Goal: Task Accomplishment & Management: Complete application form

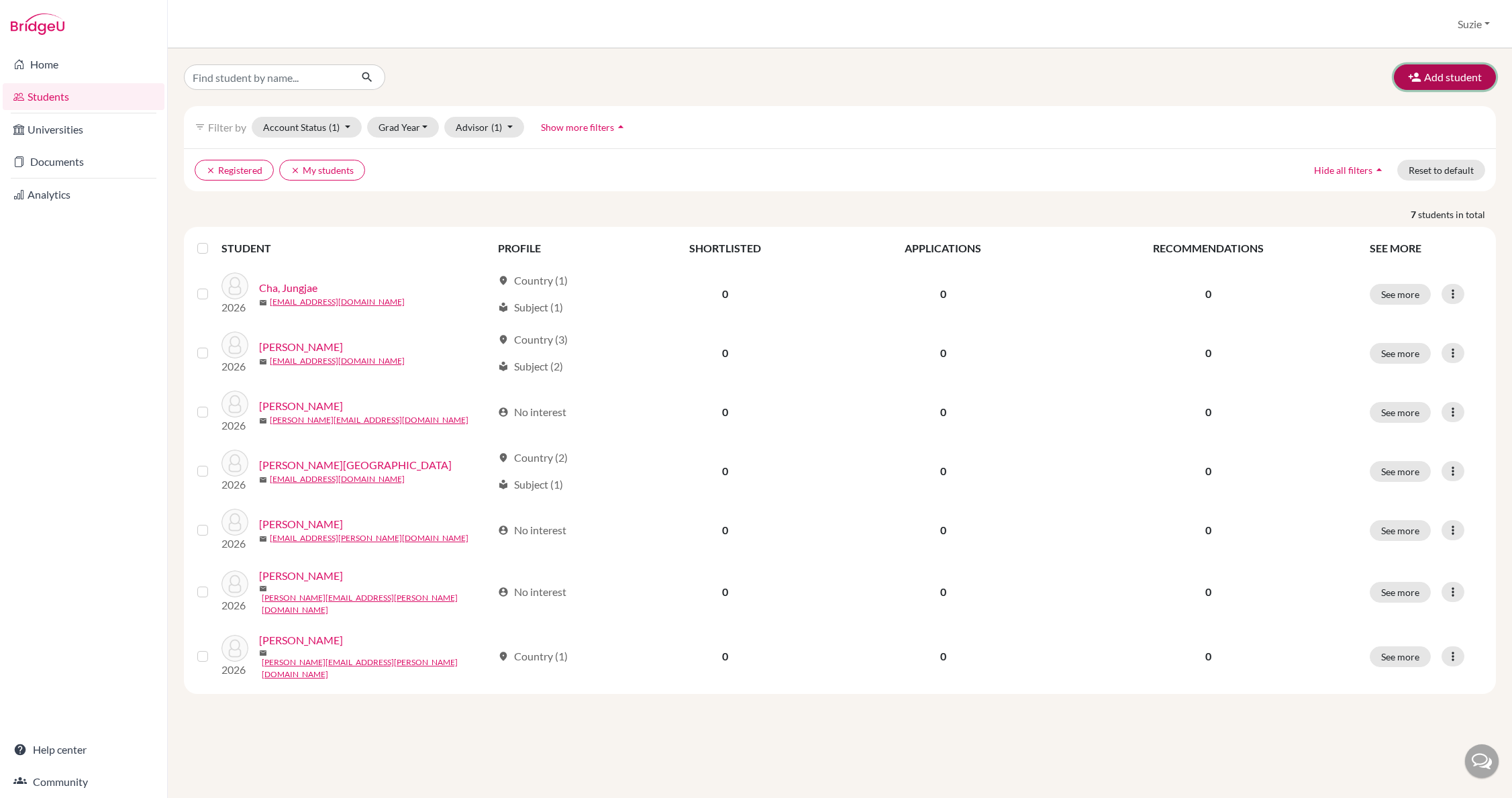
click at [1422, 82] on button "Add student" at bounding box center [1445, 77] width 102 height 25
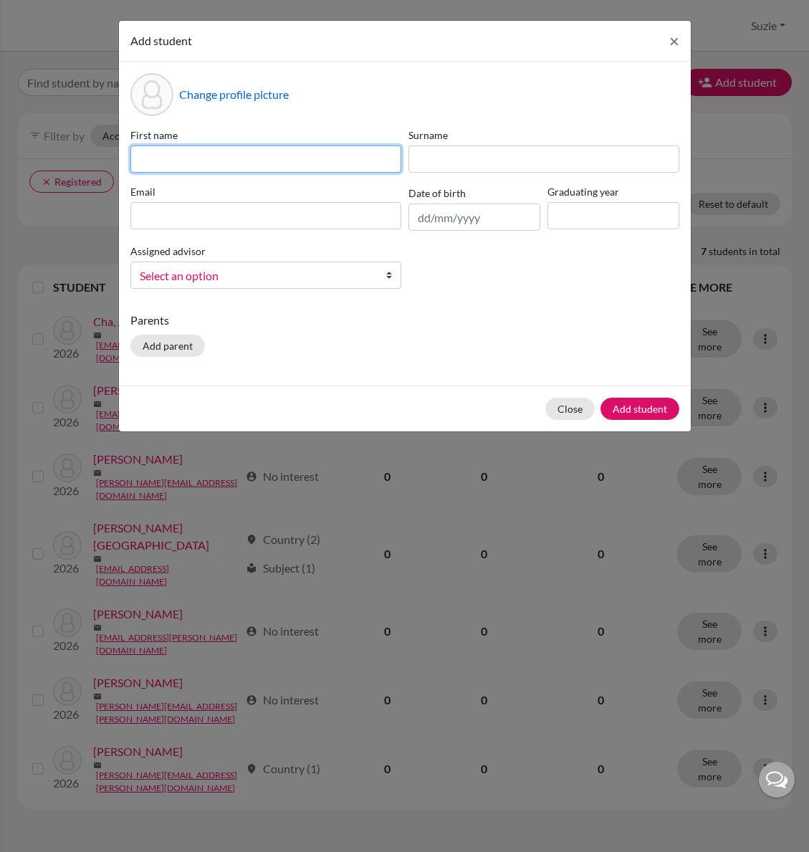
click at [245, 152] on input at bounding box center [265, 158] width 271 height 27
type input "Jimin"
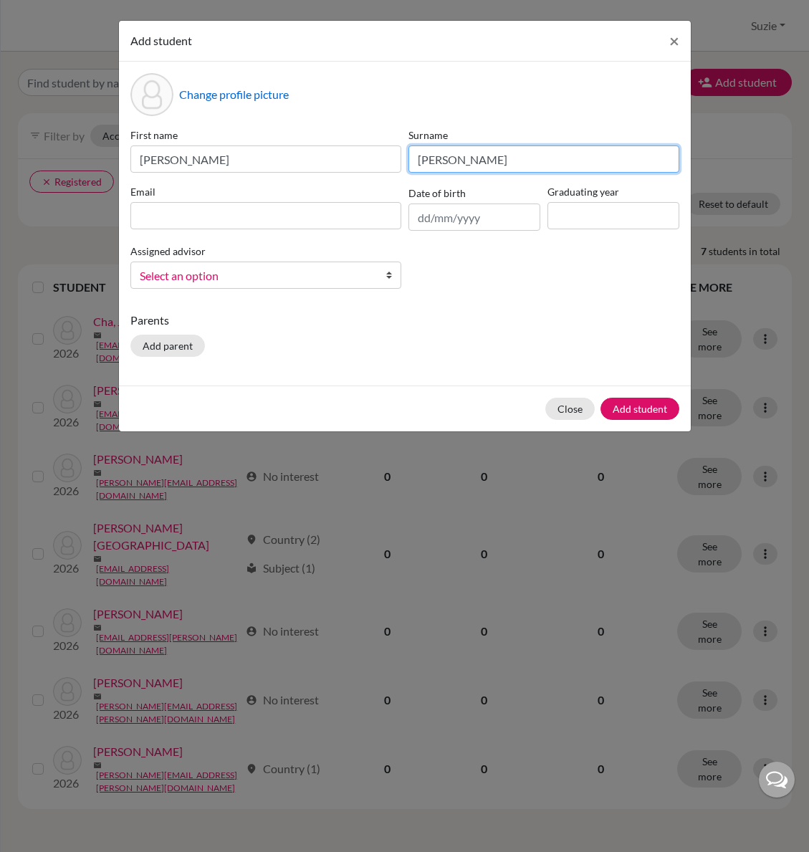
type input "[PERSON_NAME]"
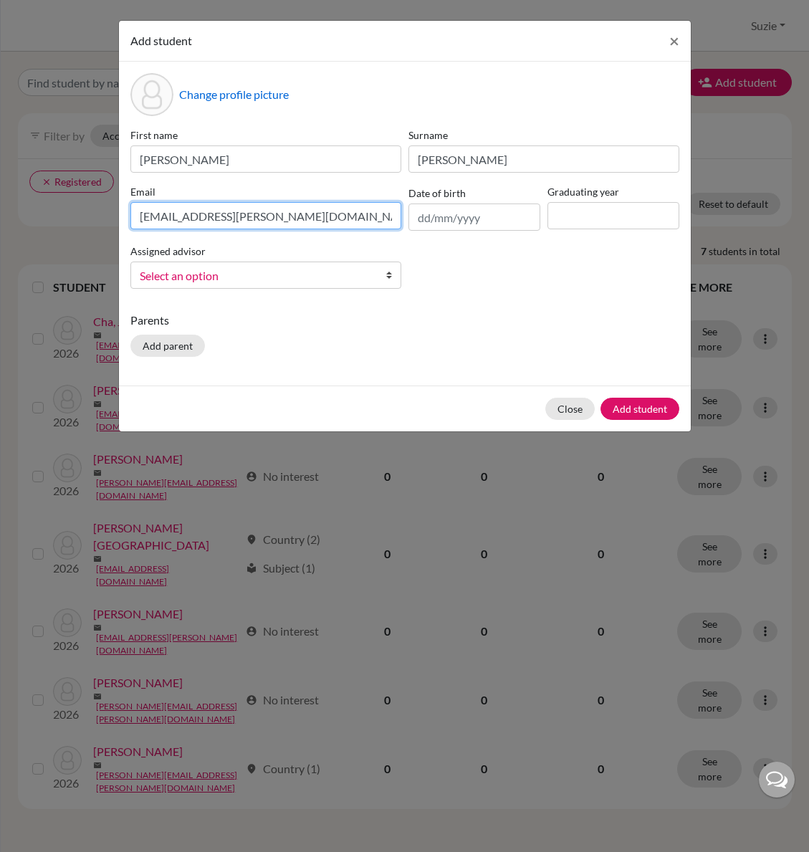
type input "[EMAIL_ADDRESS][PERSON_NAME][DOMAIN_NAME]"
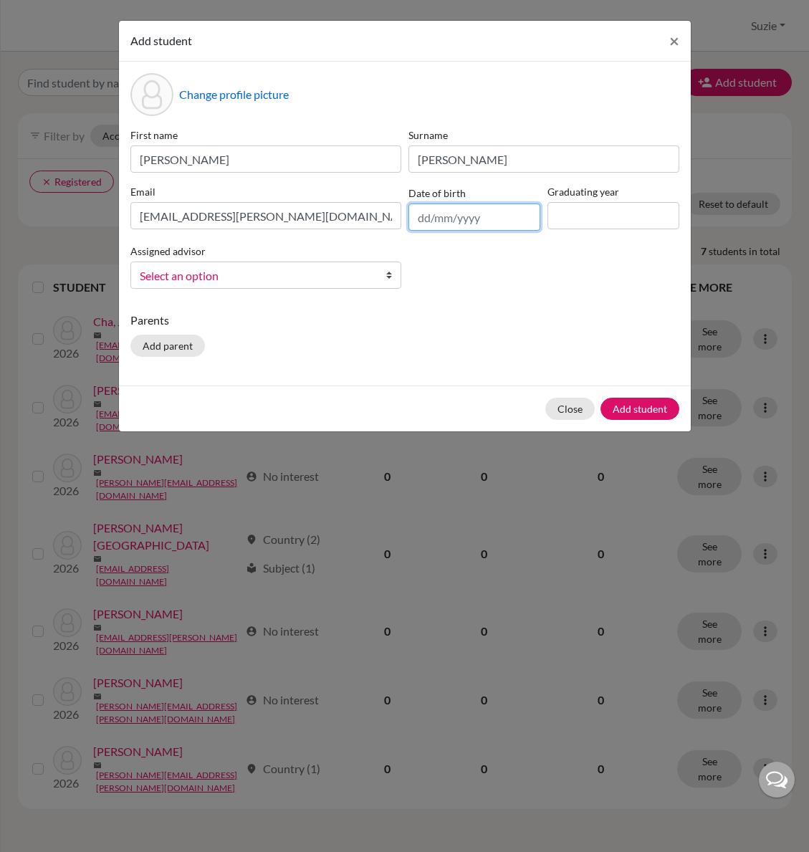
click at [492, 221] on input "text" at bounding box center [474, 216] width 132 height 27
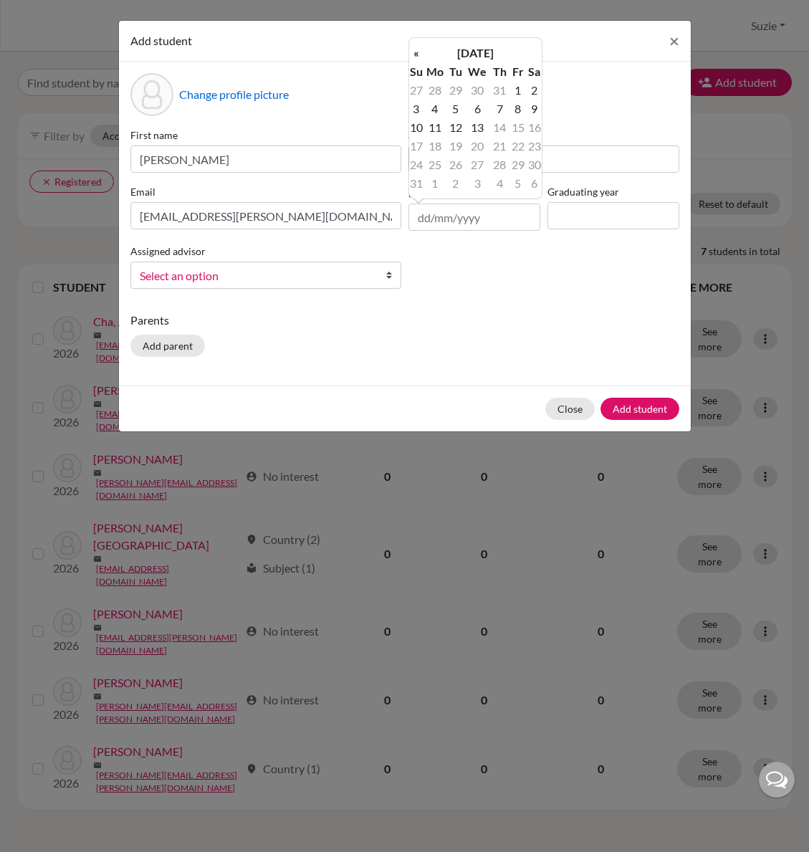
click at [347, 276] on span "Select an option" at bounding box center [256, 275] width 233 height 19
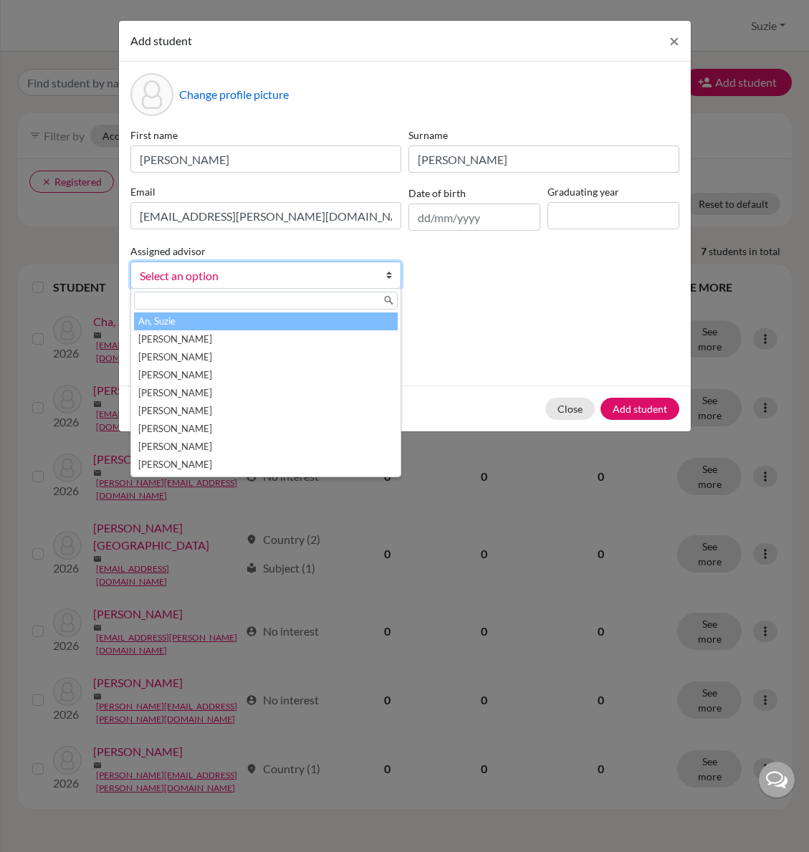
click at [343, 315] on li "An, Suzie" at bounding box center [266, 321] width 264 height 18
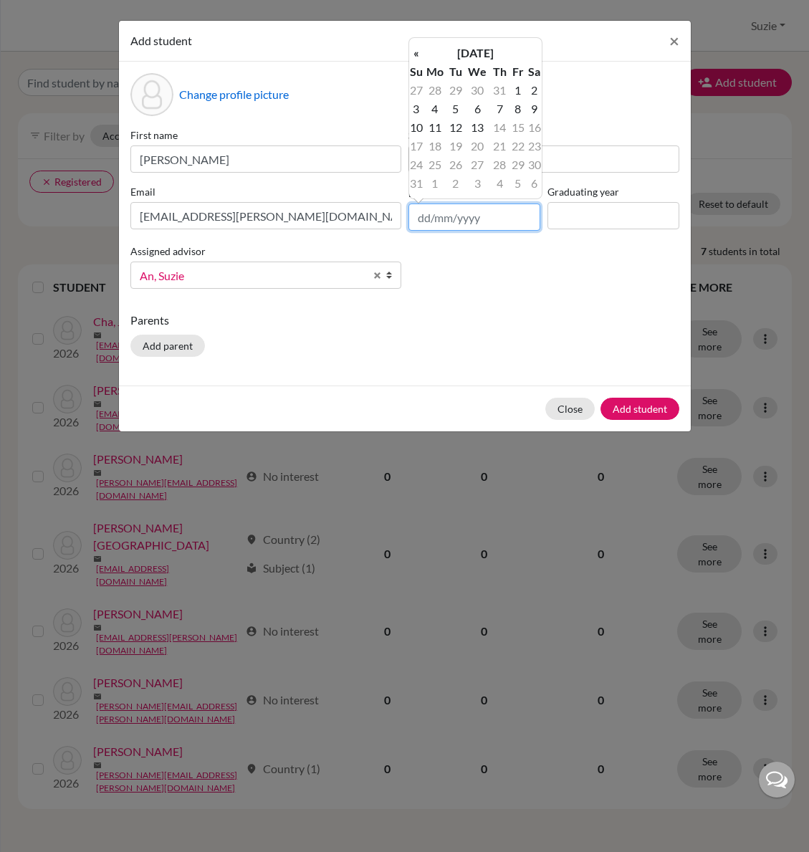
click at [458, 218] on input "text" at bounding box center [474, 216] width 132 height 27
click at [419, 56] on th "«" at bounding box center [416, 53] width 14 height 19
click at [418, 56] on th "«" at bounding box center [416, 53] width 14 height 19
click at [417, 56] on th "«" at bounding box center [416, 53] width 14 height 19
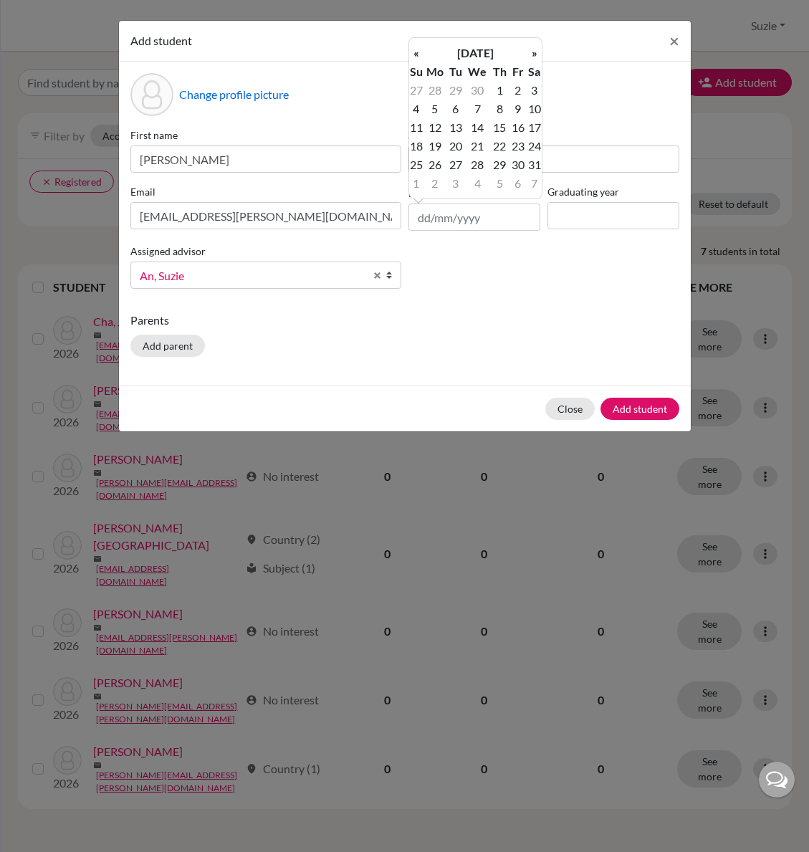
click at [417, 56] on th "«" at bounding box center [416, 53] width 14 height 19
type input "m"
type input "14/03/2008"
click at [517, 123] on td "14" at bounding box center [518, 127] width 18 height 19
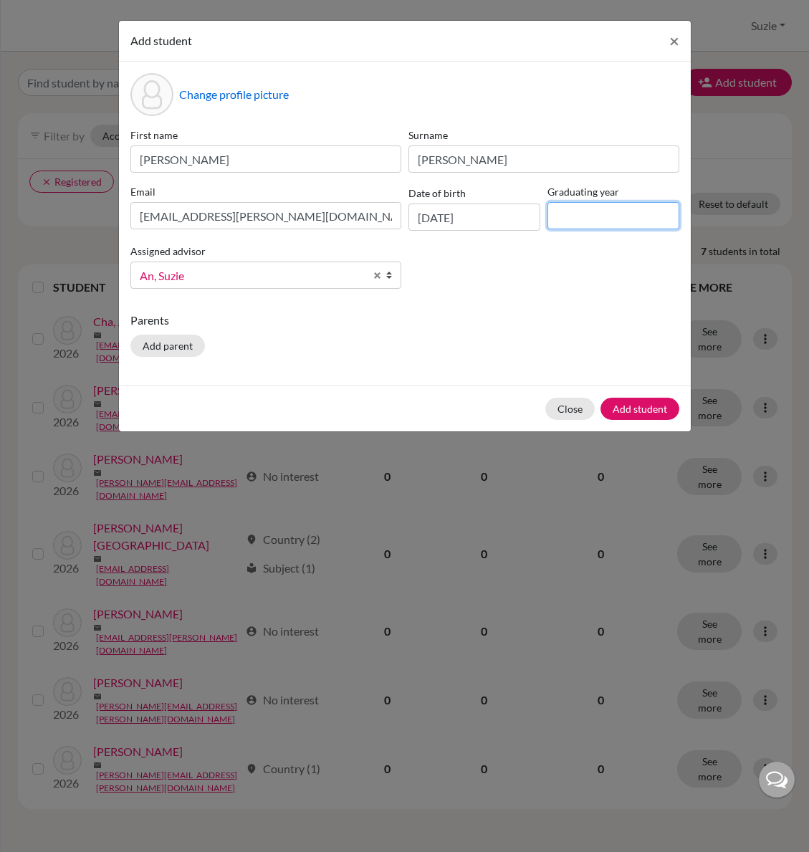
click at [574, 211] on input at bounding box center [613, 215] width 132 height 27
type input "2027"
click at [622, 405] on button "Add student" at bounding box center [639, 409] width 79 height 22
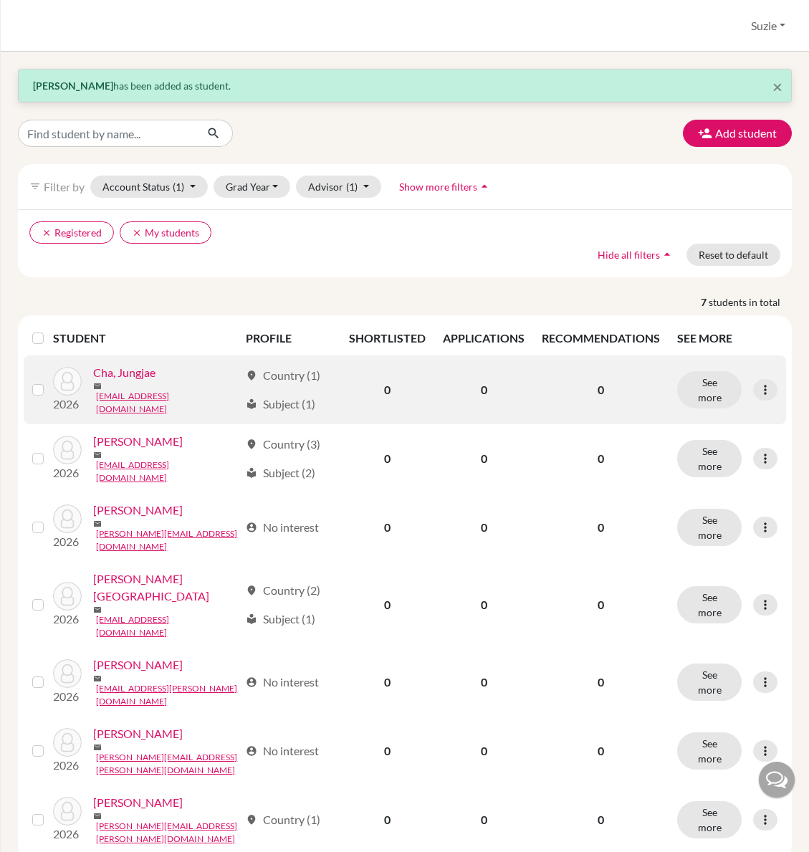
click at [146, 380] on link "Cha, Jungjae" at bounding box center [124, 372] width 62 height 17
click at [703, 384] on button "See more" at bounding box center [709, 389] width 64 height 37
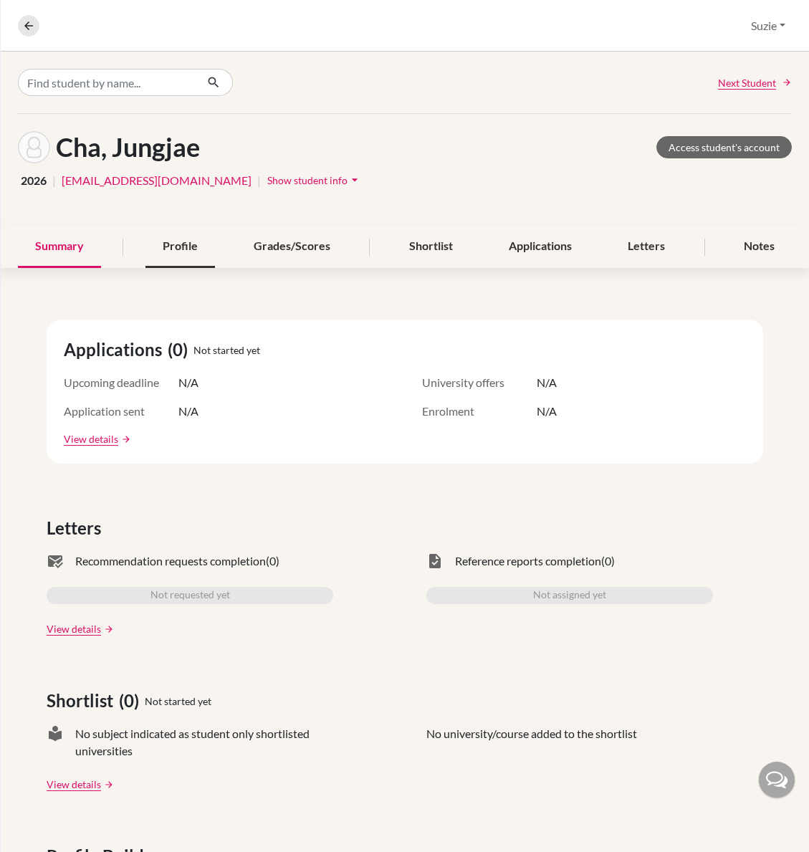
click at [186, 247] on div "Profile" at bounding box center [179, 247] width 69 height 42
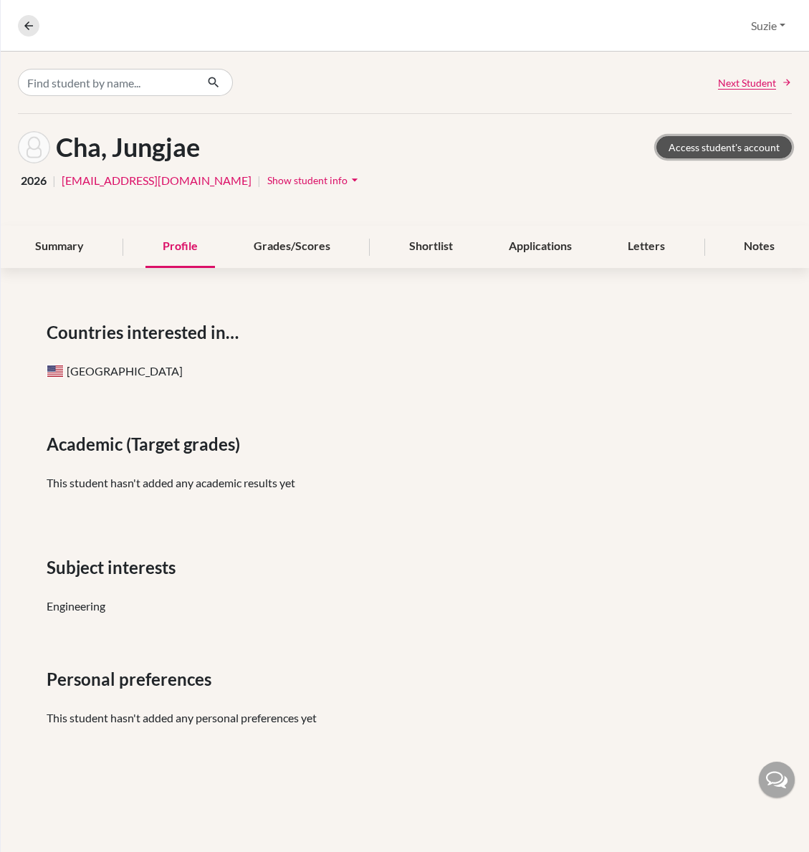
click at [735, 140] on link "Access student's account" at bounding box center [723, 147] width 135 height 22
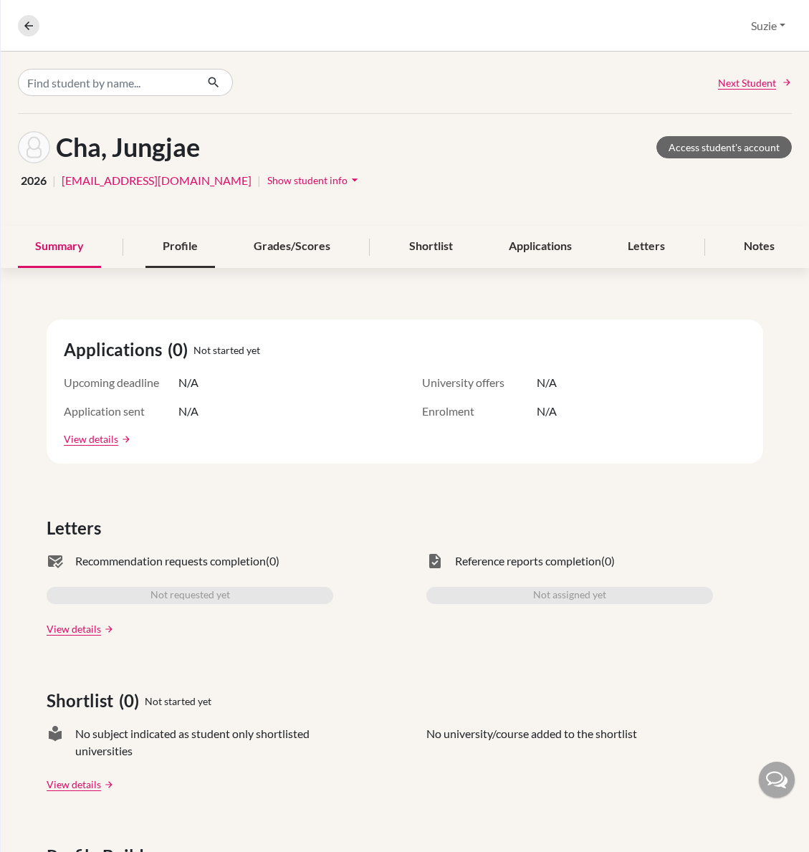
click at [188, 249] on div "Profile" at bounding box center [179, 247] width 69 height 42
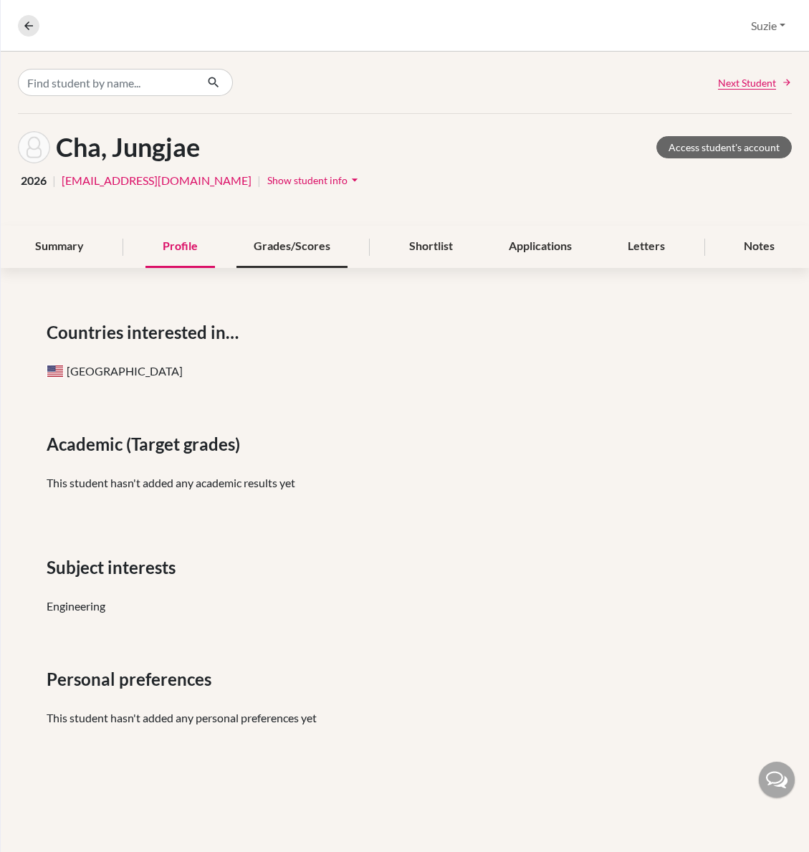
click at [314, 256] on div "Grades/Scores" at bounding box center [291, 247] width 111 height 42
click at [313, 249] on div "Grades/Scores" at bounding box center [291, 247] width 111 height 42
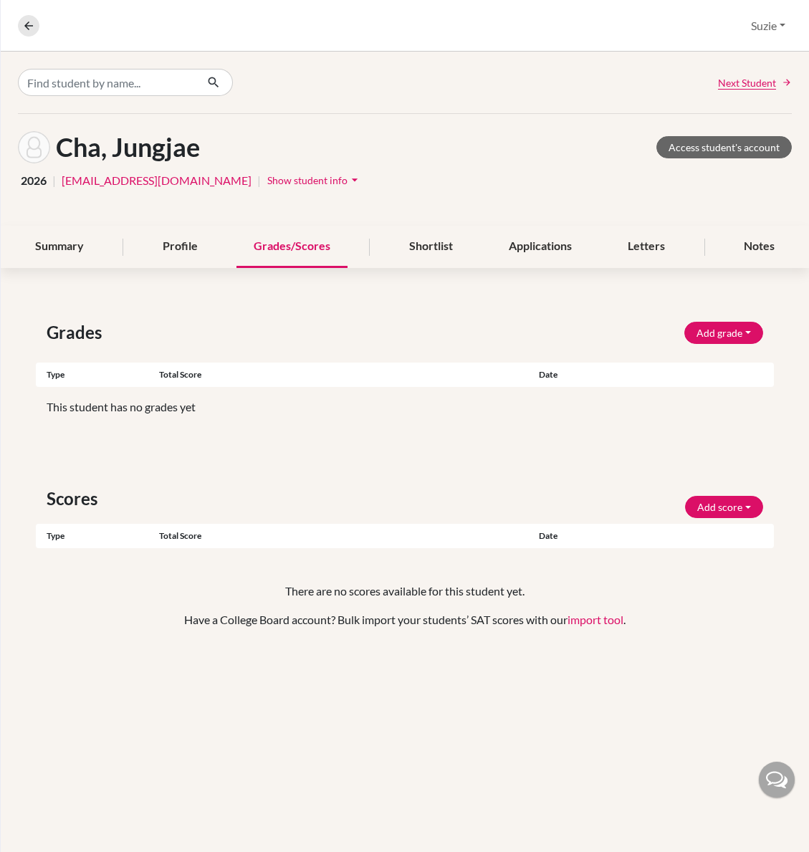
click at [267, 176] on span "Show student info" at bounding box center [307, 180] width 80 height 12
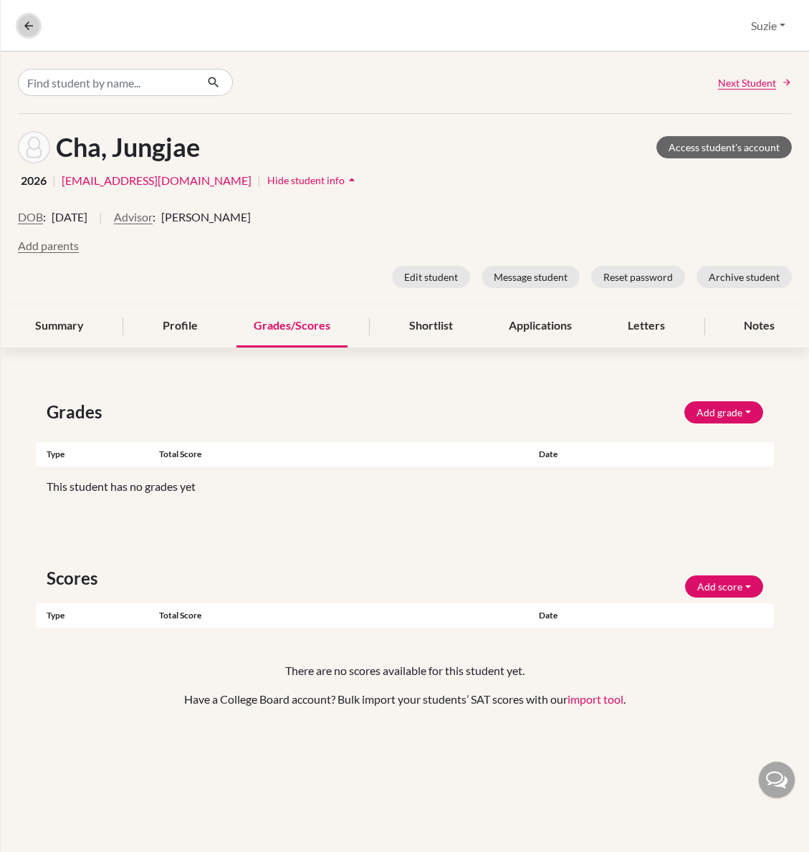
click at [32, 21] on icon at bounding box center [28, 25] width 13 height 13
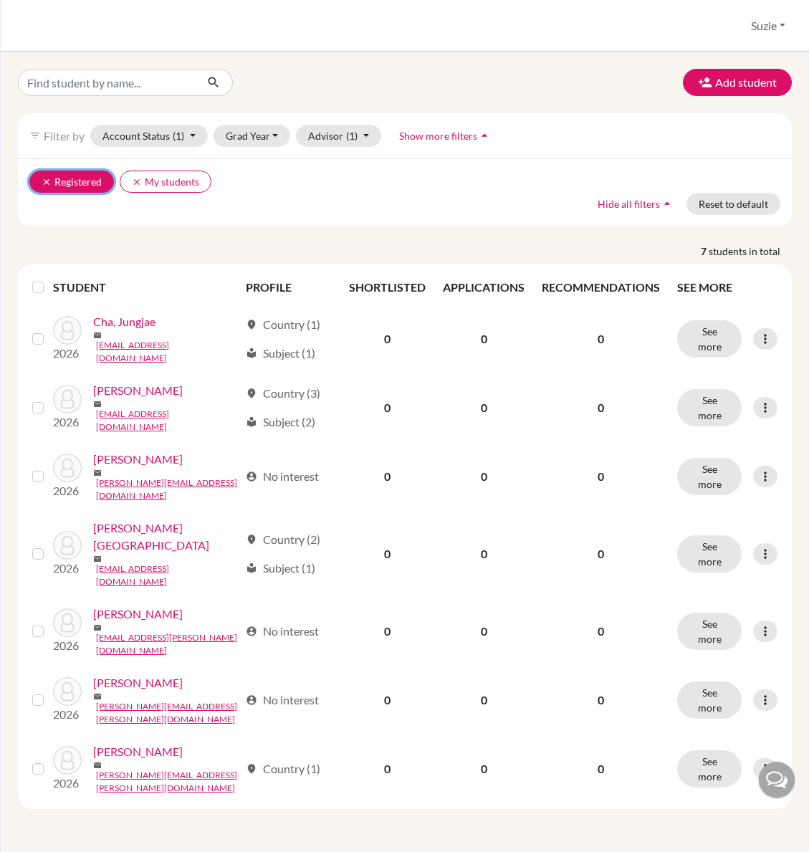
click at [47, 181] on icon "clear" at bounding box center [47, 182] width 10 height 10
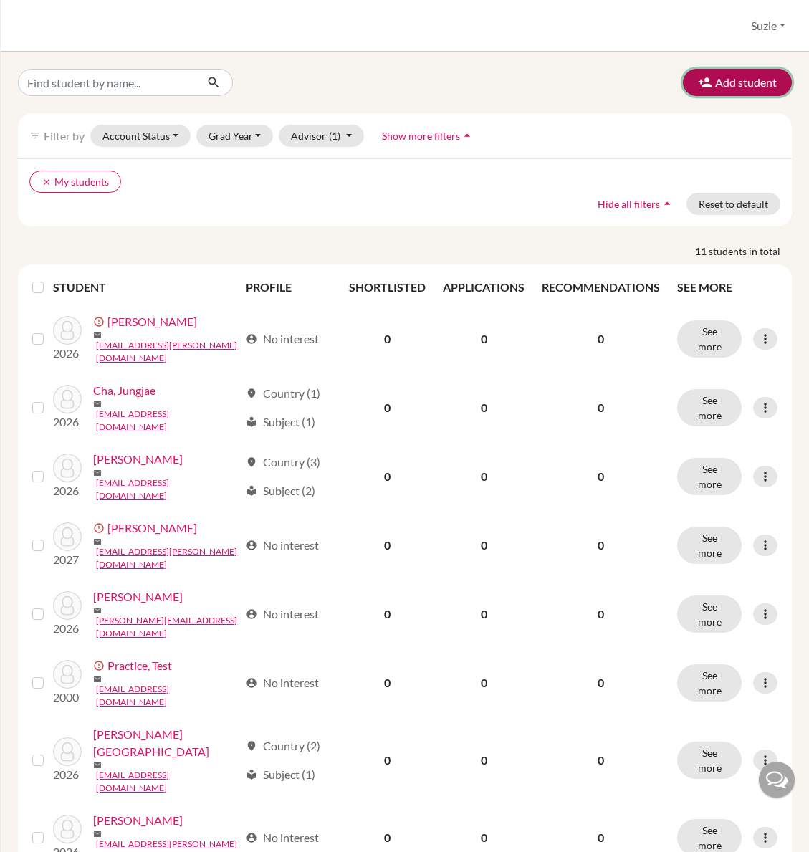
click at [711, 80] on button "Add student" at bounding box center [737, 82] width 109 height 27
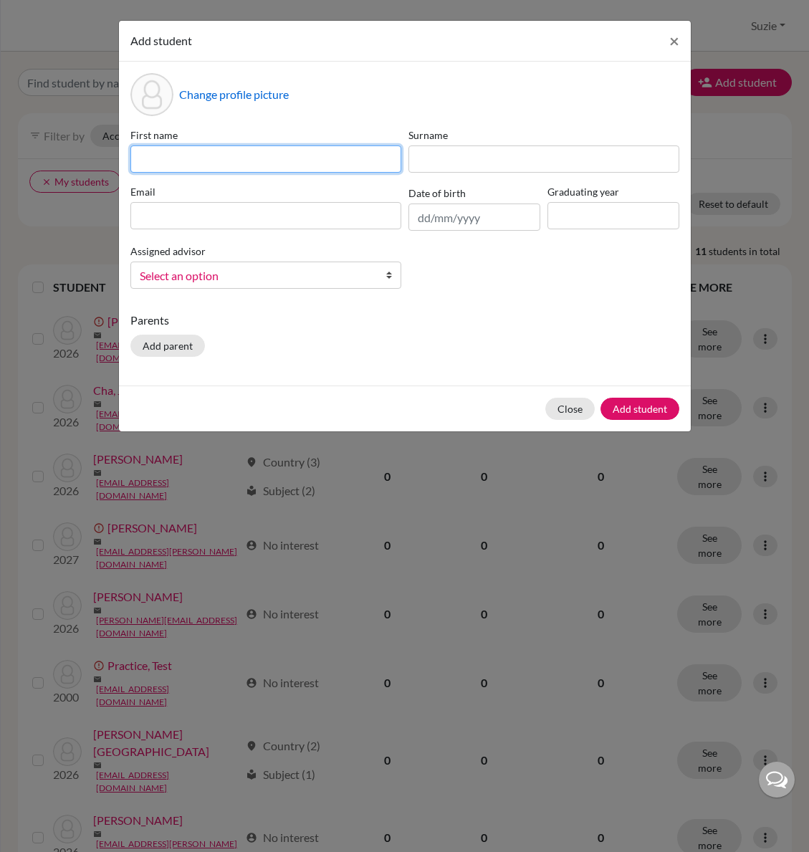
click at [284, 165] on input at bounding box center [265, 158] width 271 height 27
type input "[PERSON_NAME]"
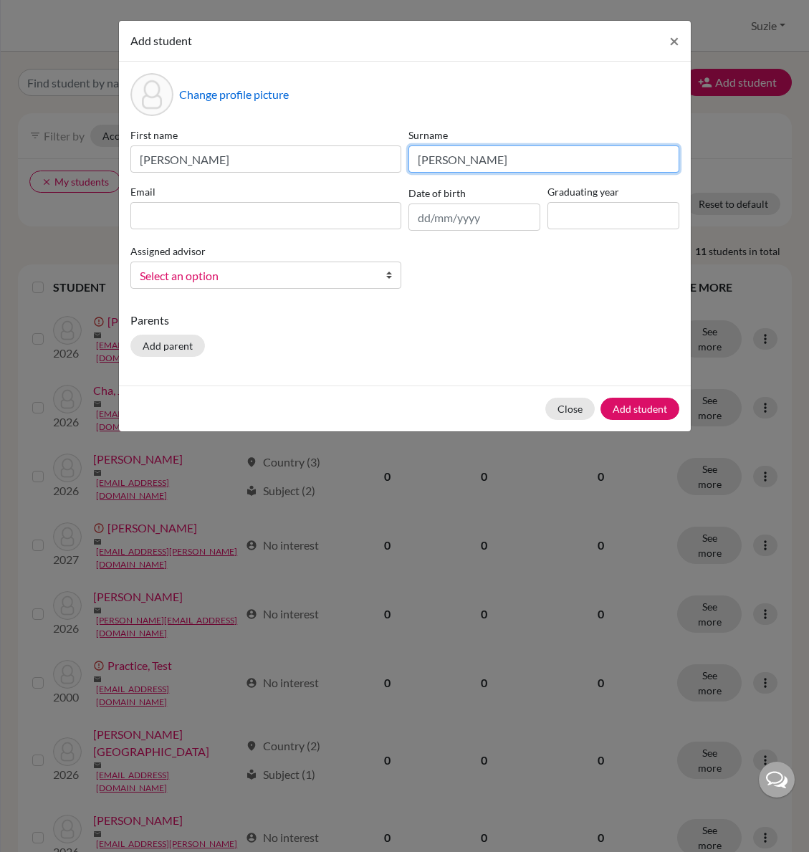
type input "Morse"
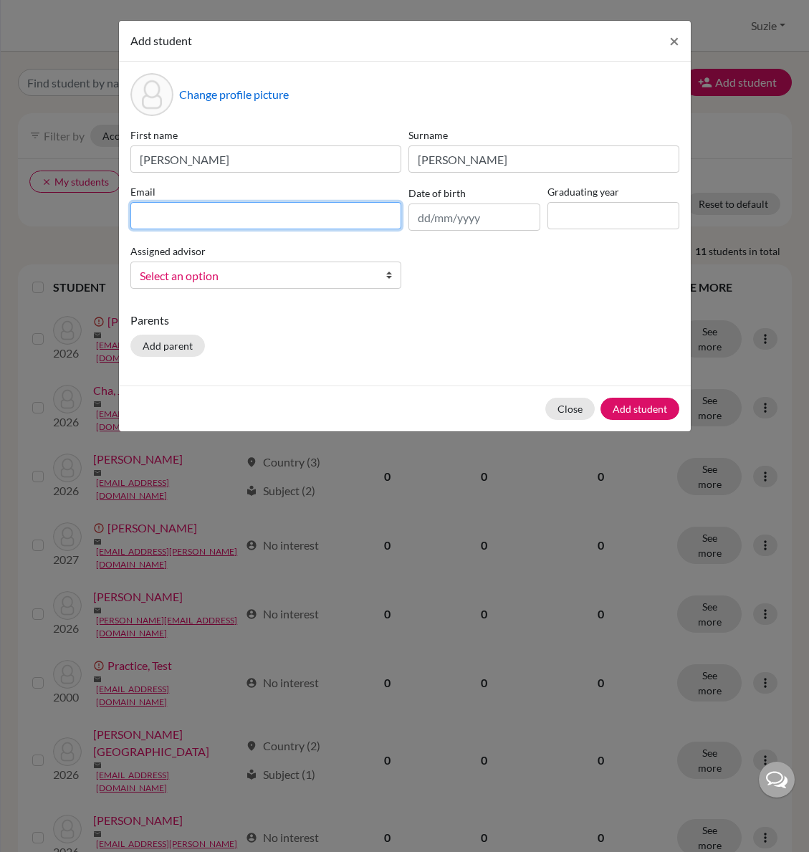
click at [228, 215] on input at bounding box center [265, 215] width 271 height 27
type input "aleya.morse@icsptk.org"
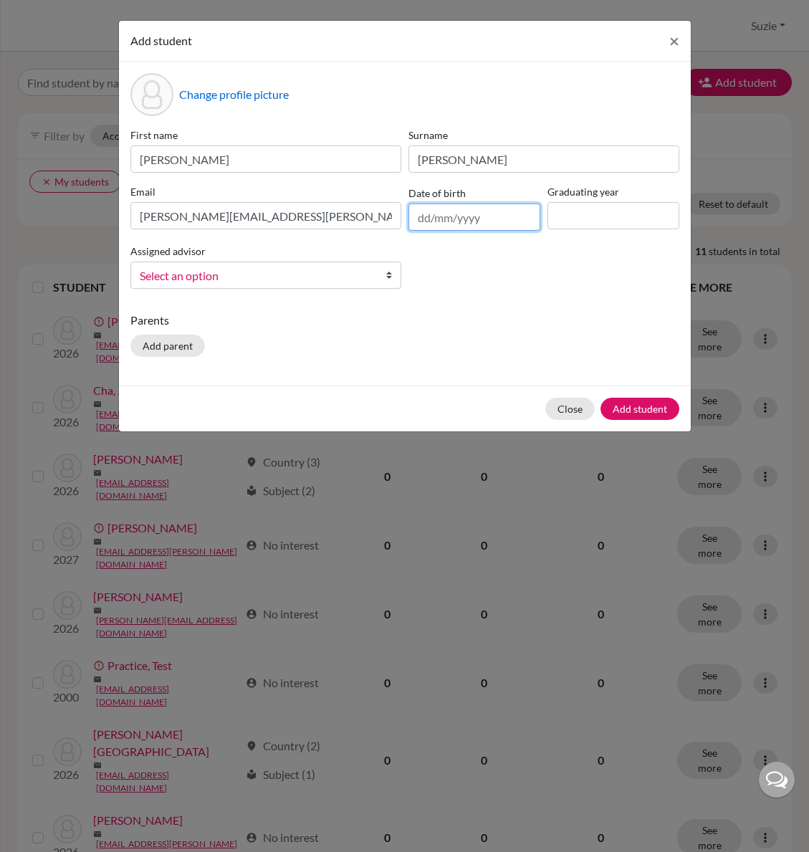
click at [423, 213] on input "text" at bounding box center [474, 216] width 132 height 27
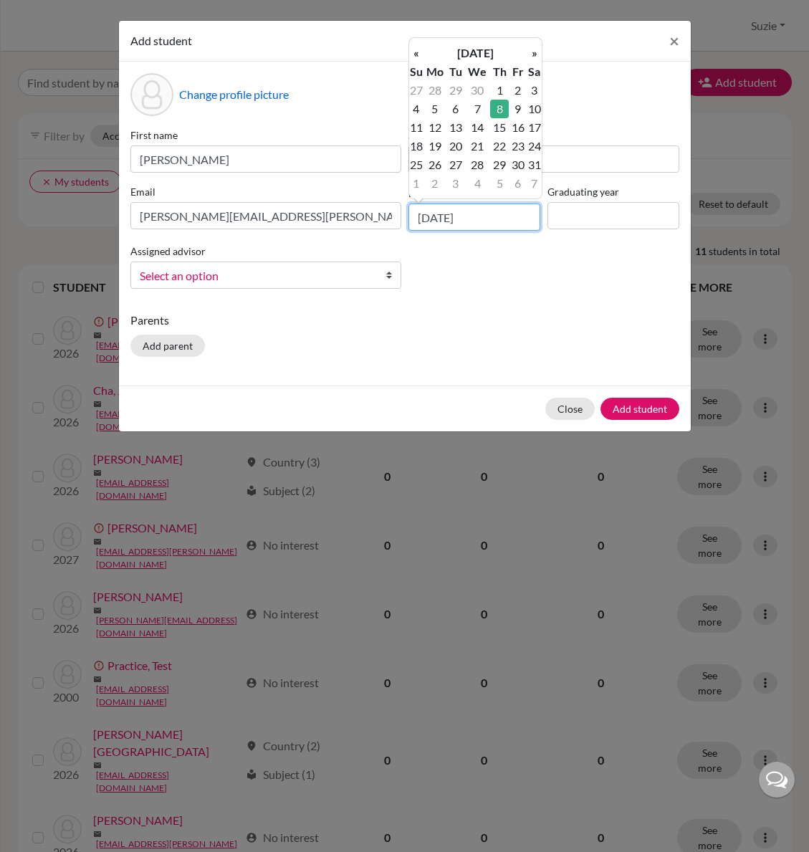
click at [521, 224] on input "08/07/2010" at bounding box center [474, 216] width 132 height 27
type input "08/07/2010"
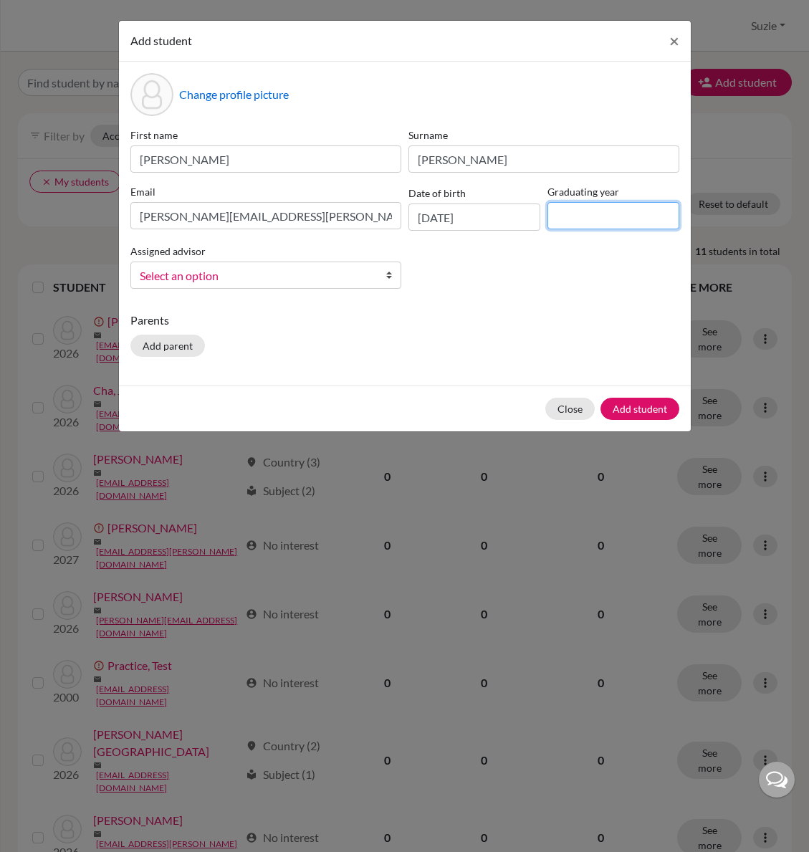
click at [572, 213] on input at bounding box center [613, 215] width 132 height 27
type input "2027"
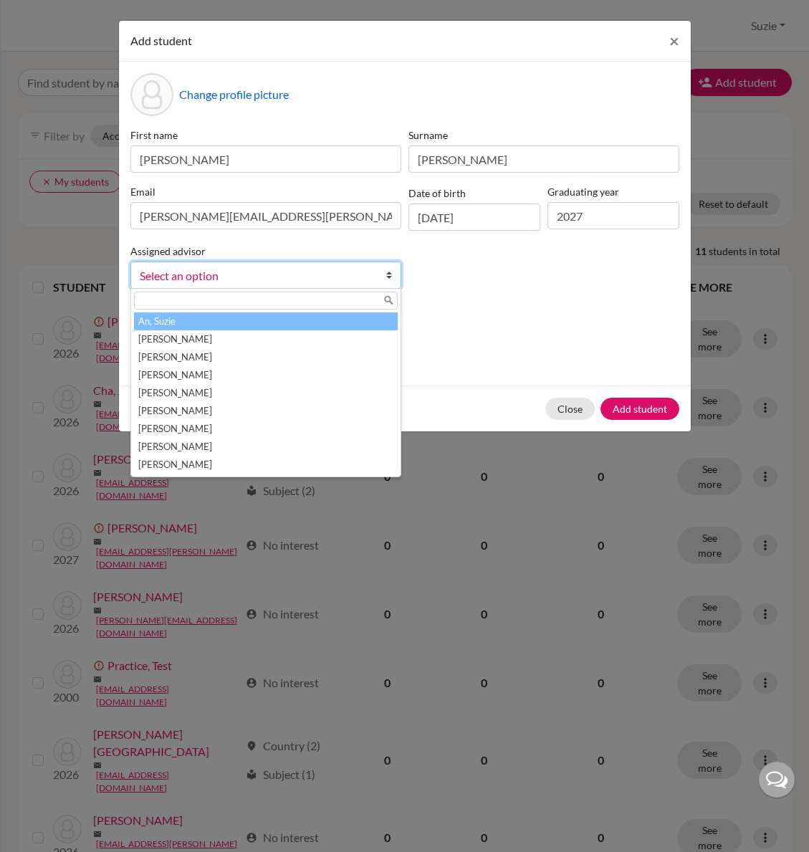
click at [379, 274] on link "Select an option" at bounding box center [265, 274] width 271 height 27
click at [282, 319] on li "An, Suzie" at bounding box center [266, 321] width 264 height 18
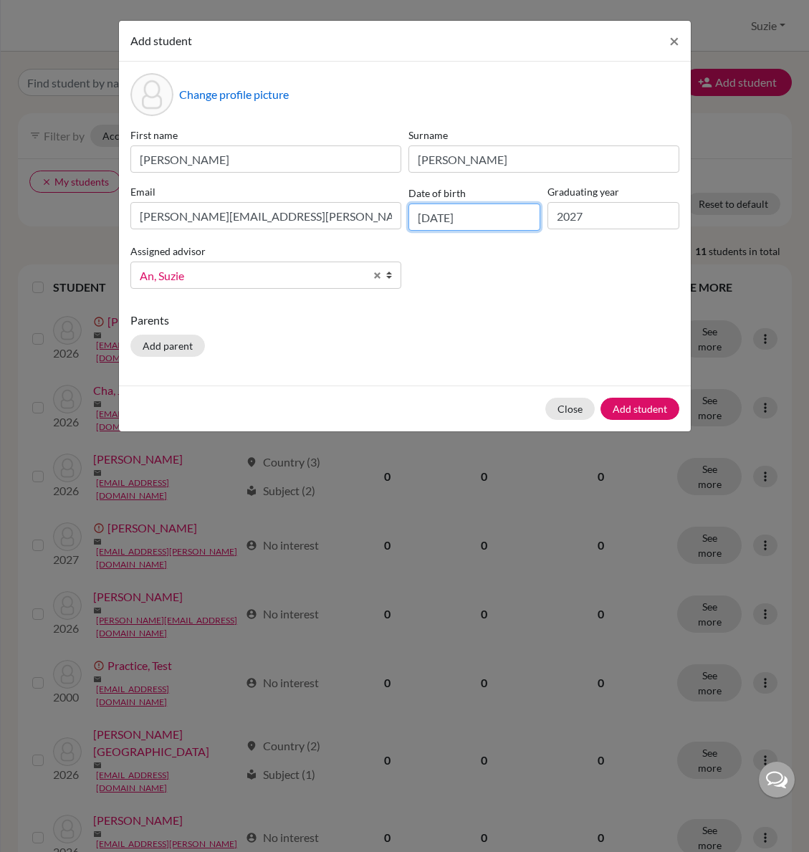
click at [440, 221] on input "08/07/2010" at bounding box center [474, 216] width 132 height 27
click at [473, 284] on div "First name Aleya Surname Morse Email aleya.morse@icsptk.org Date of birth 08/07…" at bounding box center [405, 213] width 556 height 173
click at [640, 403] on button "Add student" at bounding box center [639, 409] width 79 height 22
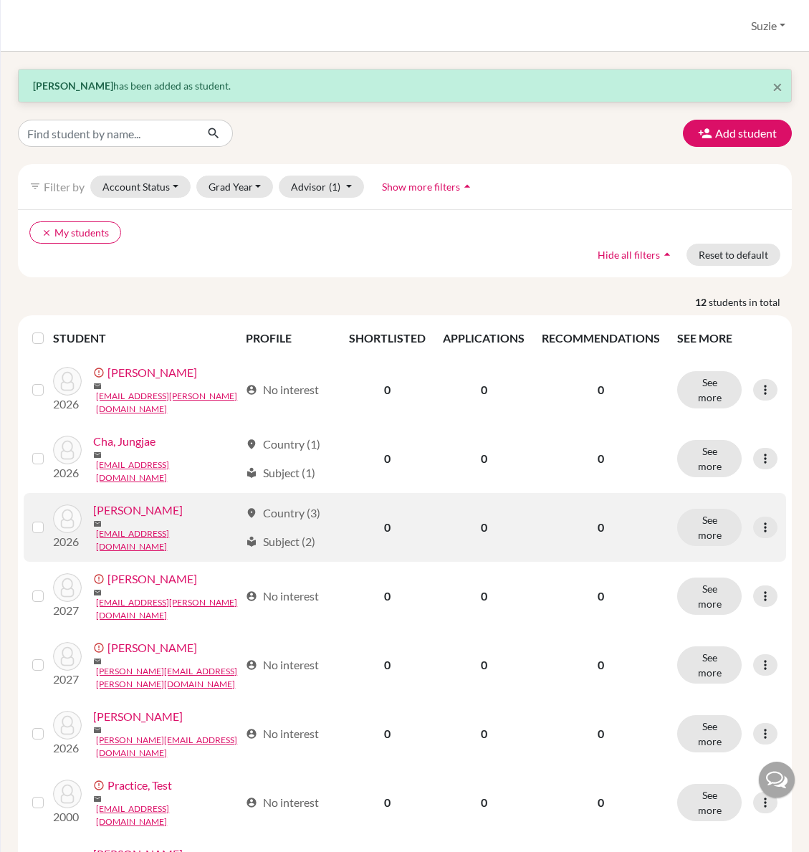
scroll to position [3, 0]
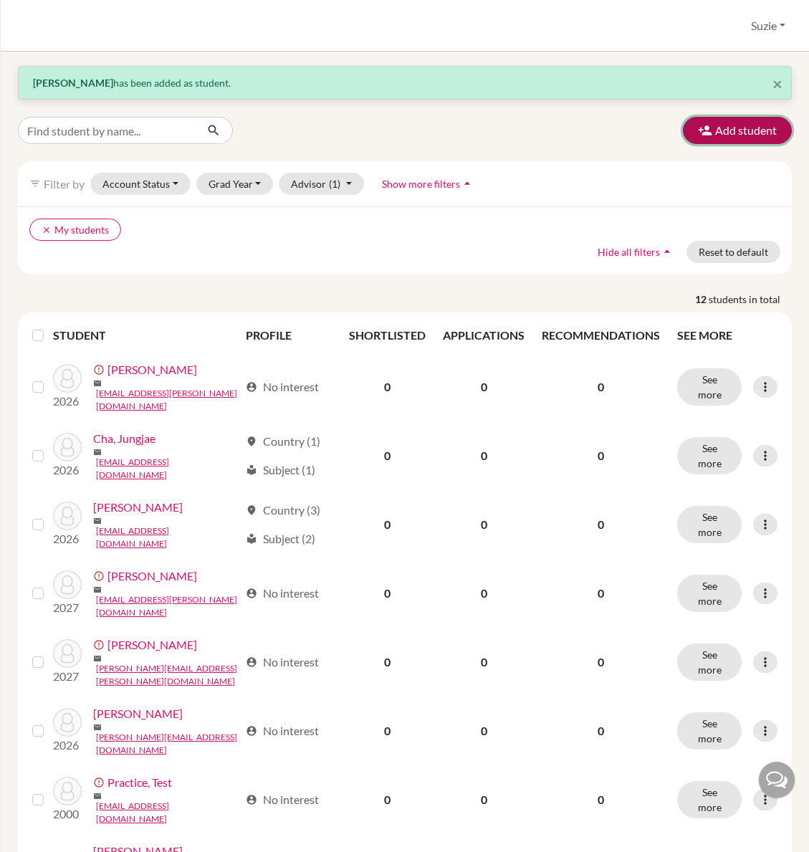
click at [732, 137] on button "Add student" at bounding box center [737, 130] width 109 height 27
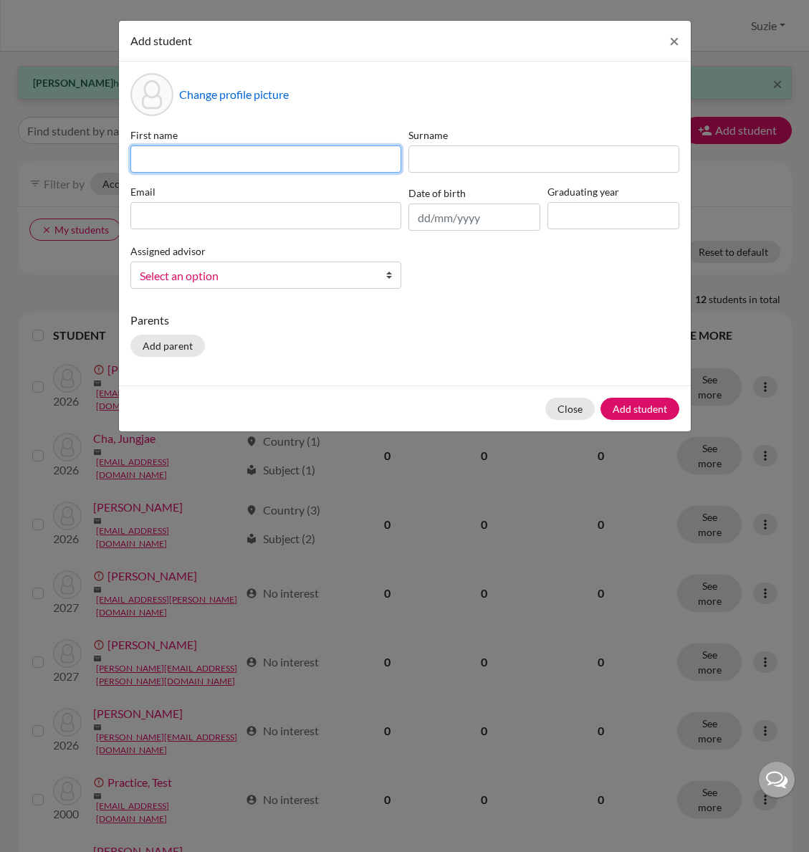
click at [207, 160] on input at bounding box center [265, 158] width 271 height 27
type input "Kiera"
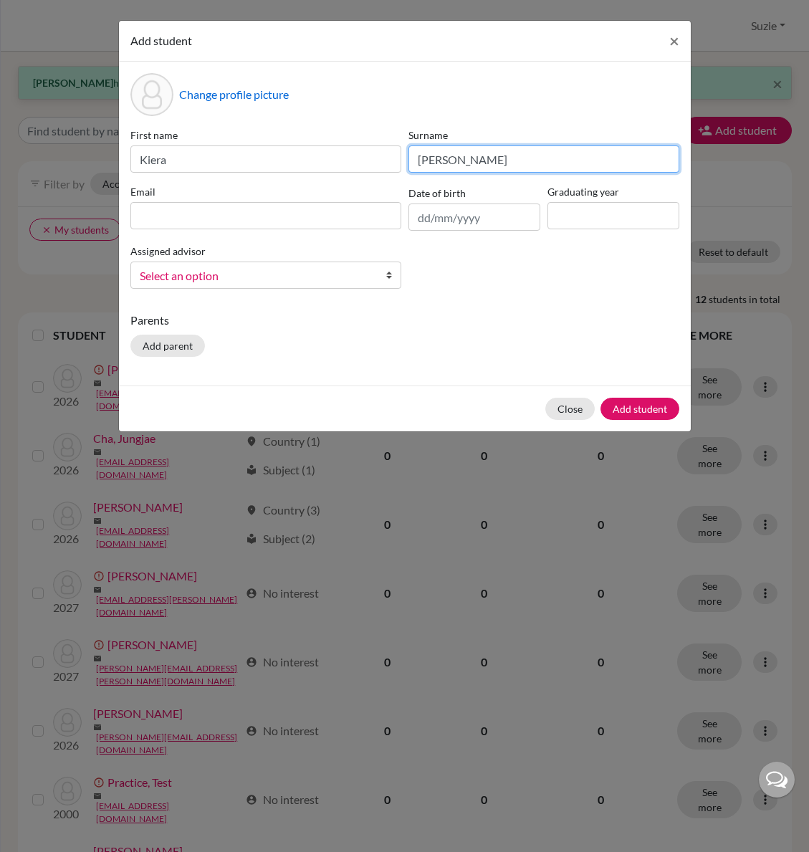
type input "Morse"
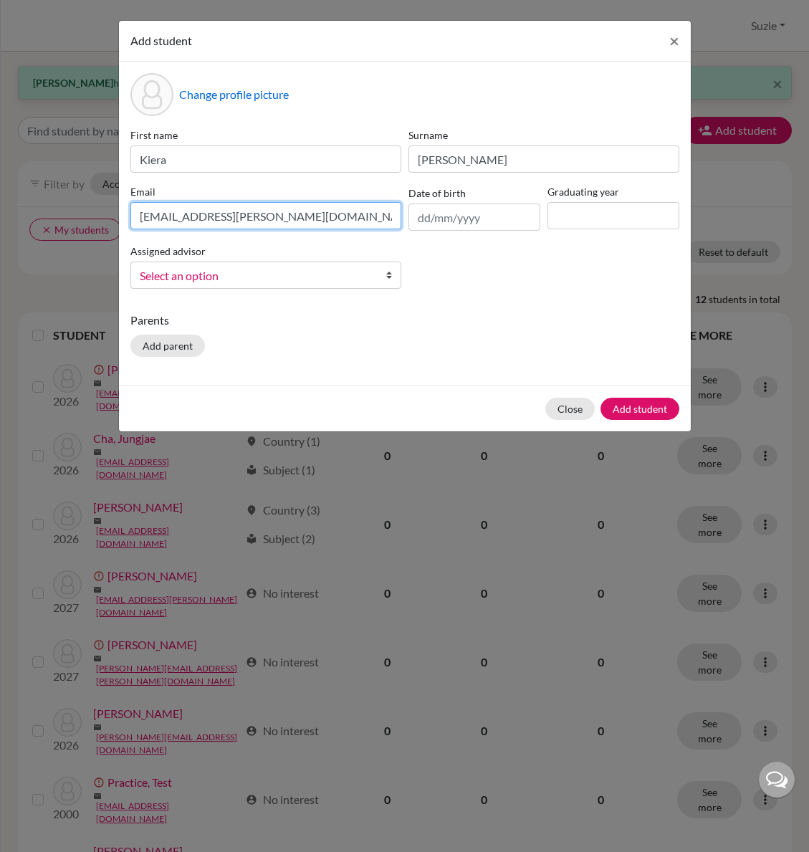
type input "kiera.morse@icsptk.org"
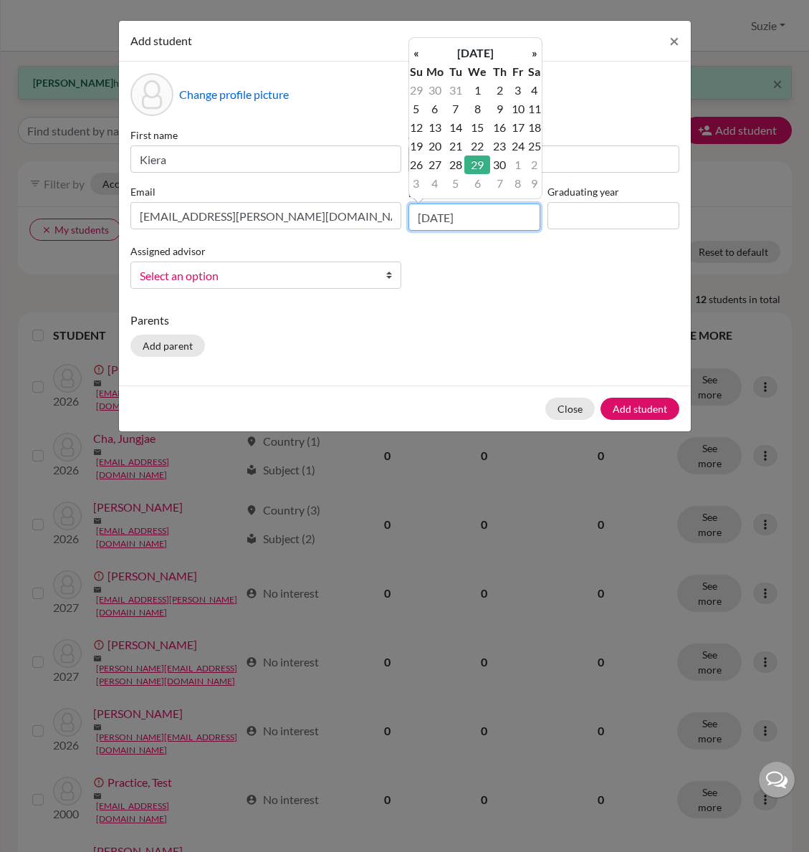
type input "29/04/2009"
click at [485, 168] on td "29" at bounding box center [476, 164] width 25 height 19
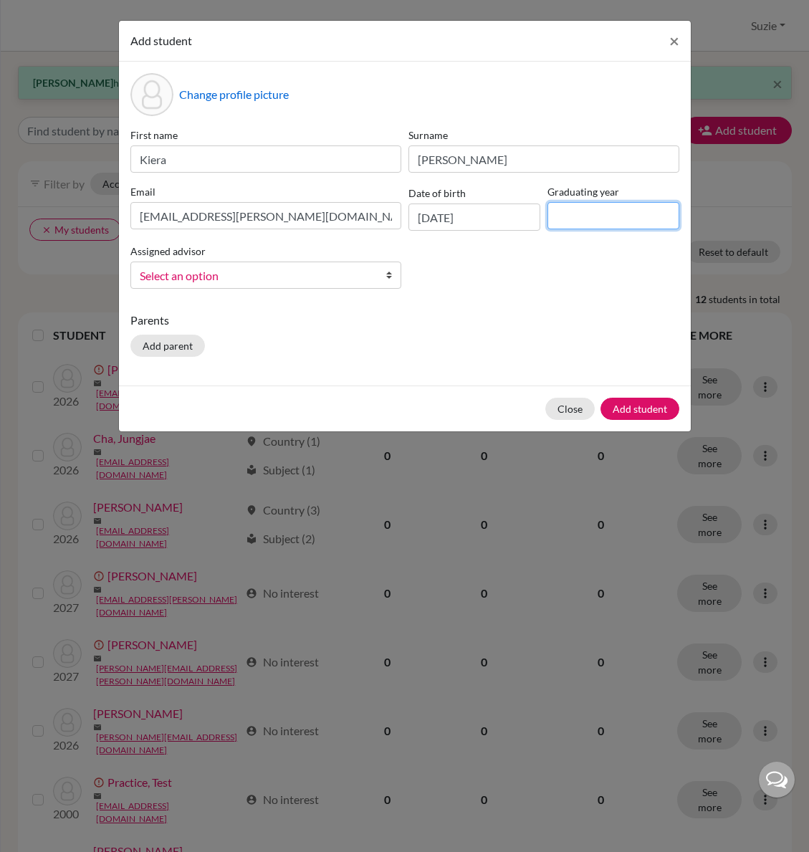
click at [586, 209] on input at bounding box center [613, 215] width 132 height 27
type input "2027"
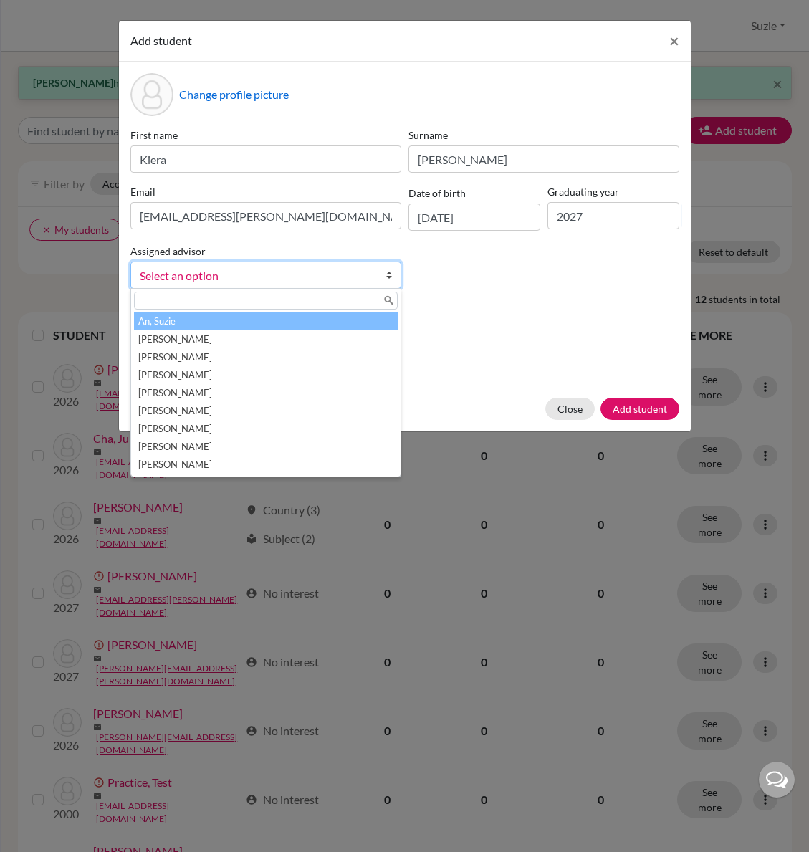
click at [309, 271] on span "Select an option" at bounding box center [256, 275] width 233 height 19
click at [194, 324] on li "An, Suzie" at bounding box center [266, 321] width 264 height 18
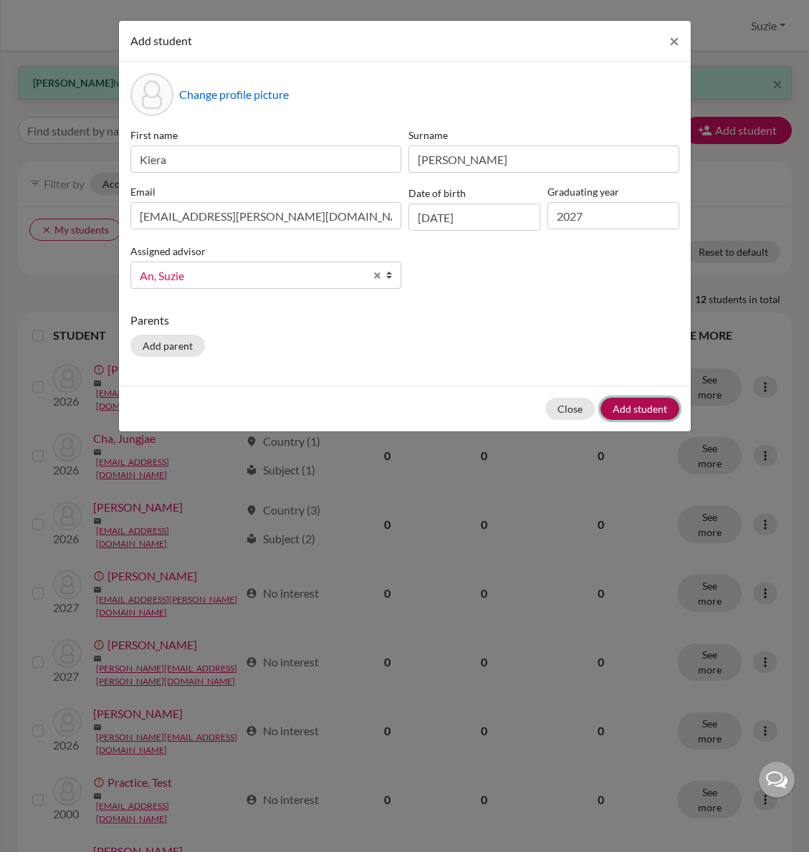
click at [630, 403] on button "Add student" at bounding box center [639, 409] width 79 height 22
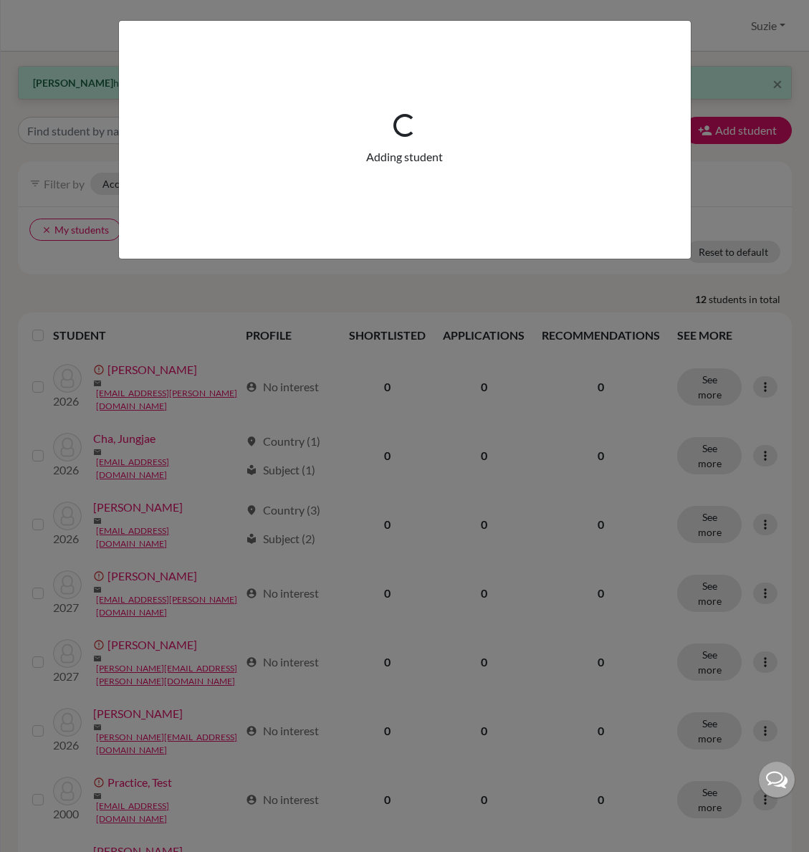
scroll to position [0, 0]
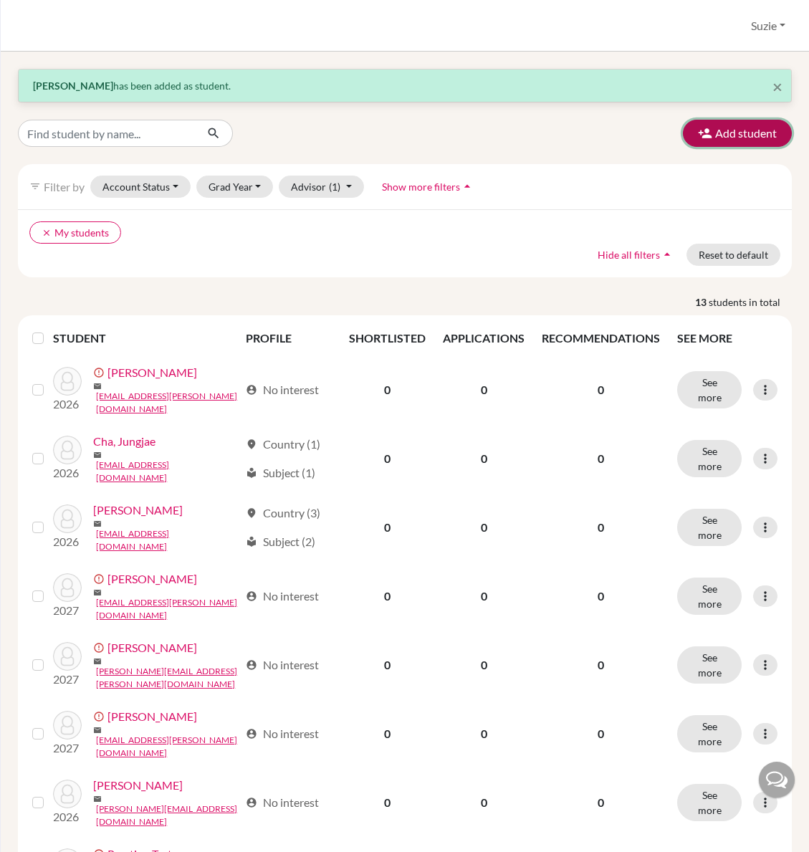
click at [733, 135] on button "Add student" at bounding box center [737, 133] width 109 height 27
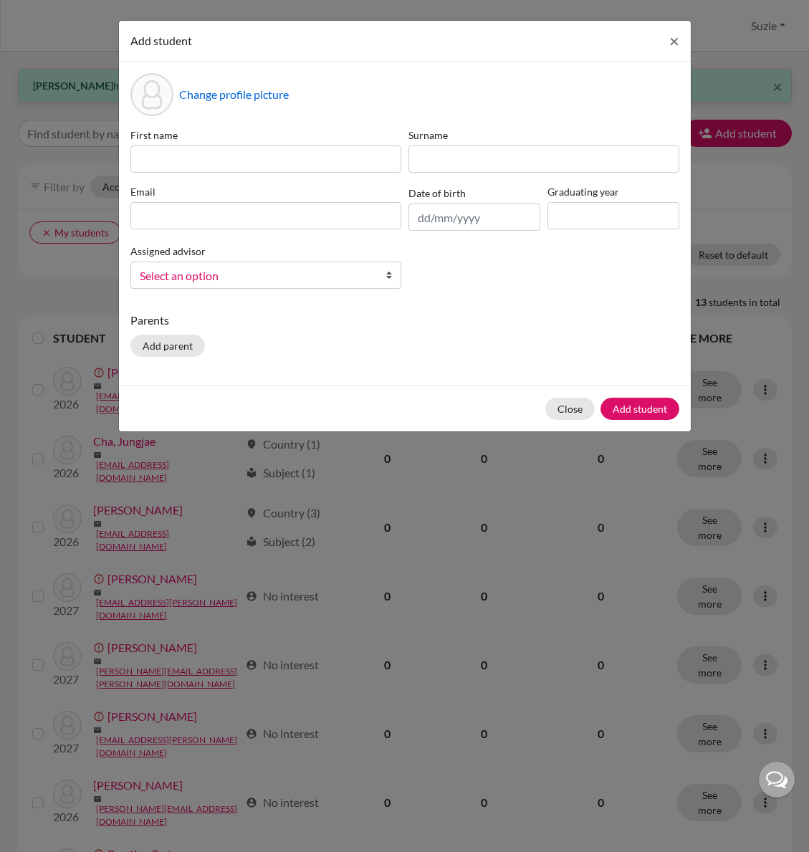
click at [284, 180] on div "First name Surname Email Date of birth Graduating year Assigned advisor An, Suz…" at bounding box center [405, 213] width 556 height 173
click at [272, 163] on input at bounding box center [265, 158] width 271 height 27
type input "Rhyleen"
type input "Alivio"
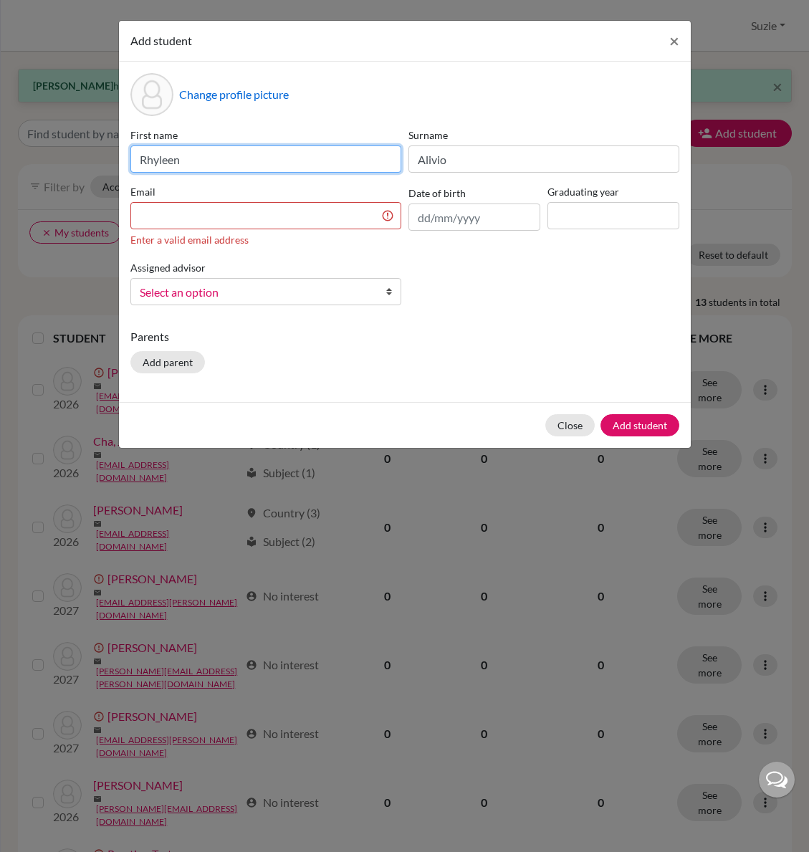
drag, startPoint x: 215, startPoint y: 154, endPoint x: 122, endPoint y: 145, distance: 93.5
click at [123, 145] on div "Change profile picture First name Rhyleen Surname Alivio Email Enter a valid em…" at bounding box center [405, 232] width 572 height 340
type input "Rhyleen"
click at [249, 217] on input at bounding box center [265, 215] width 271 height 27
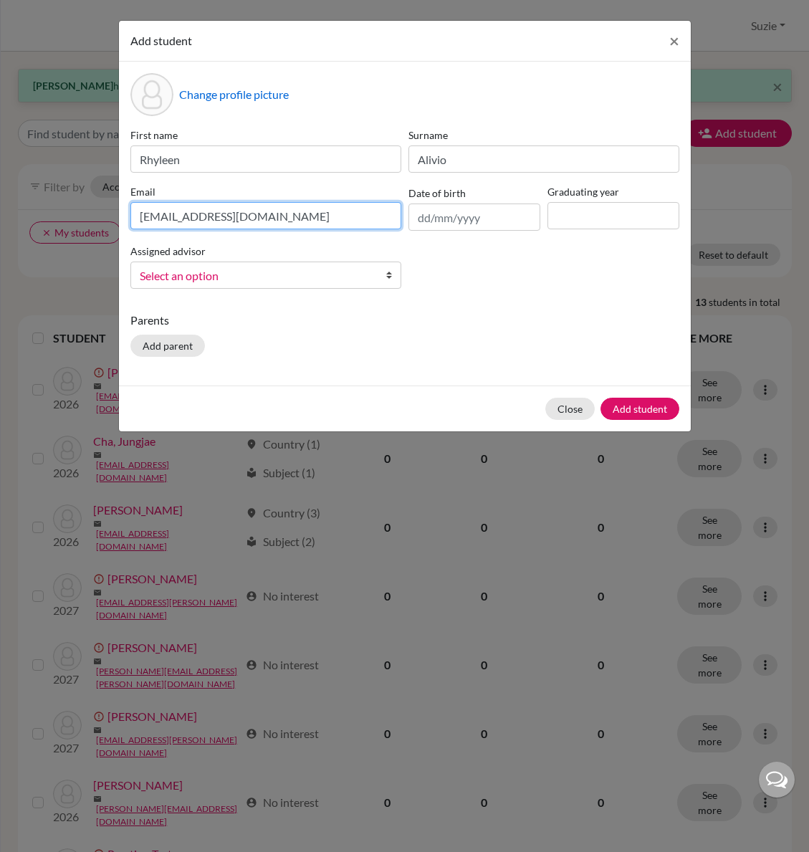
type input "rhyleen.alivio@icsptk.org"
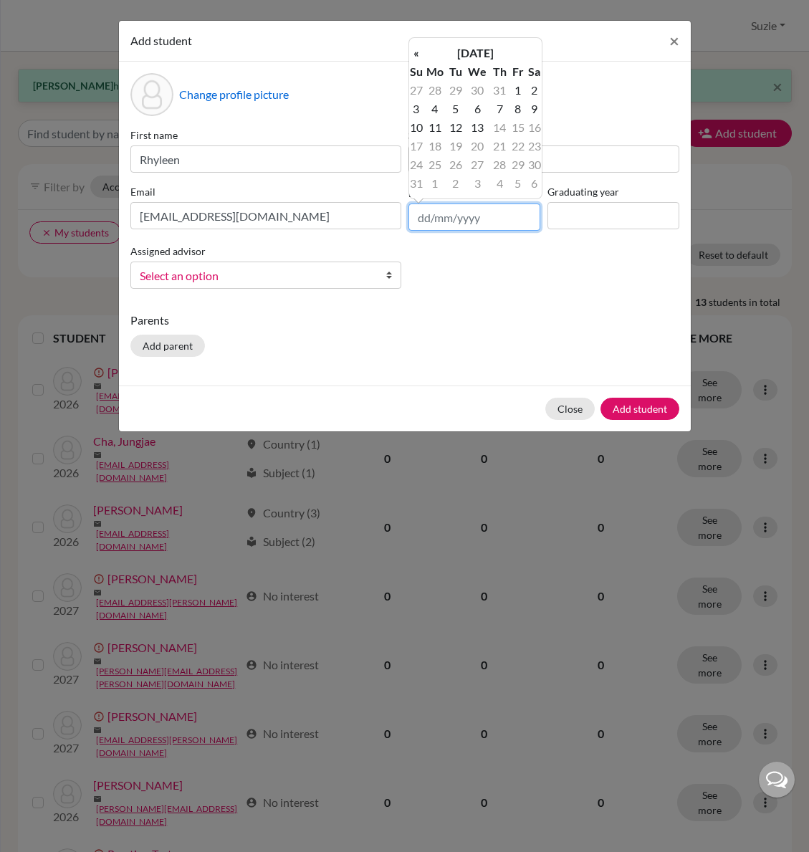
click at [468, 216] on input "text" at bounding box center [474, 216] width 132 height 27
type input "08/01/2010"
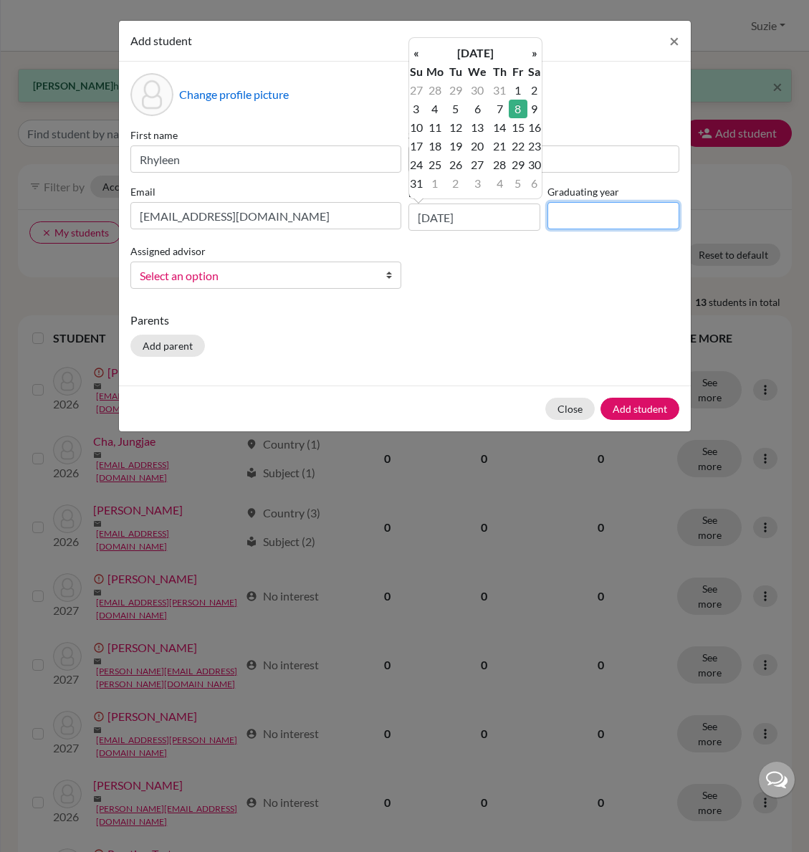
click at [572, 214] on input at bounding box center [613, 215] width 132 height 27
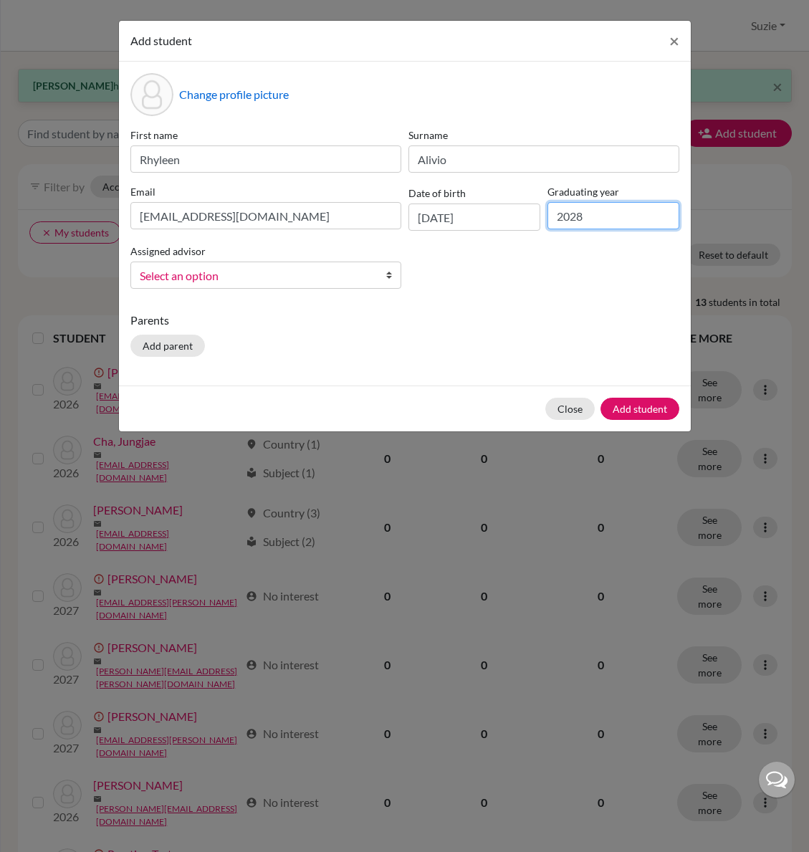
type input "2028"
click at [350, 280] on span "Select an option" at bounding box center [256, 275] width 233 height 19
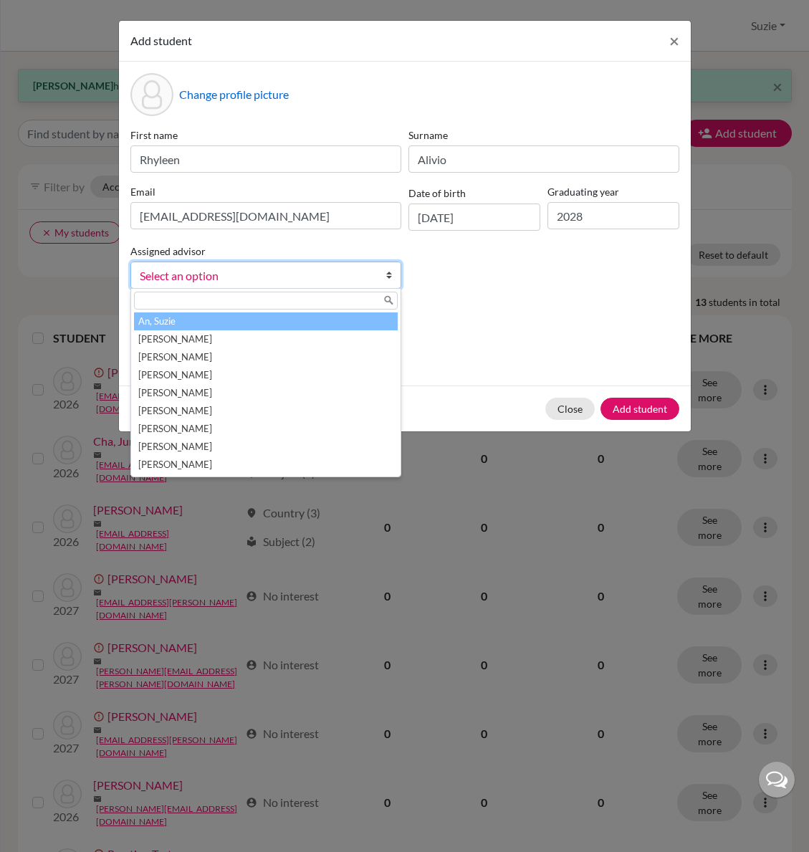
click at [278, 328] on li "An, Suzie" at bounding box center [266, 321] width 264 height 18
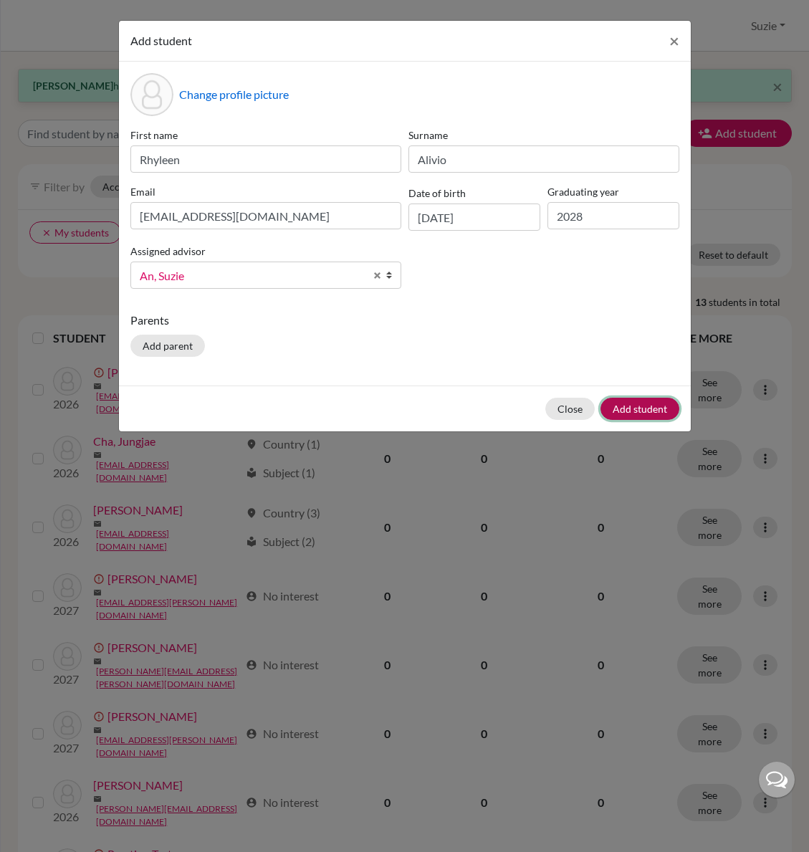
click at [646, 413] on button "Add student" at bounding box center [639, 409] width 79 height 22
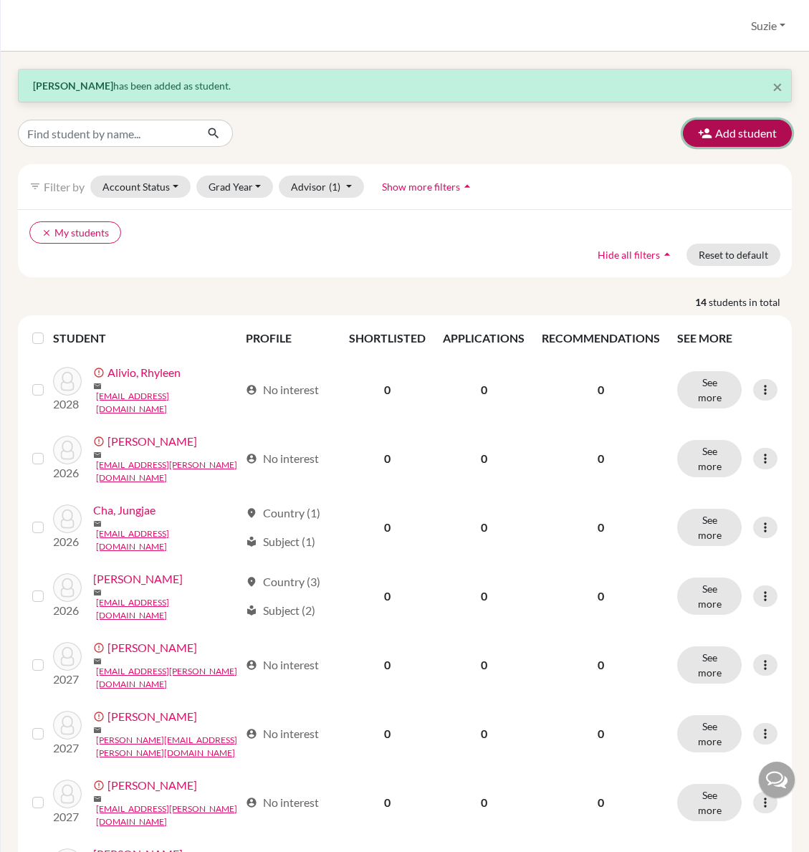
click at [700, 130] on icon "button" at bounding box center [705, 133] width 14 height 14
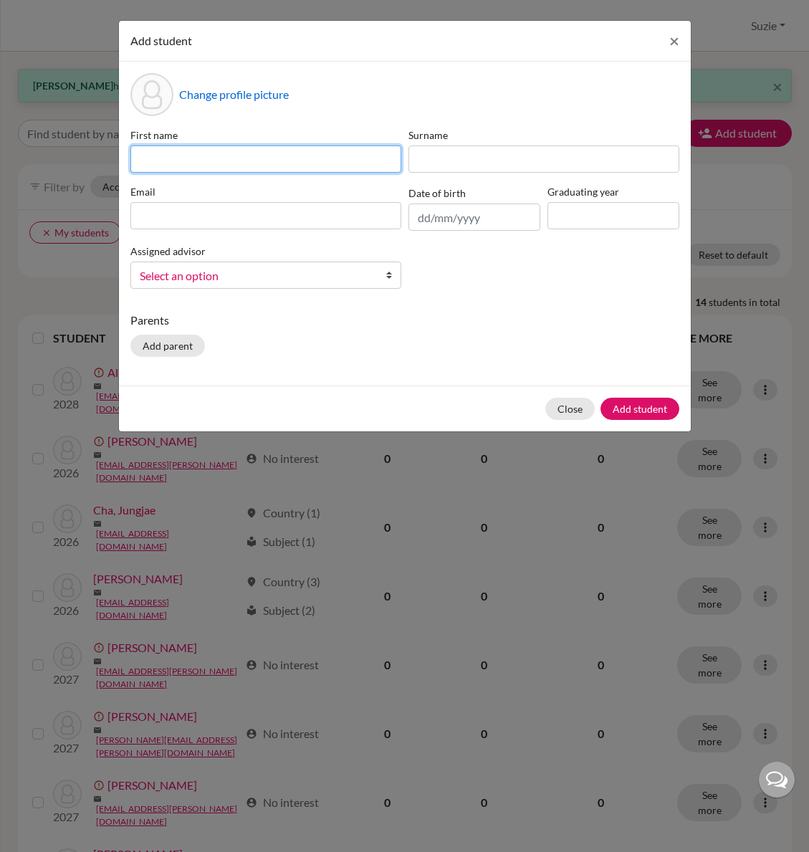
click at [310, 168] on input at bounding box center [265, 158] width 271 height 27
type input "Braden"
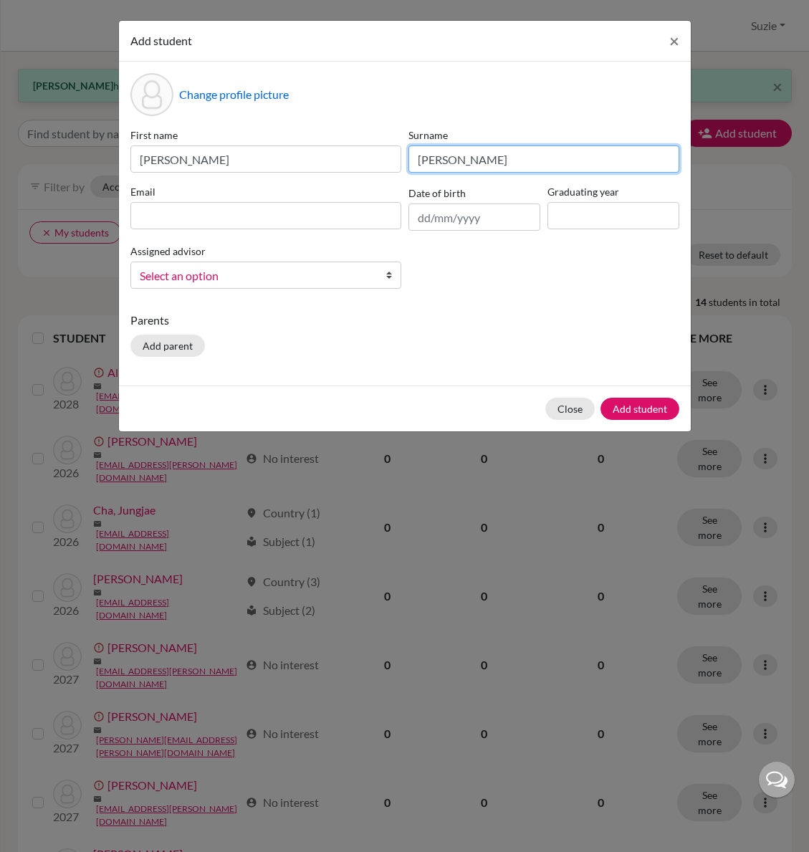
type input "Anderson"
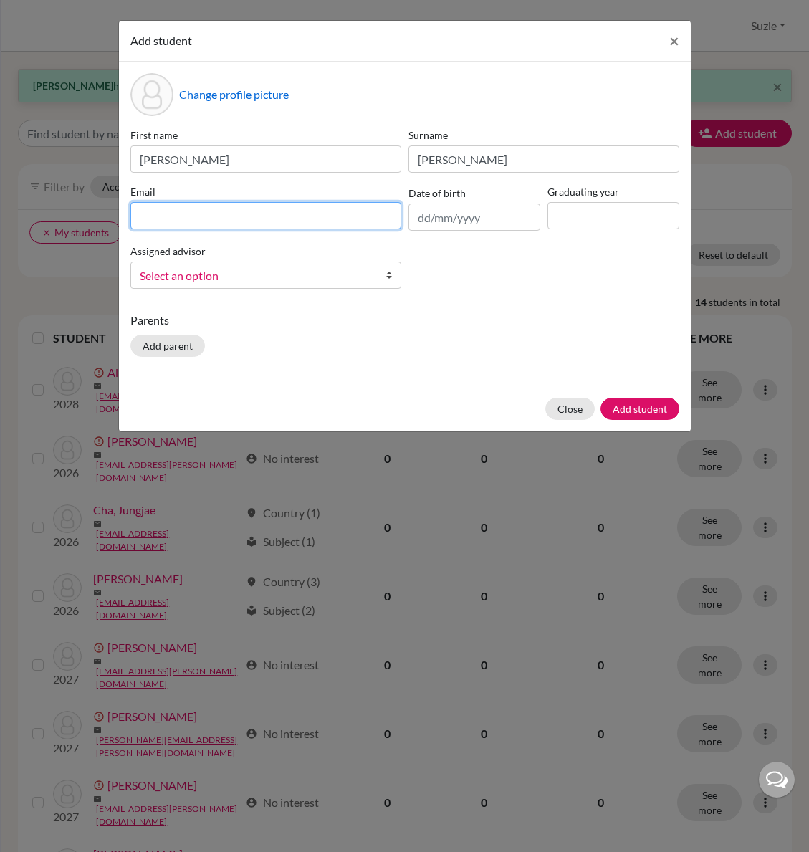
click at [237, 217] on input at bounding box center [265, 215] width 271 height 27
type input "braden.anderson@icsptk.org"
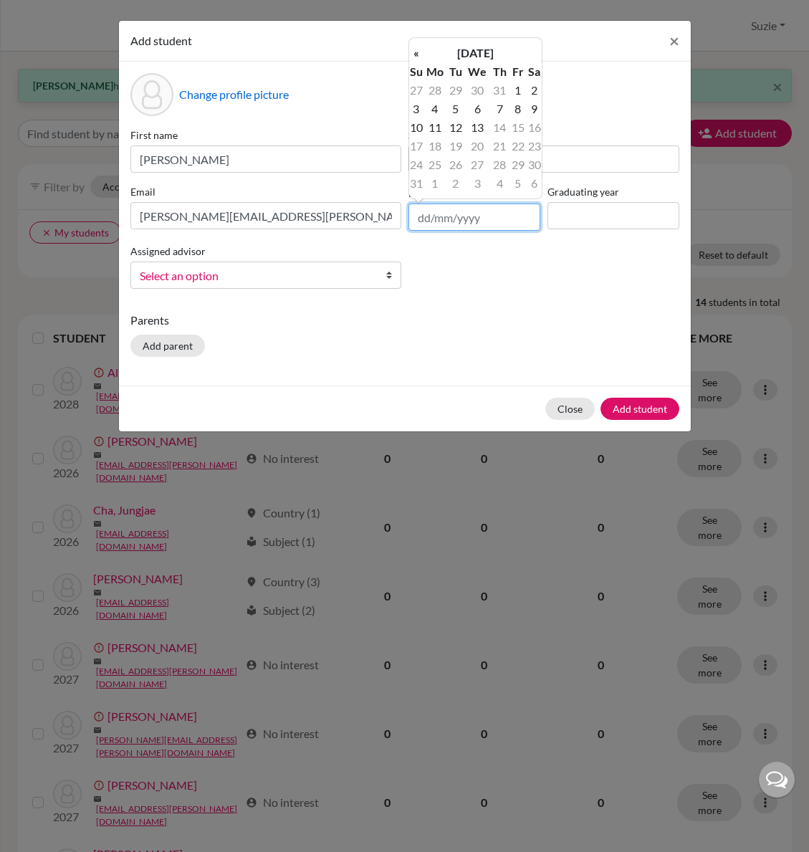
click at [448, 216] on input "text" at bounding box center [474, 216] width 132 height 27
type input "26/01/2010"
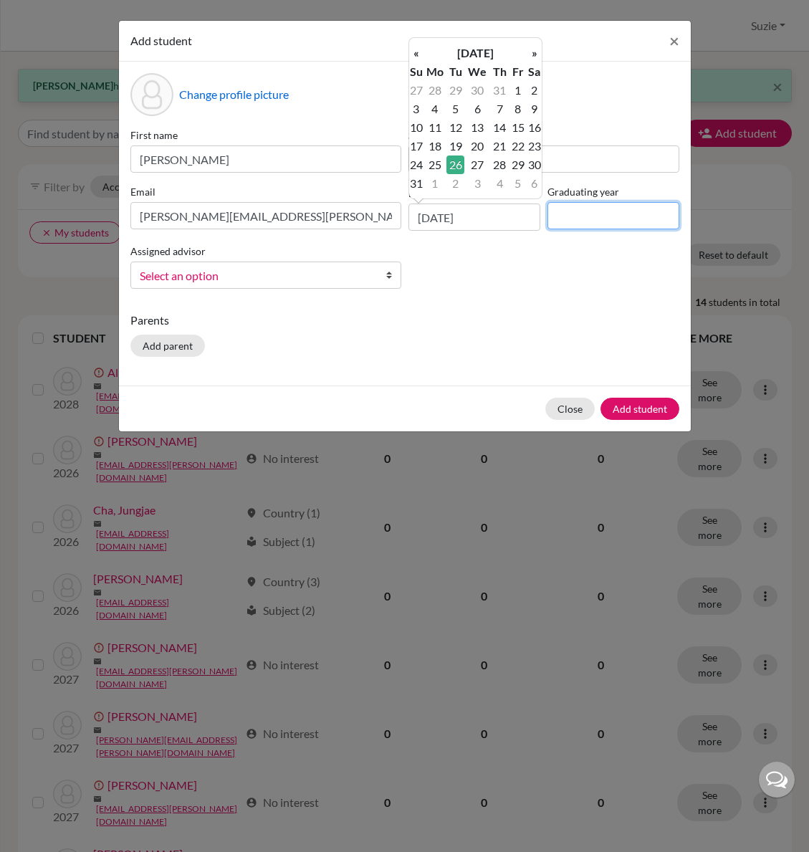
click at [562, 218] on input at bounding box center [613, 215] width 132 height 27
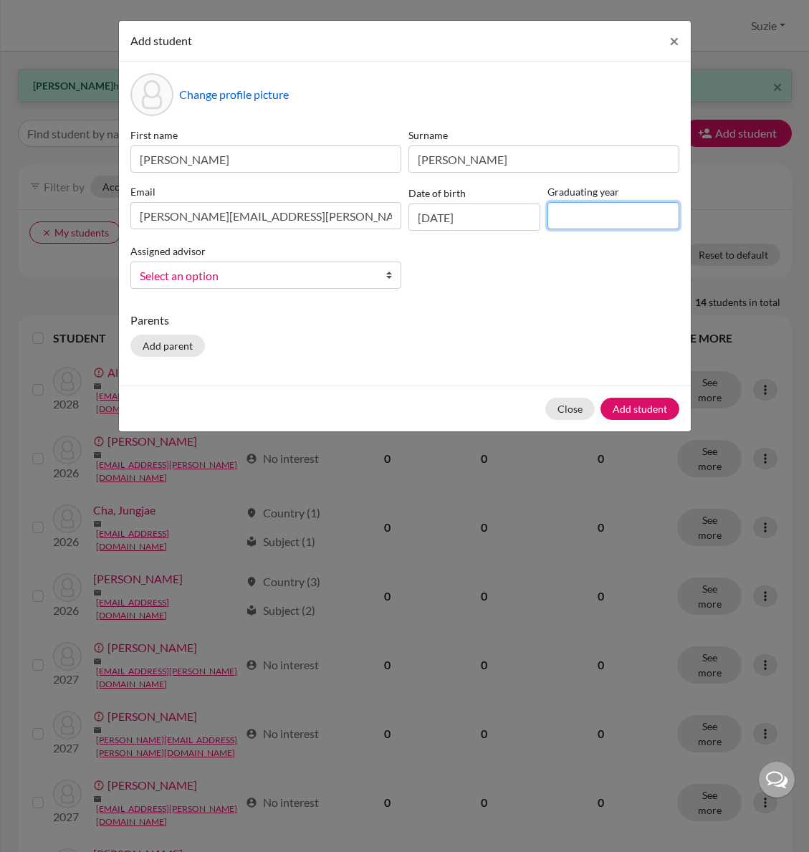
type input "2028"
click at [299, 284] on span "Select an option" at bounding box center [256, 275] width 233 height 19
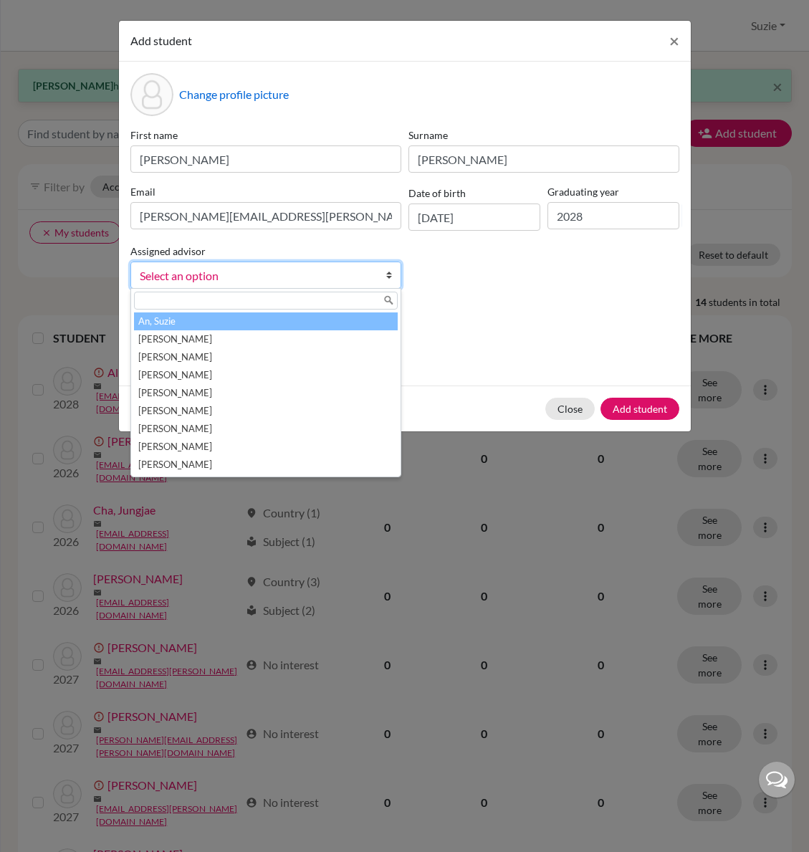
click at [305, 324] on li "An, Suzie" at bounding box center [266, 321] width 264 height 18
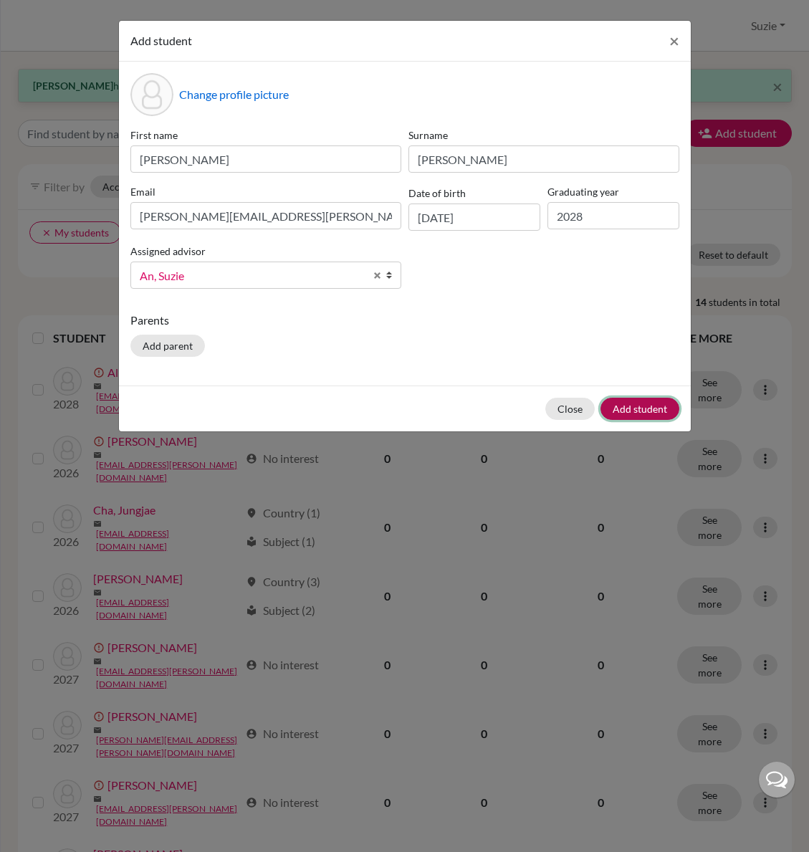
click at [646, 418] on button "Add student" at bounding box center [639, 409] width 79 height 22
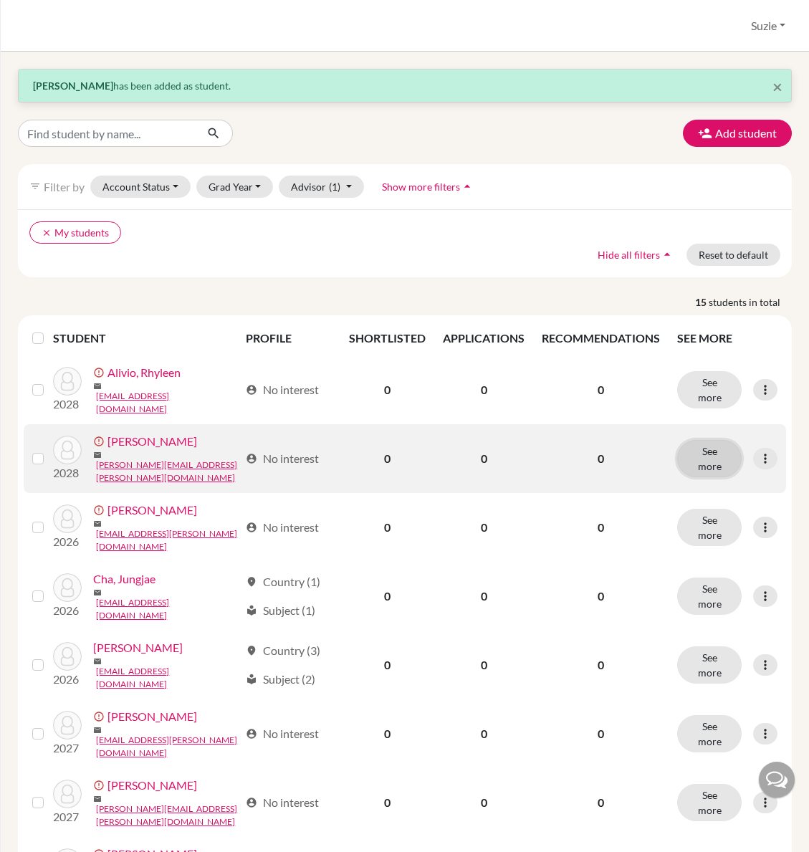
click at [707, 452] on button "See more" at bounding box center [709, 458] width 64 height 37
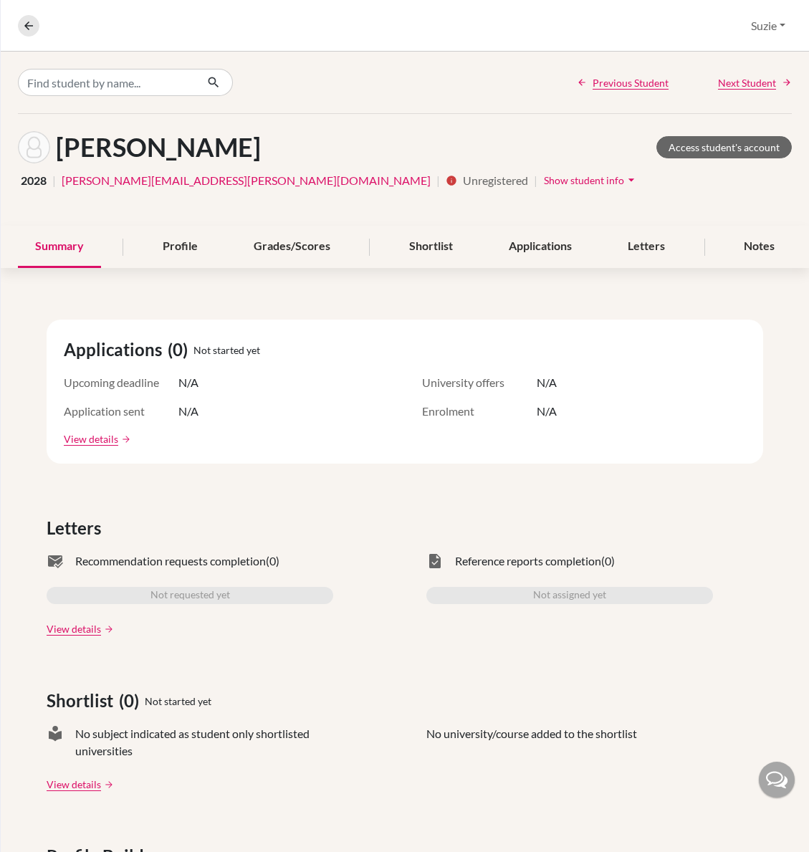
click at [624, 180] on icon "arrow_drop_down" at bounding box center [631, 180] width 14 height 14
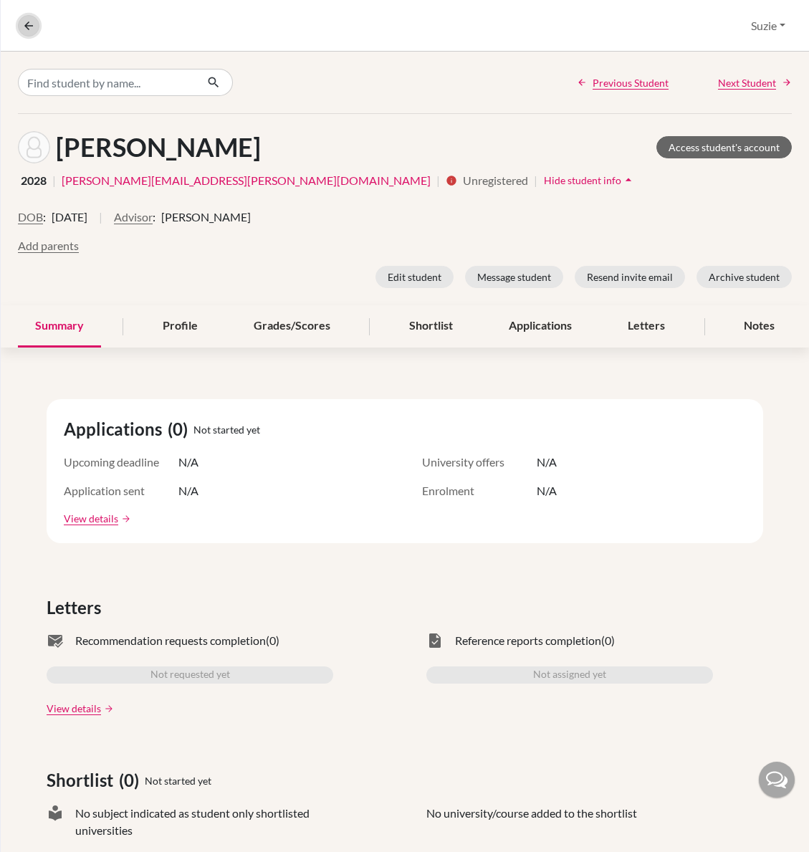
click at [22, 19] on icon at bounding box center [28, 25] width 13 height 13
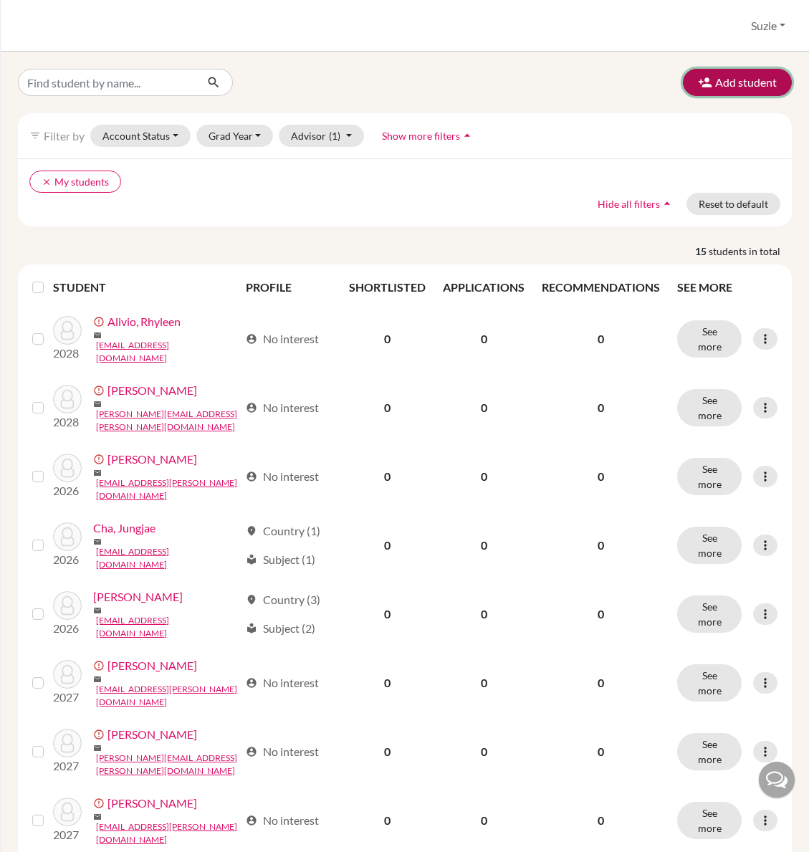
click at [717, 85] on button "Add student" at bounding box center [737, 82] width 109 height 27
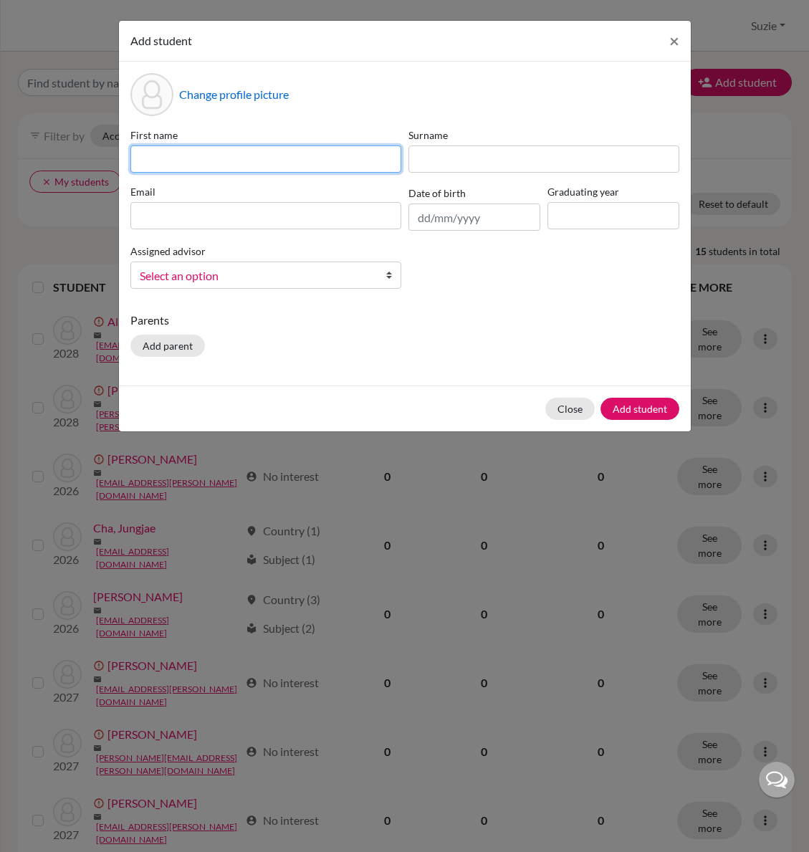
click at [249, 160] on input at bounding box center [265, 158] width 271 height 27
type input "Xavier"
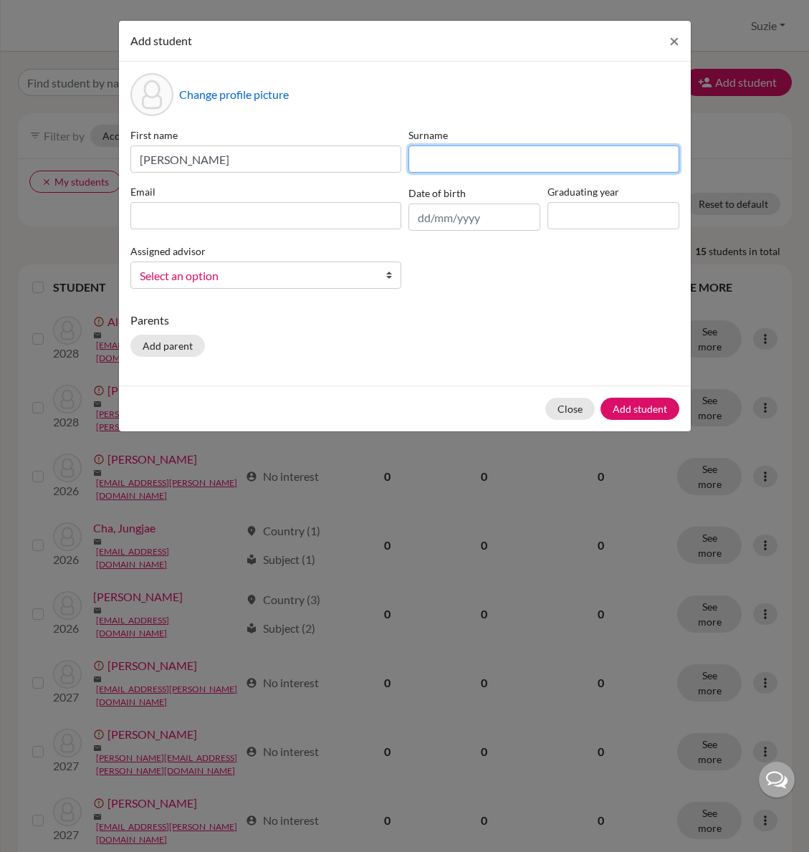
click at [446, 168] on input at bounding box center [543, 158] width 271 height 27
type input "Bonhomme"
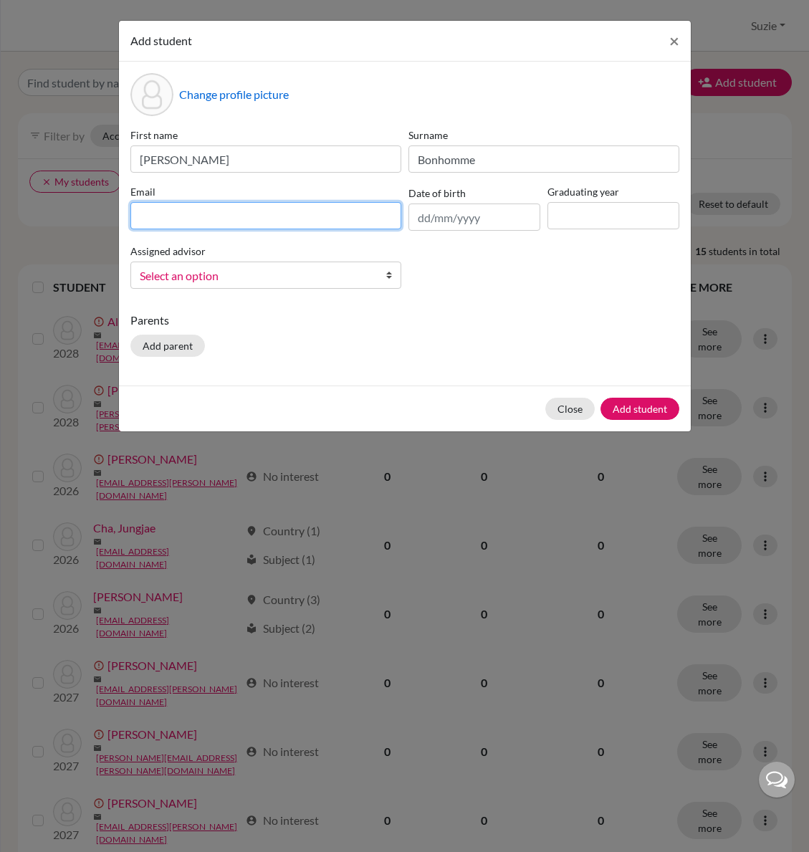
click at [257, 211] on input at bounding box center [265, 215] width 271 height 27
type input "z"
type input "xavier.bonhomme@icsptk.org"
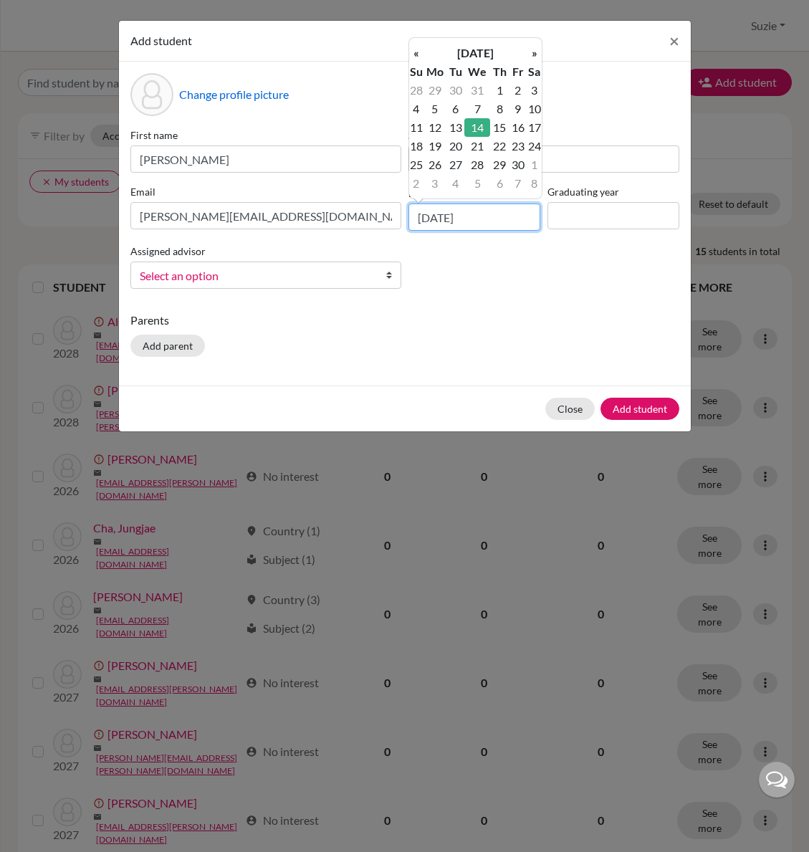
type input "14/04/2010"
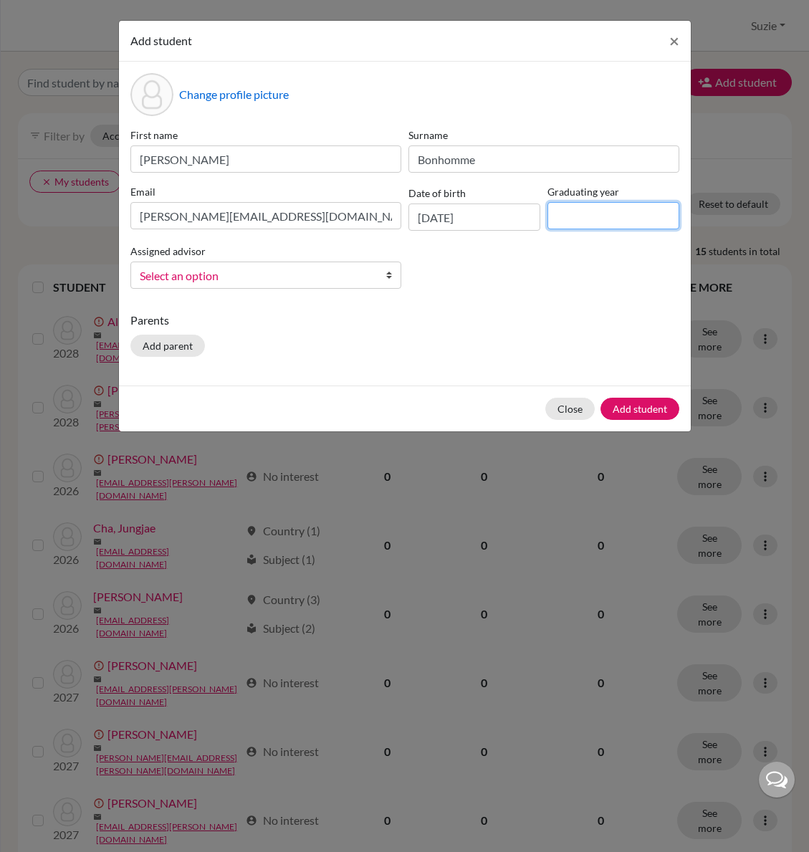
click at [552, 216] on input at bounding box center [613, 215] width 132 height 27
type input "2028"
click at [324, 269] on span "Select an option" at bounding box center [256, 275] width 233 height 19
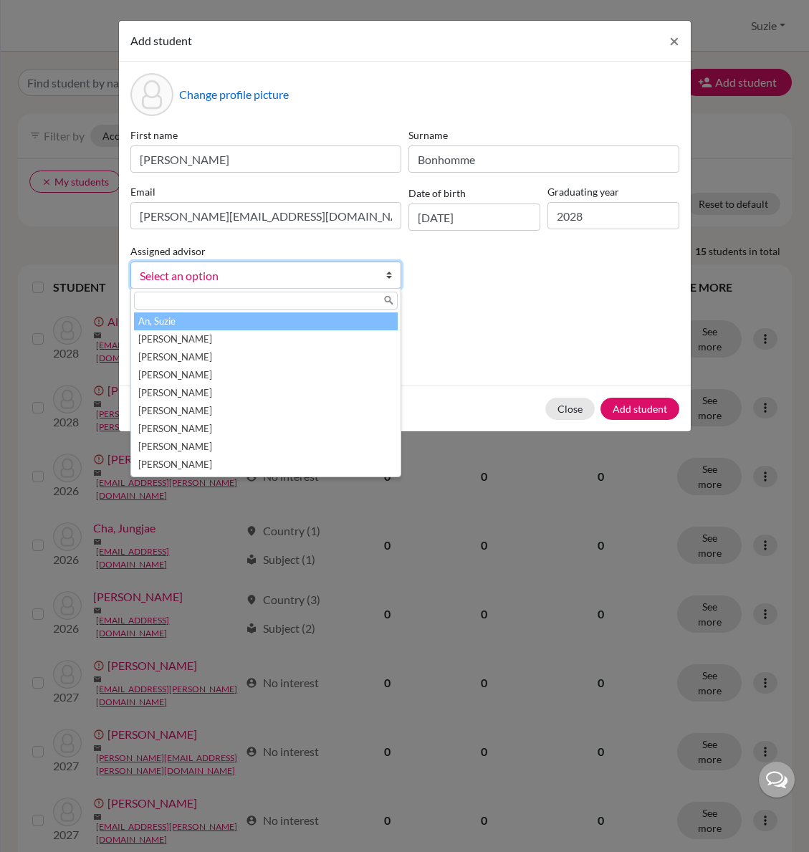
click at [274, 318] on li "An, Suzie" at bounding box center [266, 321] width 264 height 18
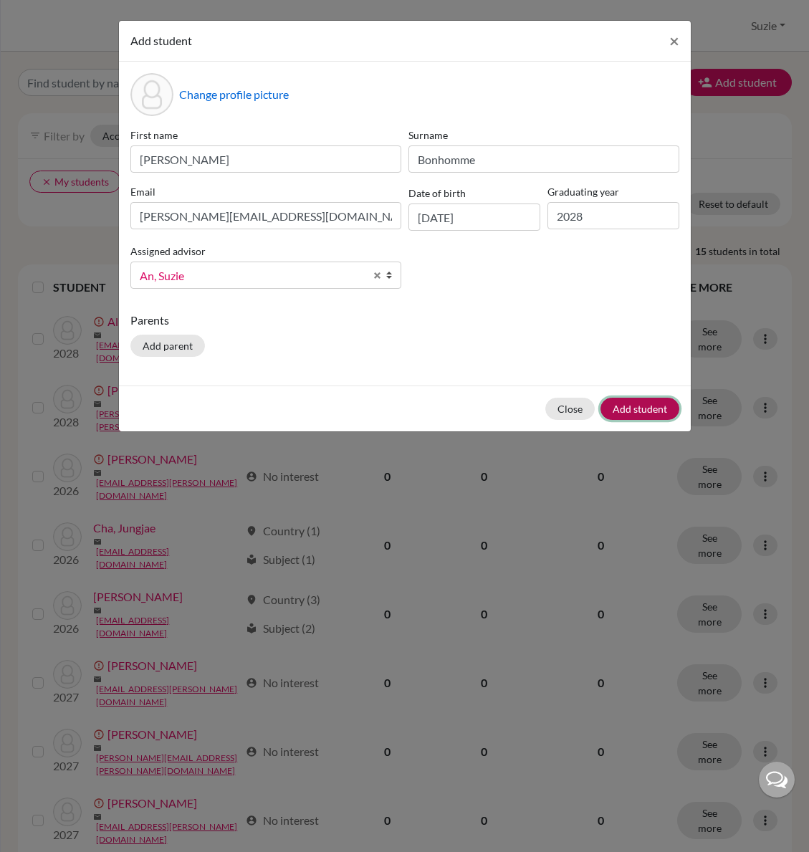
click at [652, 418] on button "Add student" at bounding box center [639, 409] width 79 height 22
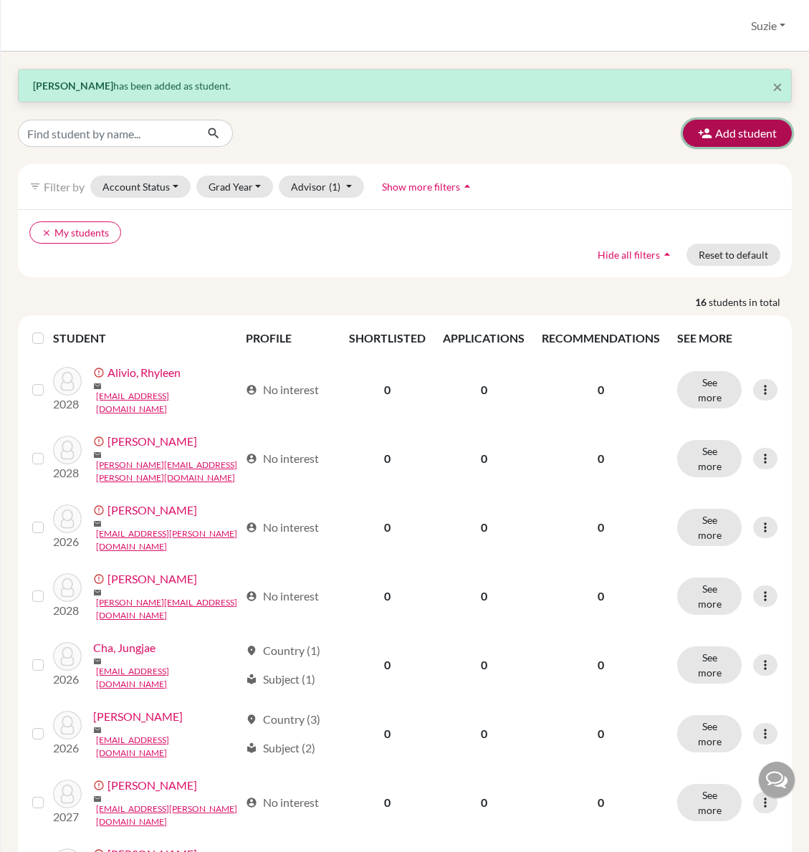
click at [728, 130] on button "Add student" at bounding box center [737, 133] width 109 height 27
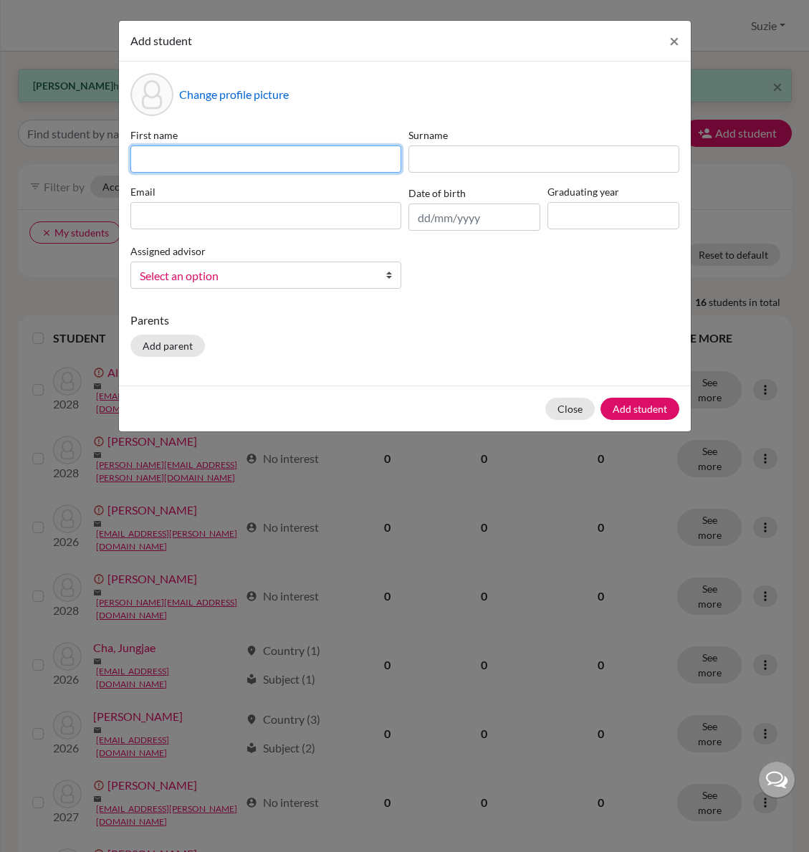
click at [306, 155] on input at bounding box center [265, 158] width 271 height 27
type input "Heesu"
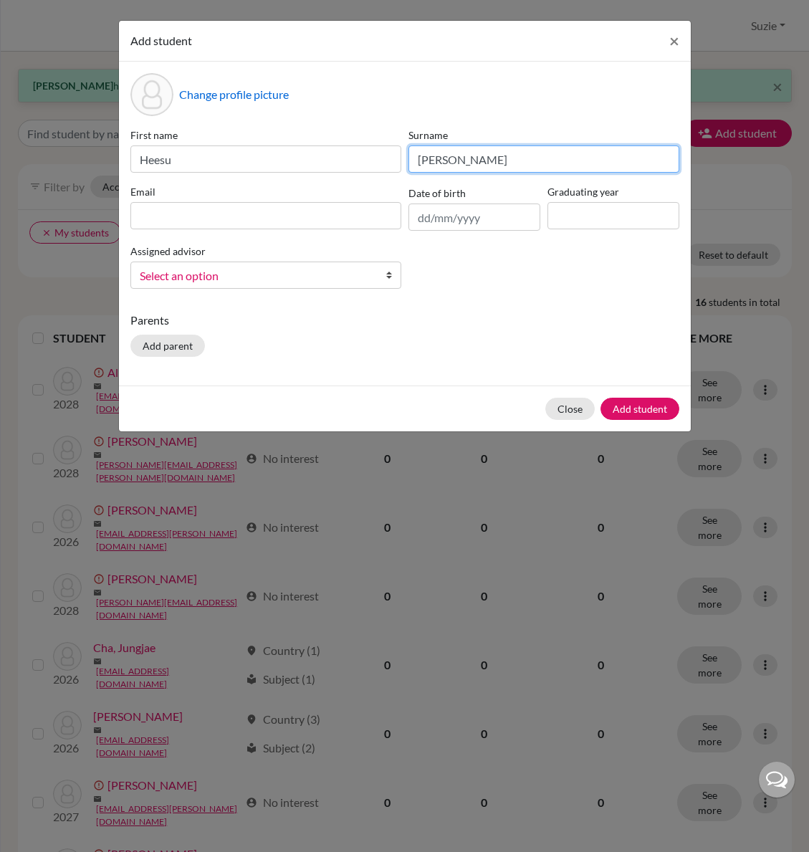
type input "Choi"
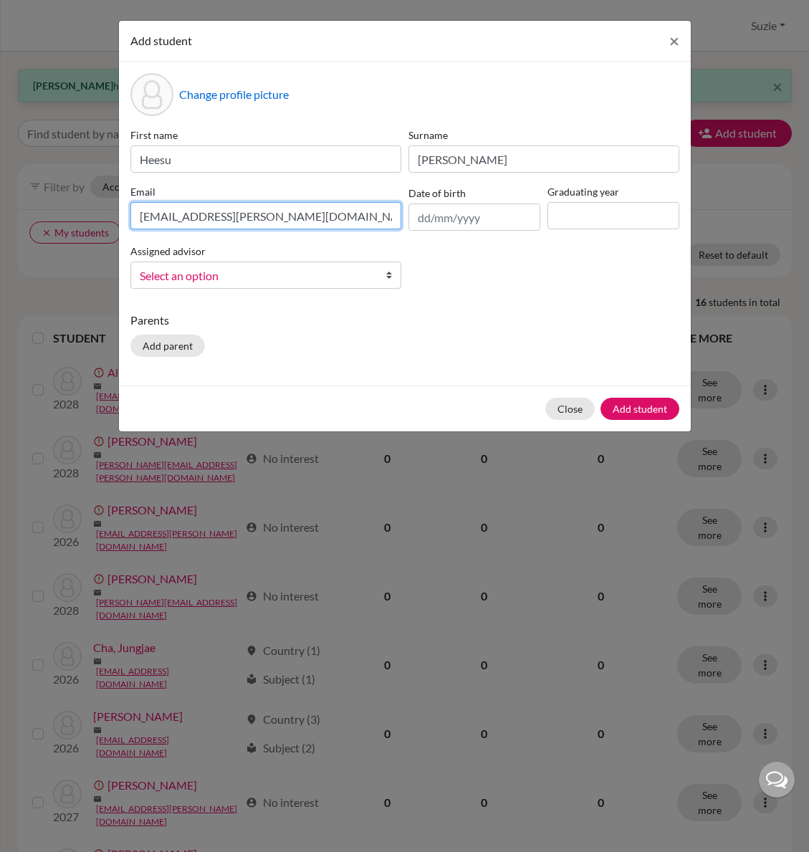
type input "heesu.choi@icsptk.org"
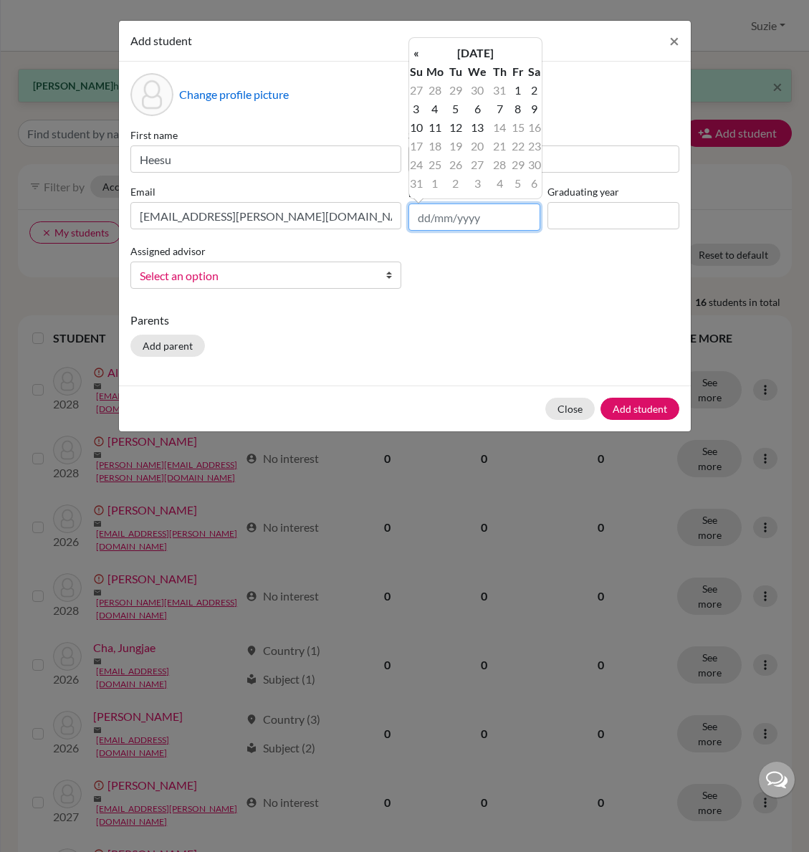
click at [426, 217] on input "text" at bounding box center [474, 216] width 132 height 27
type input "05/09/2010"
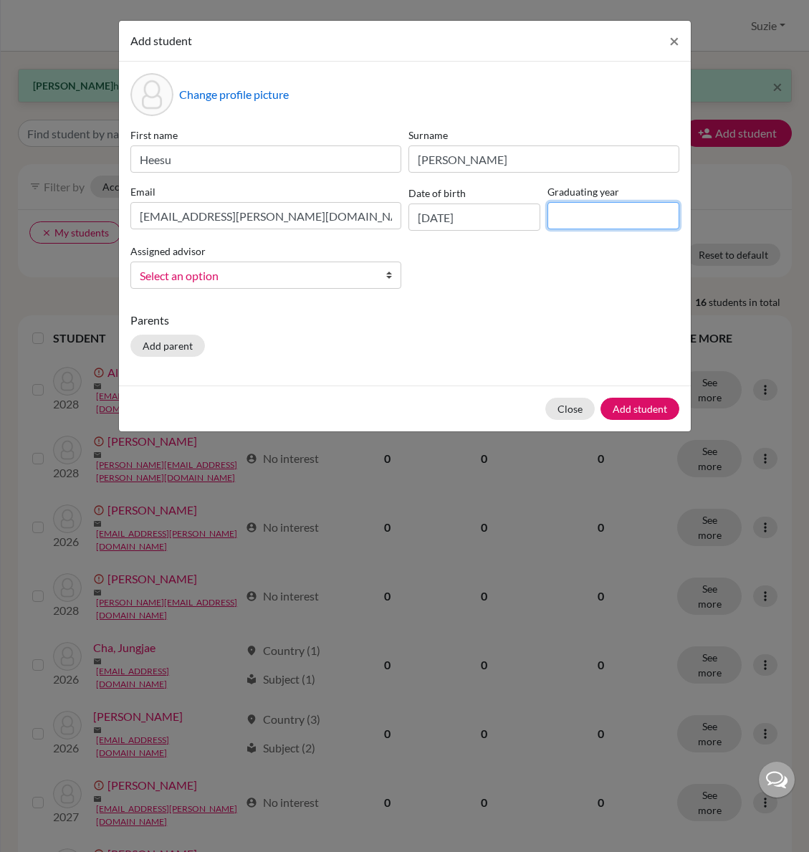
click at [584, 218] on input at bounding box center [613, 215] width 132 height 27
type input "2028"
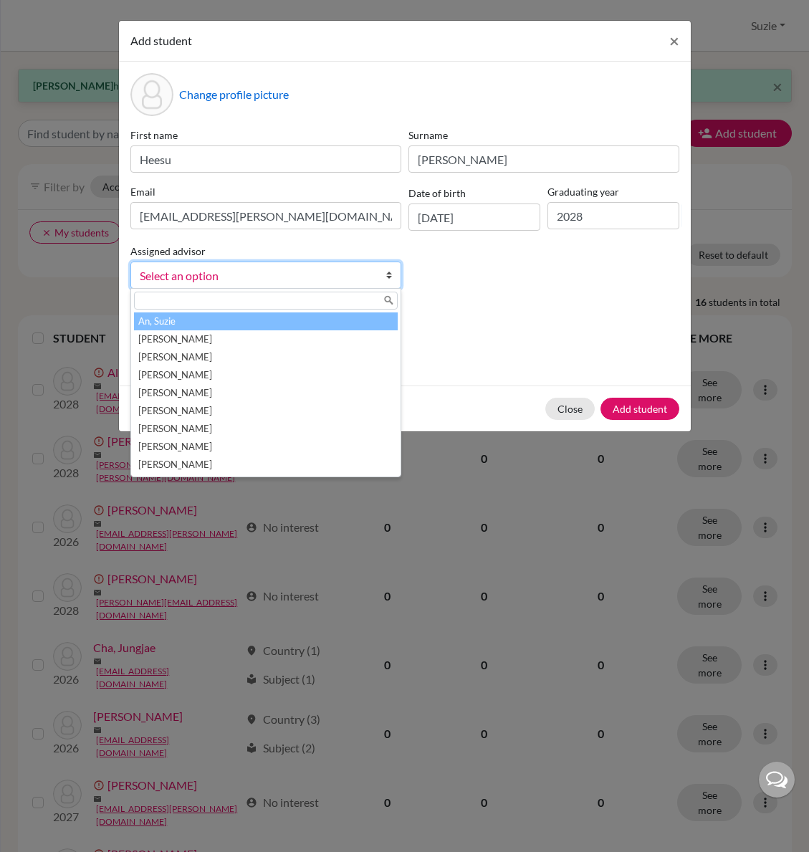
click at [281, 270] on span "Select an option" at bounding box center [256, 275] width 233 height 19
click at [254, 319] on li "An, Suzie" at bounding box center [266, 321] width 264 height 18
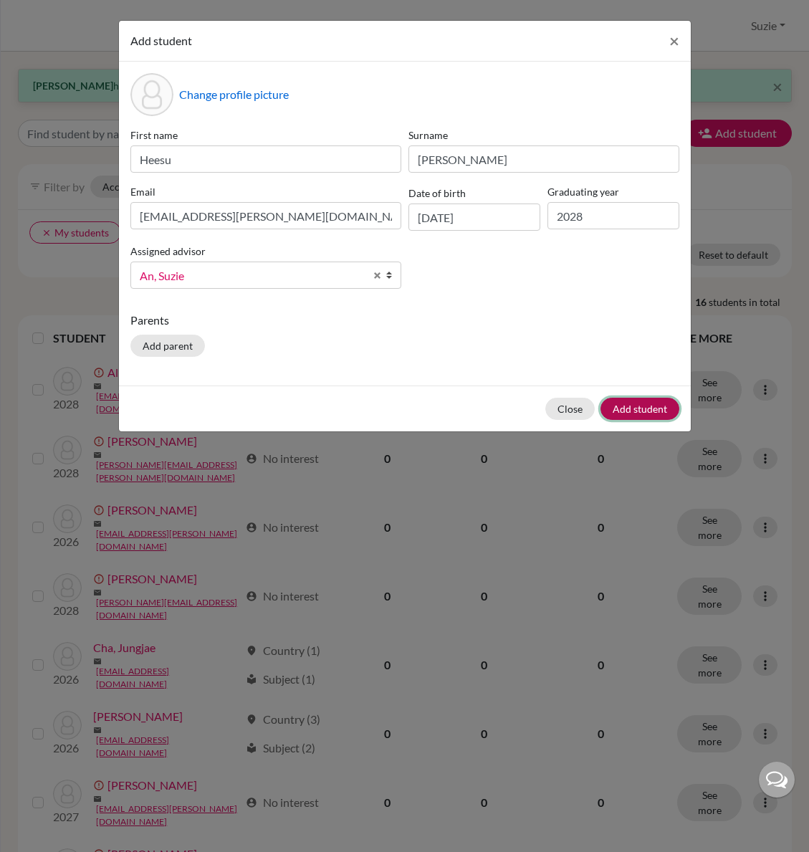
click at [652, 403] on button "Add student" at bounding box center [639, 409] width 79 height 22
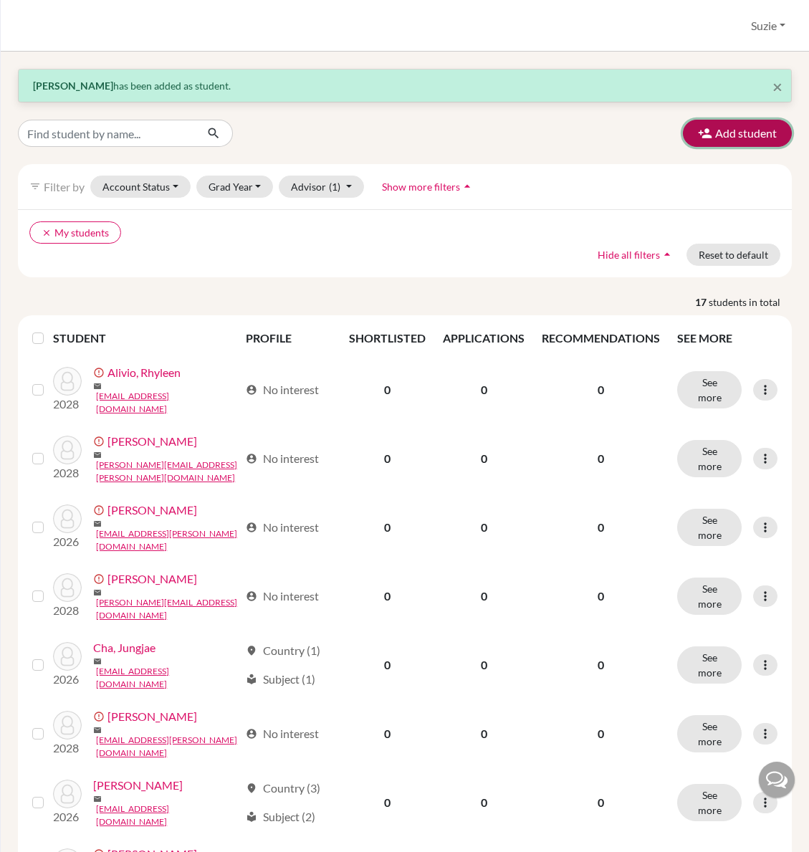
click at [718, 141] on button "Add student" at bounding box center [737, 133] width 109 height 27
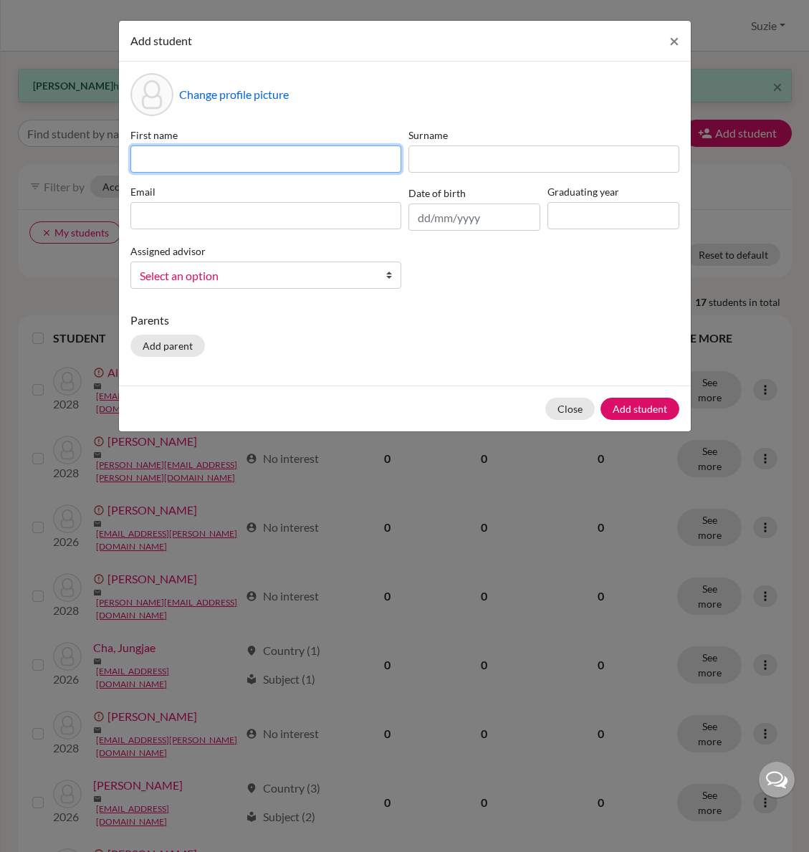
click at [225, 158] on input at bounding box center [265, 158] width 271 height 27
type input "Zachary"
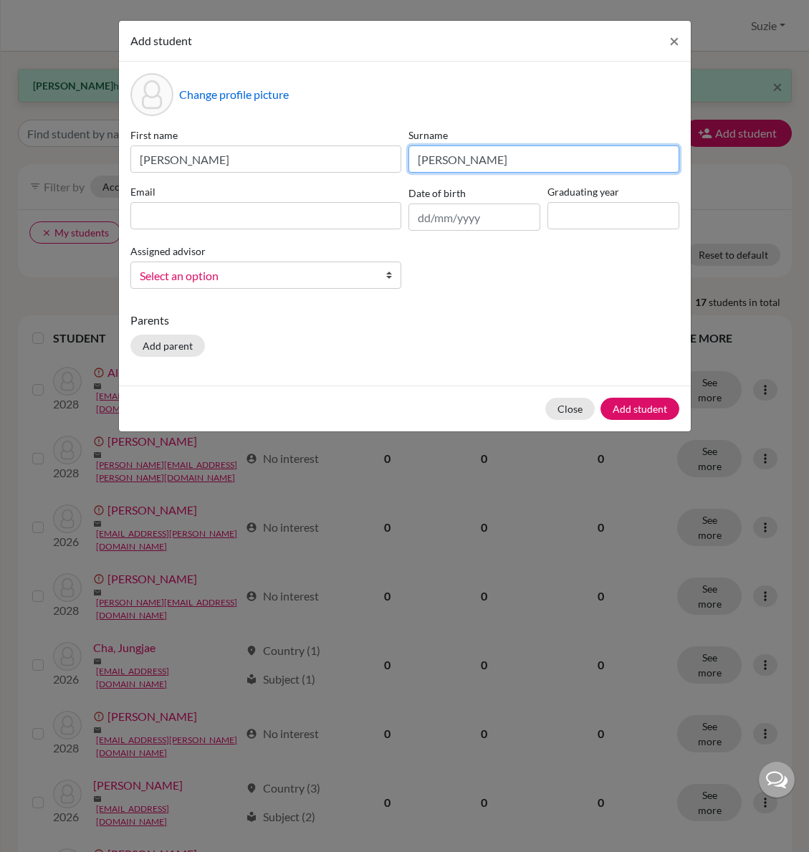
type input "Carranza"
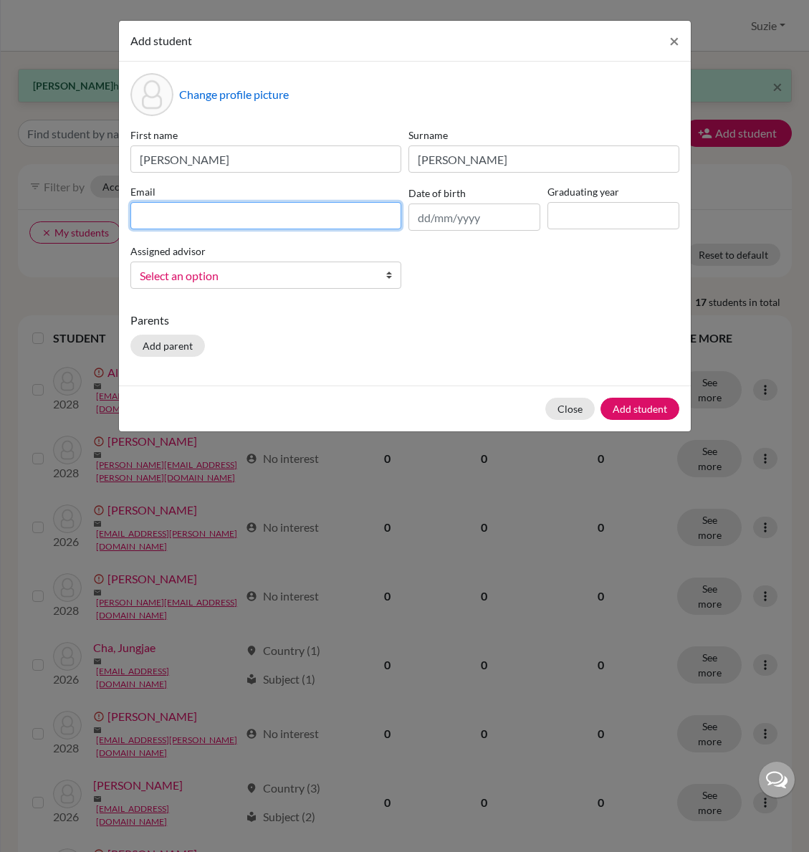
type input "a"
type input "zachary.carranza@icsptk.org"
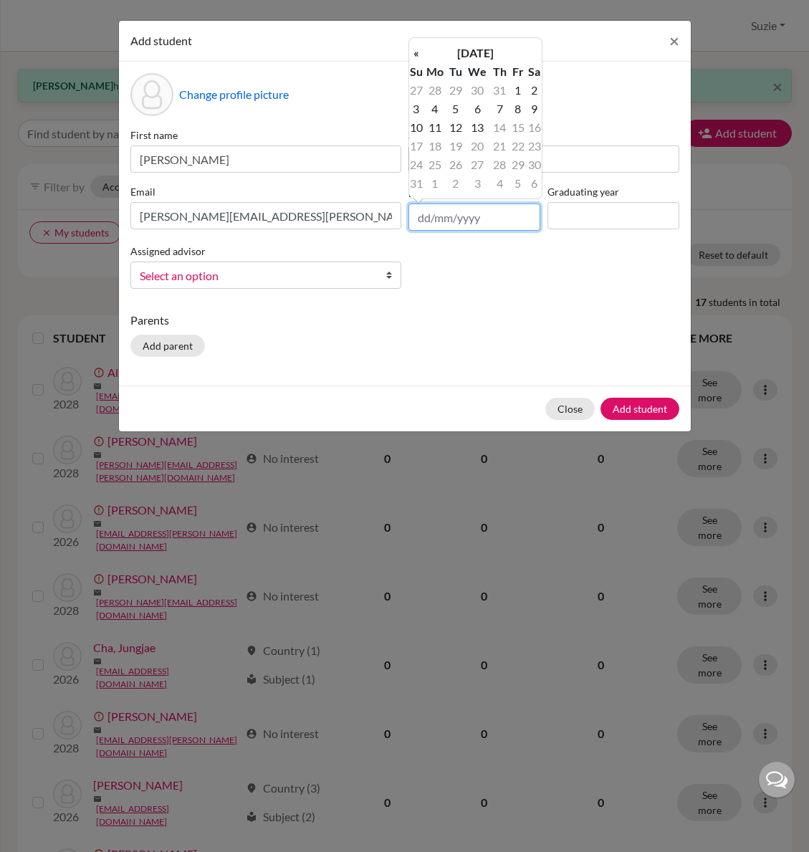
click at [419, 216] on input "text" at bounding box center [474, 216] width 132 height 27
type input "10/03/2010"
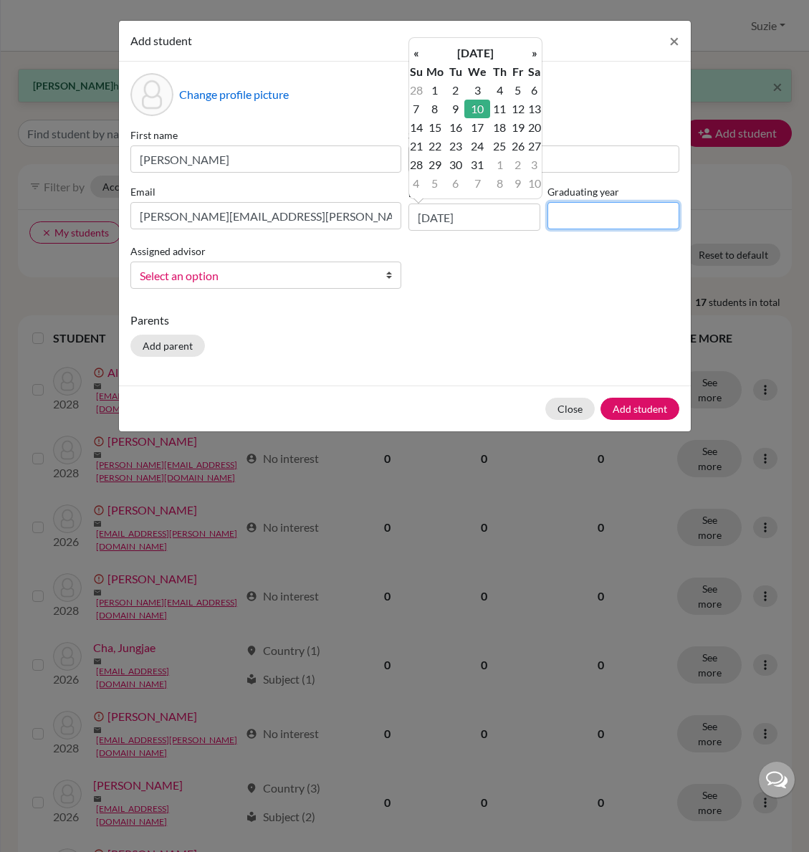
click at [564, 223] on input at bounding box center [613, 215] width 132 height 27
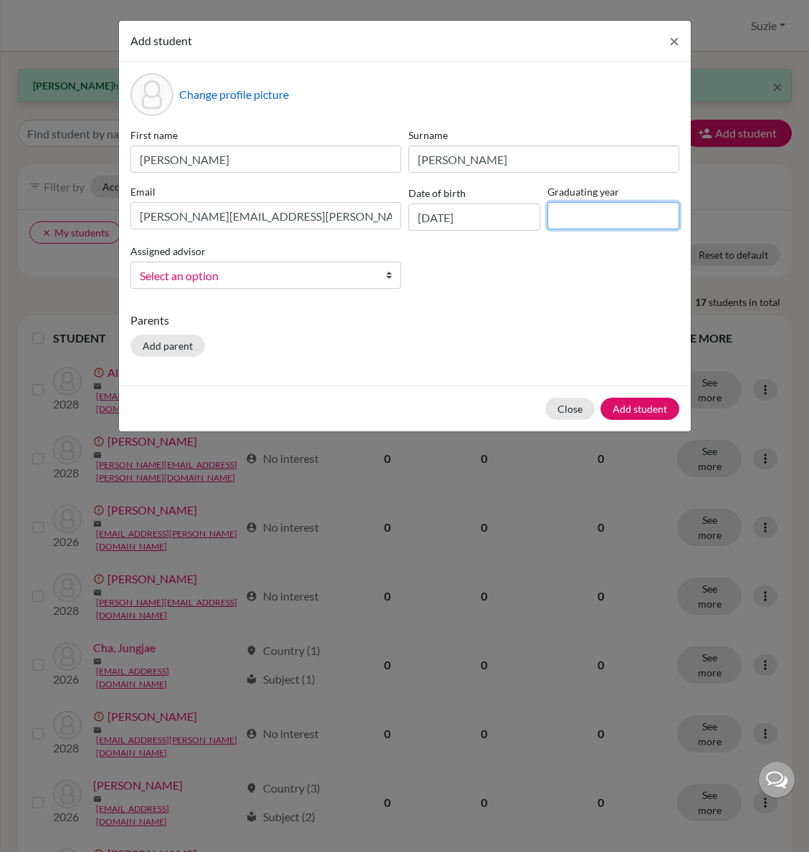
type input "2028"
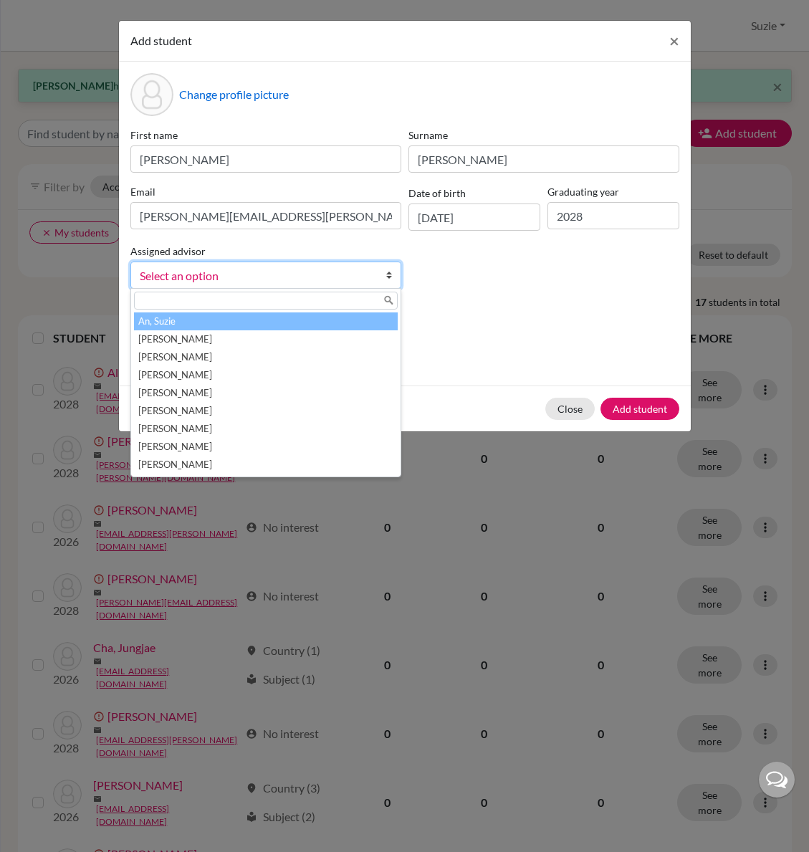
click at [250, 281] on span "Select an option" at bounding box center [256, 275] width 233 height 19
click at [223, 324] on li "An, Suzie" at bounding box center [266, 321] width 264 height 18
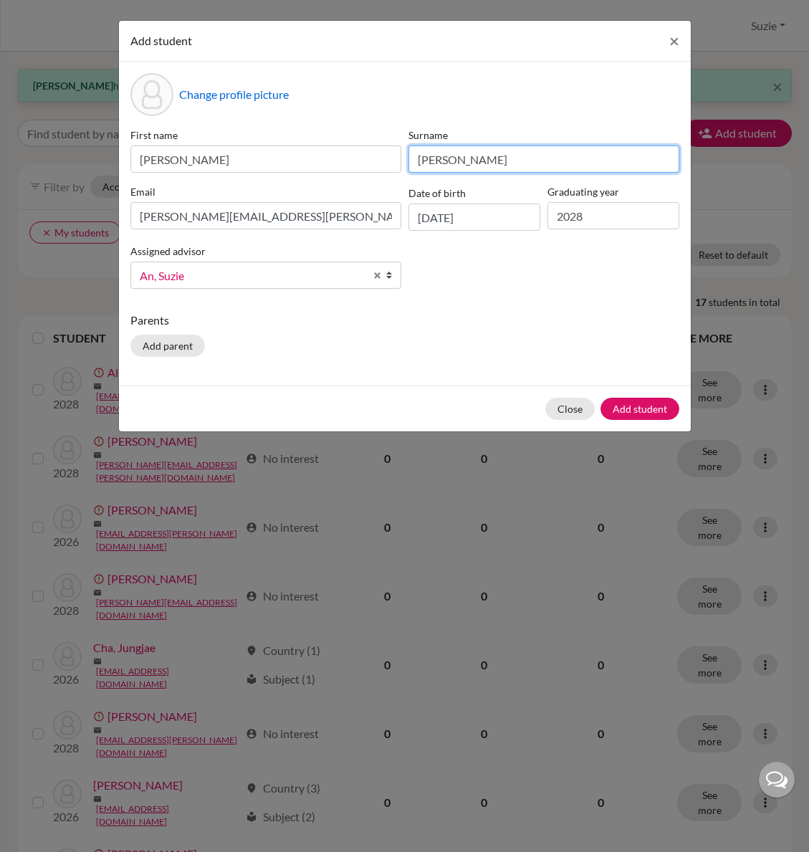
click at [435, 163] on input "Carranza" at bounding box center [543, 158] width 271 height 27
click at [638, 403] on button "Add student" at bounding box center [639, 409] width 79 height 22
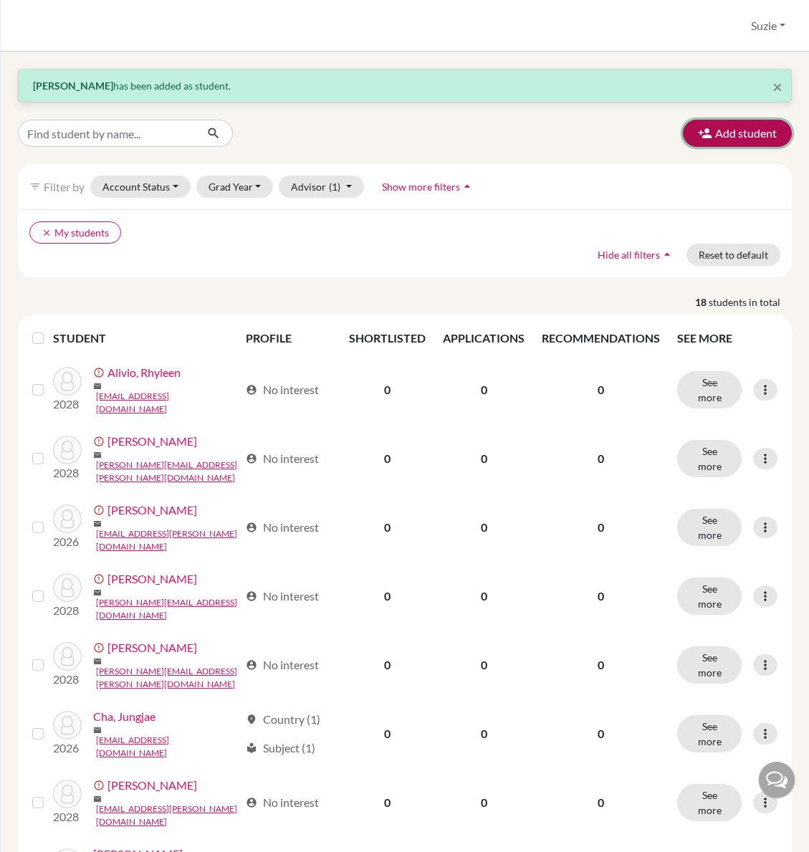
click at [733, 135] on button "Add student" at bounding box center [737, 133] width 109 height 27
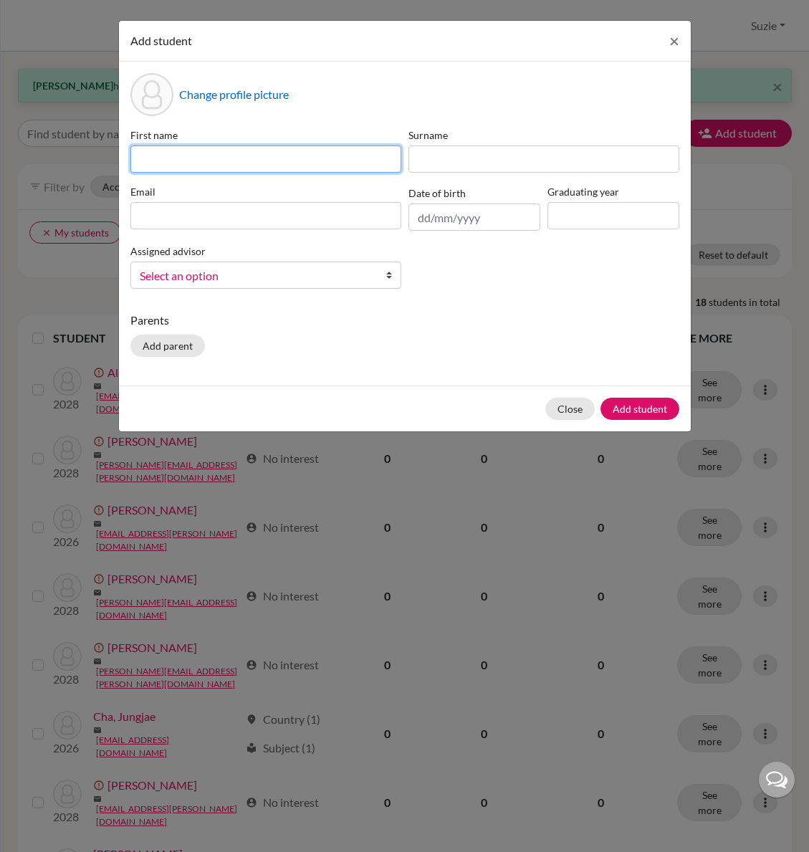
click at [296, 165] on input at bounding box center [265, 158] width 271 height 27
type input "Mack"
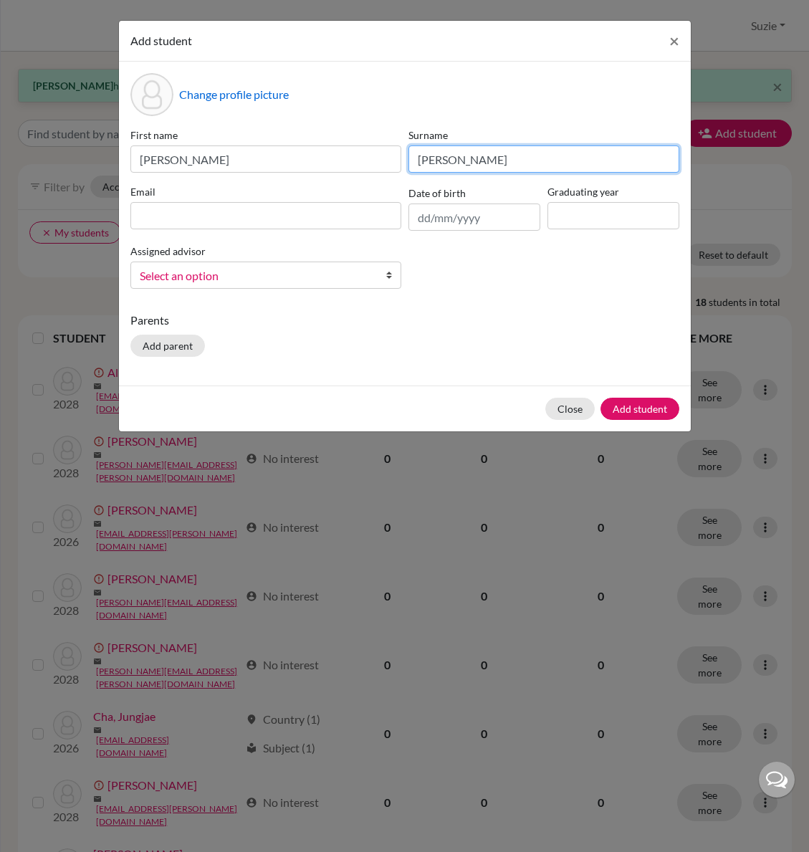
type input "Mezzapelle"
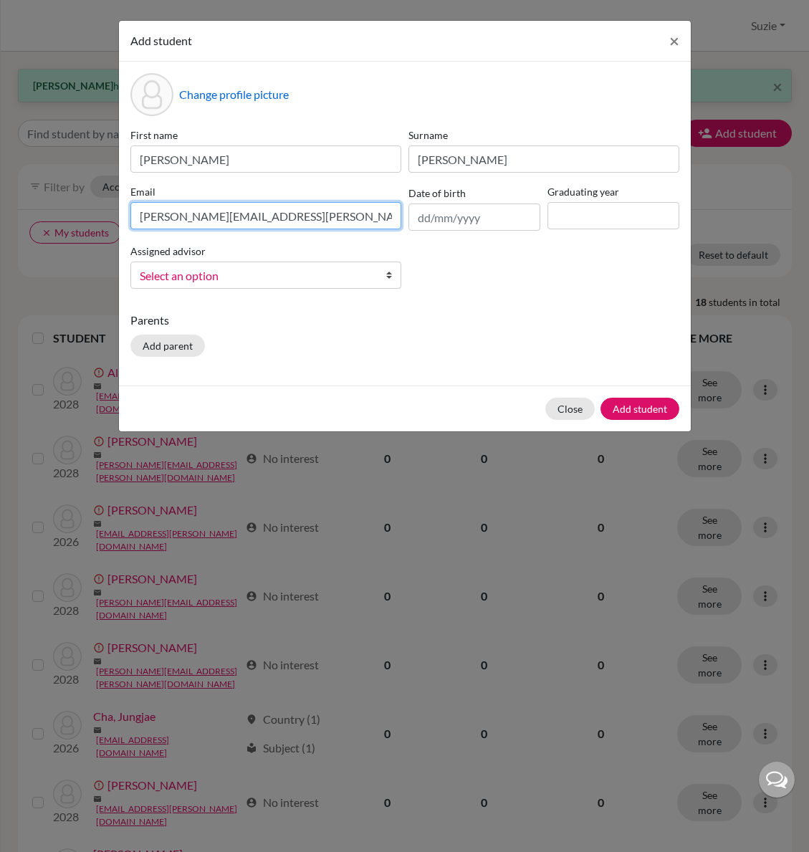
type input "mack.mezzapelle@icsptk.org"
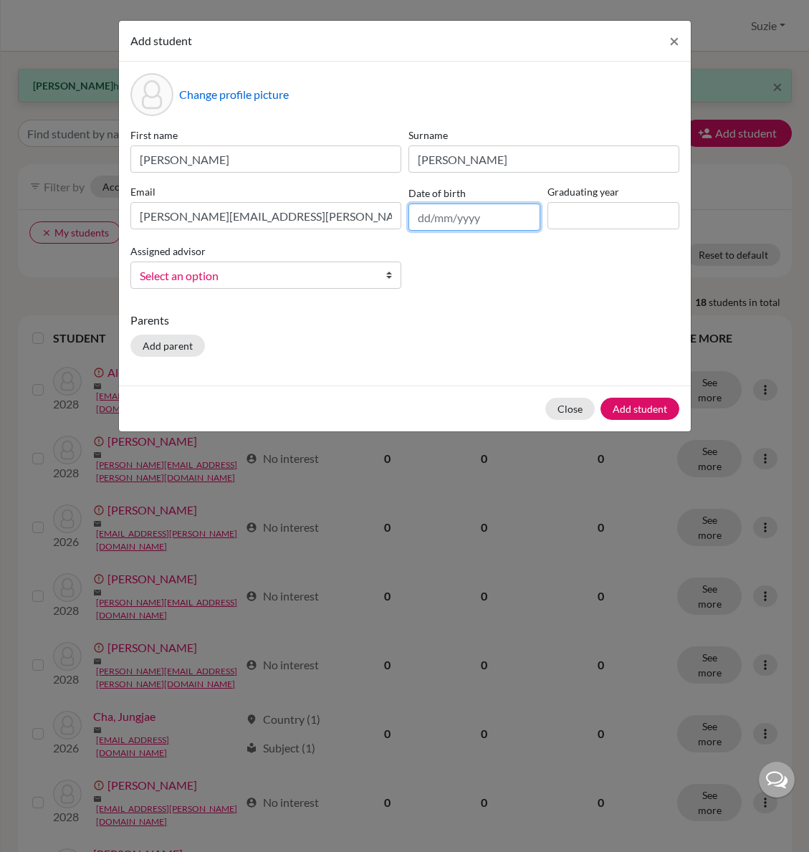
click at [425, 218] on input "text" at bounding box center [474, 216] width 132 height 27
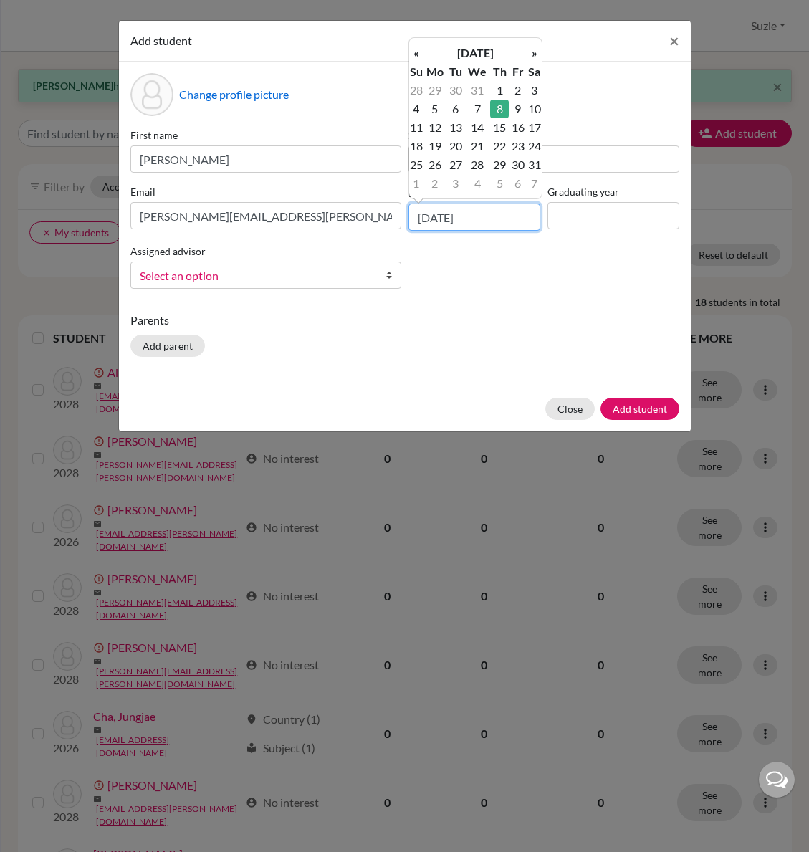
type input "08/01/2009"
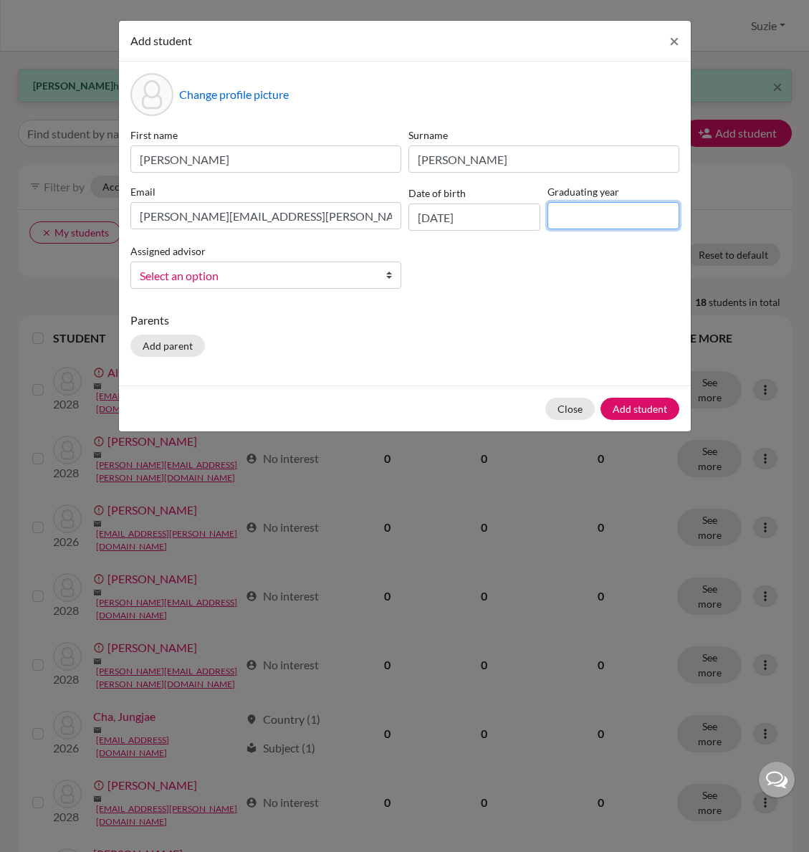
click at [567, 224] on input at bounding box center [613, 215] width 132 height 27
type input "2028"
click at [222, 273] on span "Select an option" at bounding box center [256, 275] width 233 height 19
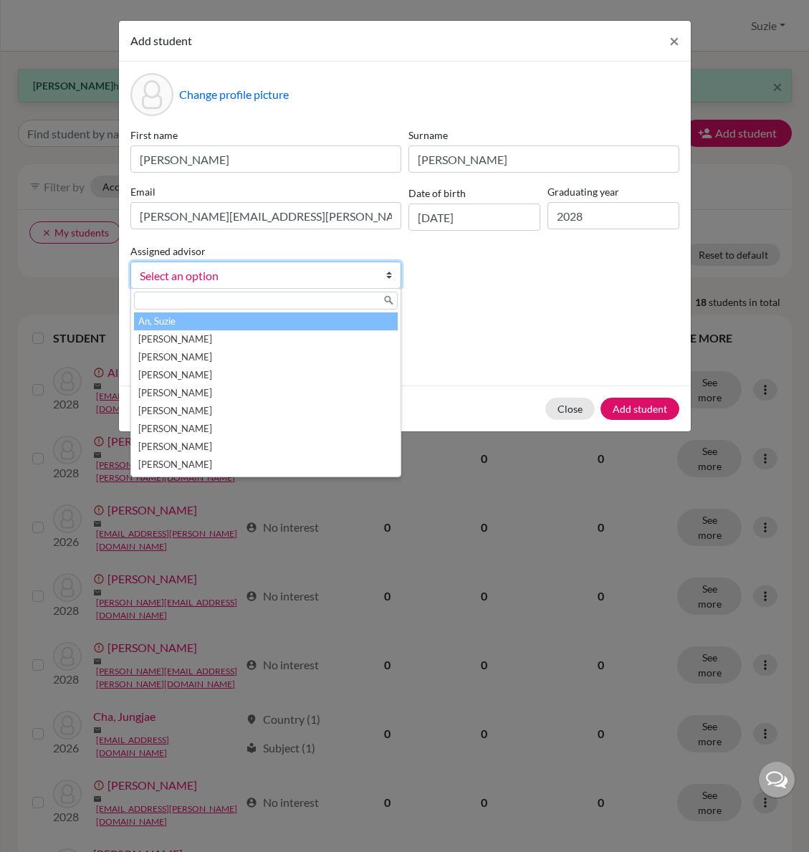
click at [210, 320] on li "An, Suzie" at bounding box center [266, 321] width 264 height 18
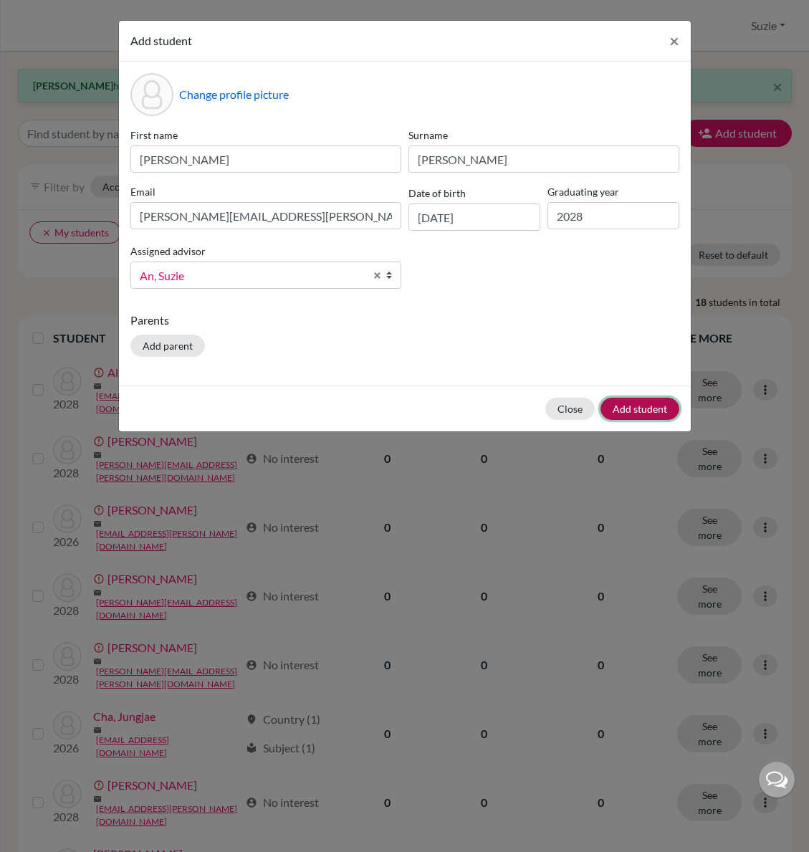
click at [647, 410] on button "Add student" at bounding box center [639, 409] width 79 height 22
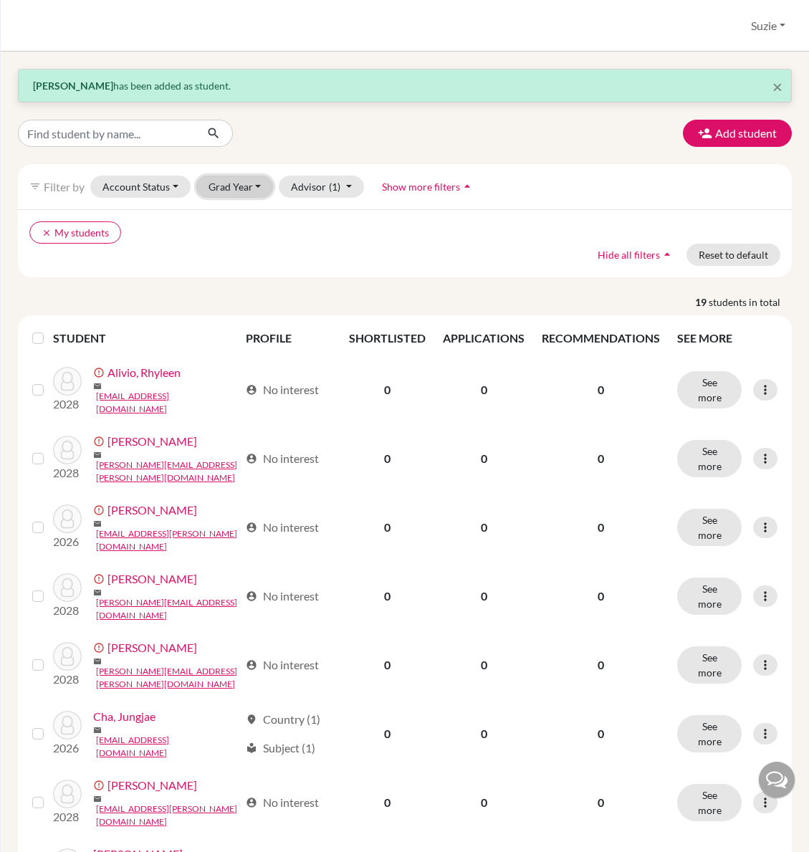
click at [251, 190] on button "Grad Year" at bounding box center [234, 186] width 77 height 22
click at [236, 211] on span "2028" at bounding box center [227, 216] width 26 height 17
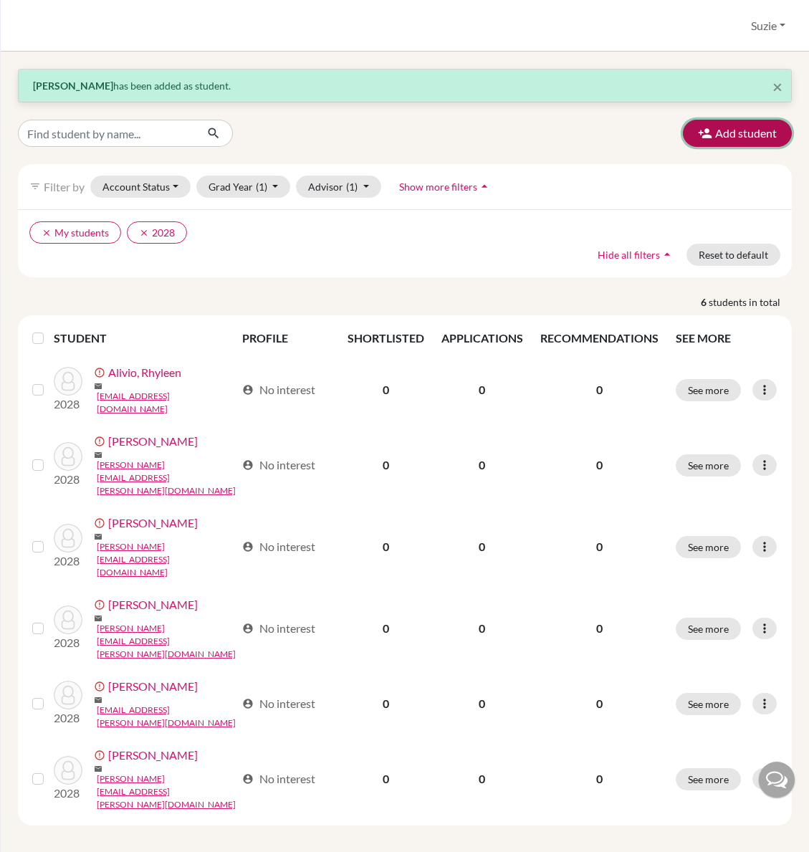
click at [728, 133] on button "Add student" at bounding box center [737, 133] width 109 height 27
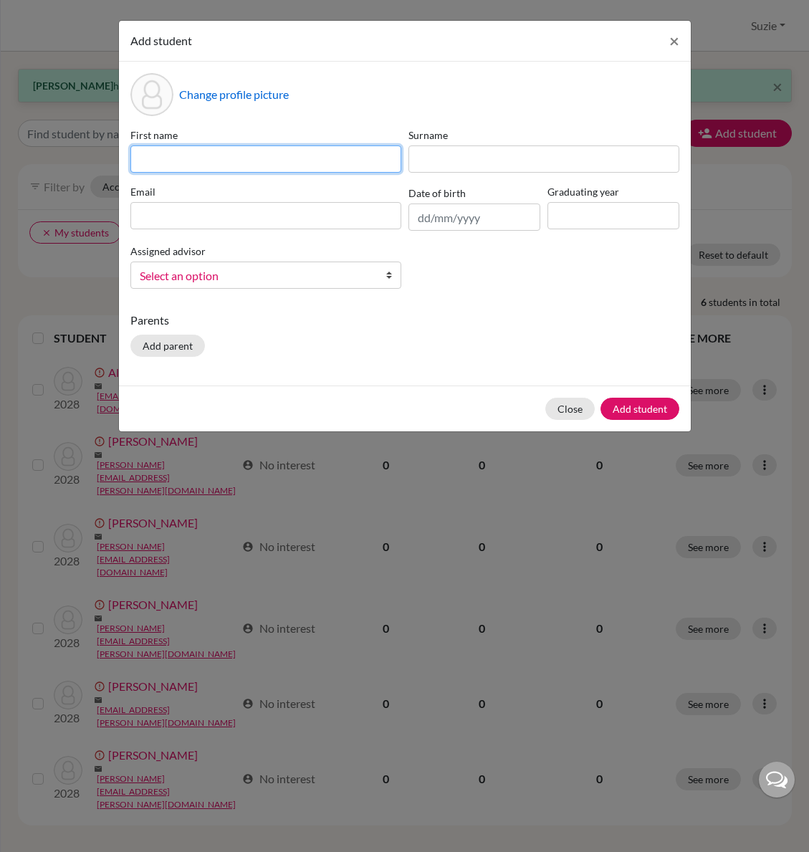
click at [238, 153] on input at bounding box center [265, 158] width 271 height 27
type input "Sean"
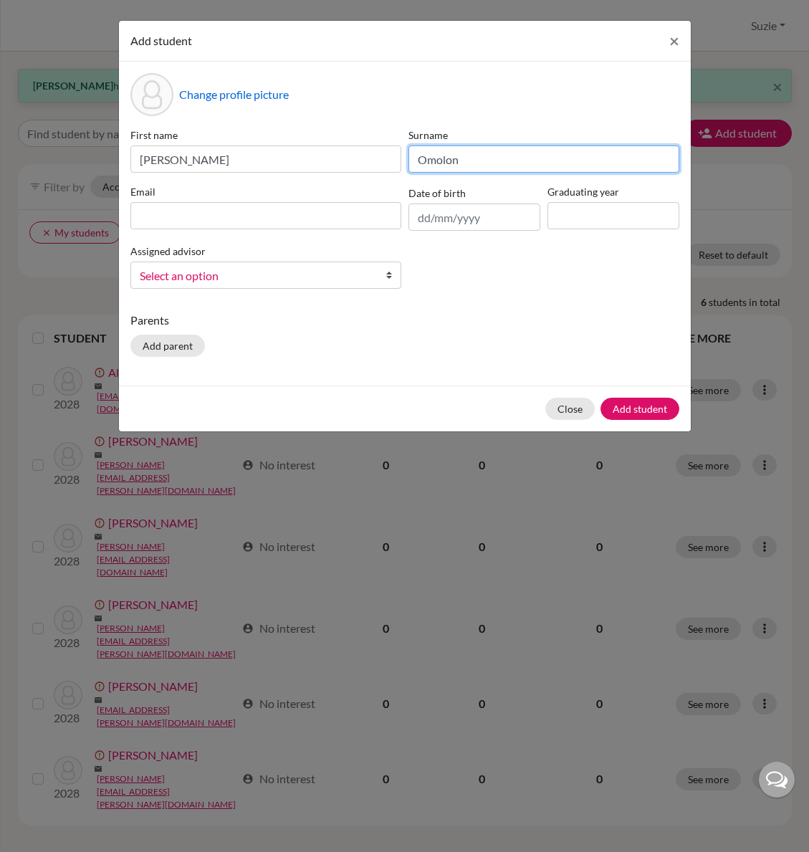
type input "Omolon"
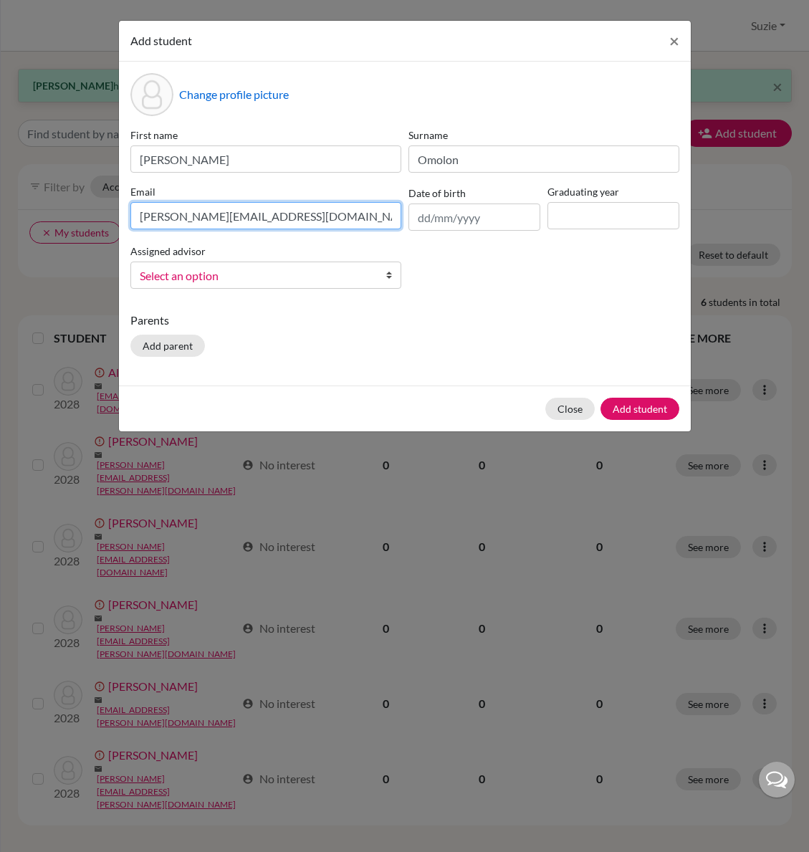
type input "sean.omolon@icsptk.org"
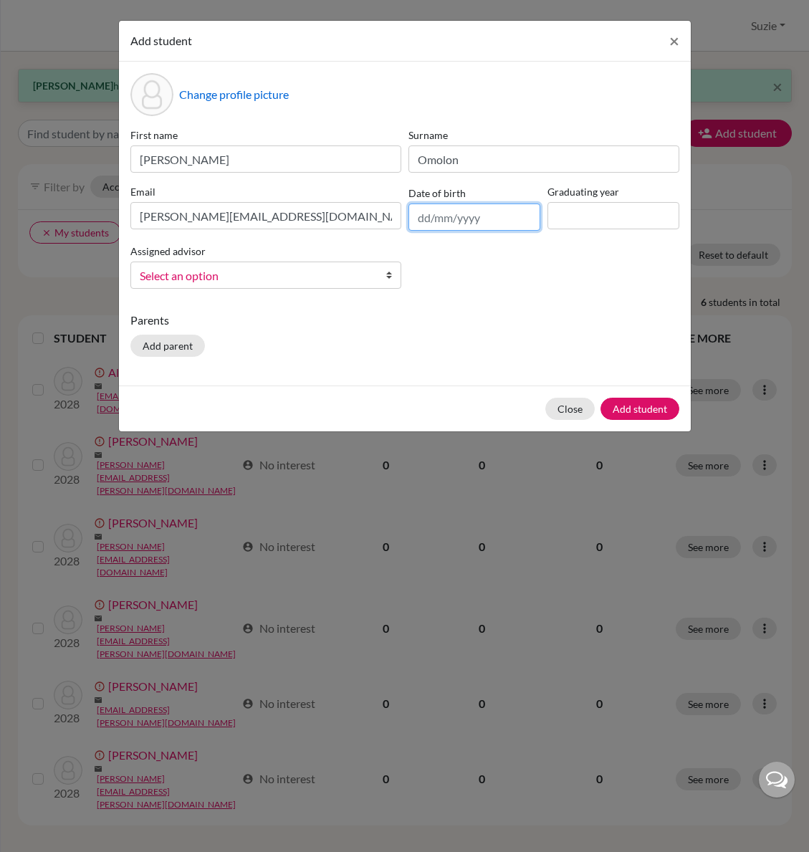
click at [415, 208] on input "text" at bounding box center [474, 216] width 132 height 27
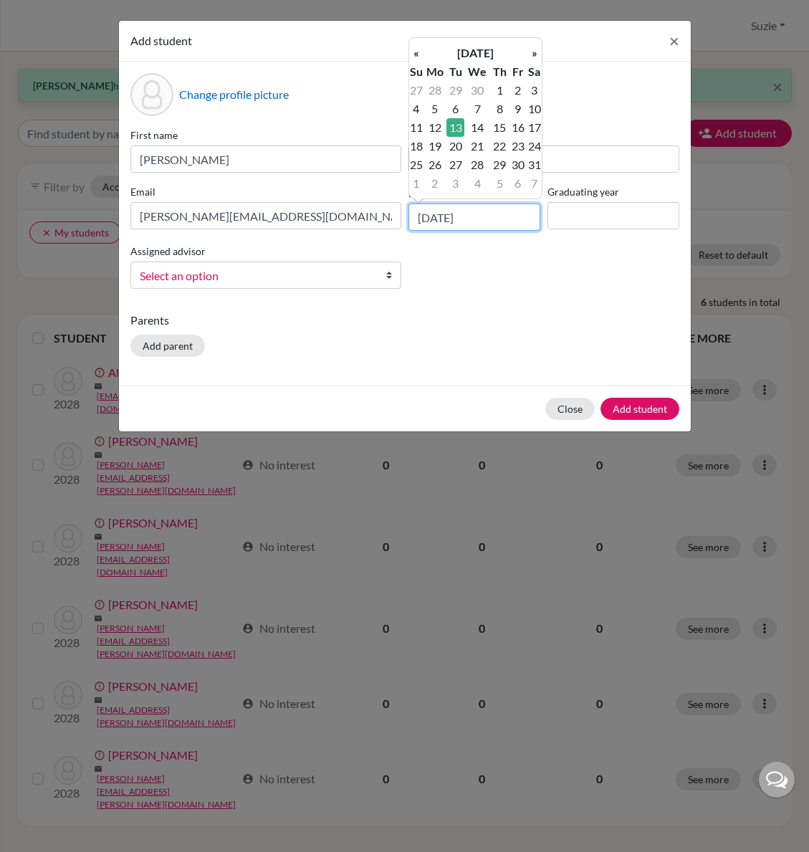
click at [500, 208] on input "13/10/2009" at bounding box center [474, 216] width 132 height 27
type input "13/10/2009"
click at [568, 226] on input at bounding box center [613, 215] width 132 height 27
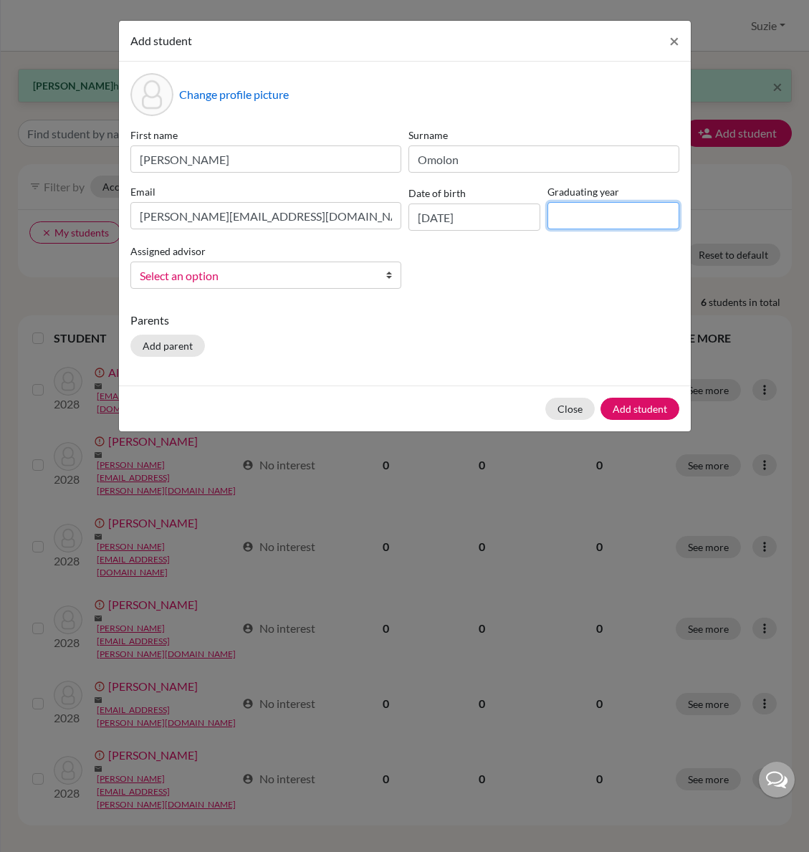
type input "2028"
click at [164, 274] on span "Select an option" at bounding box center [256, 275] width 233 height 19
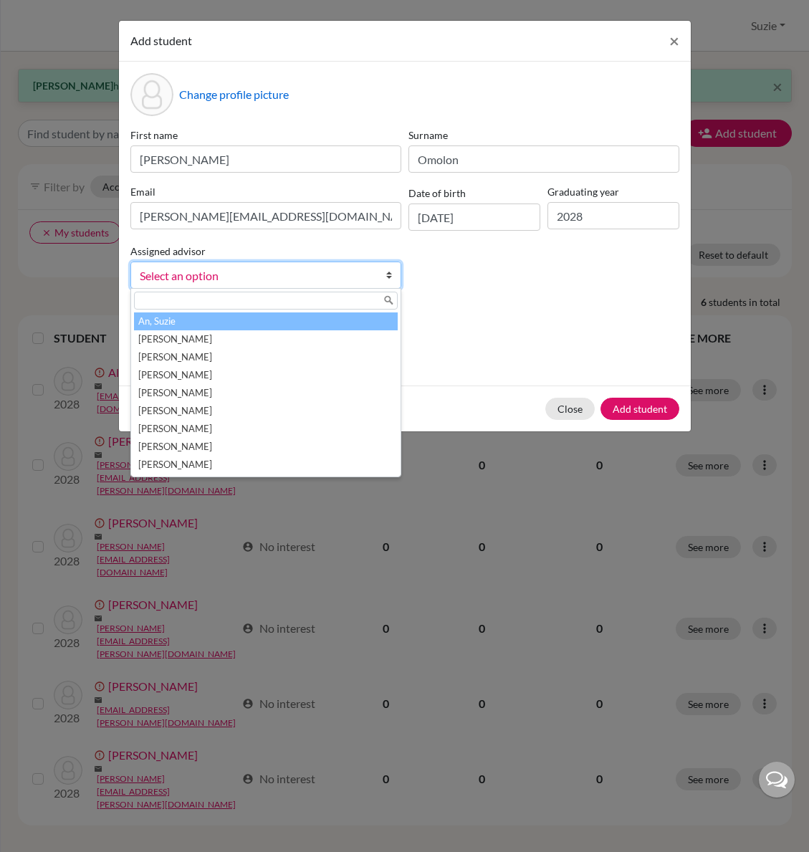
click at [180, 319] on li "An, Suzie" at bounding box center [266, 321] width 264 height 18
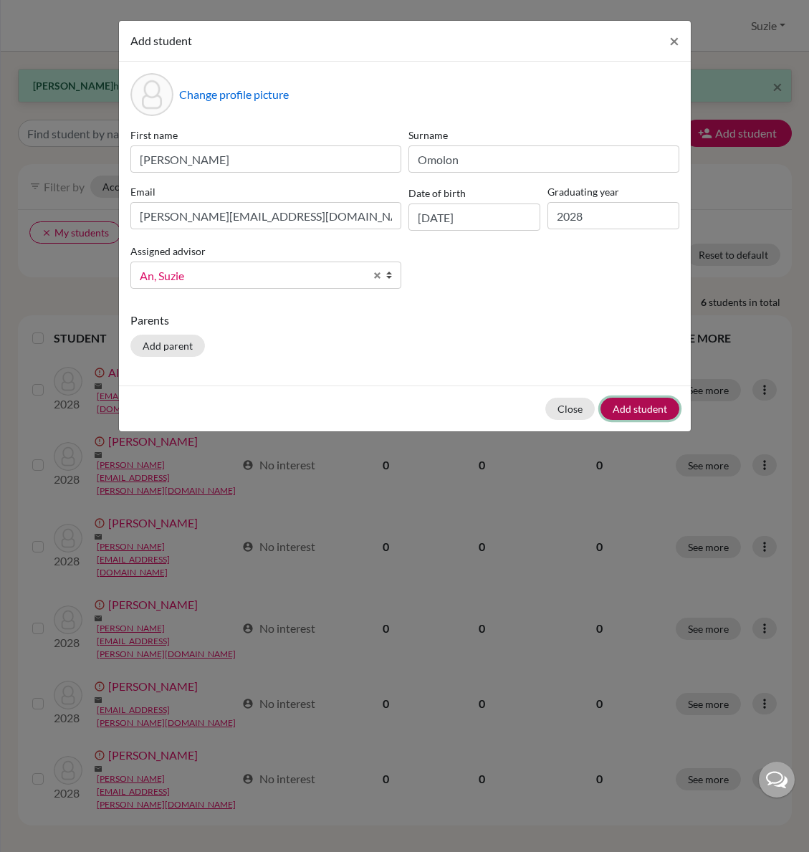
click at [658, 406] on button "Add student" at bounding box center [639, 409] width 79 height 22
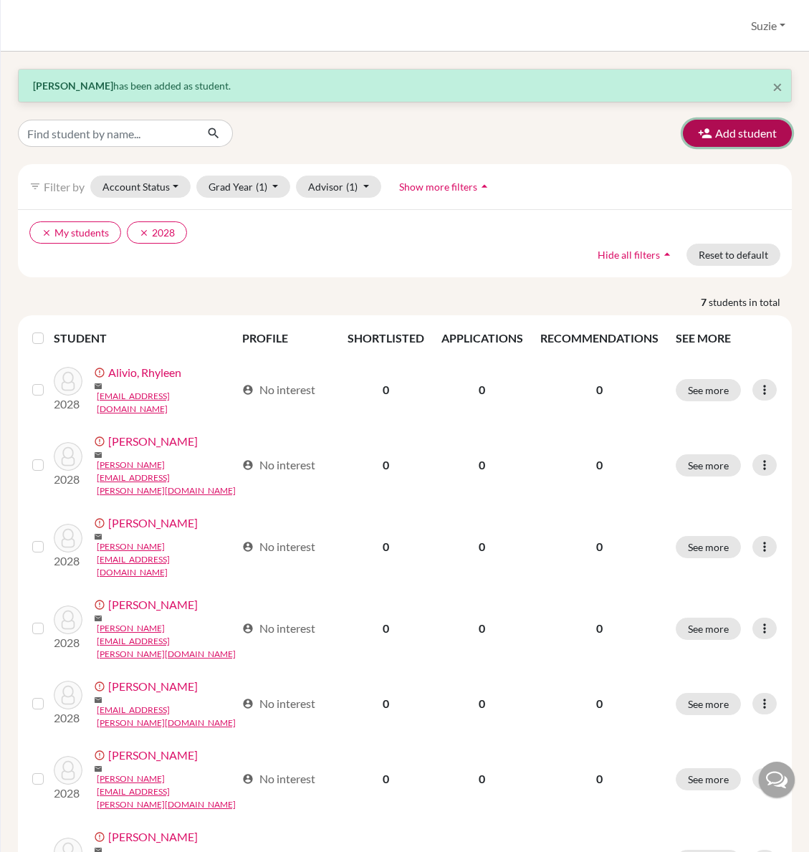
click at [717, 133] on button "Add student" at bounding box center [737, 133] width 109 height 27
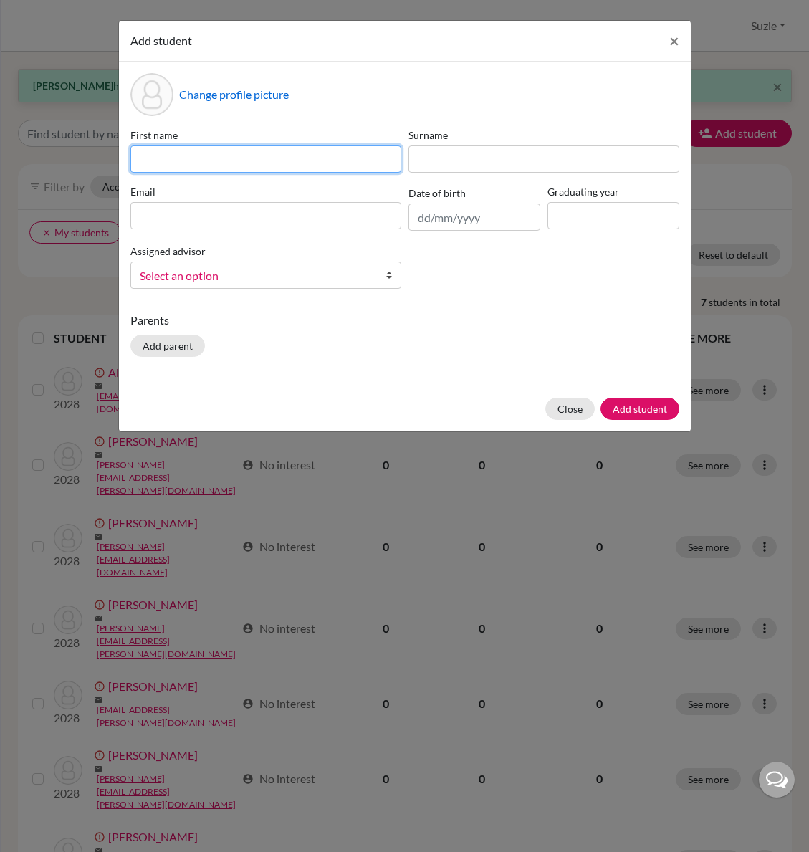
click at [219, 155] on input at bounding box center [265, 158] width 271 height 27
type input "Ryan"
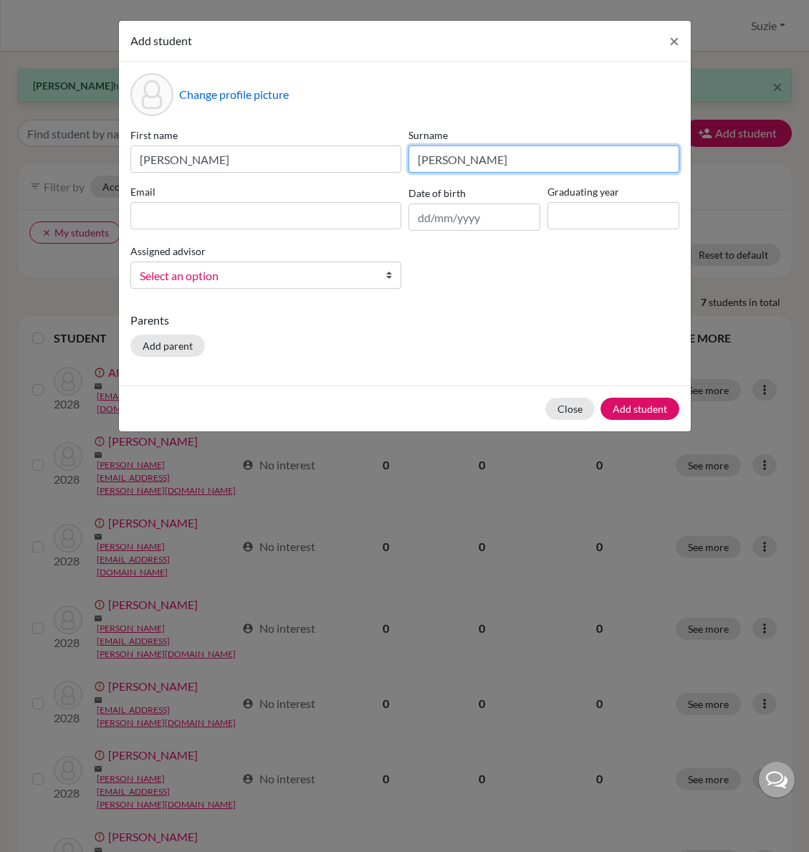
type input "Reeder"
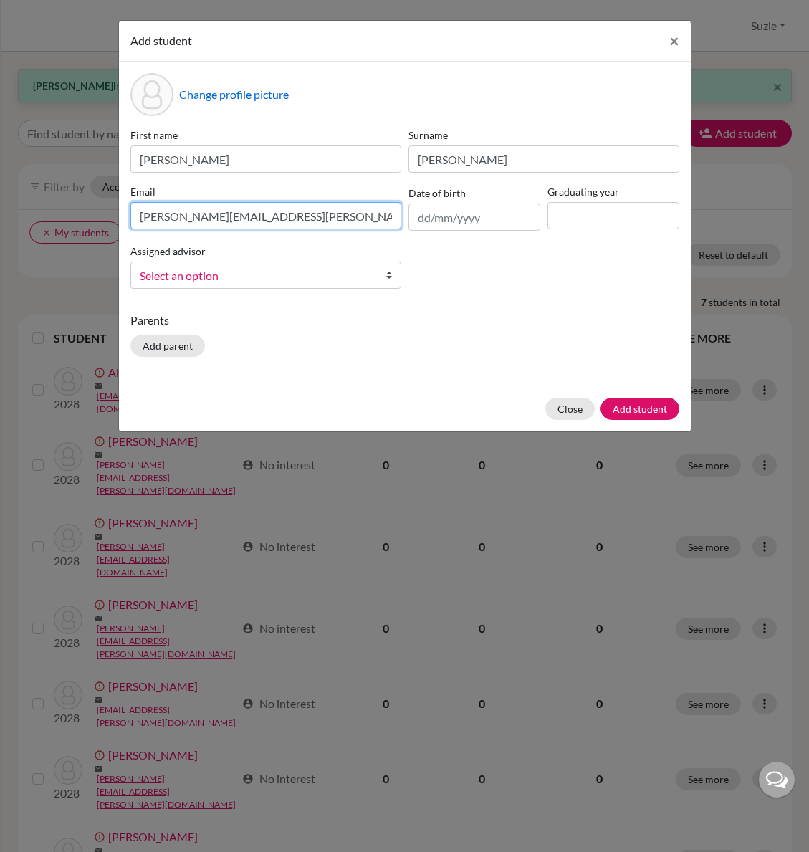
type input "ryan.reeder@icsptk.org"
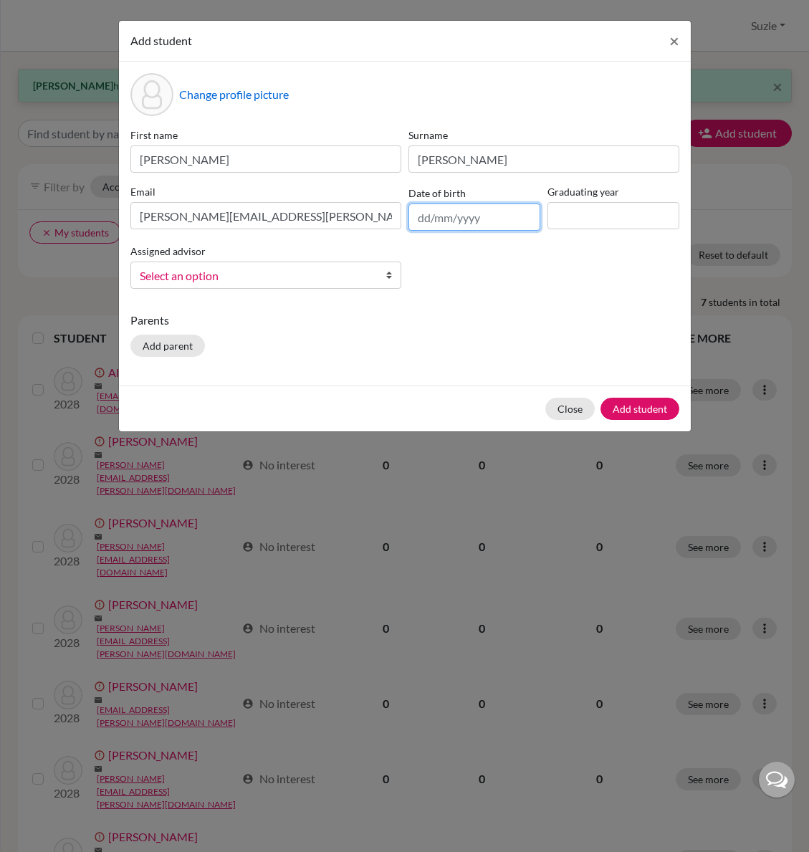
click at [429, 219] on input "text" at bounding box center [474, 216] width 132 height 27
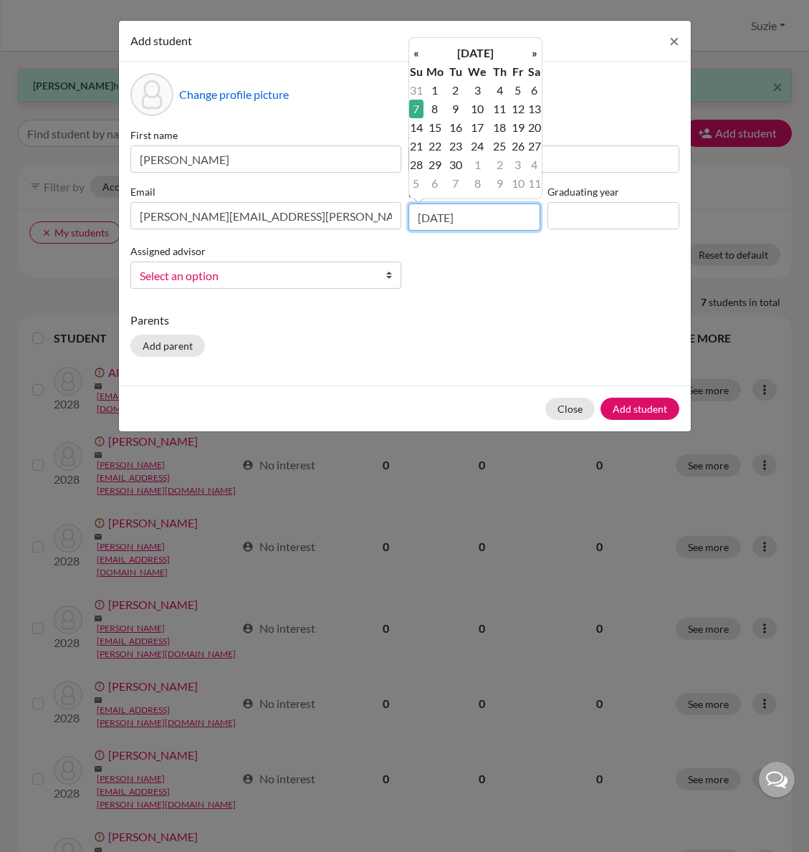
type input "07/06/2009"
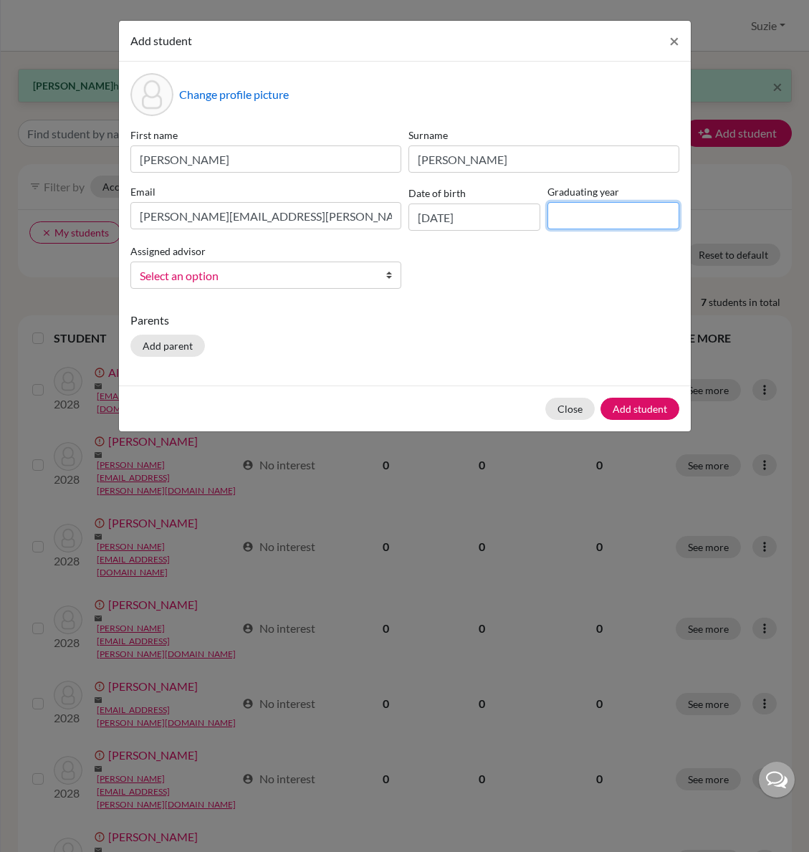
click at [560, 216] on input at bounding box center [613, 215] width 132 height 27
type input "2028"
click at [276, 273] on span "Select an option" at bounding box center [256, 275] width 233 height 19
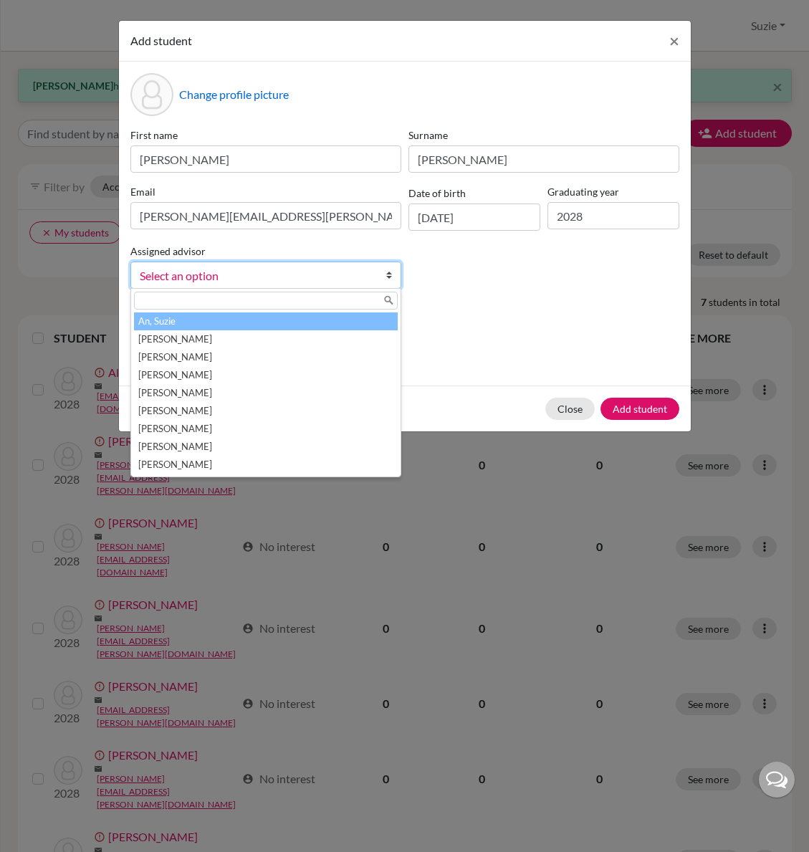
click at [223, 324] on li "An, Suzie" at bounding box center [266, 321] width 264 height 18
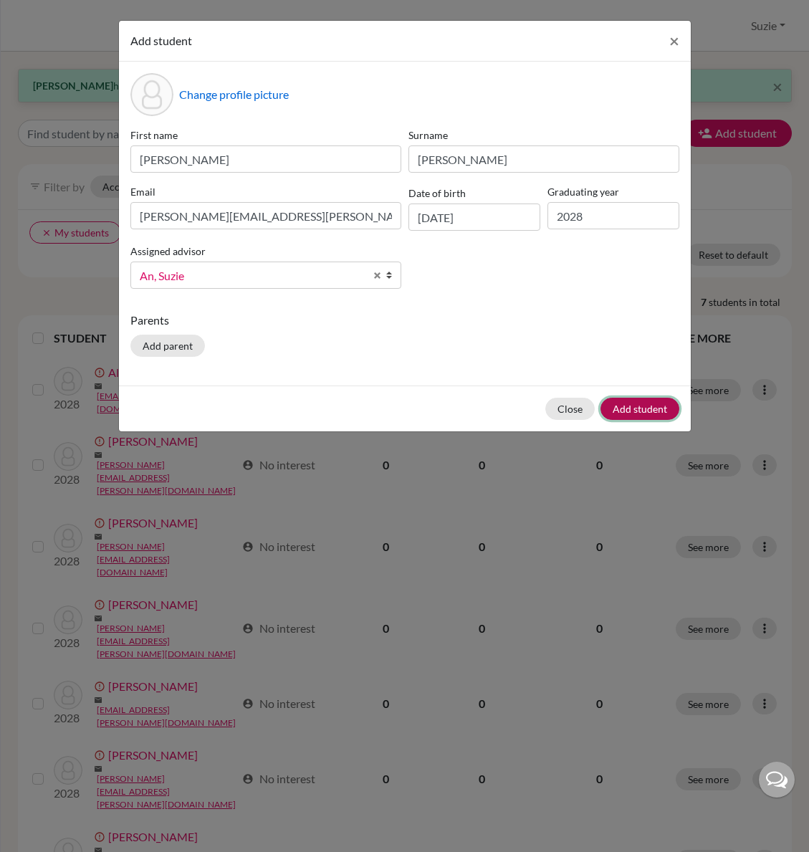
click at [655, 403] on button "Add student" at bounding box center [639, 409] width 79 height 22
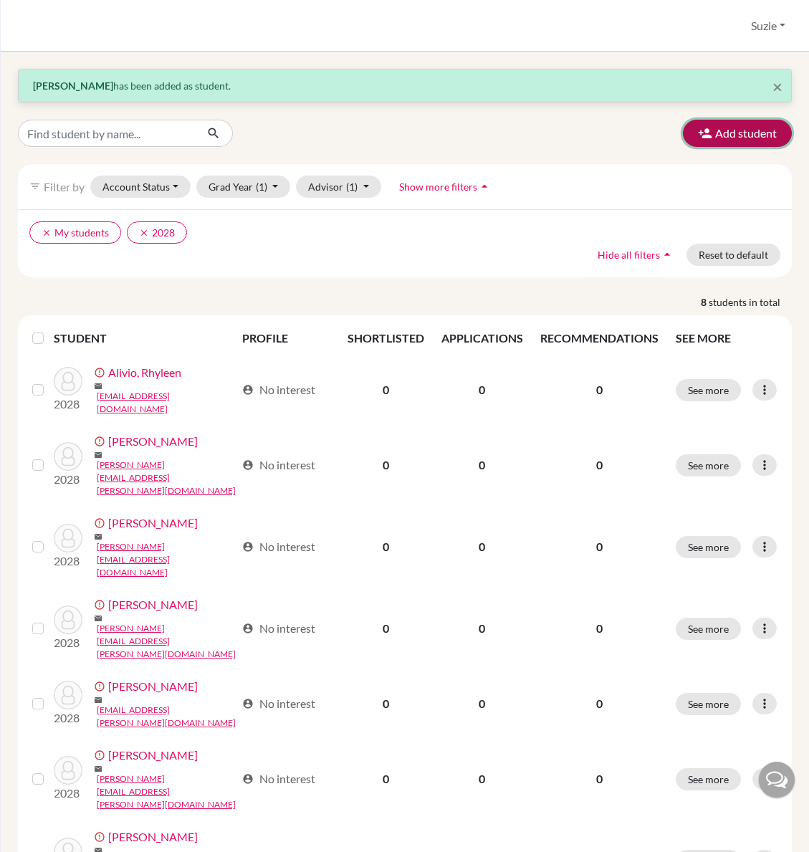
click at [736, 130] on button "Add student" at bounding box center [737, 133] width 109 height 27
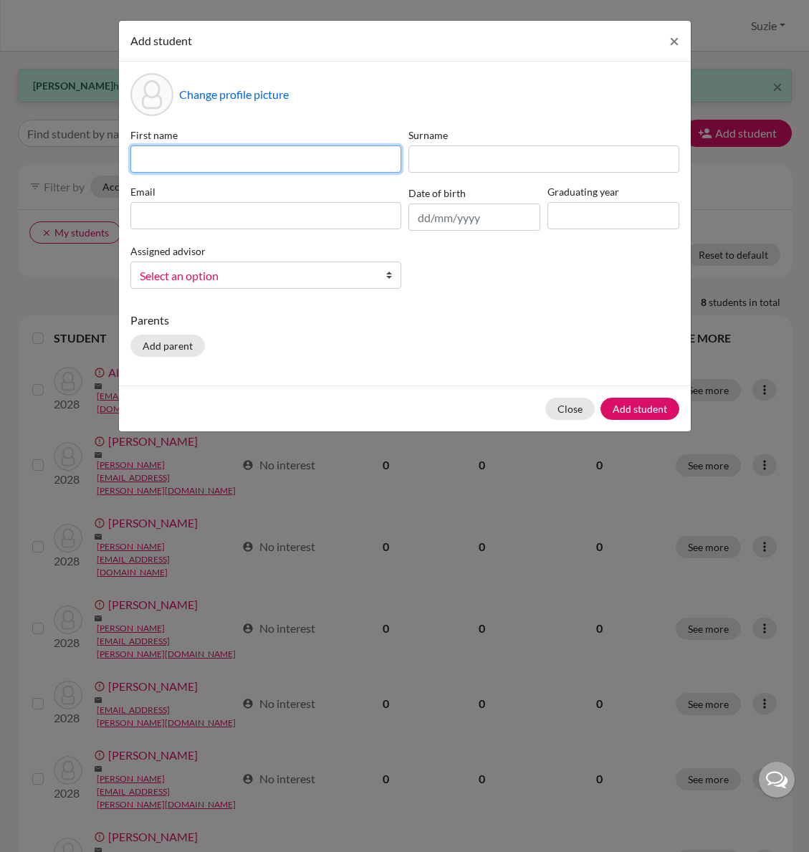
click at [297, 164] on input at bounding box center [265, 158] width 271 height 27
type input "Sara"
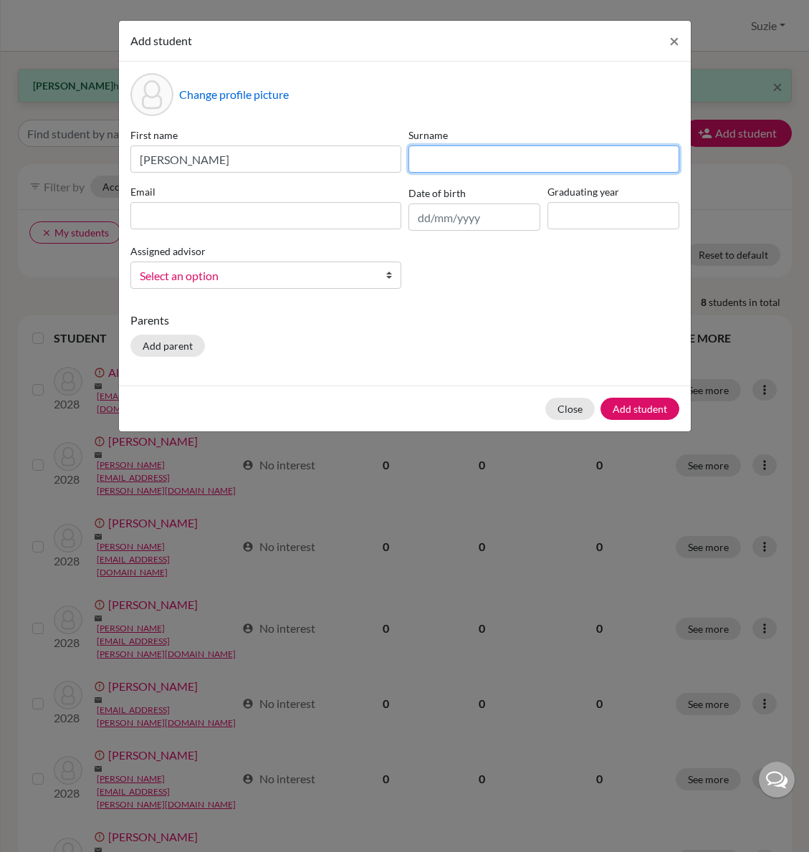
type input "A"
type input "Storti"
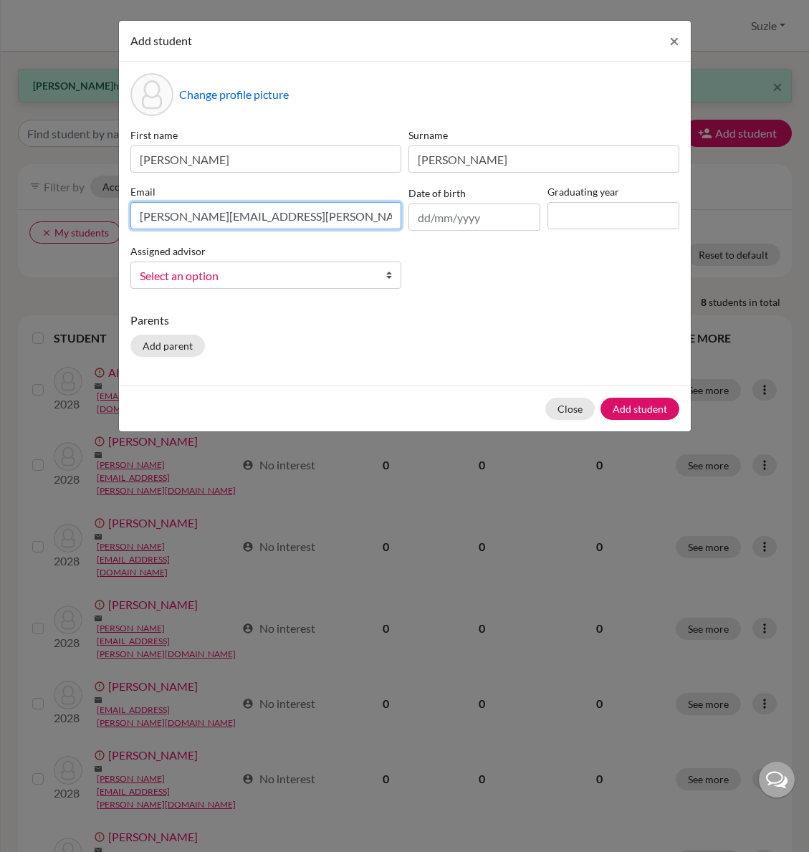
type input "sara.storti@icsptk.org"
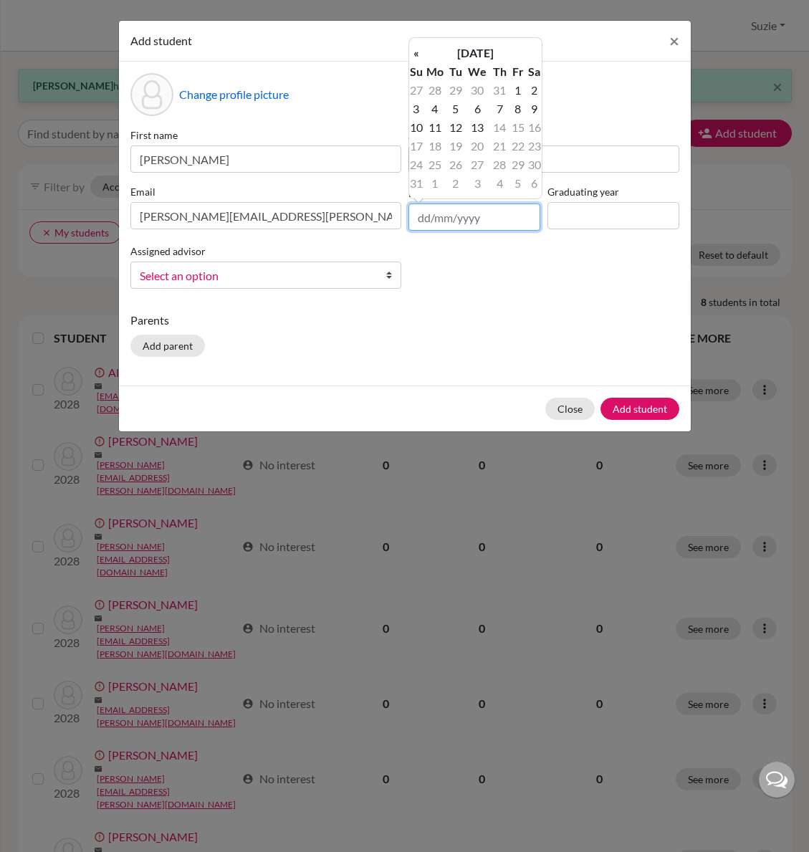
click at [458, 216] on input "text" at bounding box center [474, 216] width 132 height 27
type input "02/05/2010"
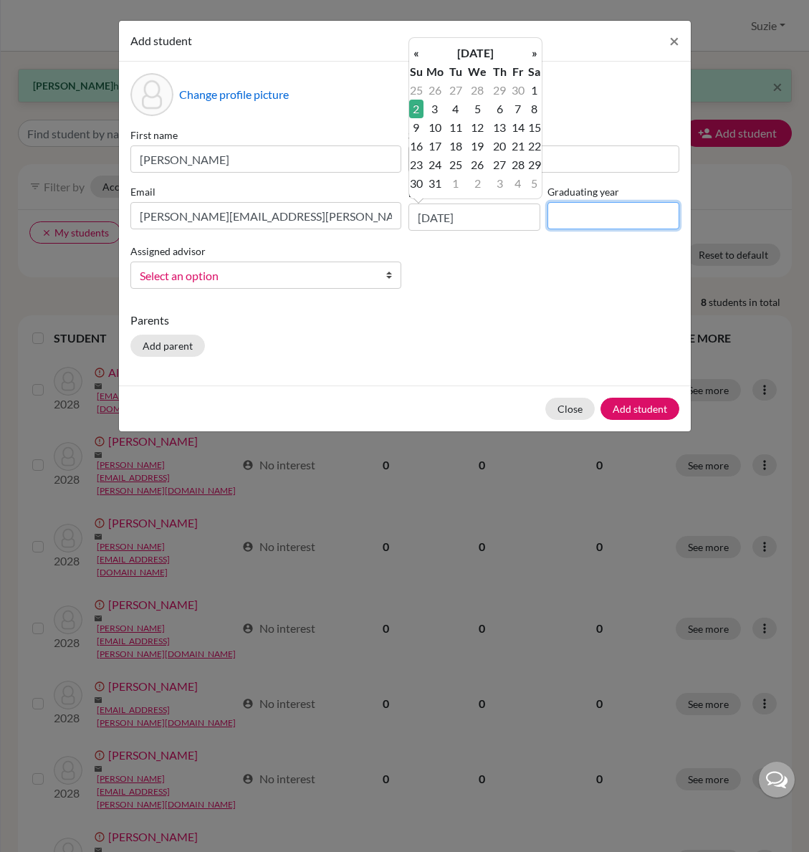
click at [562, 214] on input at bounding box center [613, 215] width 132 height 27
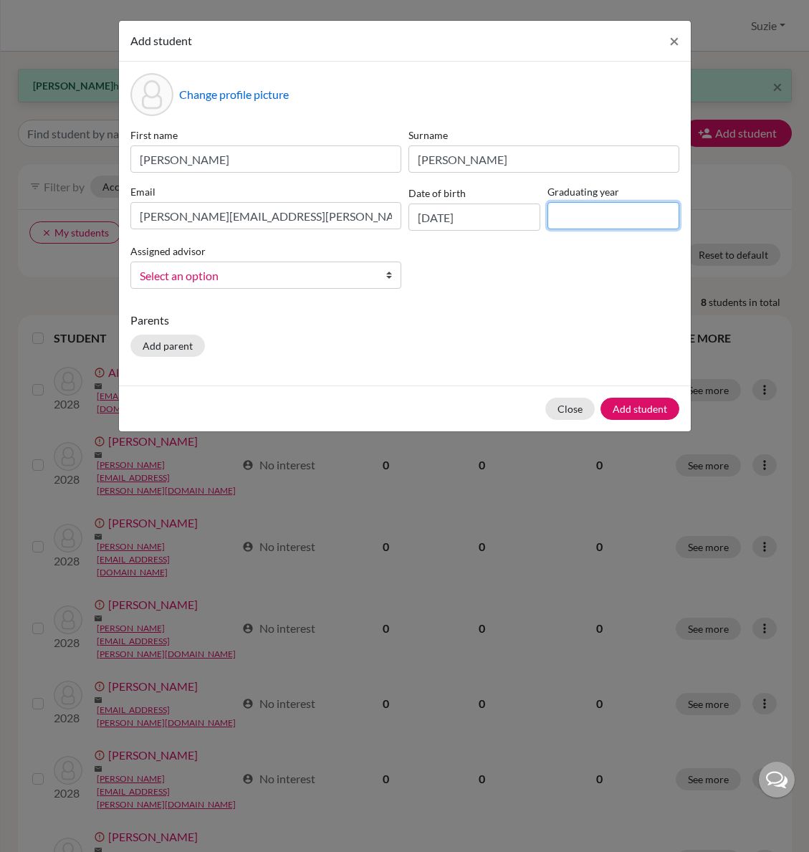
type input "2028"
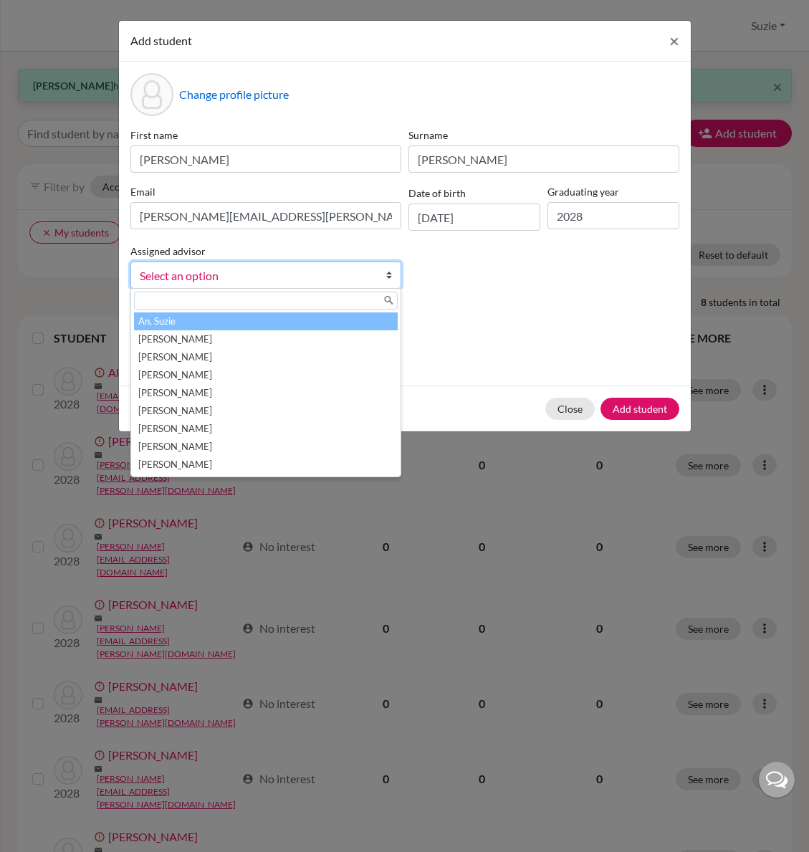
click at [239, 283] on span "Select an option" at bounding box center [256, 275] width 233 height 19
click at [244, 322] on li "An, Suzie" at bounding box center [266, 321] width 264 height 18
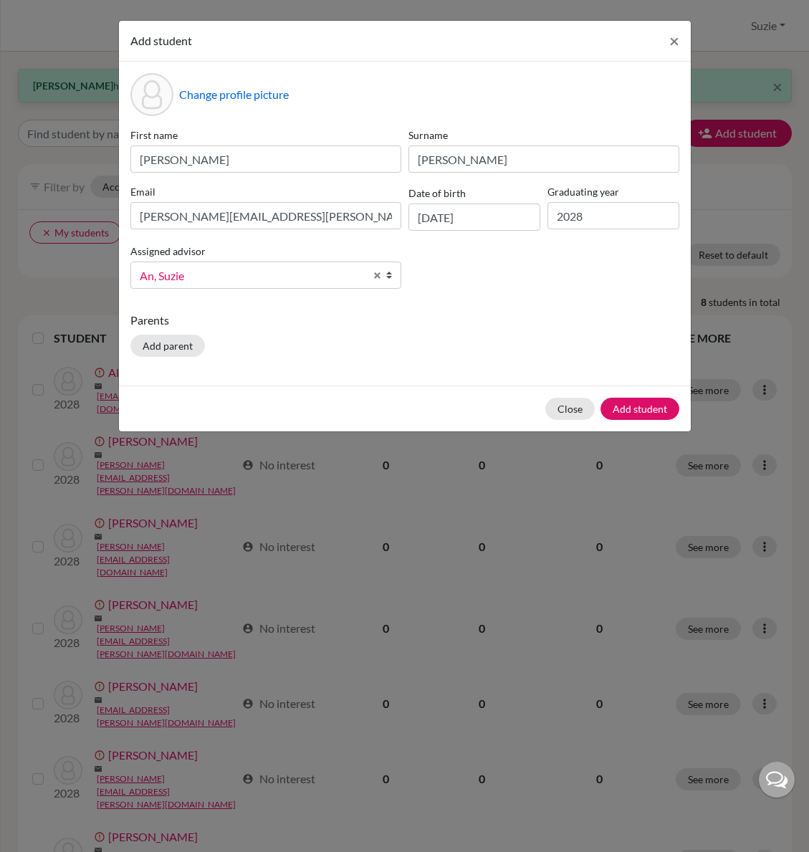
click at [400, 335] on div "Parents Add parent" at bounding box center [404, 337] width 549 height 51
click at [652, 406] on button "Add student" at bounding box center [639, 409] width 79 height 22
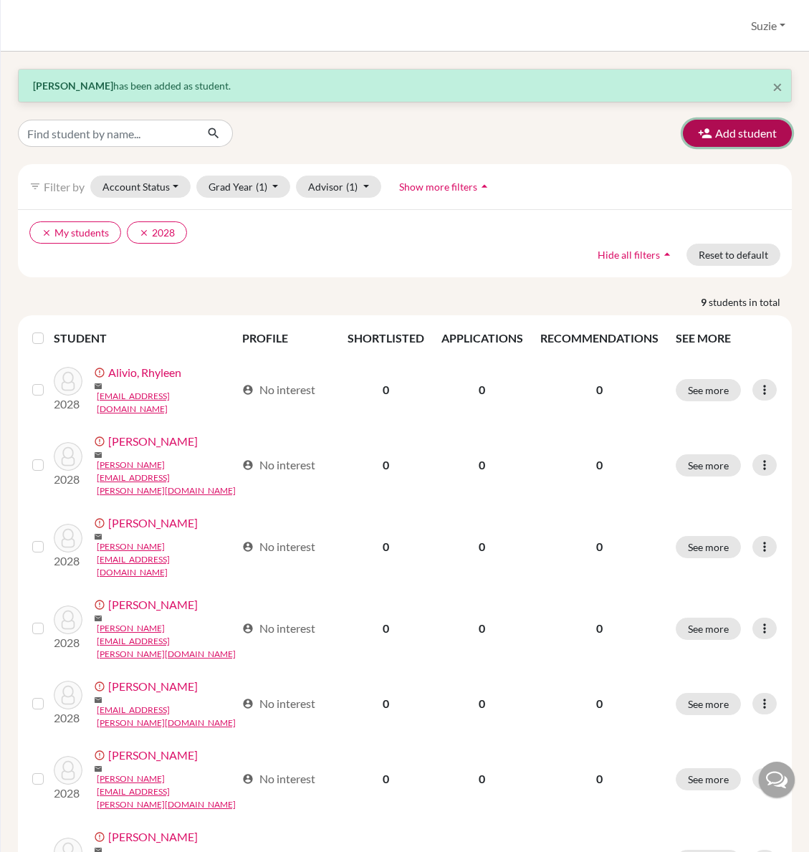
click at [705, 134] on button "Add student" at bounding box center [737, 133] width 109 height 27
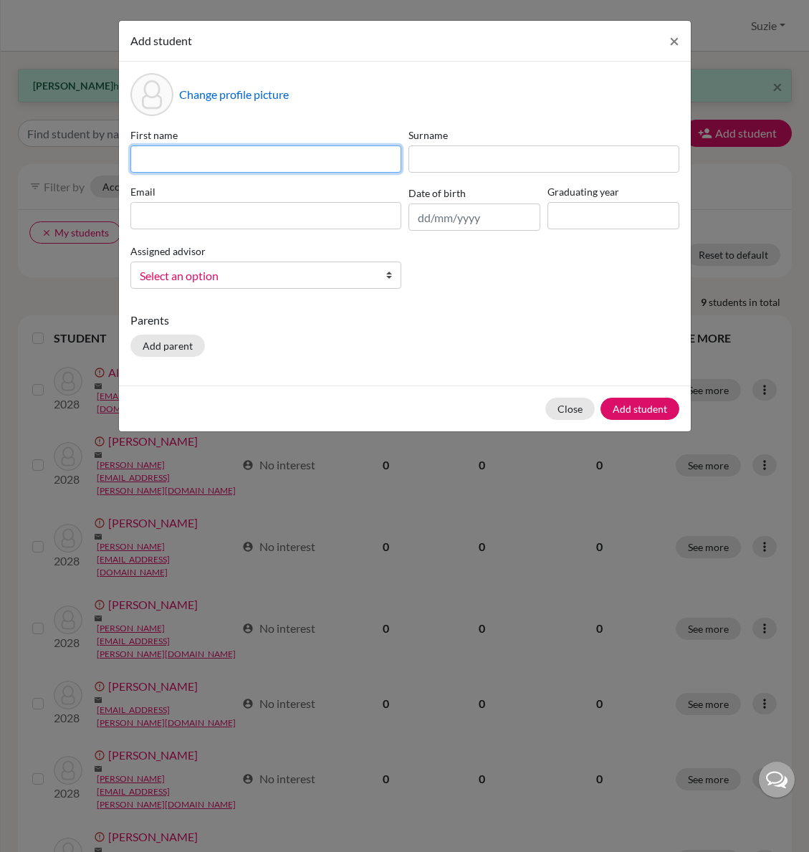
click at [299, 163] on input at bounding box center [265, 158] width 271 height 27
type input "Rachel"
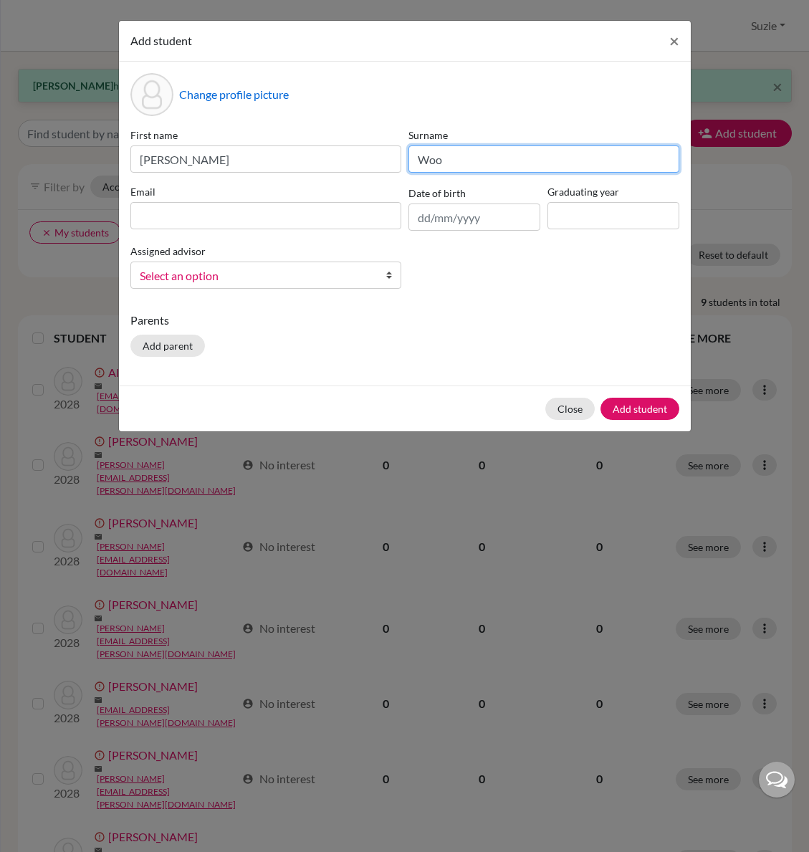
type input "Woo"
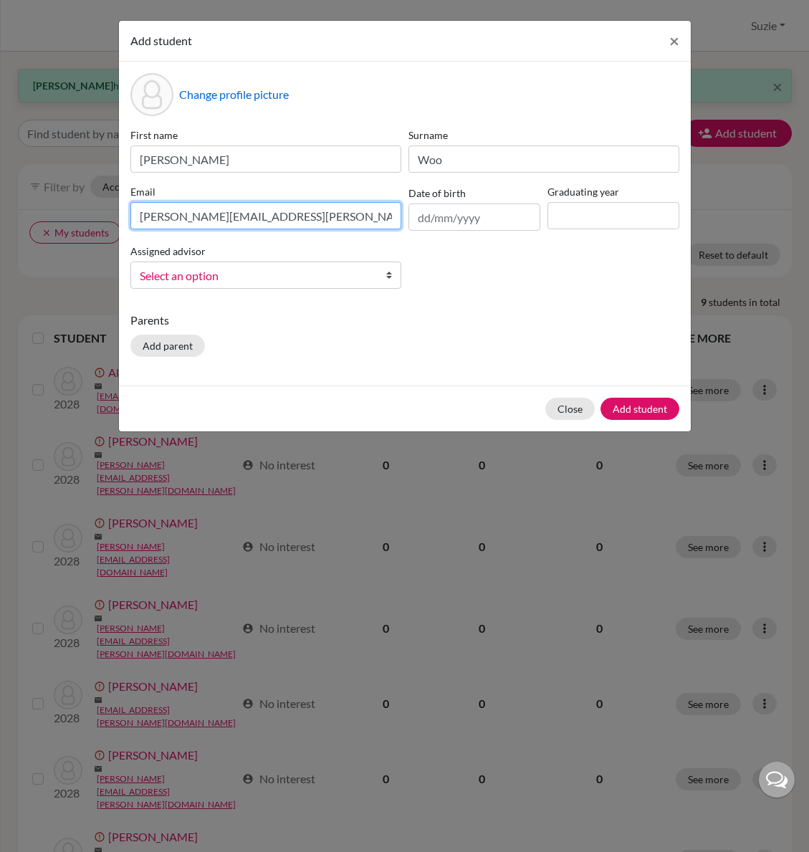
type input "rachel.woo@icsptk.org"
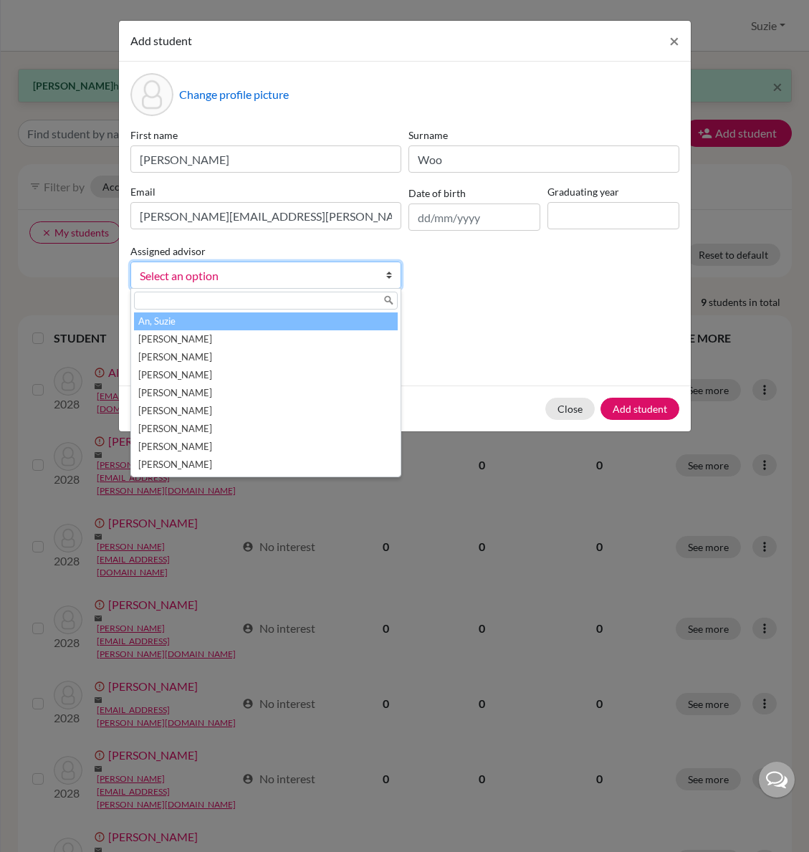
click at [364, 282] on span "Select an option" at bounding box center [256, 275] width 233 height 19
click at [332, 319] on li "An, Suzie" at bounding box center [266, 321] width 264 height 18
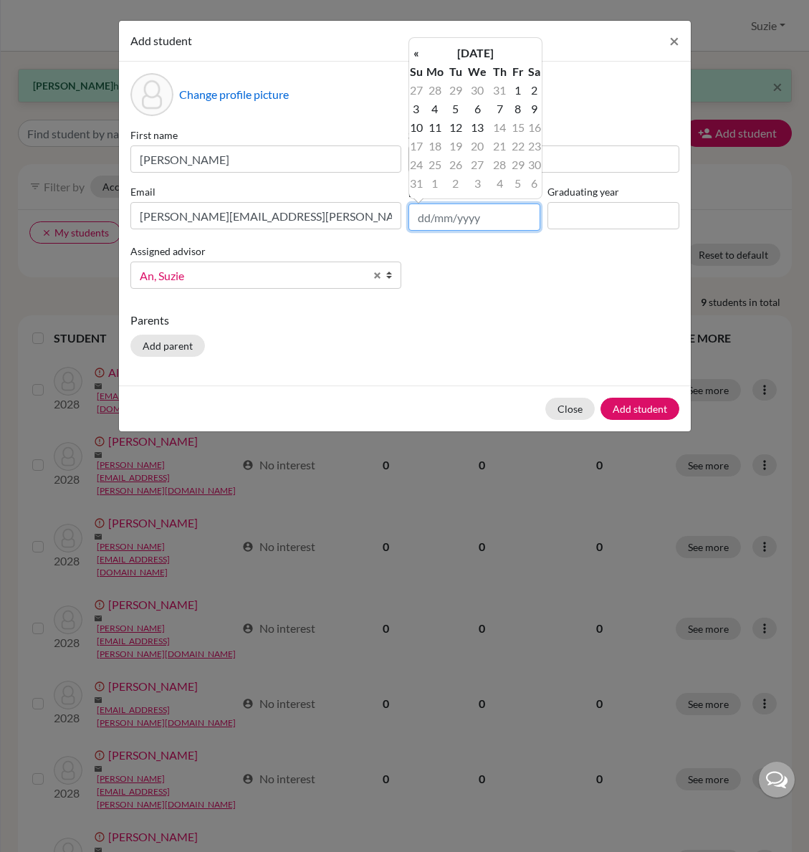
click at [478, 219] on input "text" at bounding box center [474, 216] width 132 height 27
type input "09/09/2009"
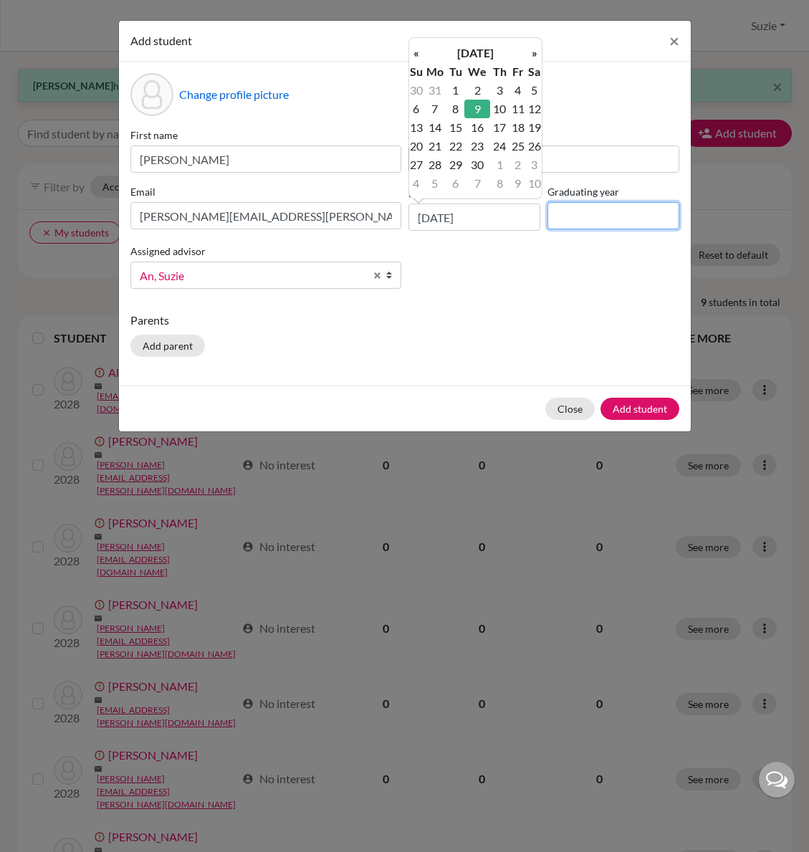
click at [570, 224] on input at bounding box center [613, 215] width 132 height 27
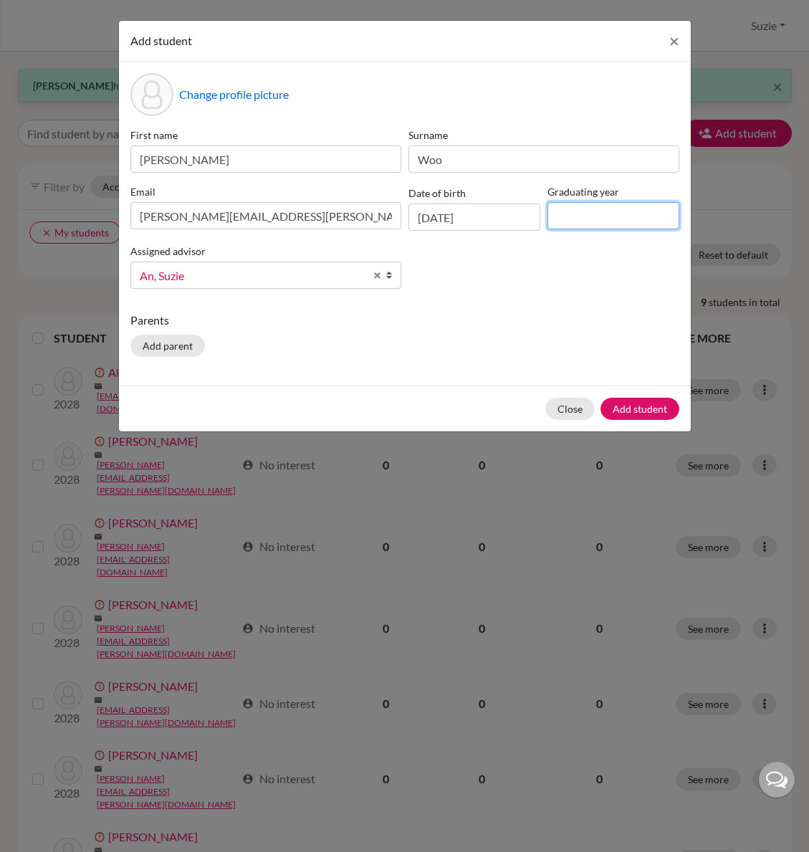
type input "2028"
click at [637, 414] on button "Add student" at bounding box center [639, 409] width 79 height 22
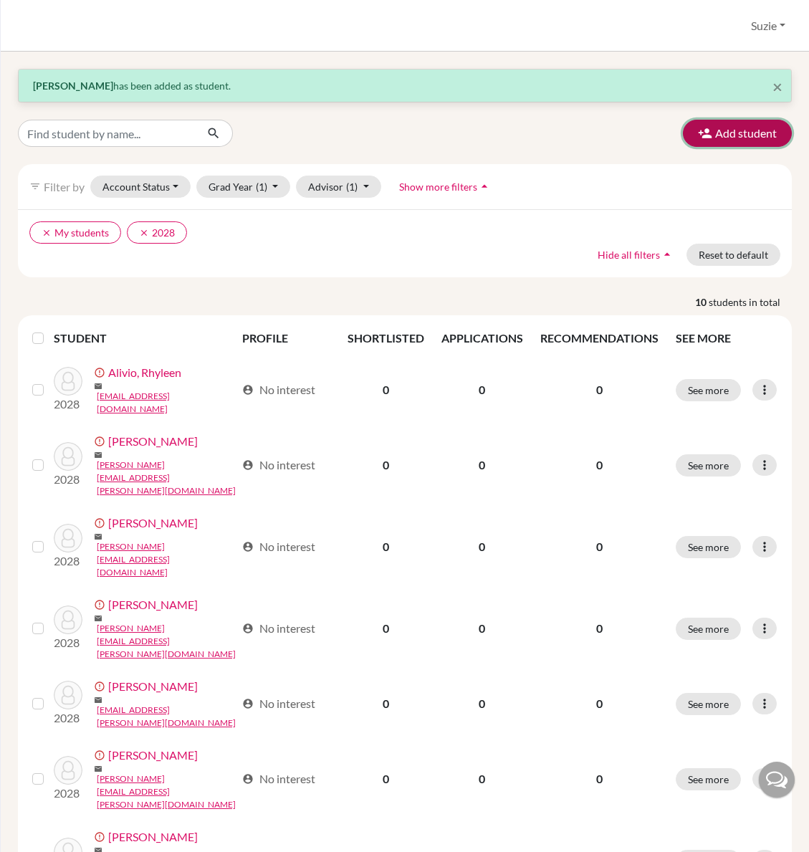
click at [725, 130] on button "Add student" at bounding box center [737, 133] width 109 height 27
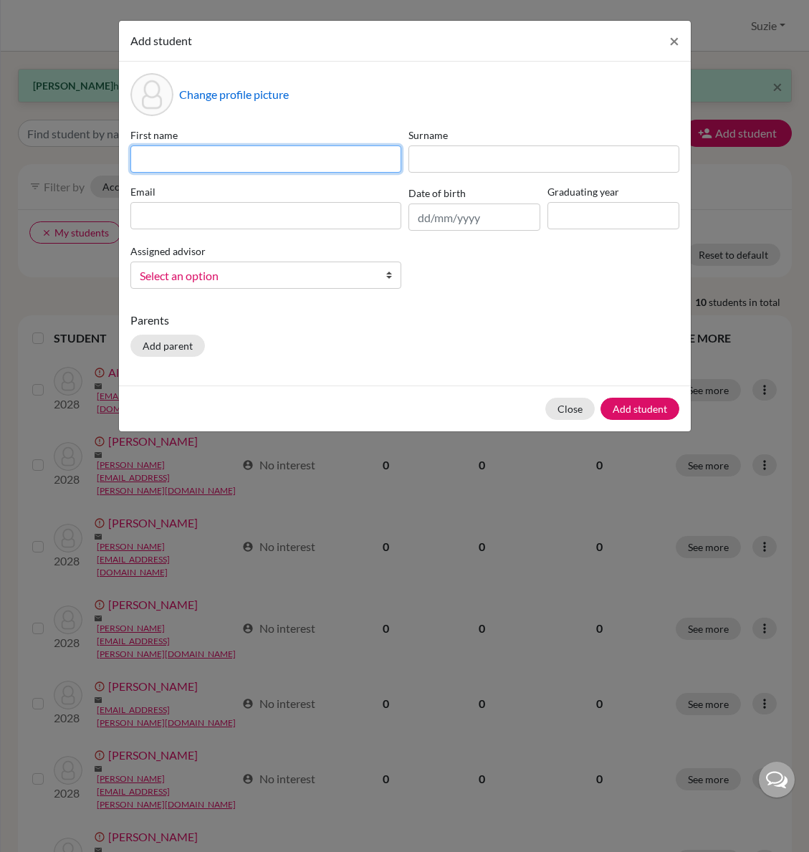
click at [260, 160] on input at bounding box center [265, 158] width 271 height 27
type input "Joe"
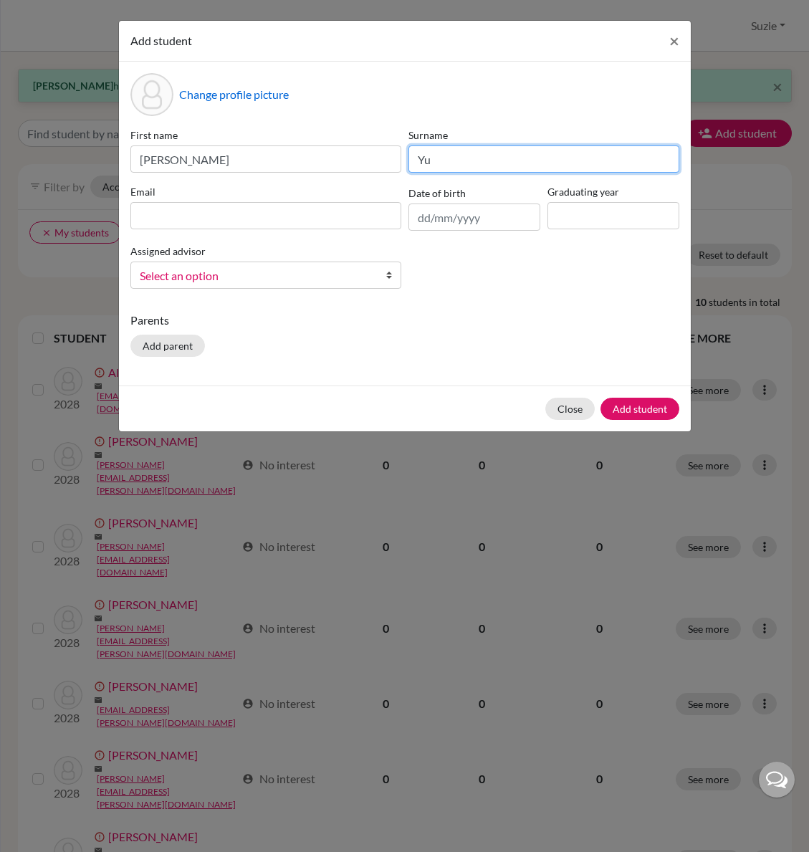
type input "Yu"
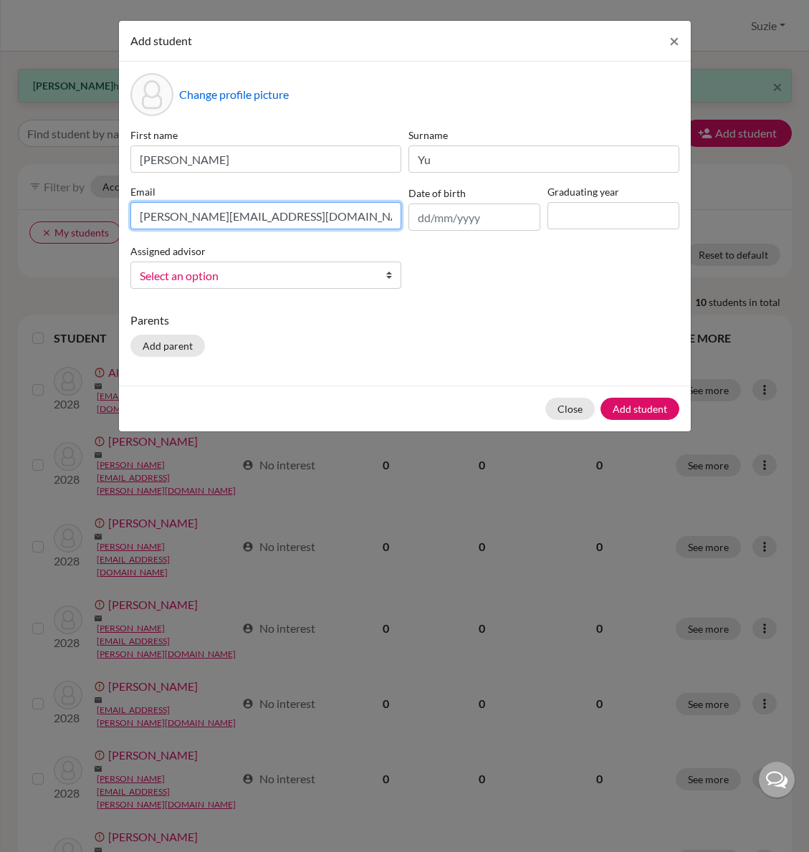
type input "joe.yu@icsptk.org"
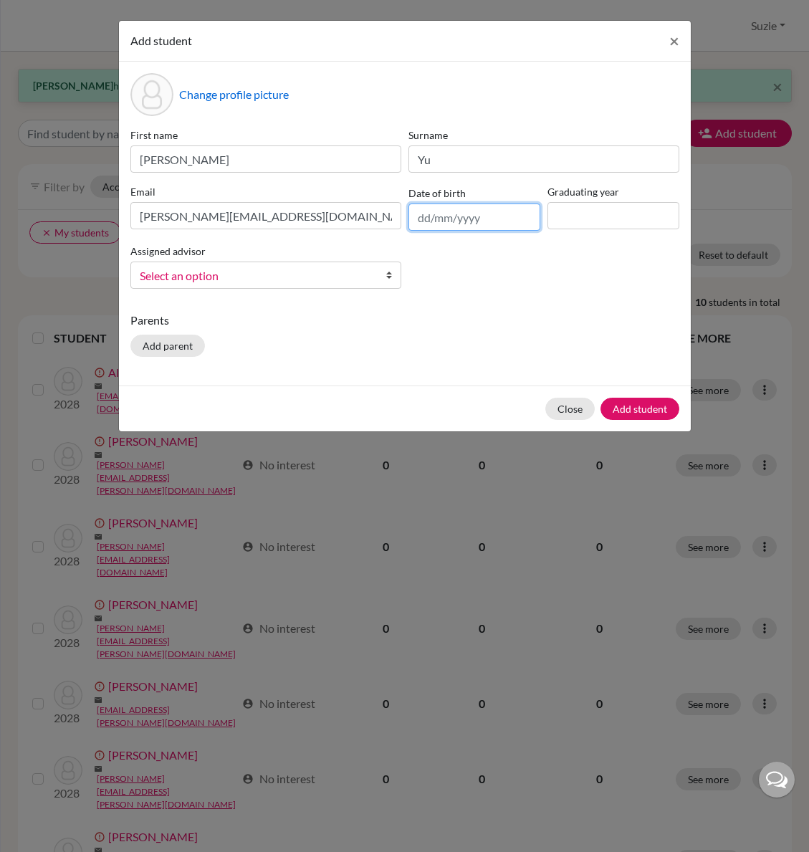
click at [448, 218] on input "text" at bounding box center [474, 216] width 132 height 27
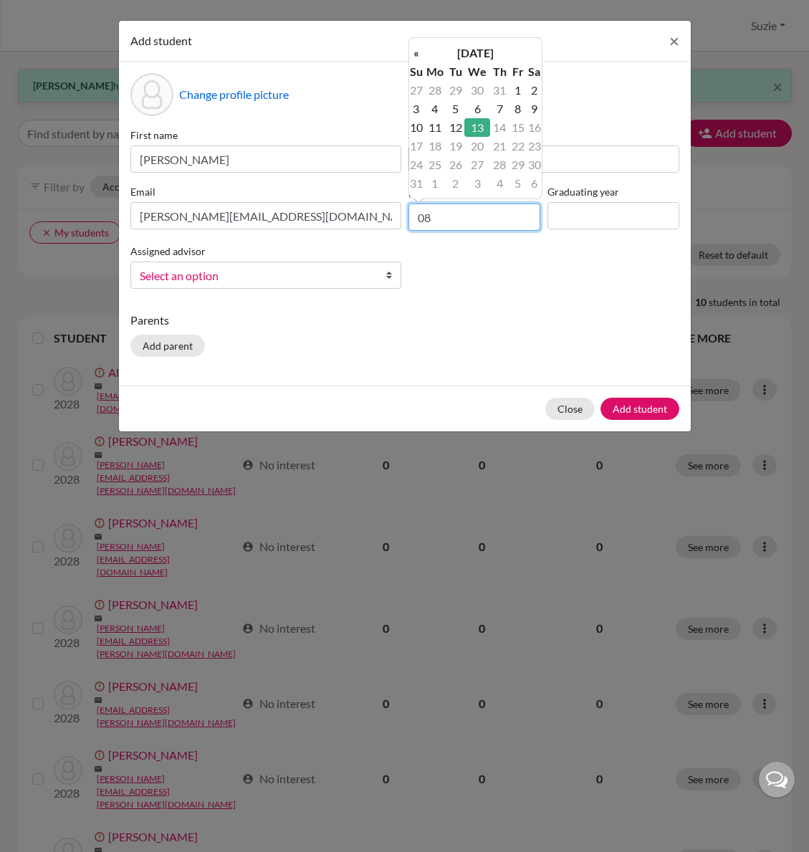
type input "0"
type input "9"
type input "19/08/2010"
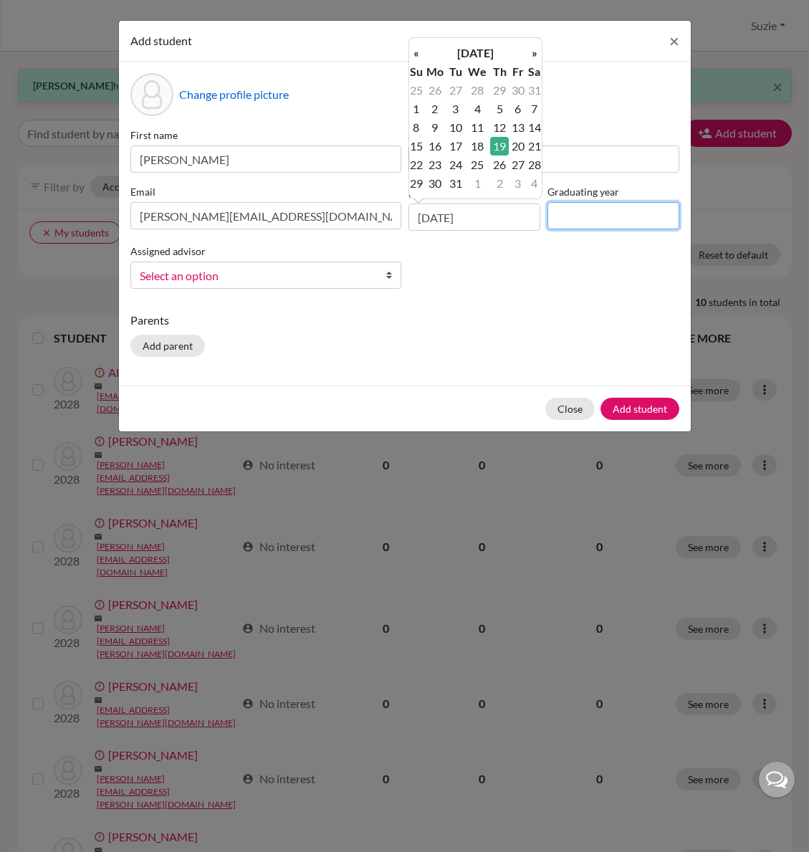
click at [591, 216] on input at bounding box center [613, 215] width 132 height 27
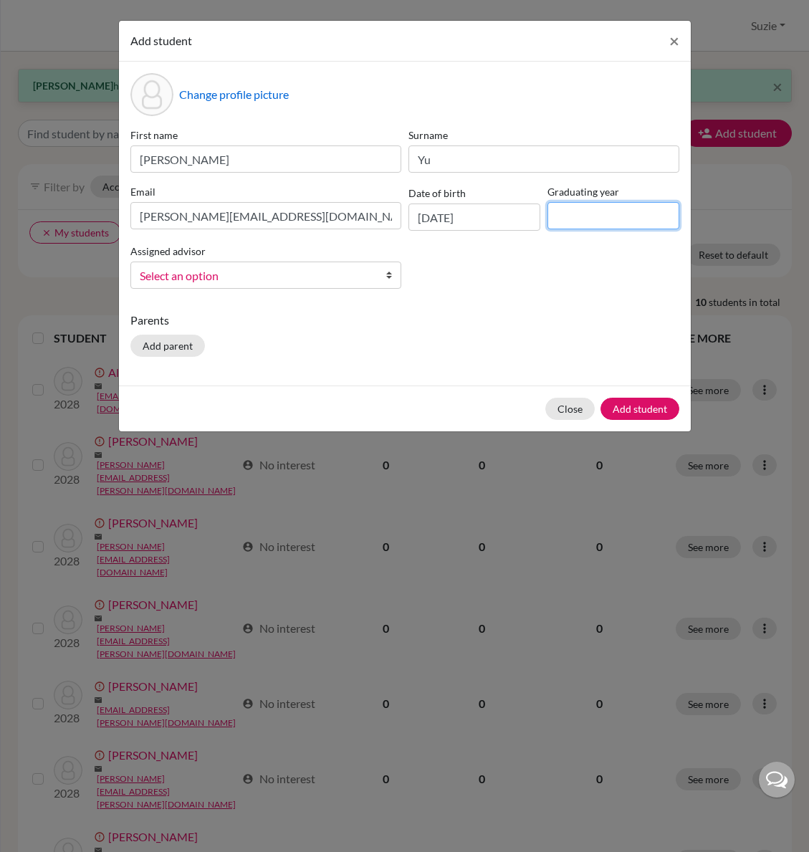
type input "2028"
click at [295, 271] on span "Select an option" at bounding box center [256, 275] width 233 height 19
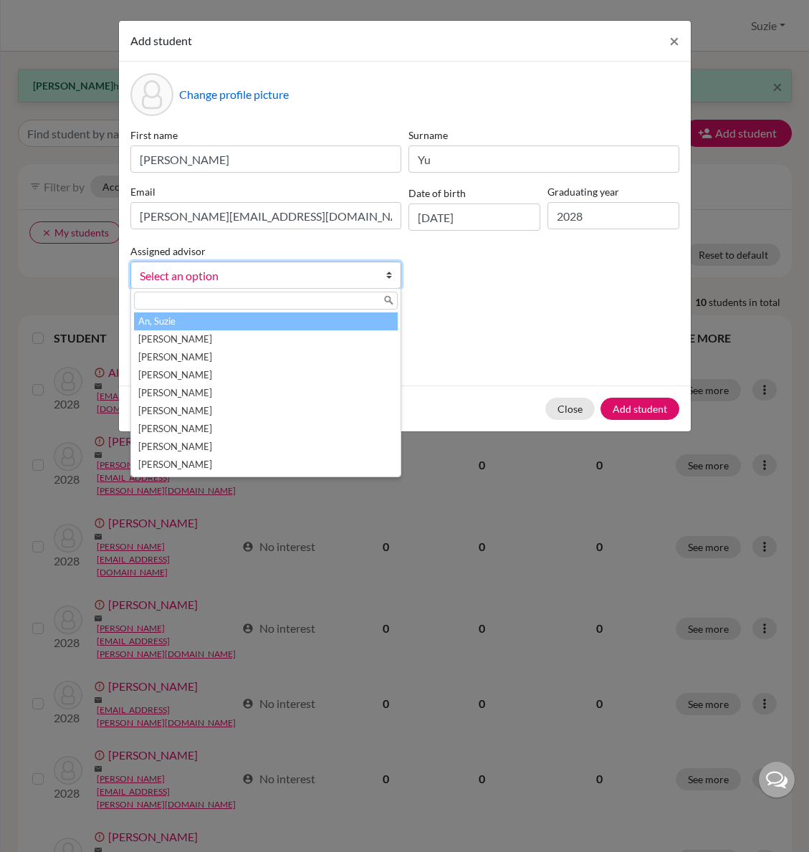
click at [243, 325] on li "An, Suzie" at bounding box center [266, 321] width 264 height 18
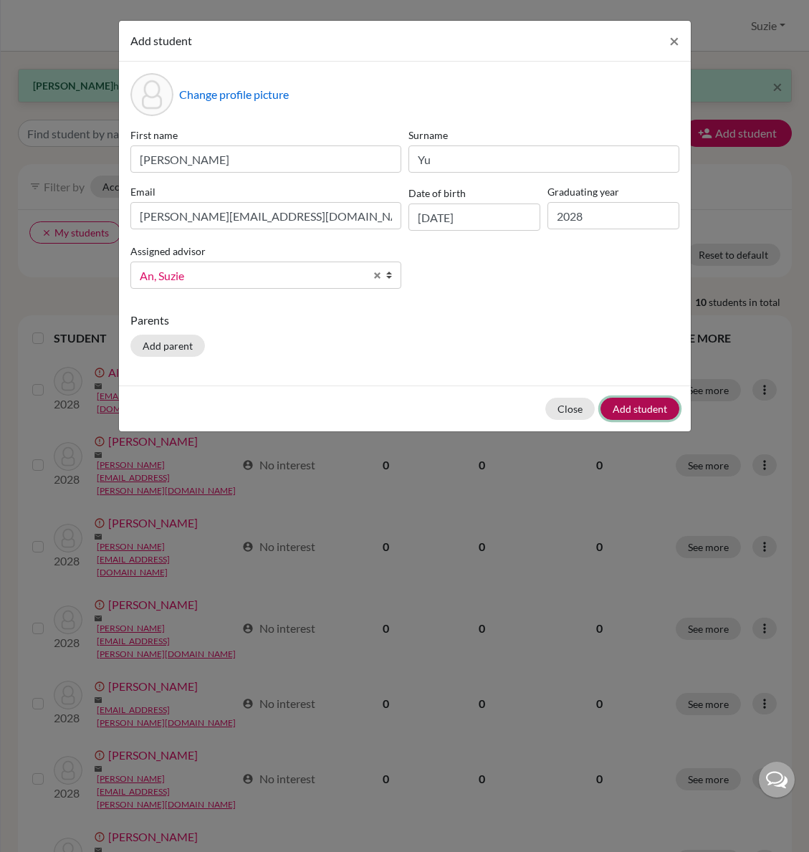
click at [655, 408] on button "Add student" at bounding box center [639, 409] width 79 height 22
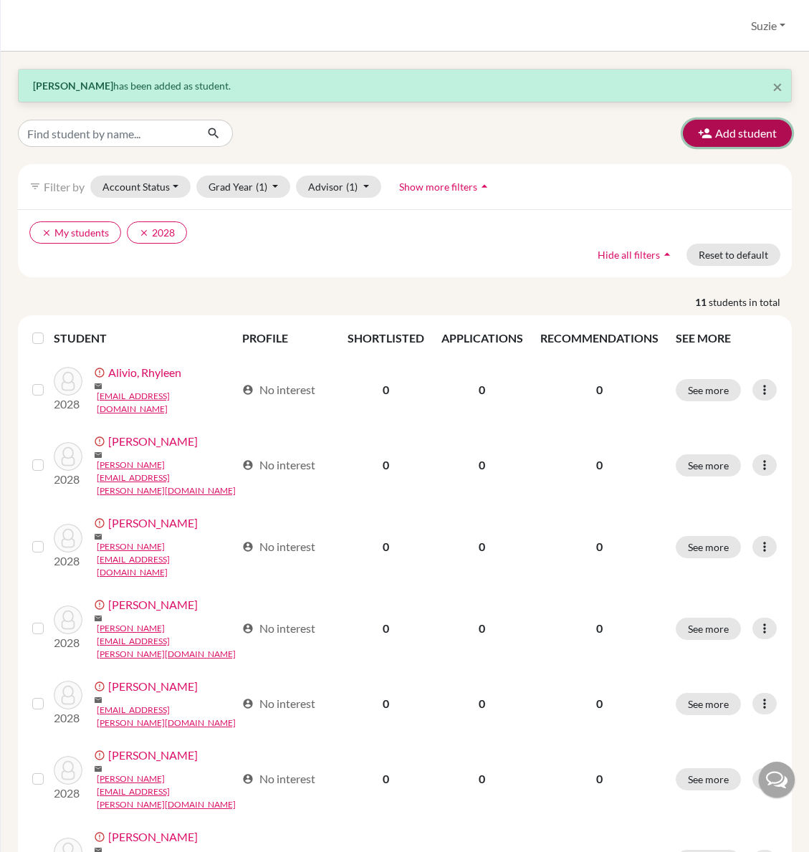
click at [718, 136] on button "Add student" at bounding box center [737, 133] width 109 height 27
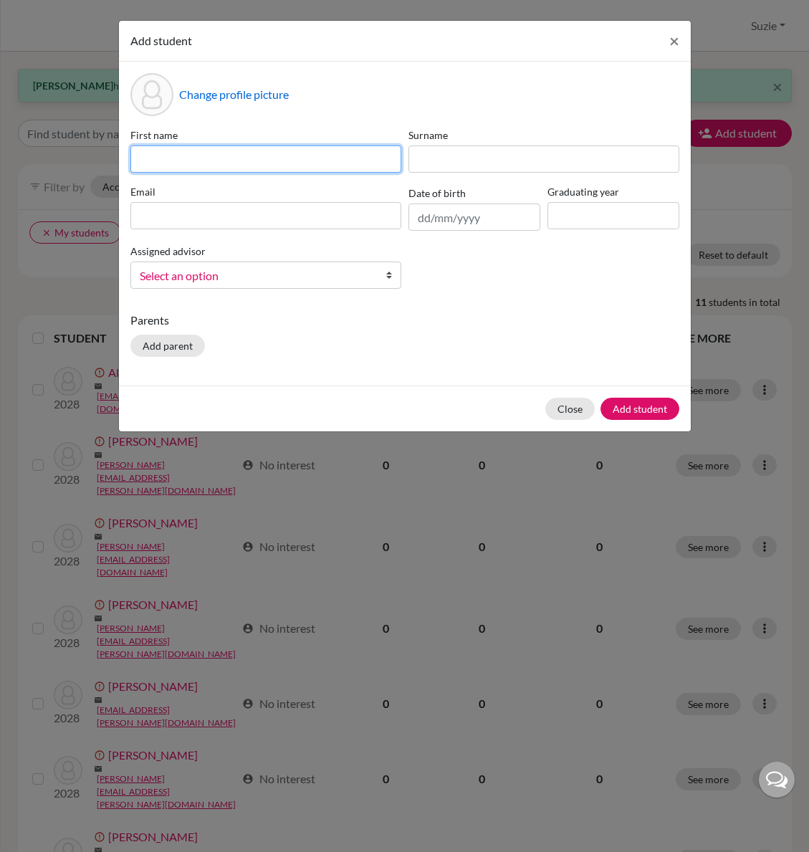
click at [254, 150] on input at bounding box center [265, 158] width 271 height 27
type input "Jayden"
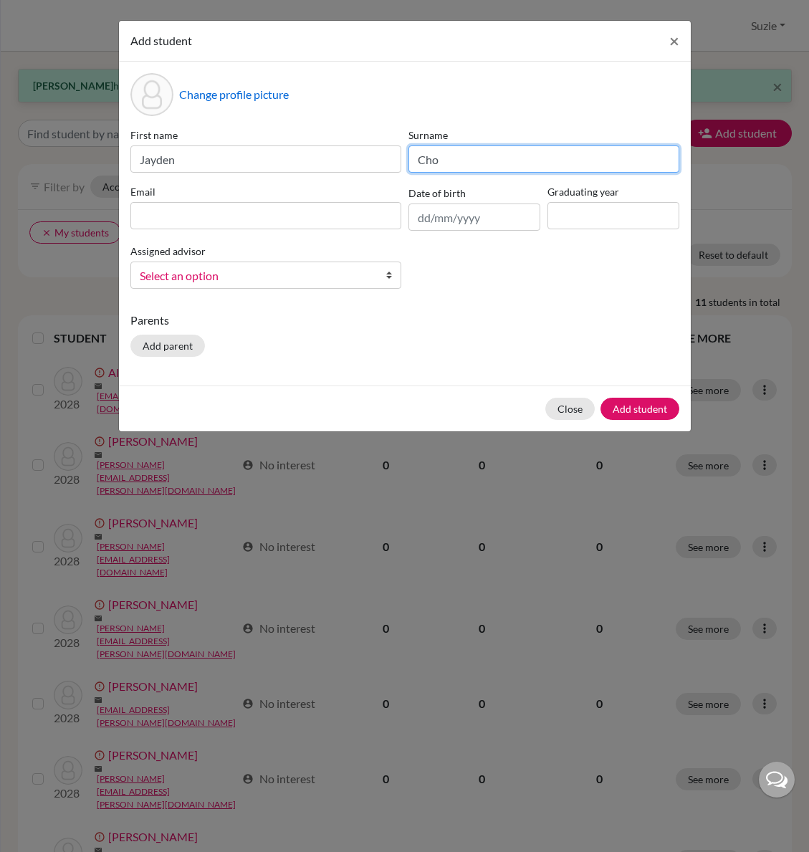
type input "Cho"
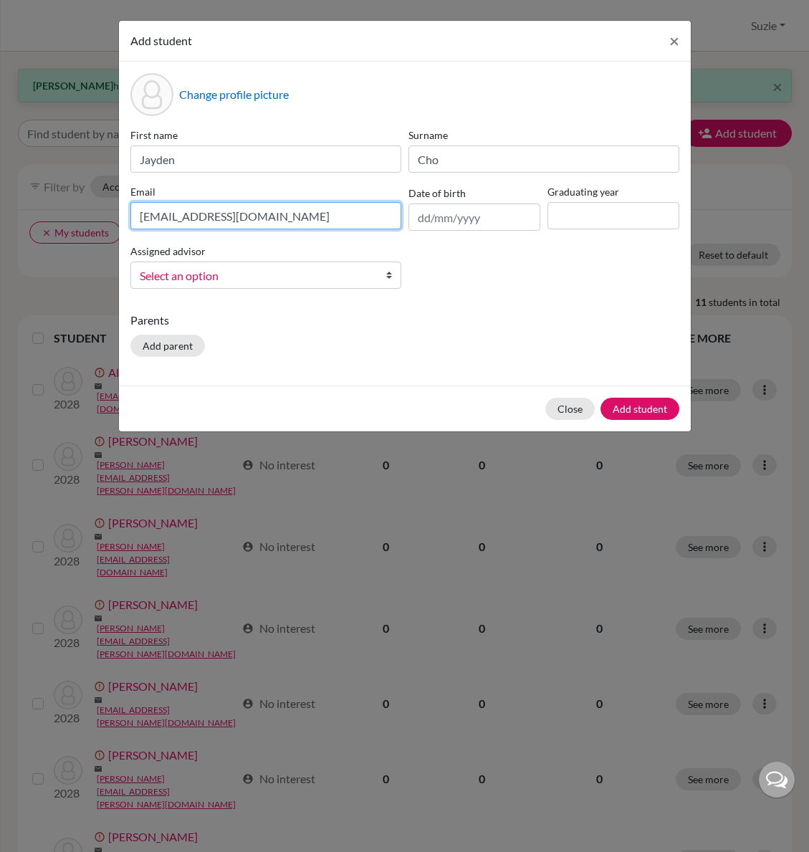
type input "jayden.cho@icsptk.org"
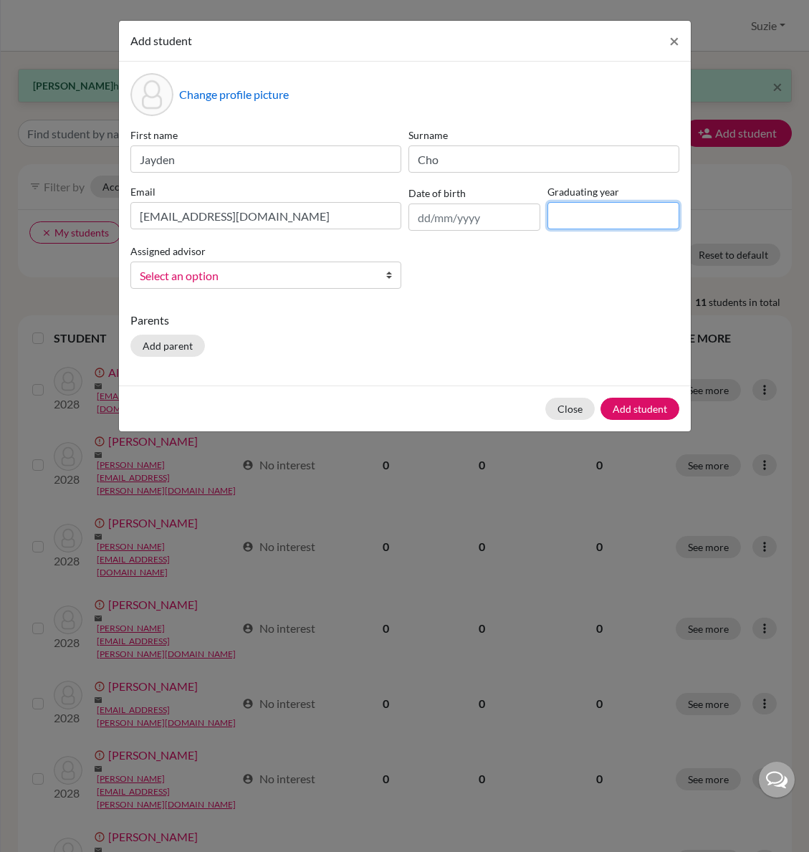
click at [582, 217] on input at bounding box center [613, 215] width 132 height 27
type input "2029"
click at [337, 271] on span "Select an option" at bounding box center [256, 275] width 233 height 19
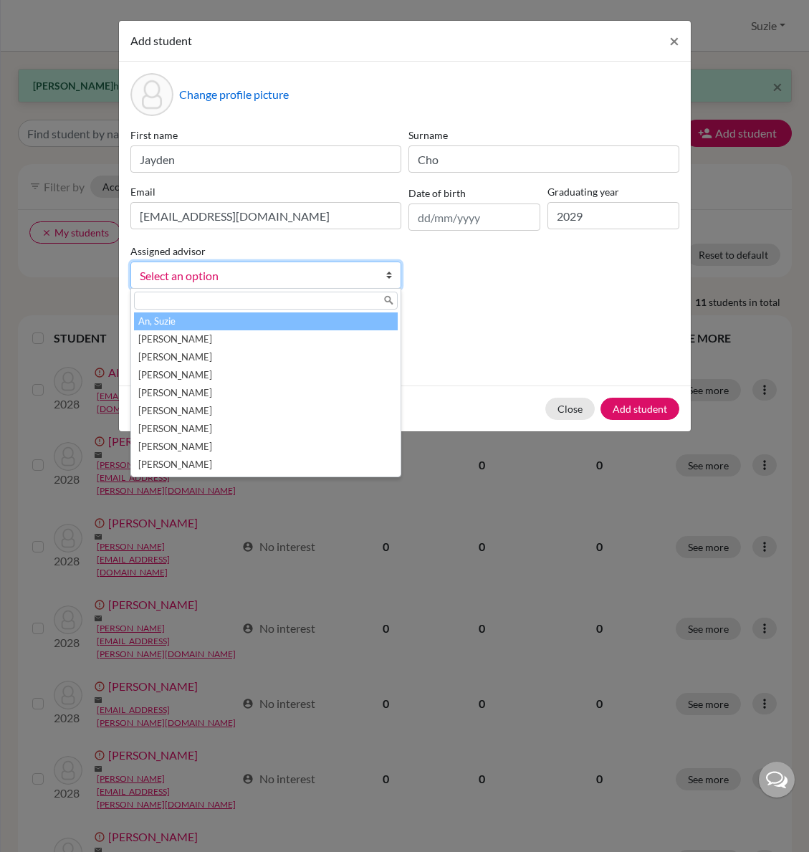
click at [307, 322] on li "An, Suzie" at bounding box center [266, 321] width 264 height 18
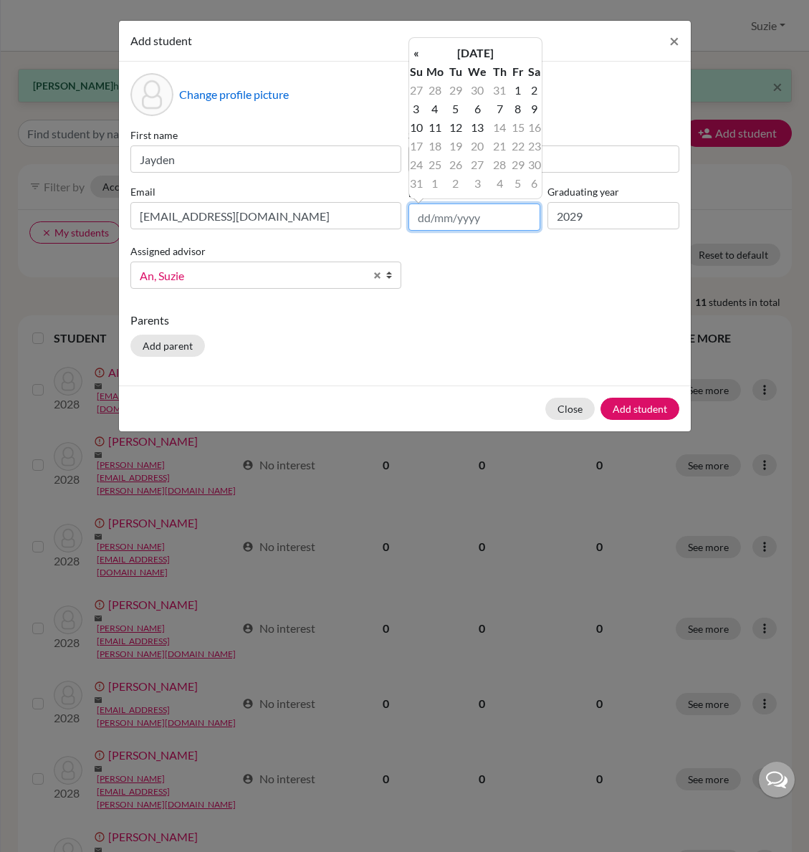
click at [445, 215] on input "text" at bounding box center [474, 216] width 132 height 27
type input "28/01/2011"
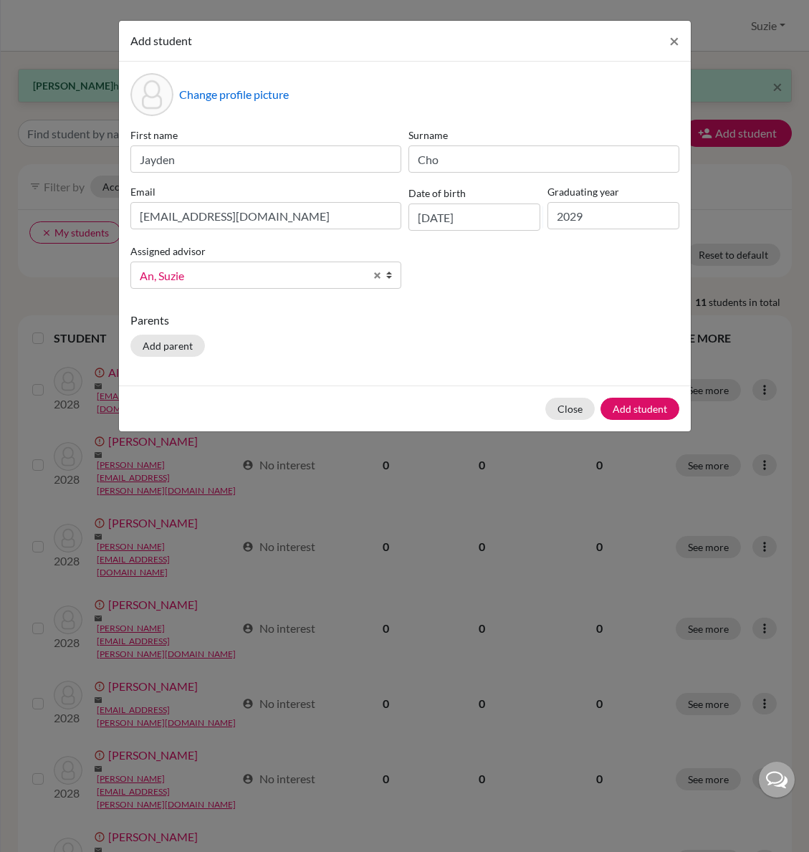
click at [450, 239] on div "First name Jayden Surname Cho Email jayden.cho@icsptk.org Date of birth 28/01/2…" at bounding box center [405, 213] width 556 height 173
click at [663, 405] on button "Add student" at bounding box center [639, 409] width 79 height 22
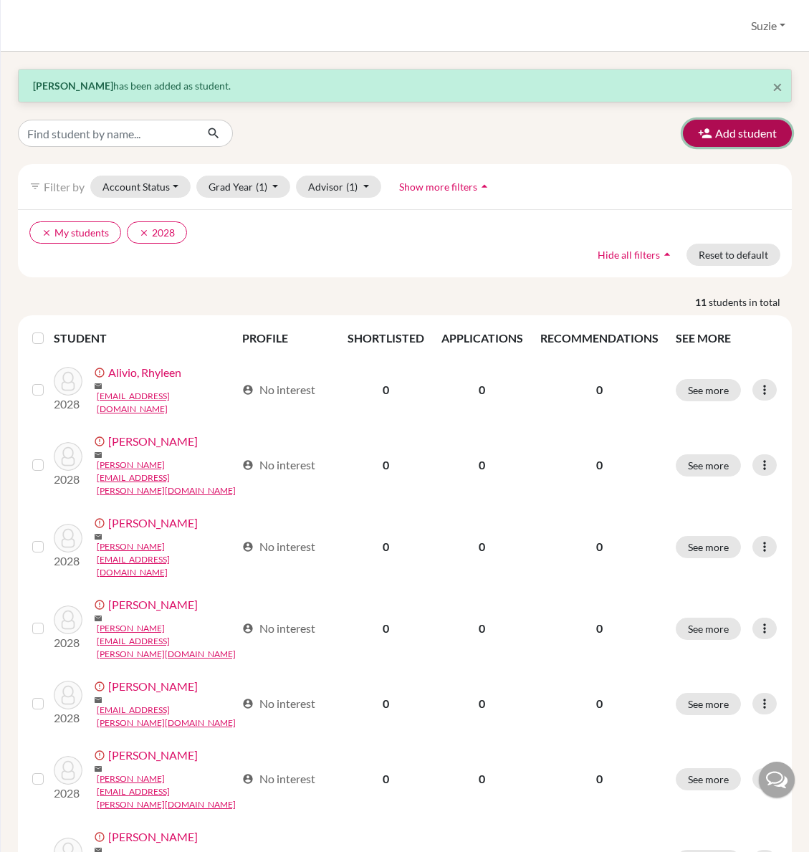
click at [723, 133] on button "Add student" at bounding box center [737, 133] width 109 height 27
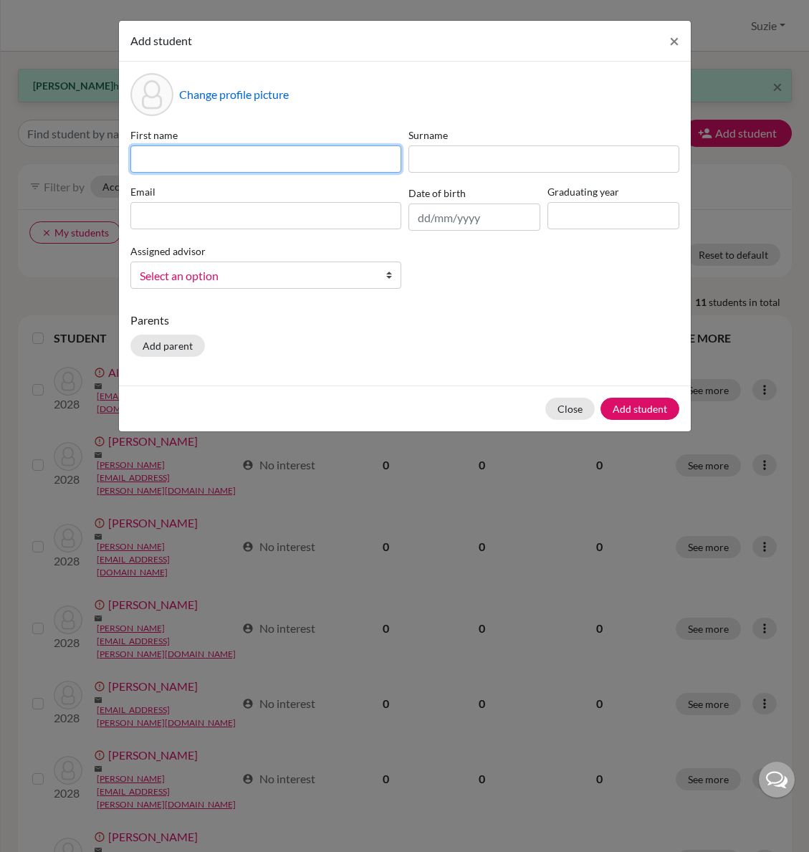
click at [251, 160] on input at bounding box center [265, 158] width 271 height 27
type input "j"
type input "Joseph"
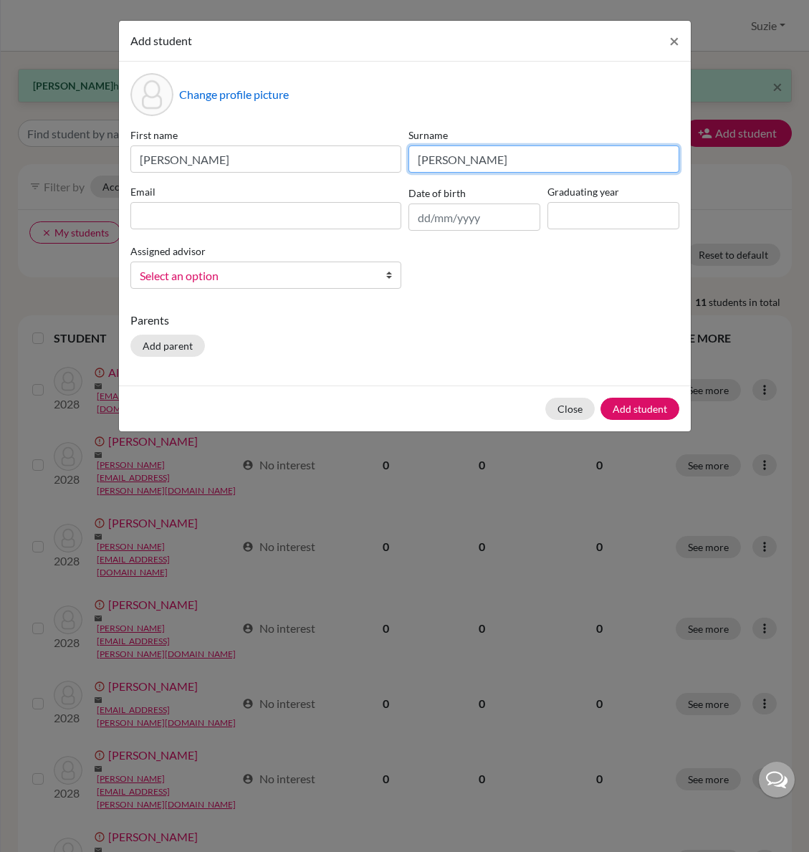
type input "Harris"
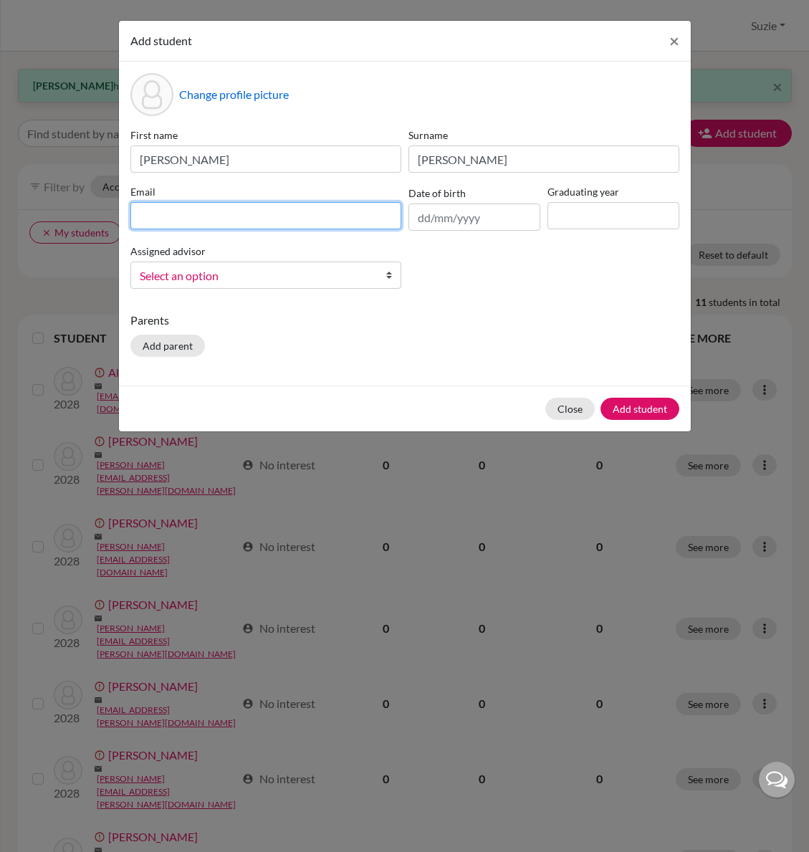
click at [191, 214] on input at bounding box center [265, 215] width 271 height 27
type input "joseph.harris@icsptk.org"
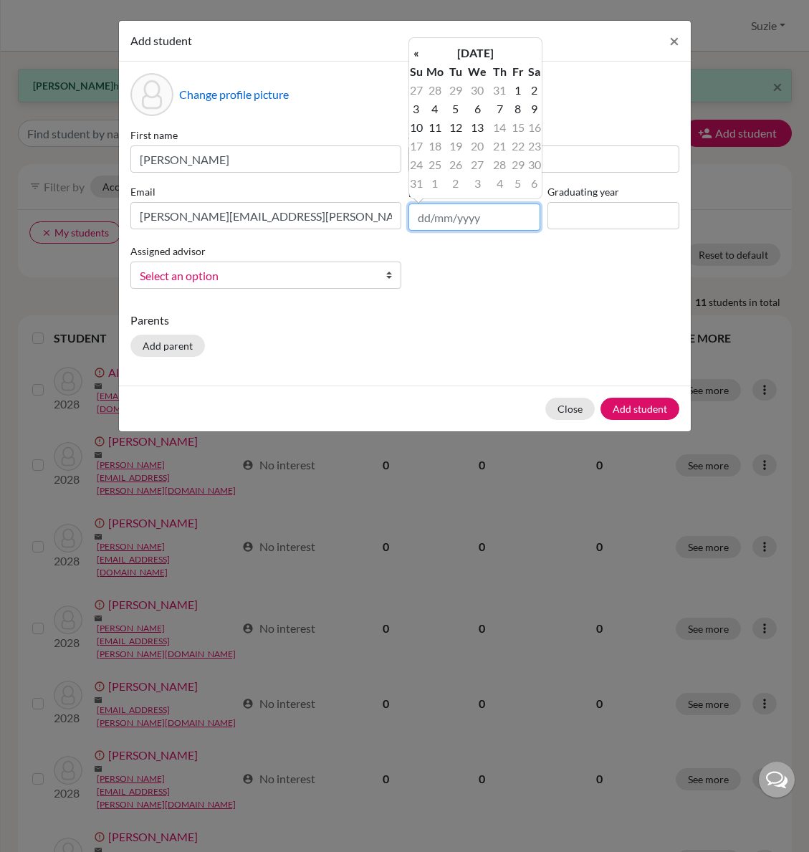
click at [428, 224] on input "text" at bounding box center [474, 216] width 132 height 27
type input "02/01/2010"
click at [535, 244] on div "First name Joseph Surname Harris Email joseph.harris@icsptk.org Date of birth 0…" at bounding box center [405, 213] width 556 height 173
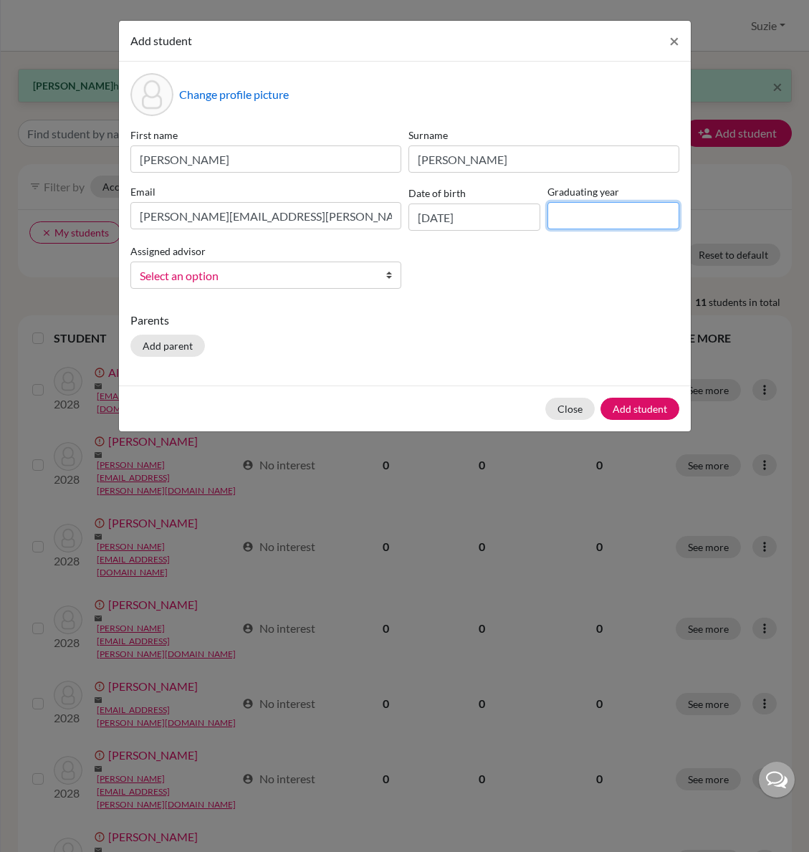
click at [579, 218] on input at bounding box center [613, 215] width 132 height 27
type input "2029"
click at [324, 279] on span "Select an option" at bounding box center [256, 275] width 233 height 19
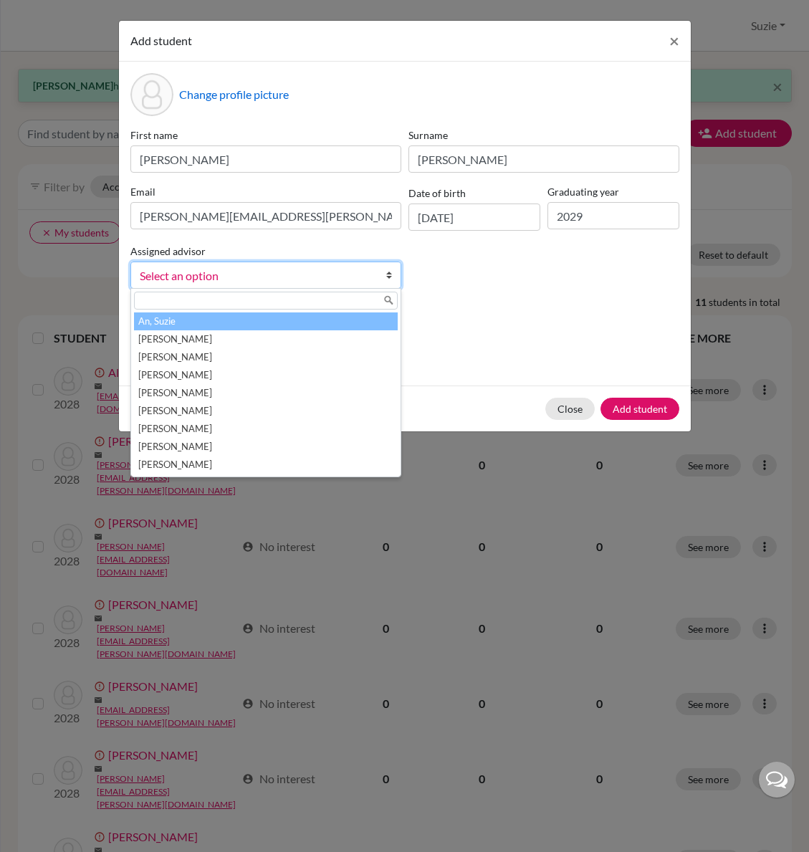
click at [312, 318] on li "An, Suzie" at bounding box center [266, 321] width 264 height 18
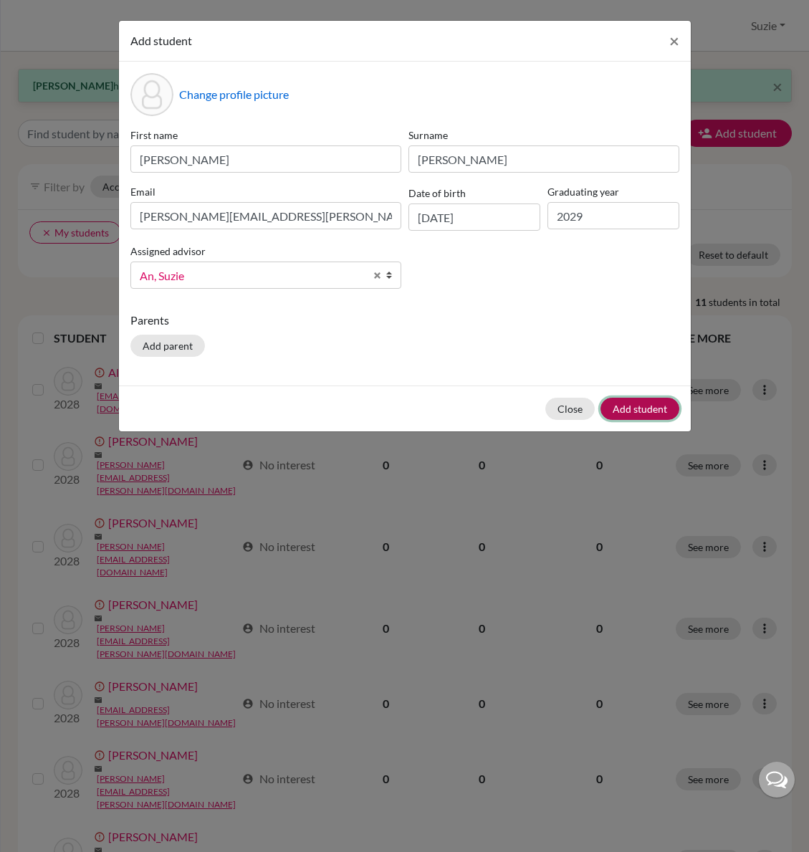
click at [644, 416] on button "Add student" at bounding box center [639, 409] width 79 height 22
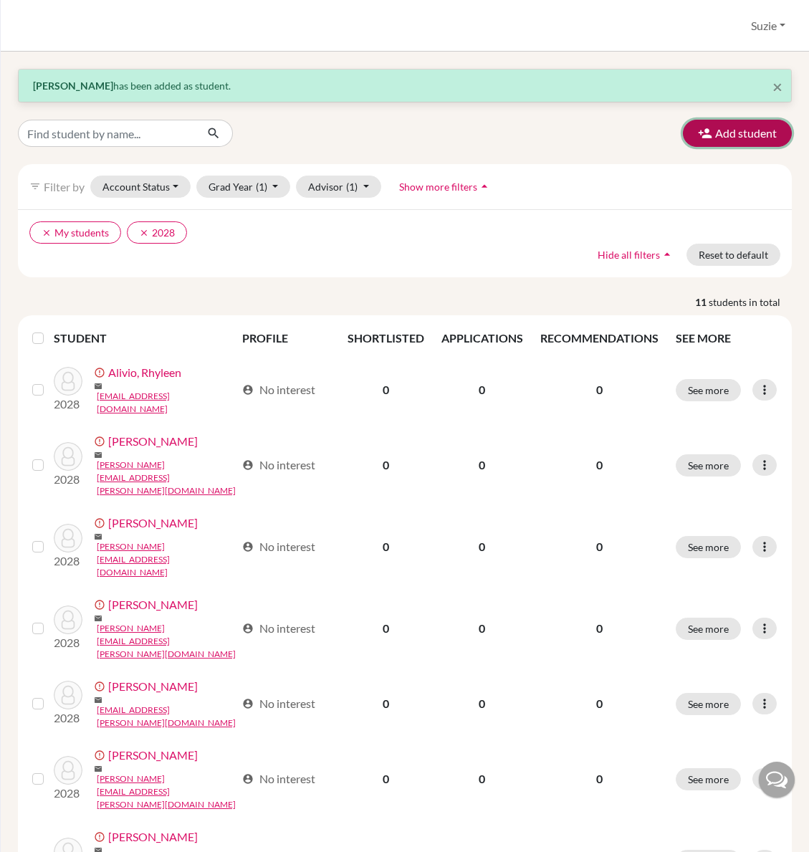
click at [741, 138] on button "Add student" at bounding box center [737, 133] width 109 height 27
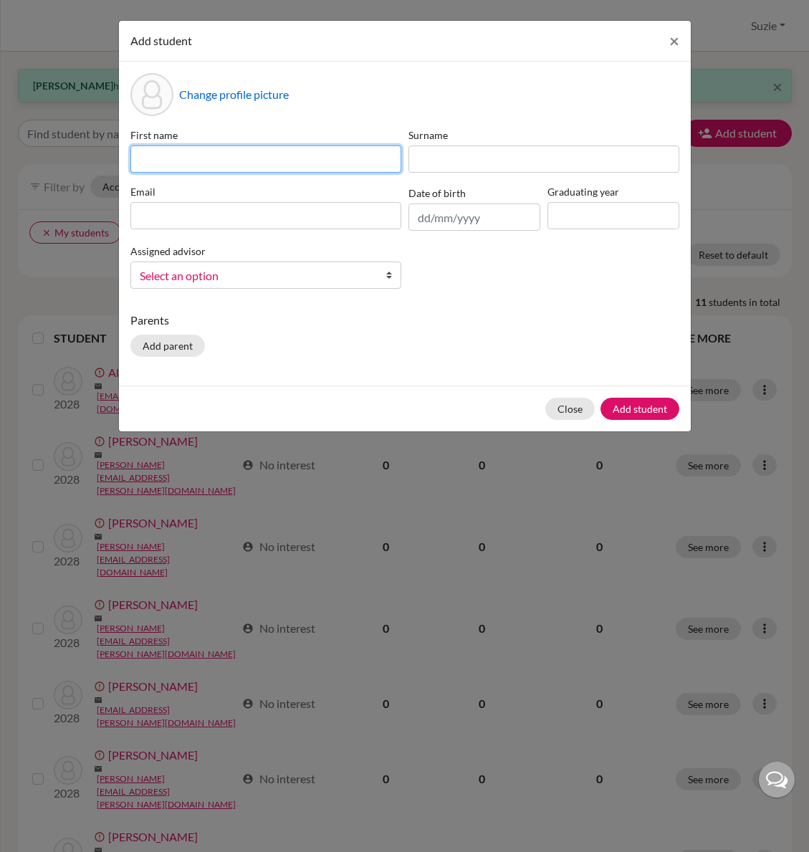
click at [305, 161] on input at bounding box center [265, 158] width 271 height 27
type input "Isaac"
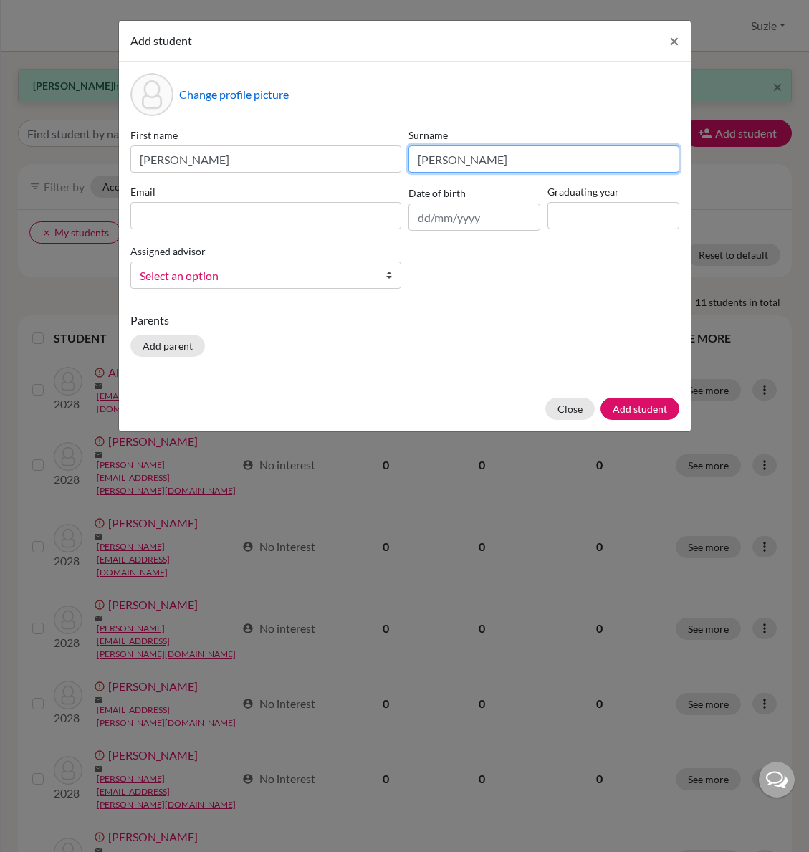
type input "Lantz"
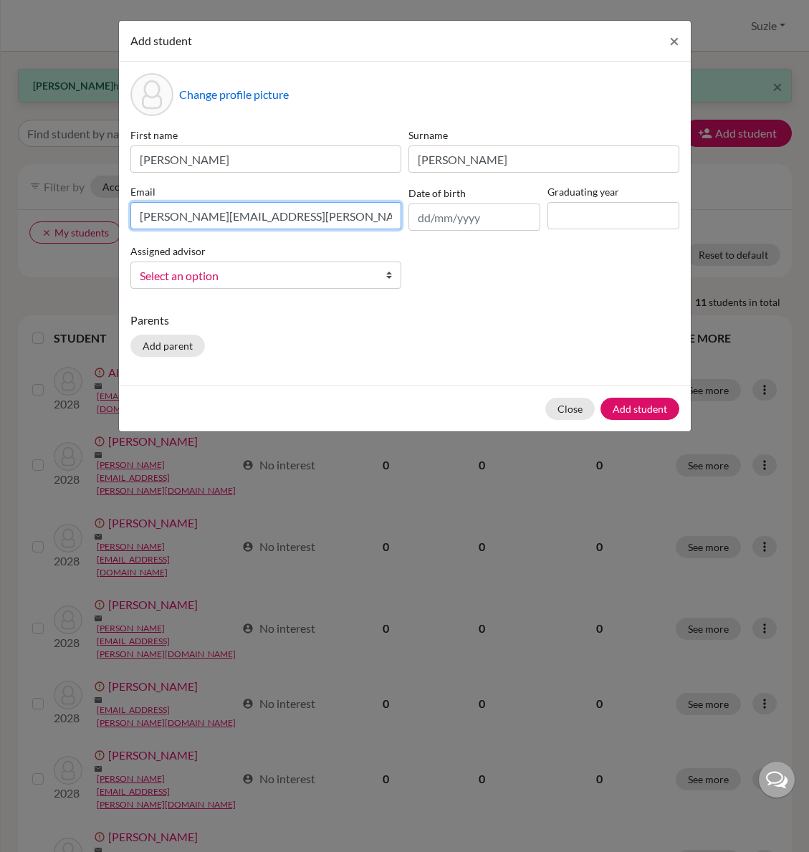
type input "isaac.lantz@icsptk.org"
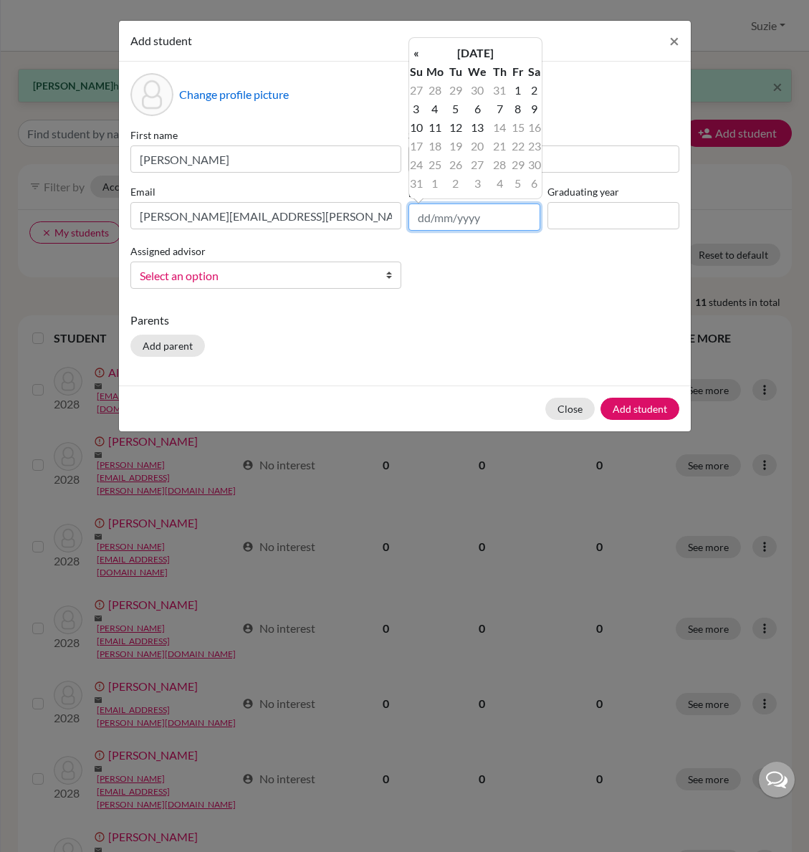
click at [424, 220] on input "text" at bounding box center [474, 216] width 132 height 27
type input "08/04/2011"
click at [576, 295] on div "First name Isaac Surname Lantz Email isaac.lantz@icsptk.org Date of birth 08/04…" at bounding box center [405, 213] width 556 height 173
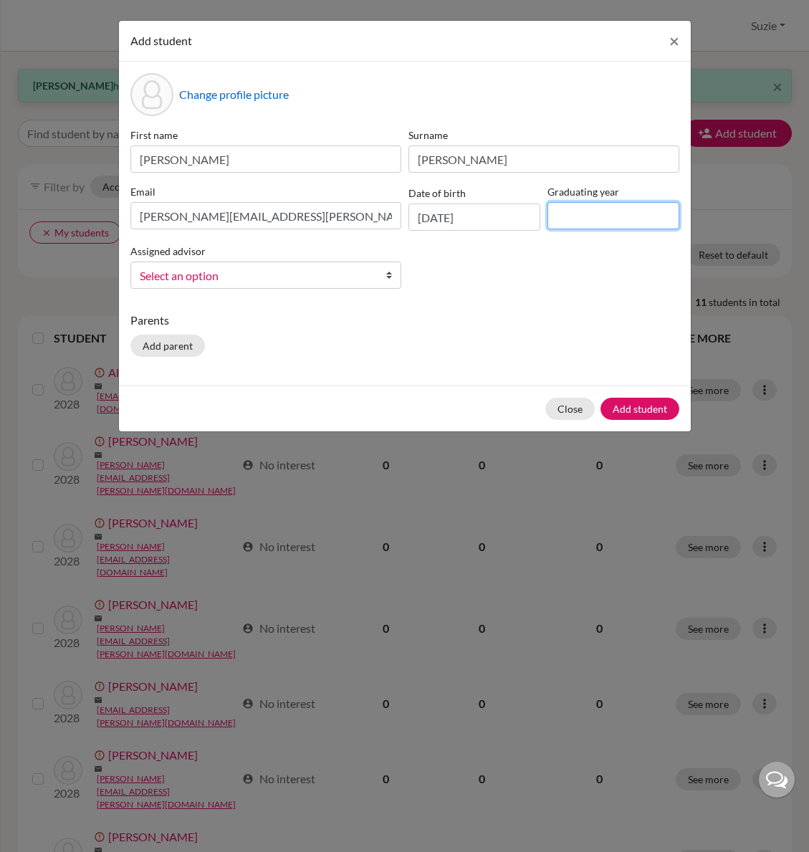
click at [587, 226] on input at bounding box center [613, 215] width 132 height 27
type input "2029"
click at [274, 271] on span "Select an option" at bounding box center [256, 275] width 233 height 19
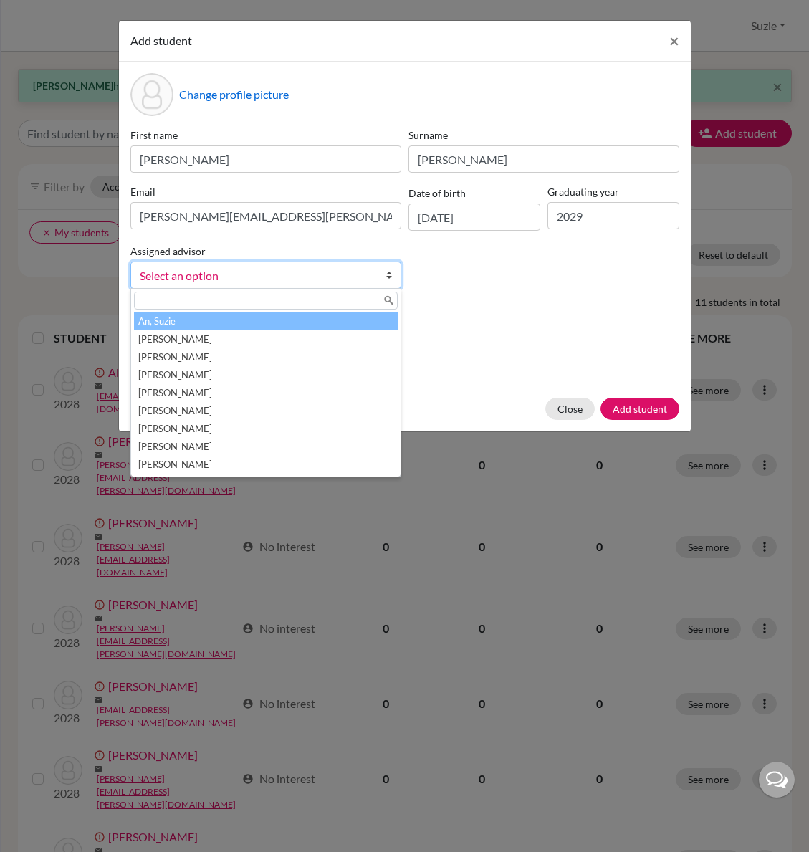
click at [271, 320] on li "An, Suzie" at bounding box center [266, 321] width 264 height 18
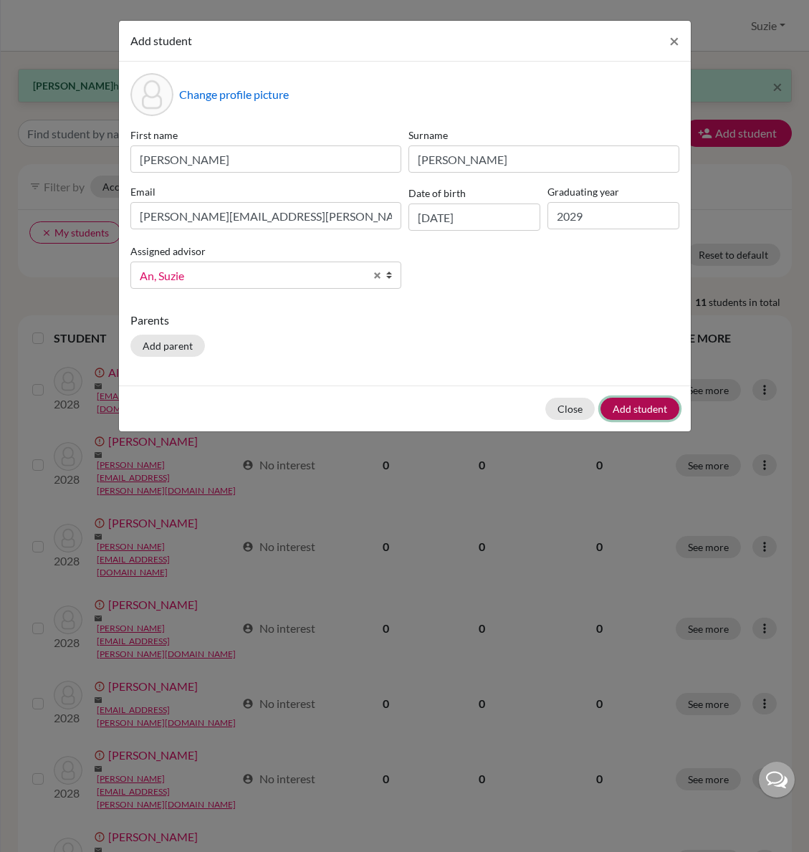
click at [655, 415] on button "Add student" at bounding box center [639, 409] width 79 height 22
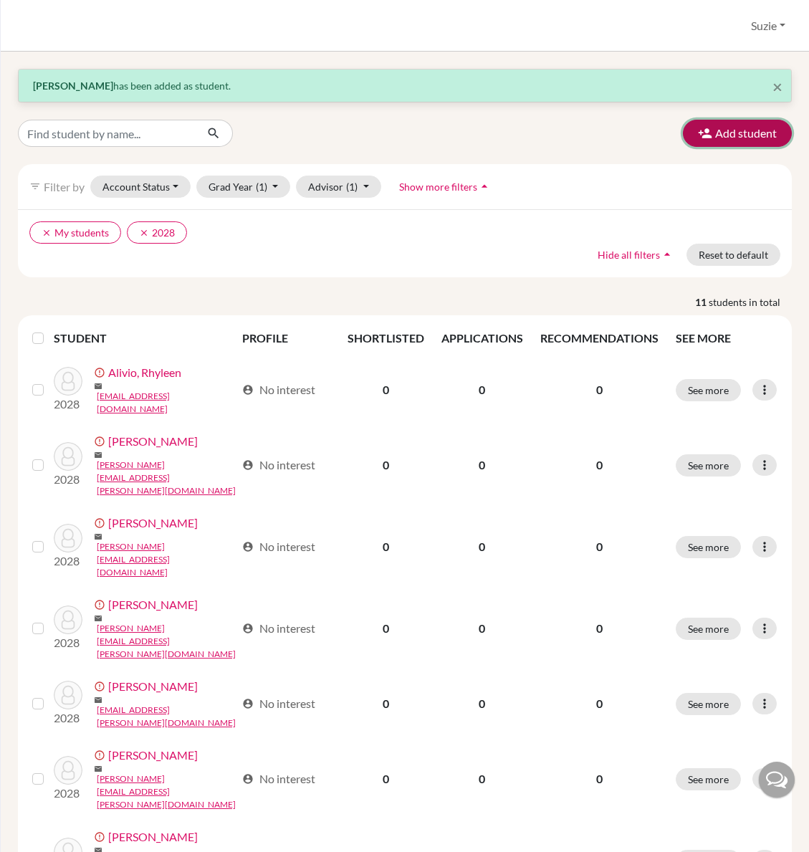
click at [715, 139] on button "Add student" at bounding box center [737, 133] width 109 height 27
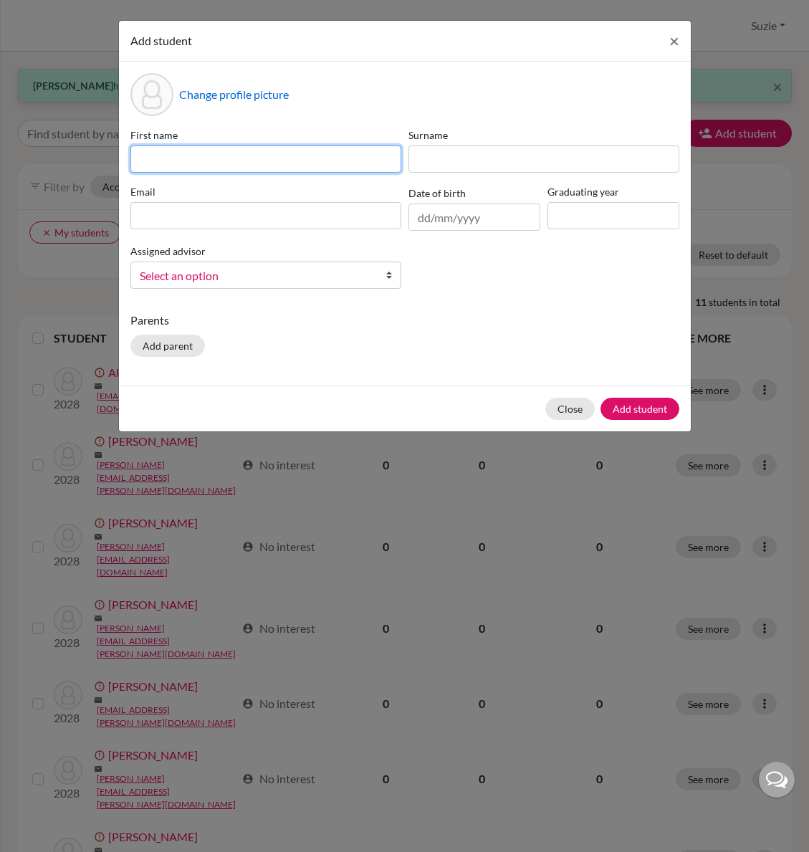
click at [244, 160] on input at bounding box center [265, 158] width 271 height 27
type input "Brian"
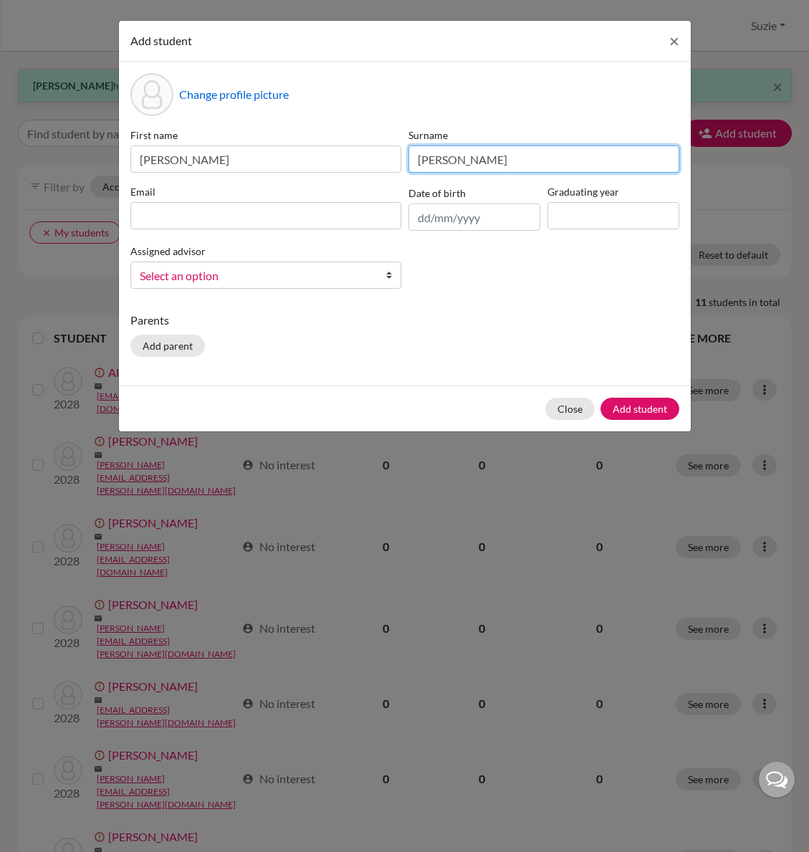
type input "Lee"
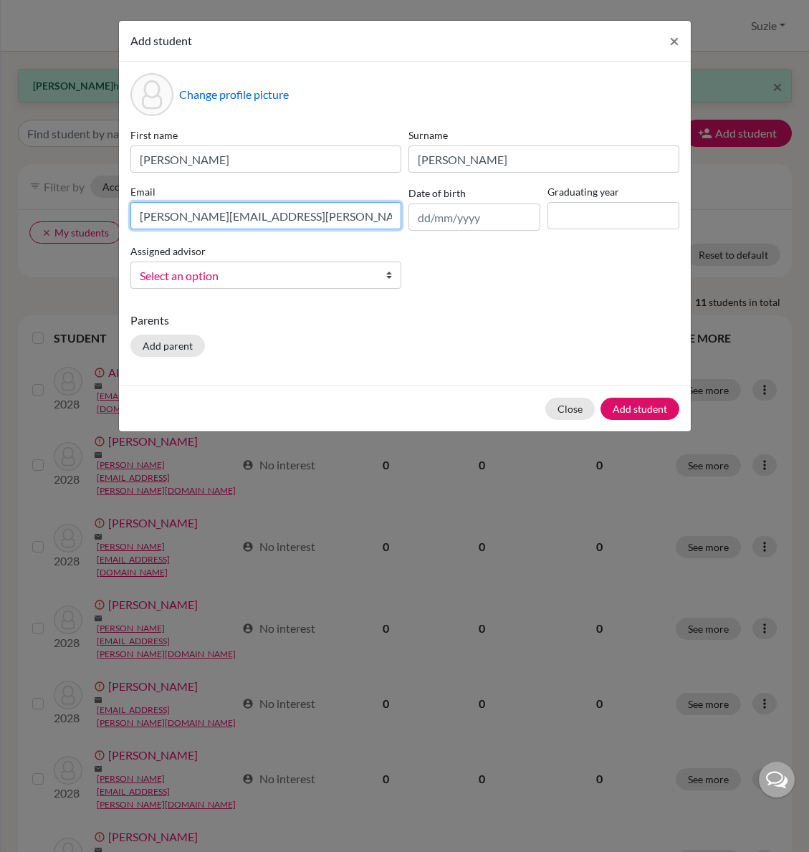
type input "brian.lee@icsptk.org"
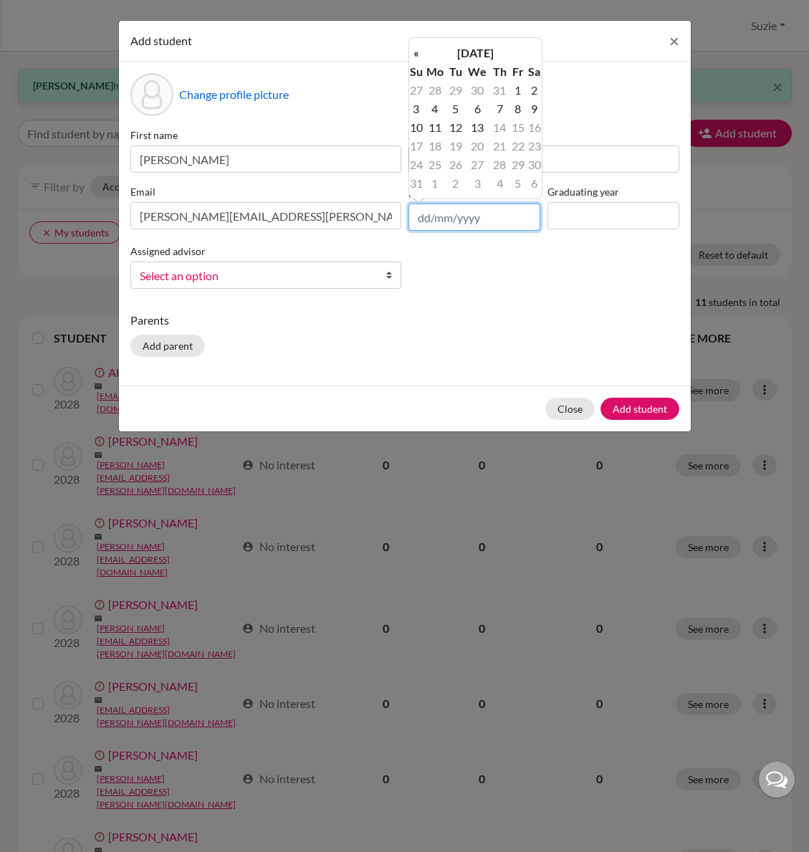
click at [428, 221] on input "text" at bounding box center [474, 216] width 132 height 27
type input "21/12/2010"
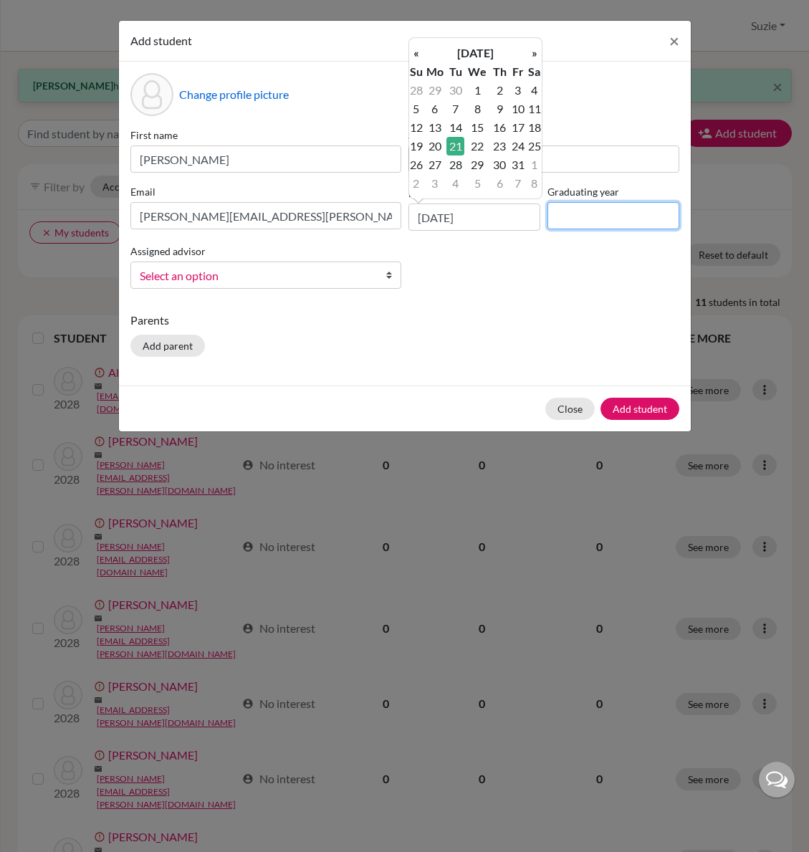
click at [602, 224] on input at bounding box center [613, 215] width 132 height 27
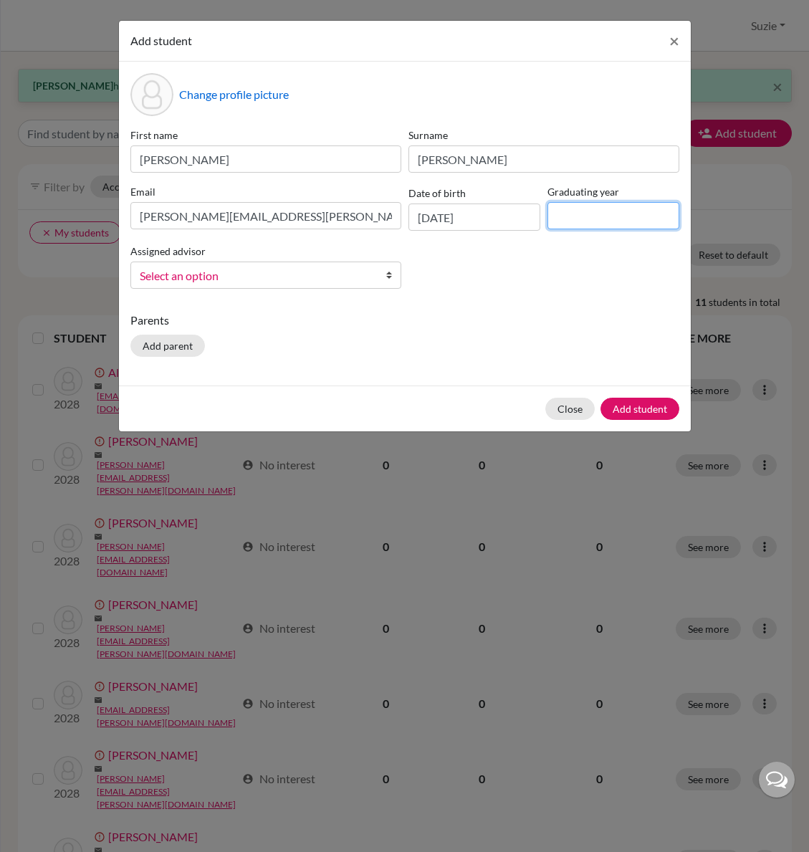
type input "2029"
click at [168, 266] on link "Select an option" at bounding box center [265, 274] width 271 height 27
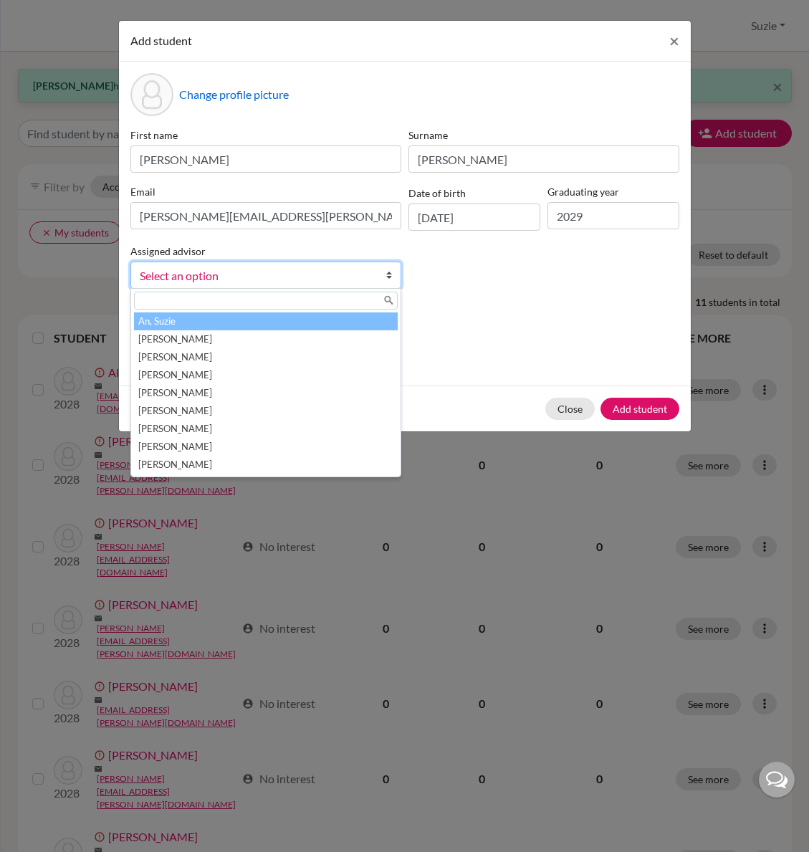
click at [185, 323] on li "An, Suzie" at bounding box center [266, 321] width 264 height 18
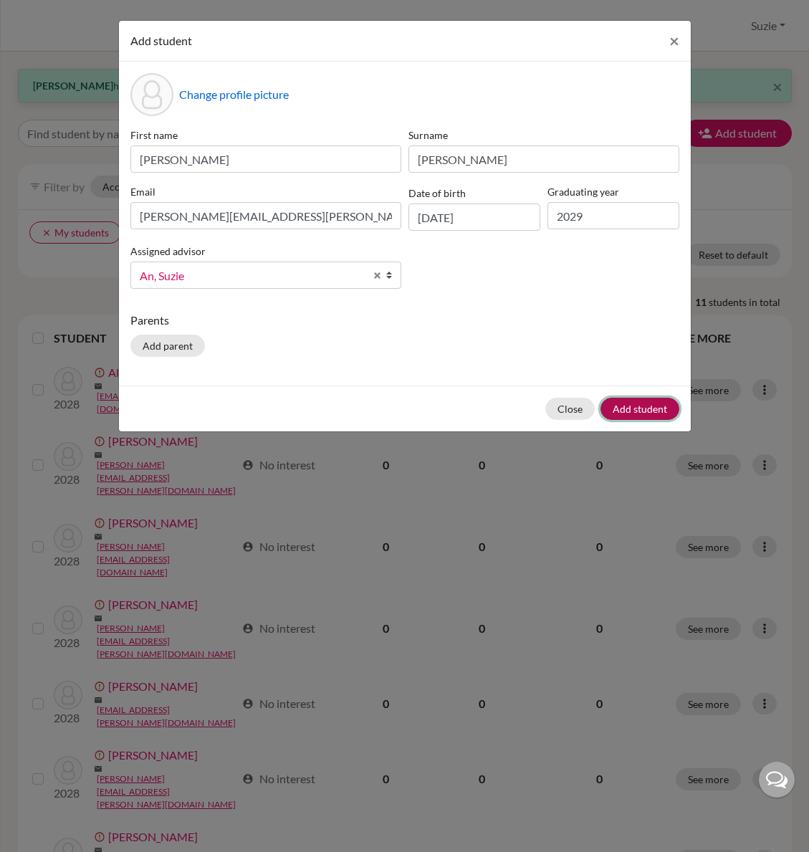
click at [642, 409] on button "Add student" at bounding box center [639, 409] width 79 height 22
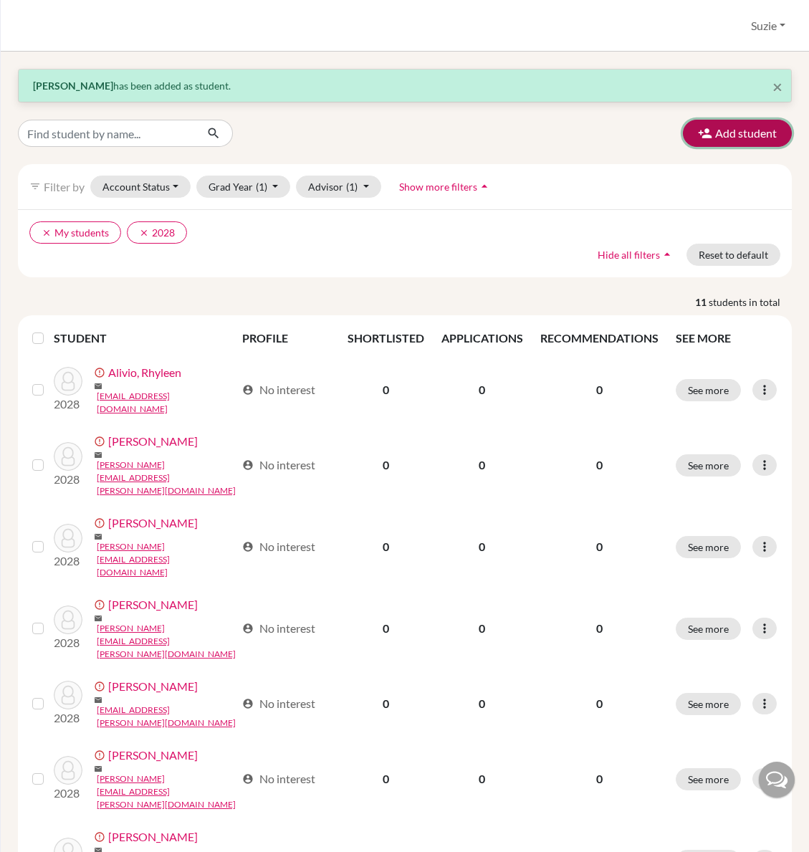
click at [715, 128] on button "Add student" at bounding box center [737, 133] width 109 height 27
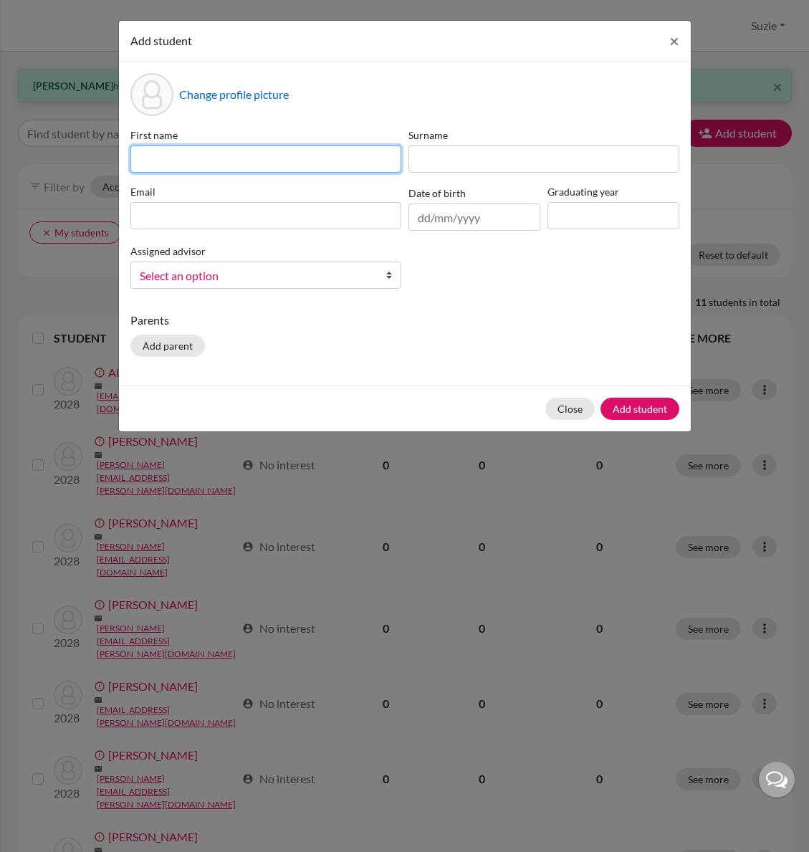
click at [262, 148] on input at bounding box center [265, 158] width 271 height 27
type input "Sae Jin"
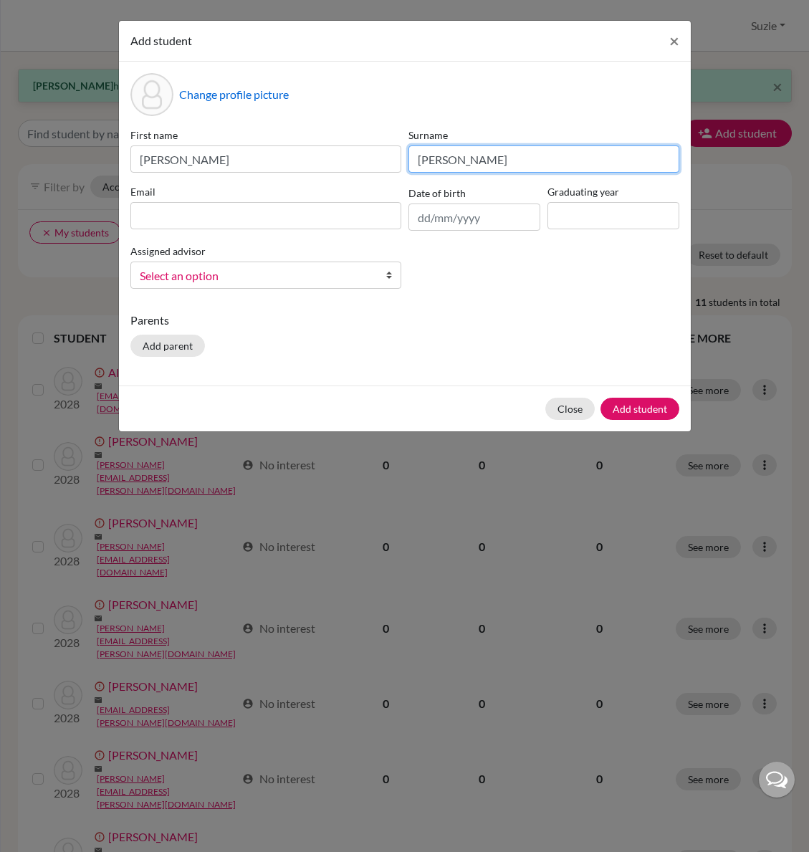
type input "Lee"
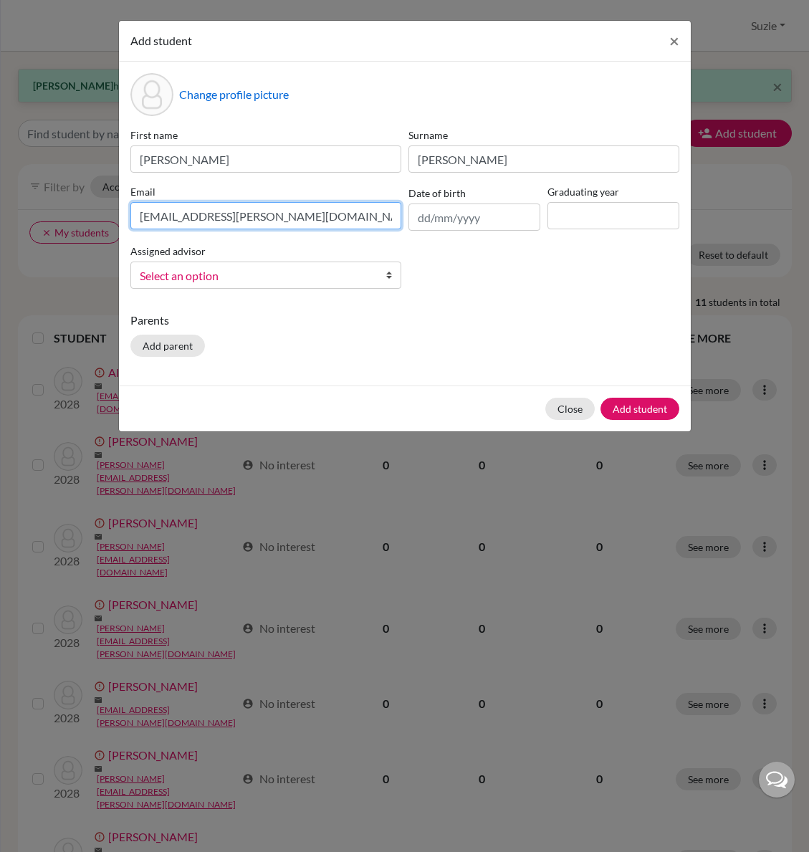
type input "saejin.lee@icsptk.org"
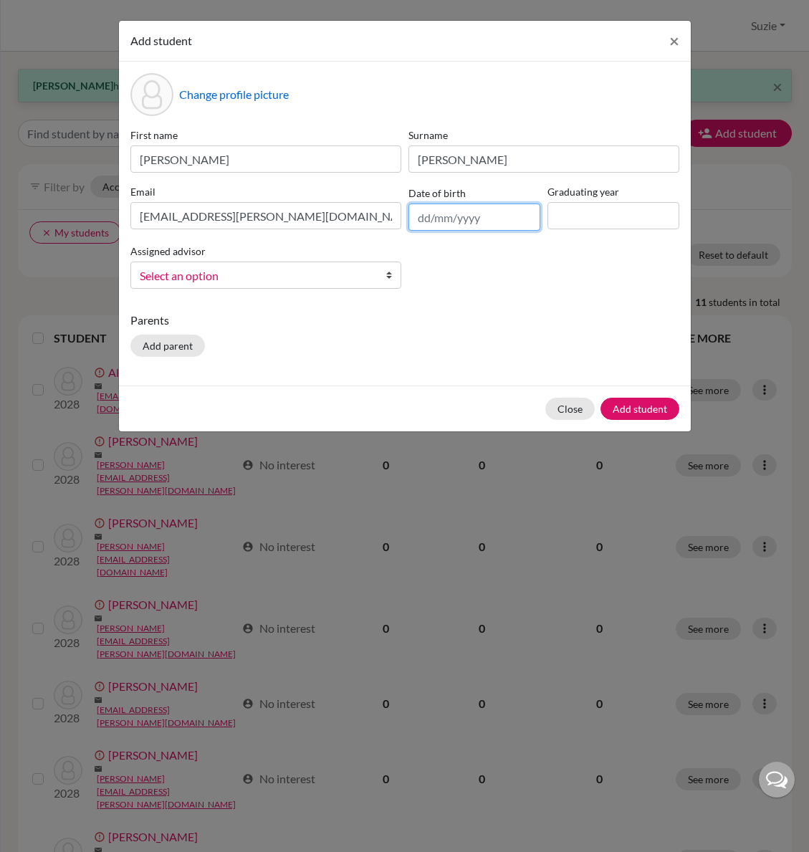
click at [428, 215] on input "text" at bounding box center [474, 216] width 132 height 27
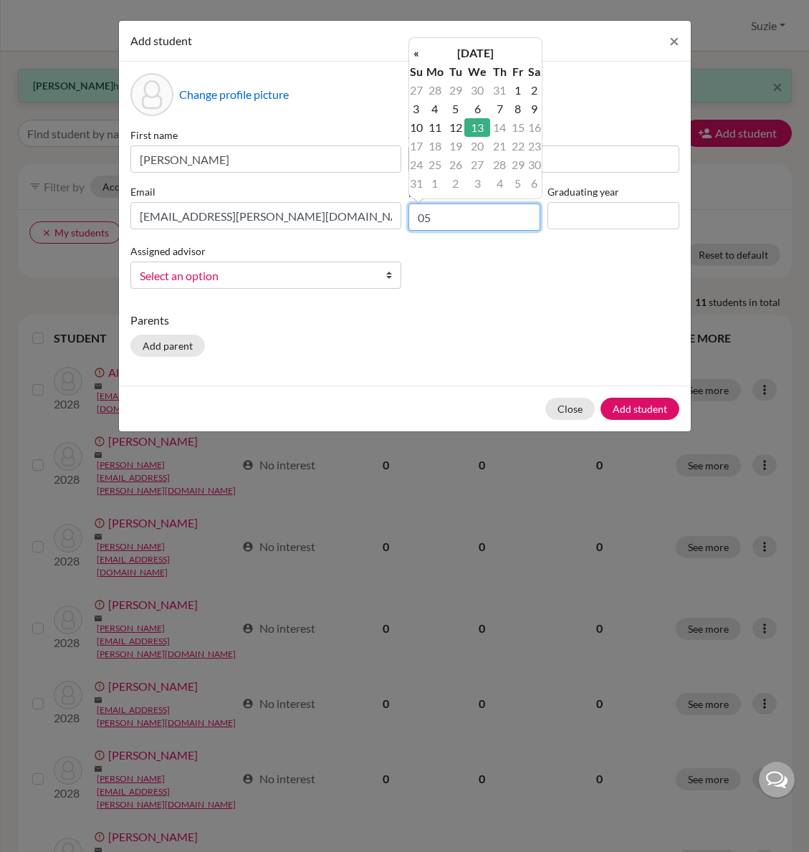
type input "0"
type input "17/05/2011"
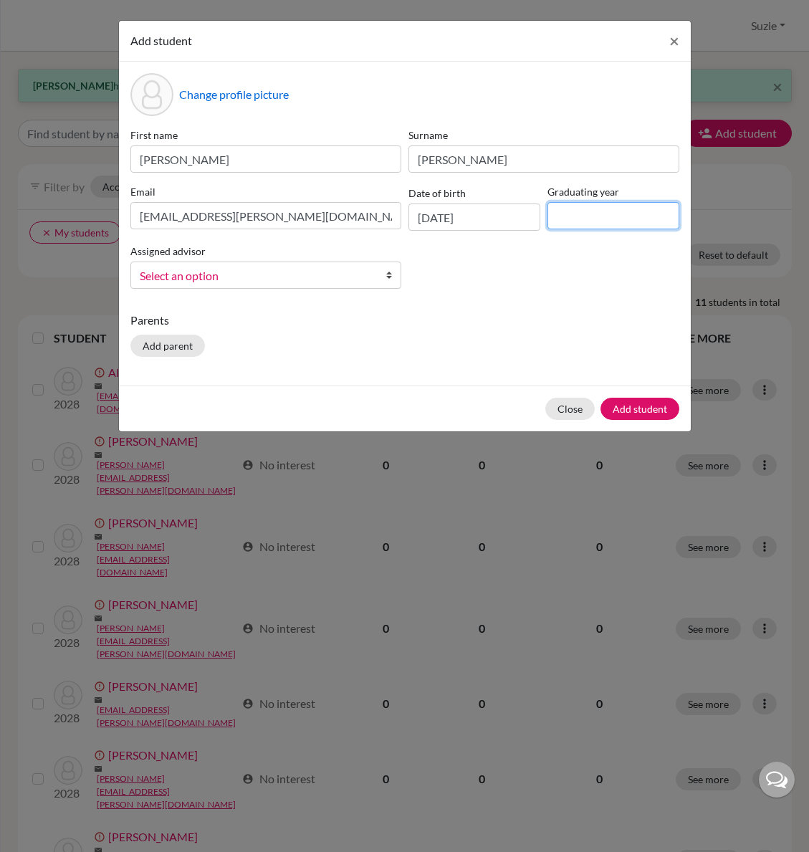
click at [579, 218] on input at bounding box center [613, 215] width 132 height 27
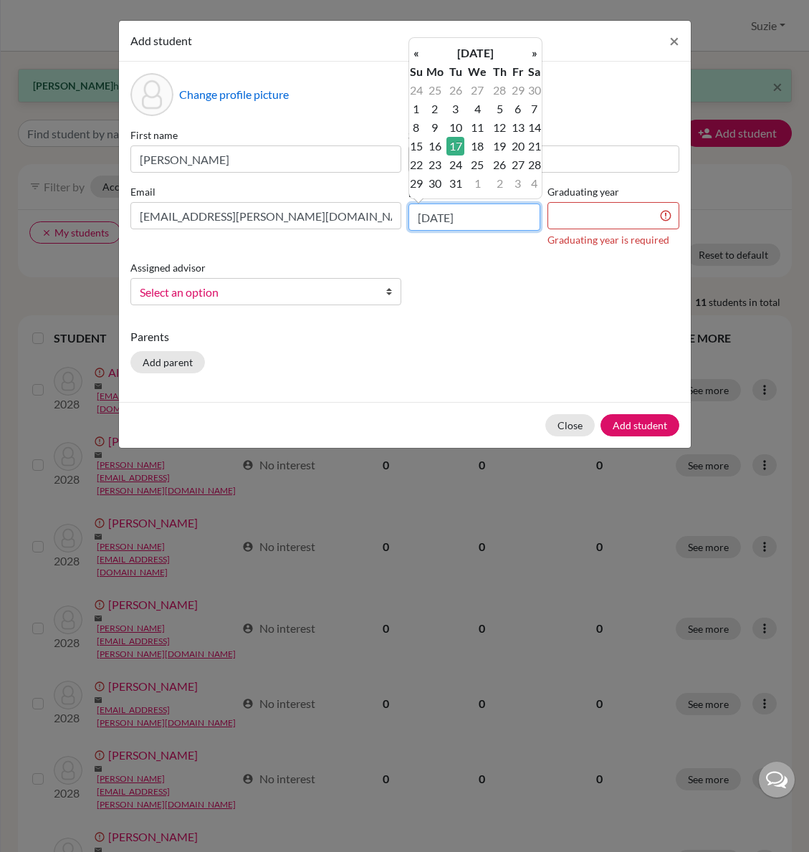
click at [466, 216] on input "17/05/2011" at bounding box center [474, 216] width 132 height 27
click at [589, 221] on input at bounding box center [613, 215] width 132 height 27
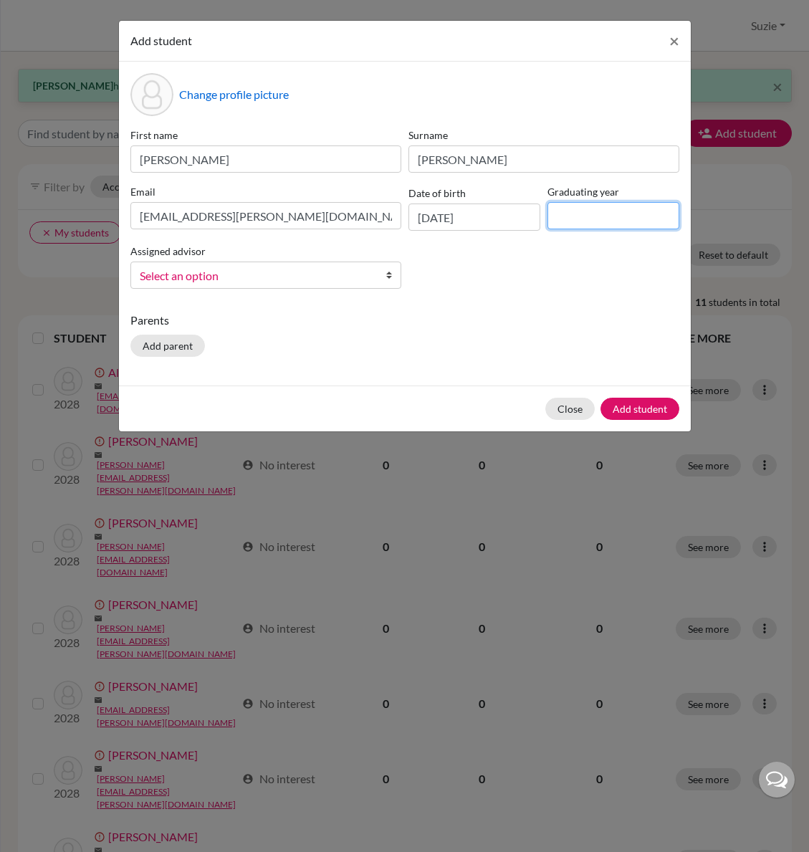
type input "2029"
click at [264, 284] on span "Select an option" at bounding box center [256, 275] width 233 height 19
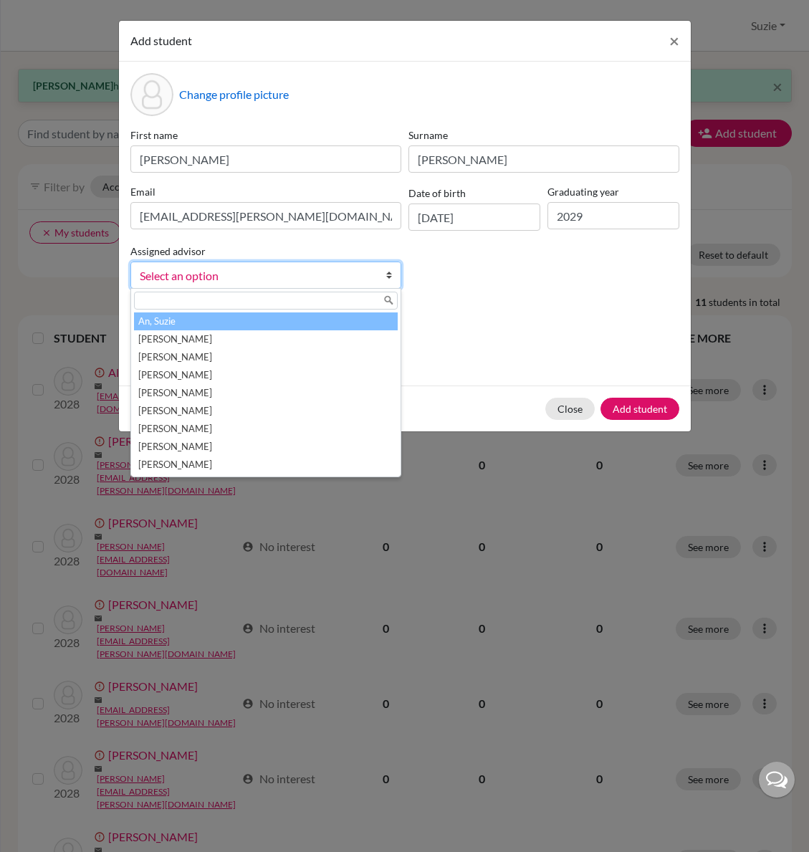
click at [266, 319] on li "An, Suzie" at bounding box center [266, 321] width 264 height 18
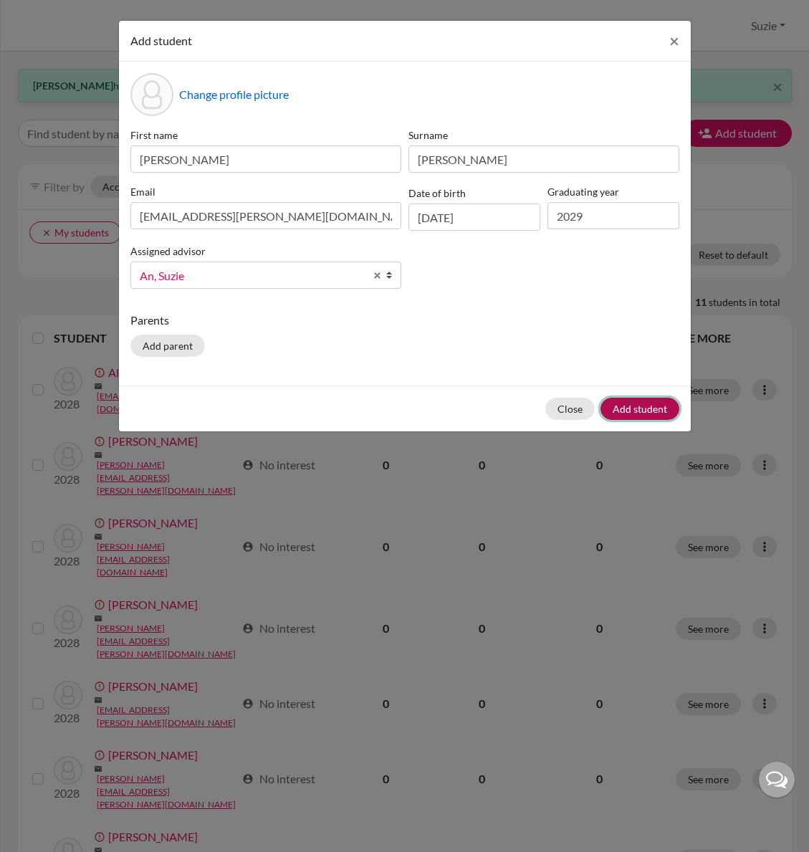
click at [648, 413] on button "Add student" at bounding box center [639, 409] width 79 height 22
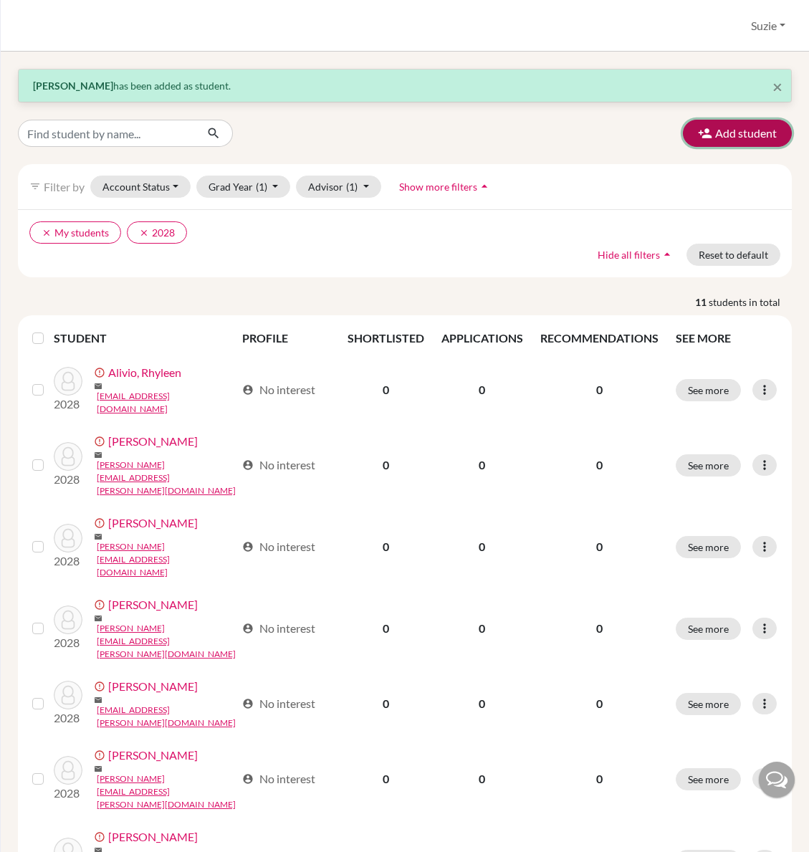
click at [729, 134] on button "Add student" at bounding box center [737, 133] width 109 height 27
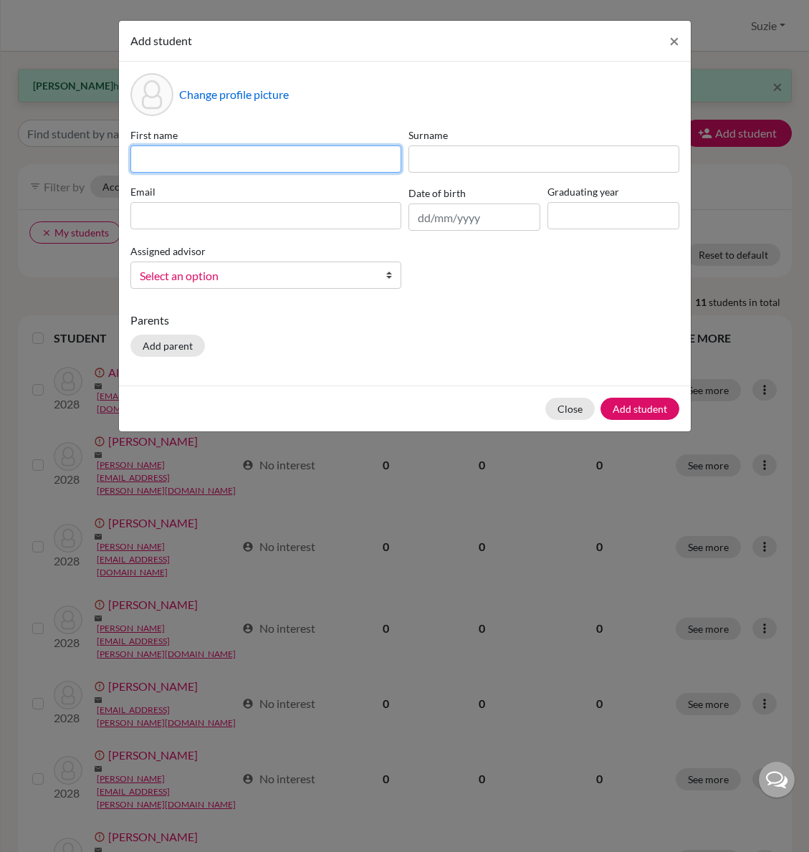
click at [302, 162] on input at bounding box center [265, 158] width 271 height 27
type input "Daisy"
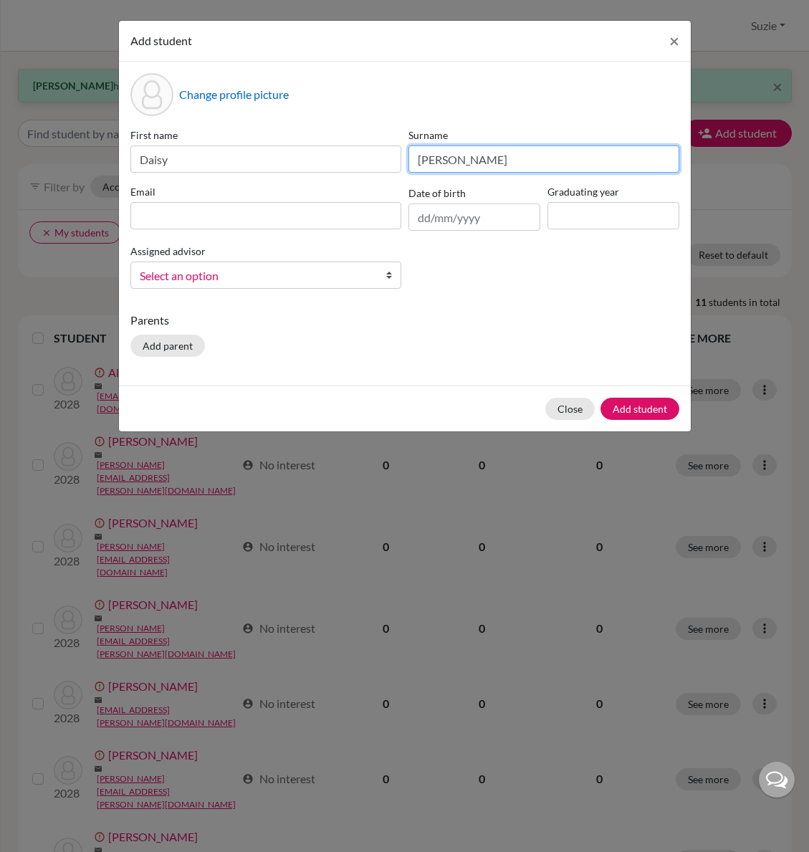
type input "Norman"
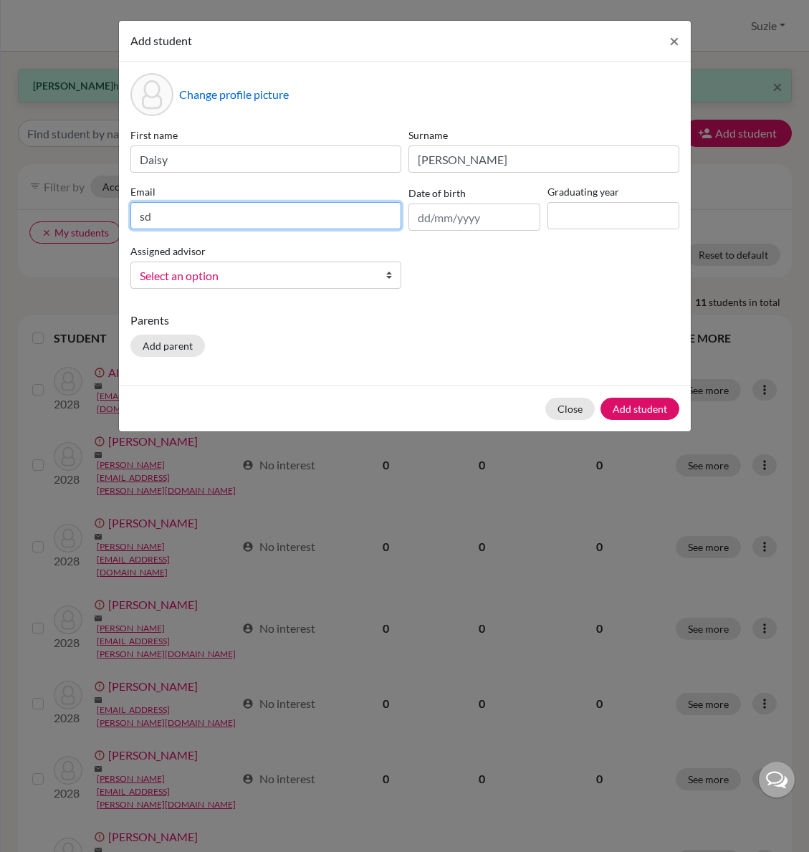
type input "s"
type input "daisy.norman@icsptk.org"
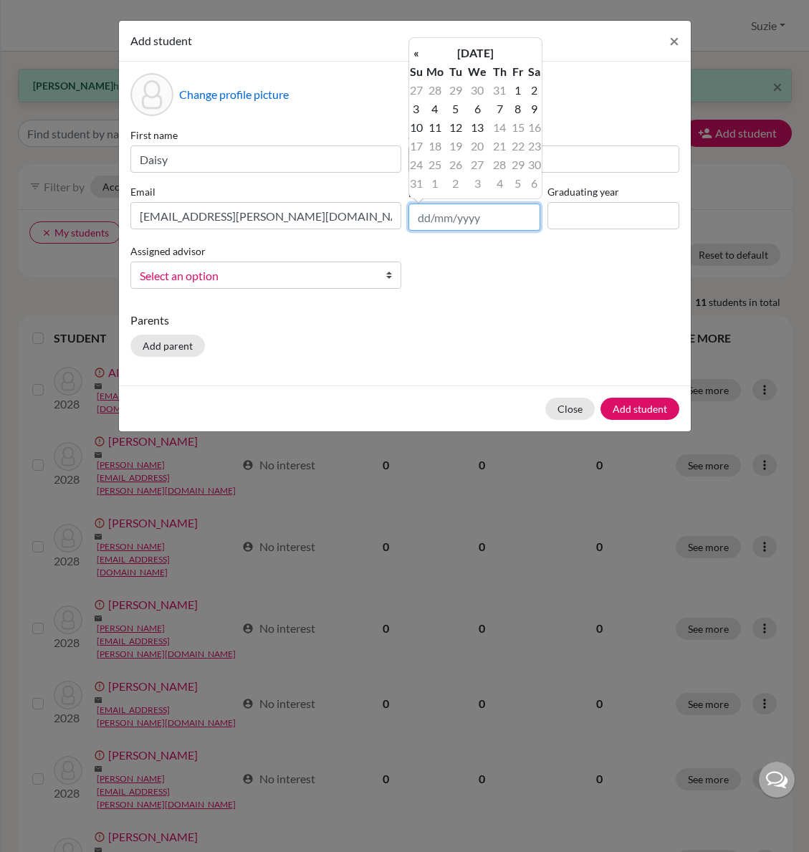
click at [456, 220] on input "text" at bounding box center [474, 216] width 132 height 27
type input "18/06/2011"
click at [539, 270] on div "First name Daisy Surname Norman Email daisy.norman@icsptk.org Date of birth 18/…" at bounding box center [405, 213] width 556 height 173
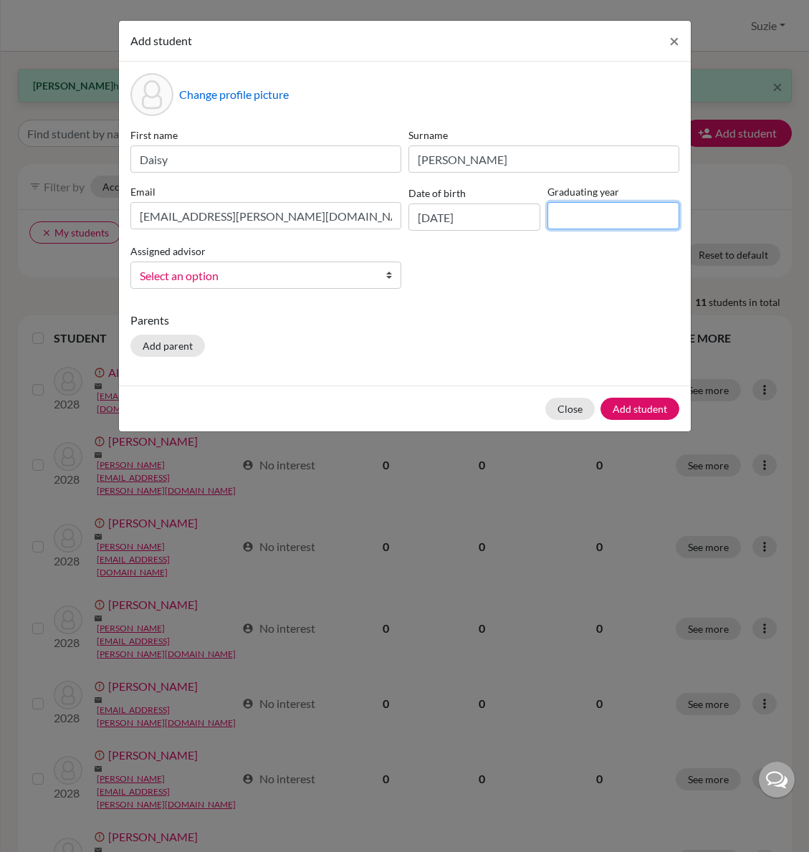
click at [596, 216] on input at bounding box center [613, 215] width 132 height 27
type input "2029"
click at [233, 280] on span "Select an option" at bounding box center [256, 275] width 233 height 19
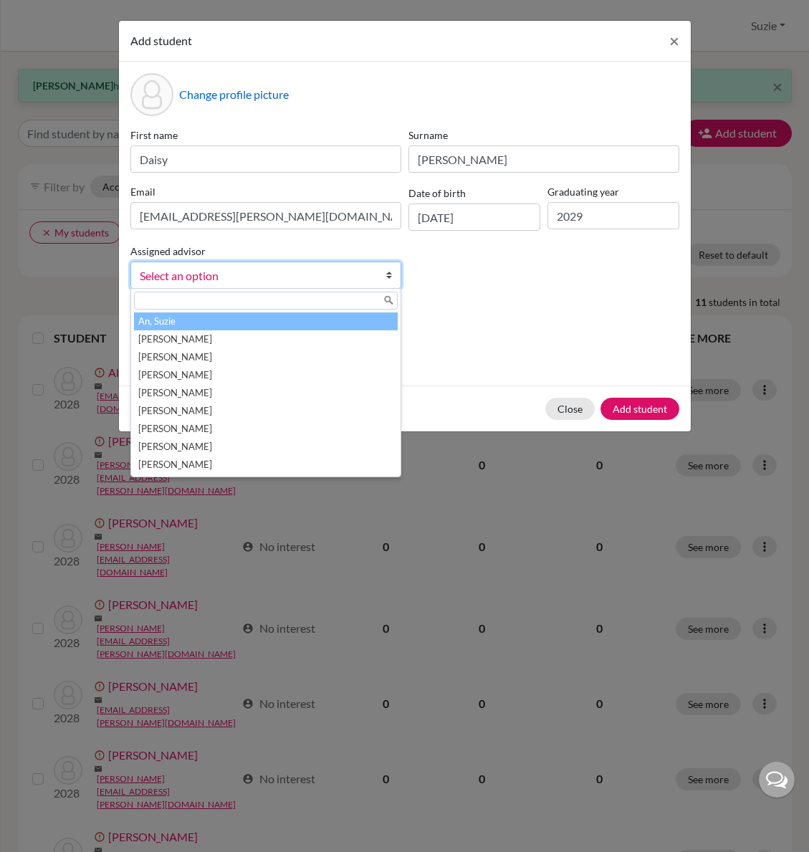
click at [231, 324] on li "An, Suzie" at bounding box center [266, 321] width 264 height 18
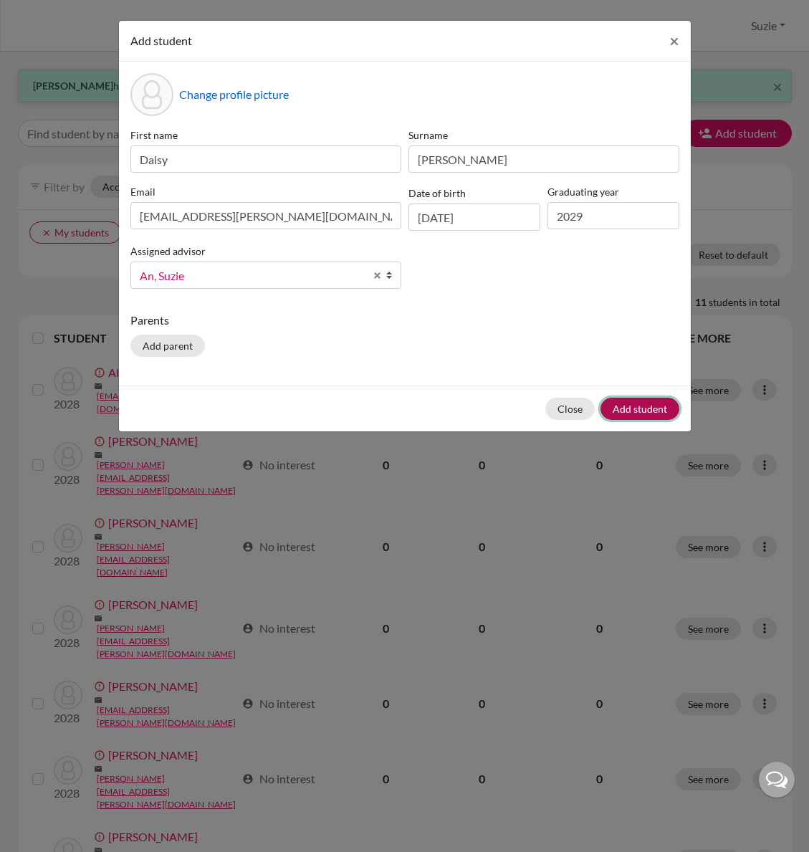
click at [635, 405] on button "Add student" at bounding box center [639, 409] width 79 height 22
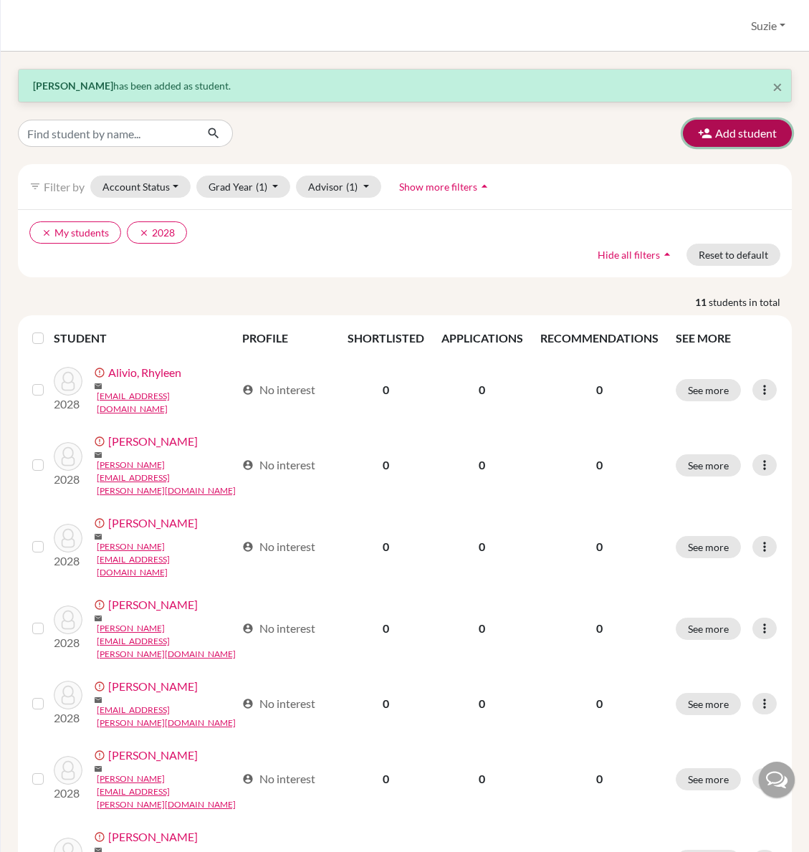
click at [718, 128] on button "Add student" at bounding box center [737, 133] width 109 height 27
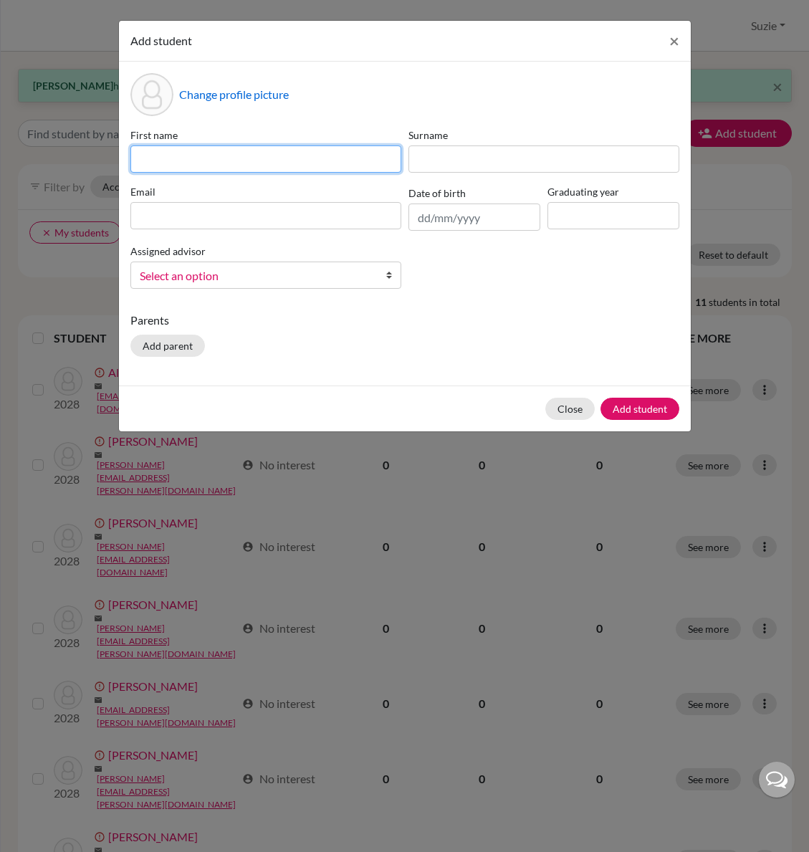
click at [226, 151] on input at bounding box center [265, 158] width 271 height 27
type input "Patrick"
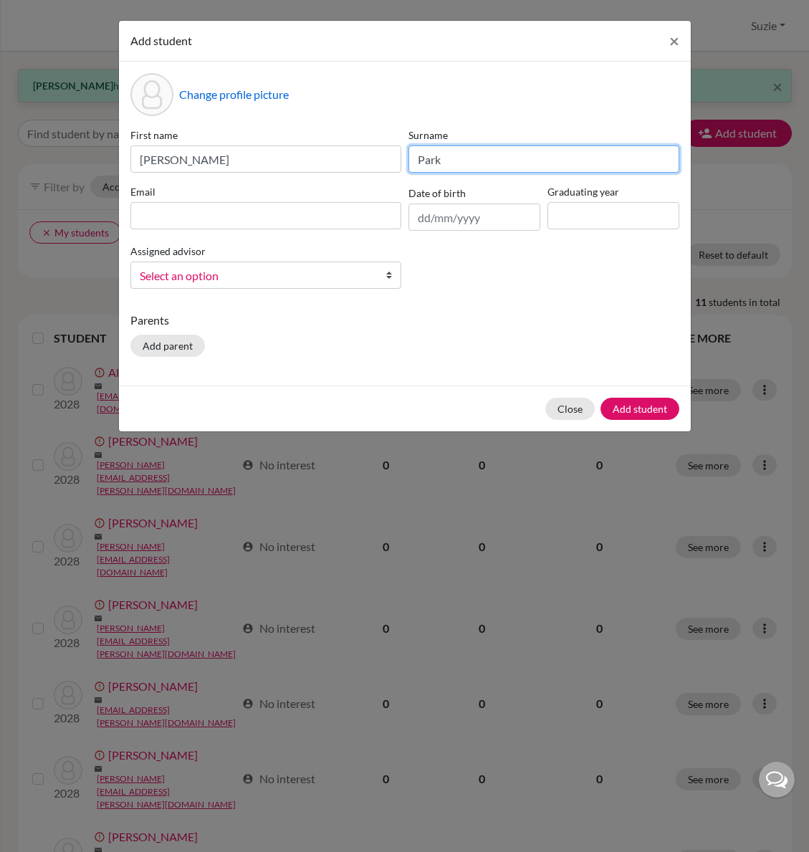
type input "Park"
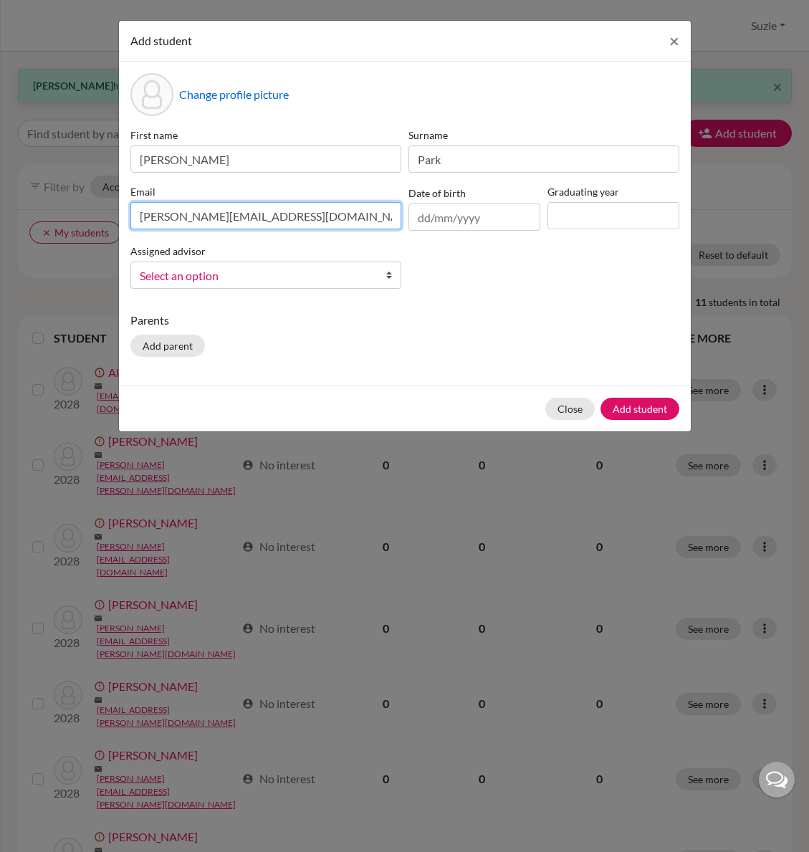
type input "patrick.park@icsptk.org"
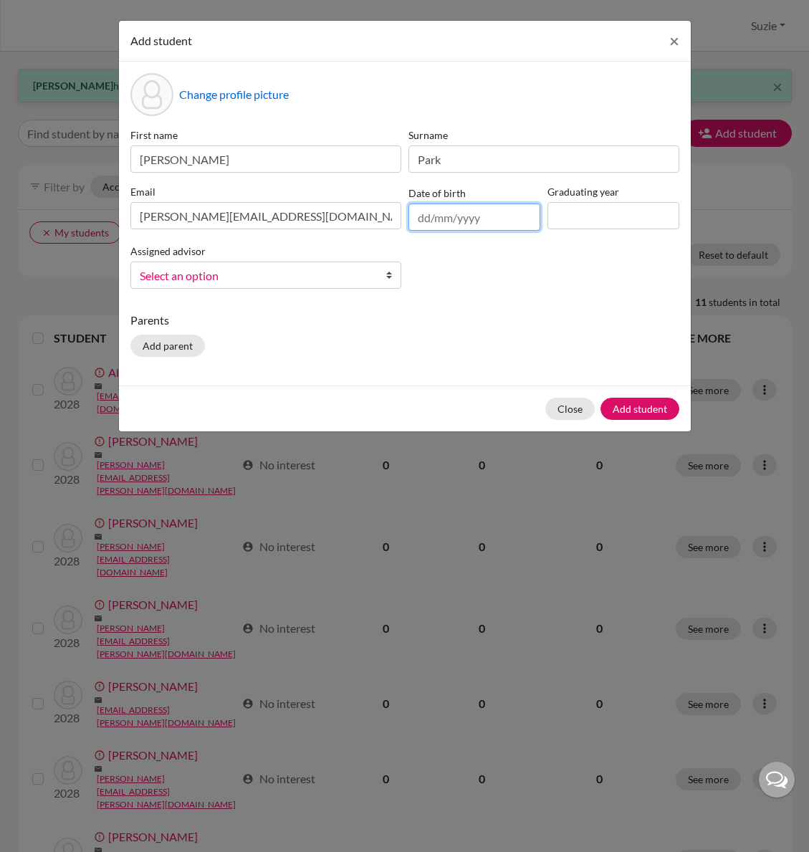
click at [441, 220] on input "text" at bounding box center [474, 216] width 132 height 27
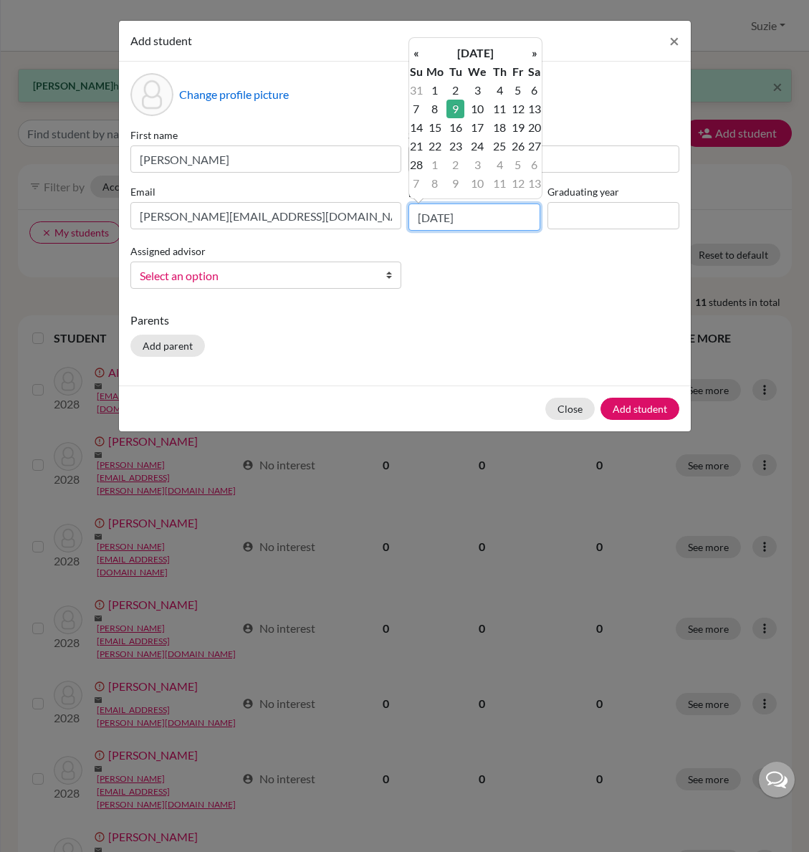
type input "09/02/2010"
click at [584, 221] on input at bounding box center [613, 215] width 132 height 27
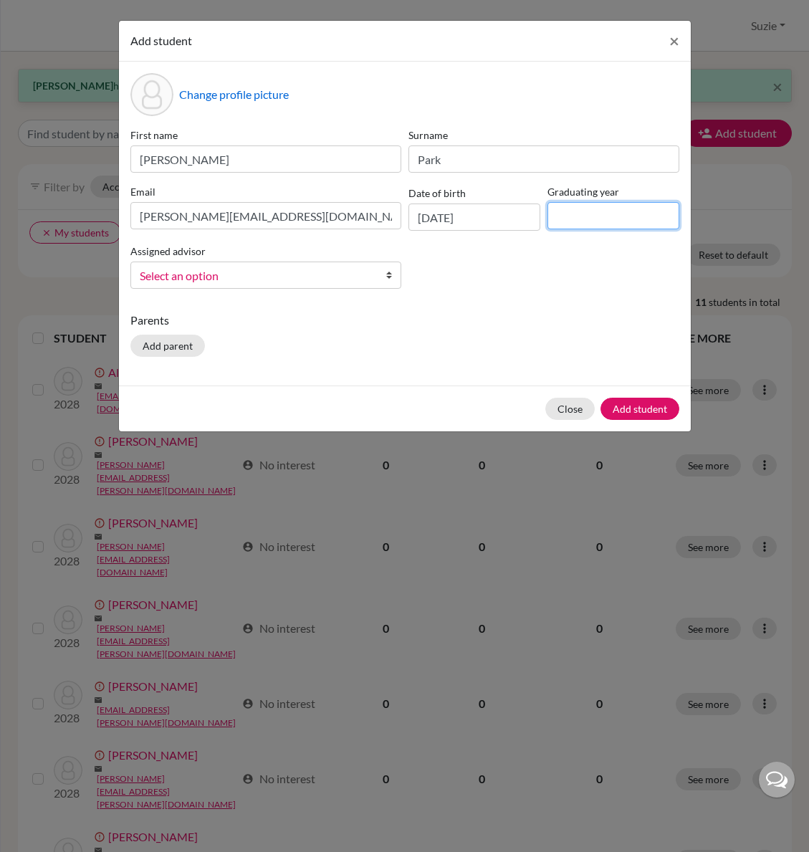
type input "2029"
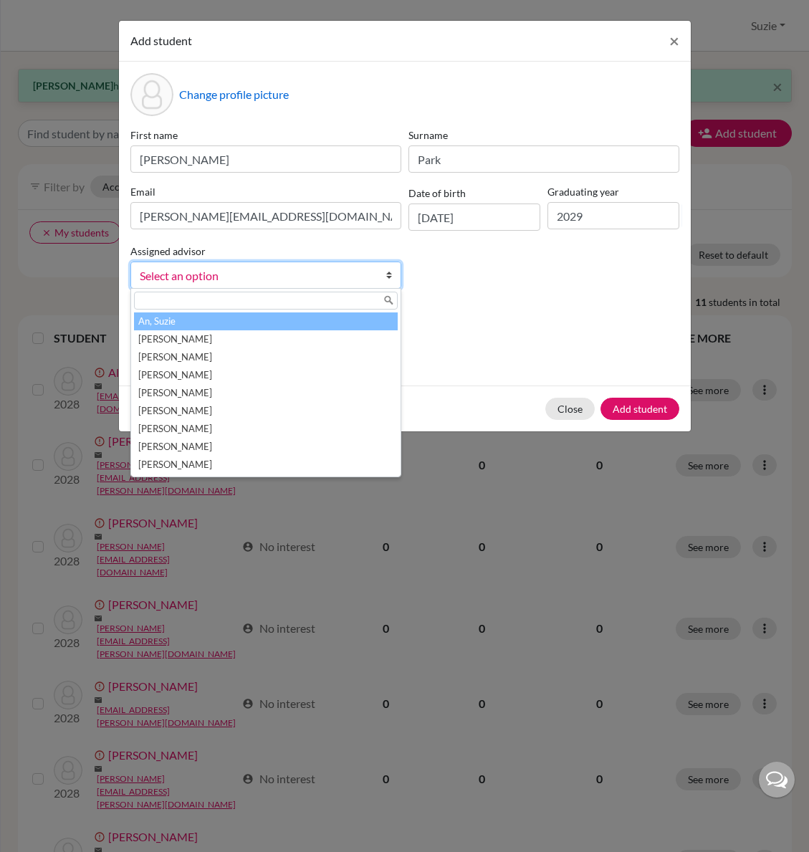
click at [280, 280] on span "Select an option" at bounding box center [256, 275] width 233 height 19
click at [267, 326] on li "An, Suzie" at bounding box center [266, 321] width 264 height 18
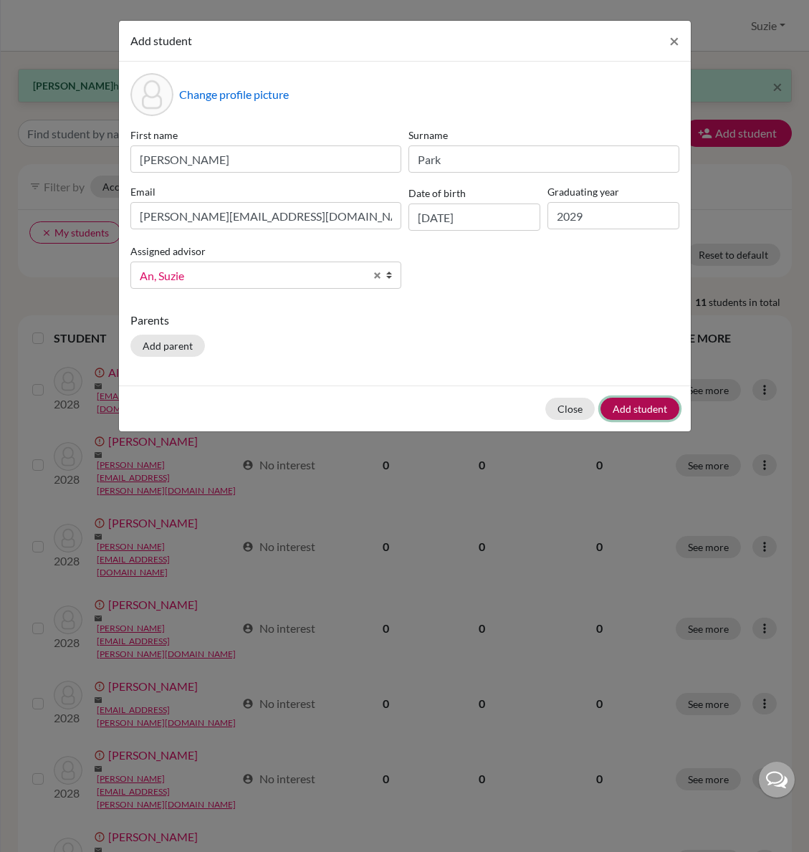
click at [632, 405] on button "Add student" at bounding box center [639, 409] width 79 height 22
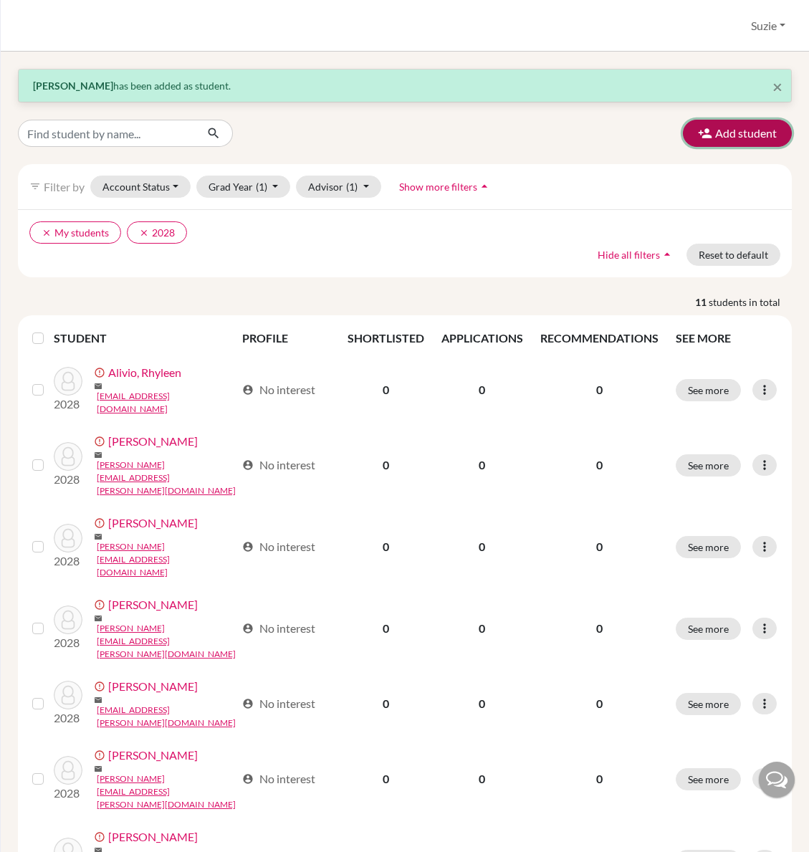
click at [738, 137] on button "Add student" at bounding box center [737, 133] width 109 height 27
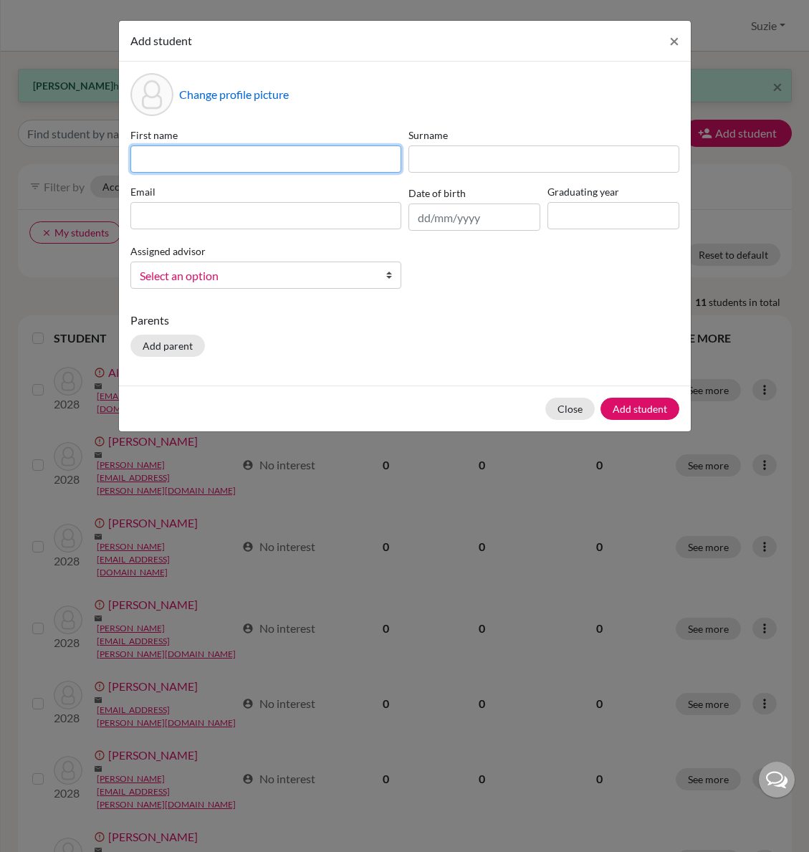
click at [215, 166] on input at bounding box center [265, 158] width 271 height 27
type input "Suho"
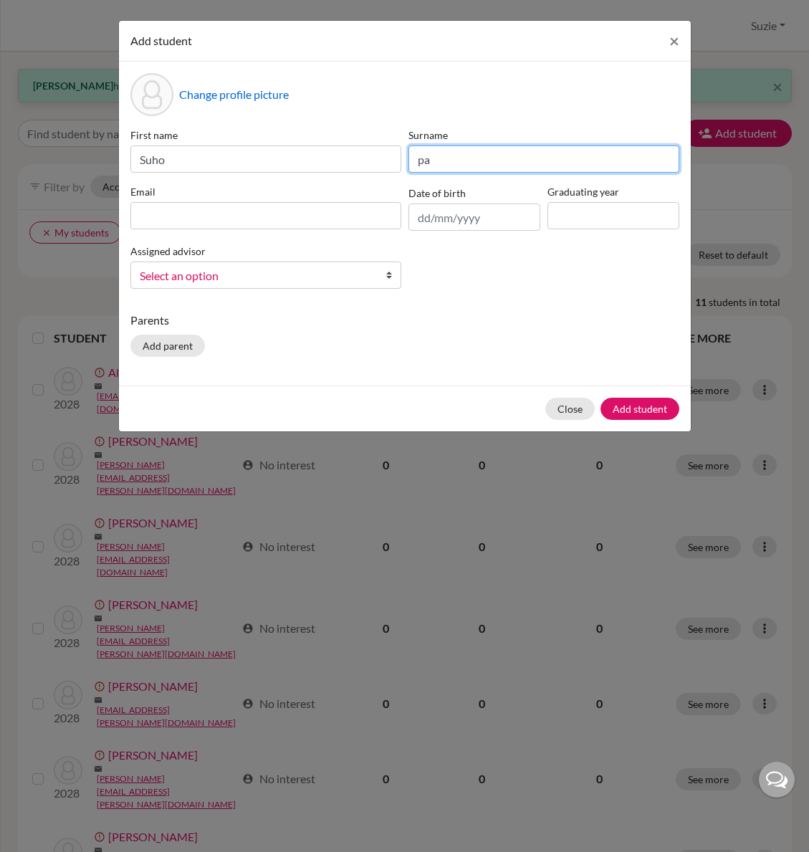
type input "p"
type input "Park"
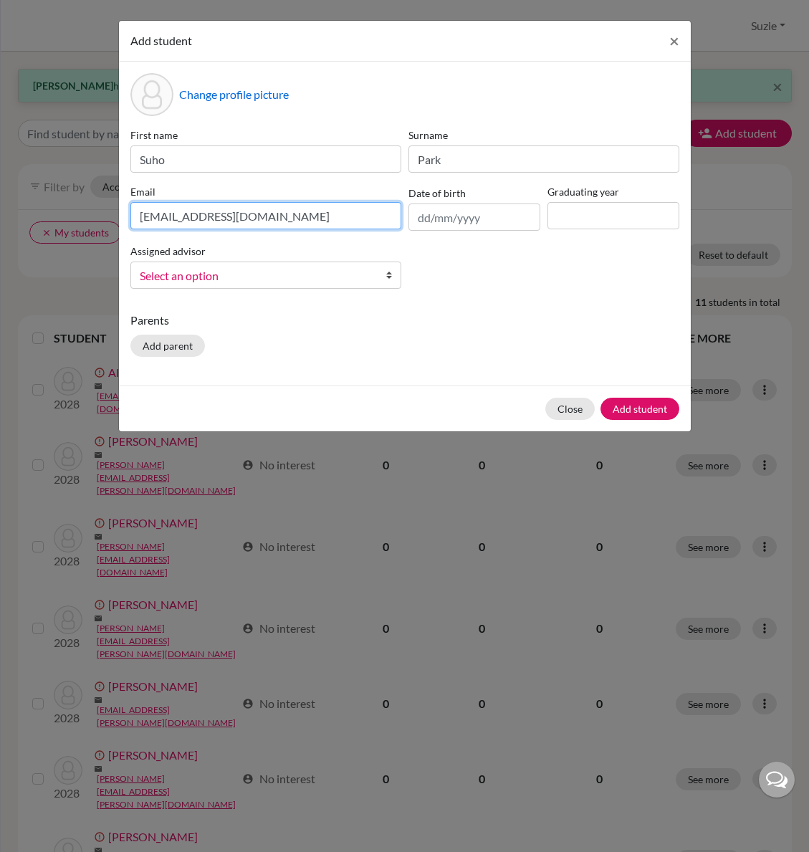
type input "suho.park@icsptk.org"
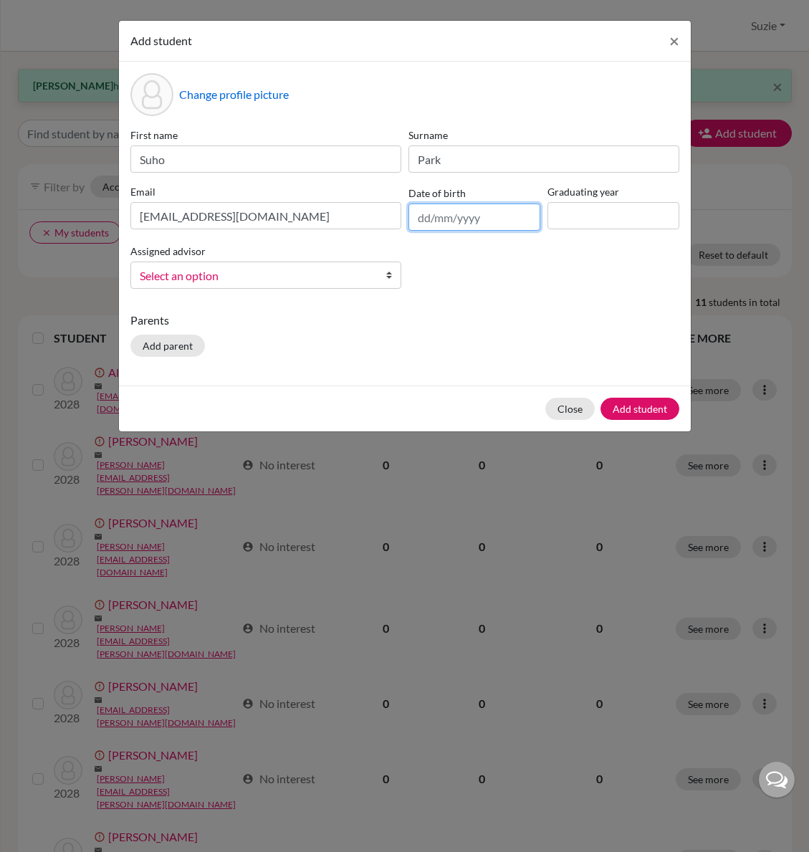
click at [448, 217] on input "text" at bounding box center [474, 216] width 132 height 27
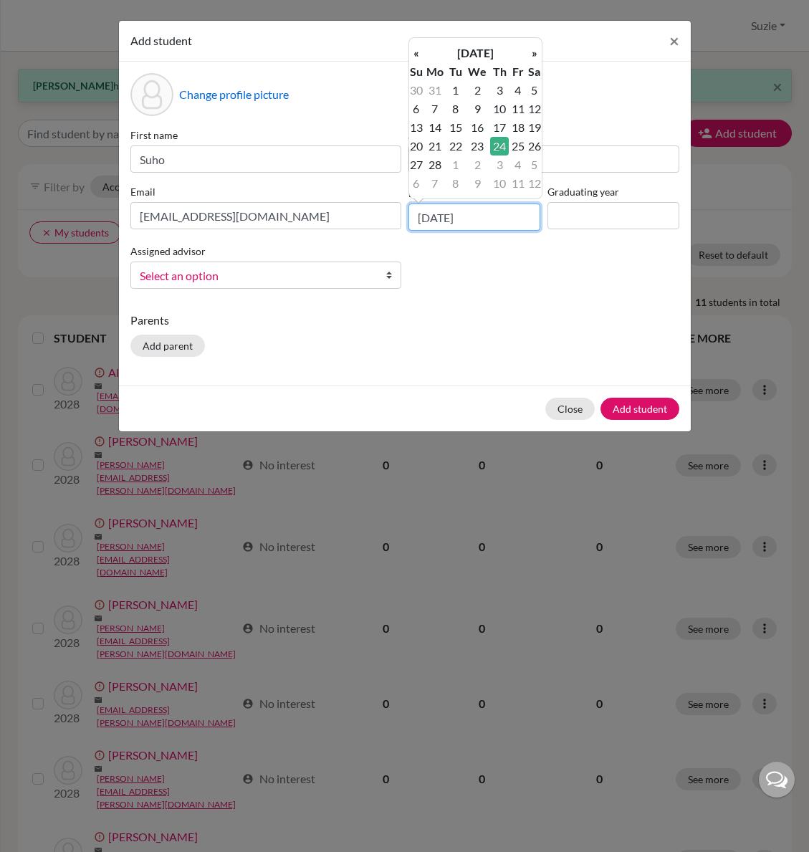
type input "24/02/2011"
click at [605, 213] on input at bounding box center [613, 215] width 132 height 27
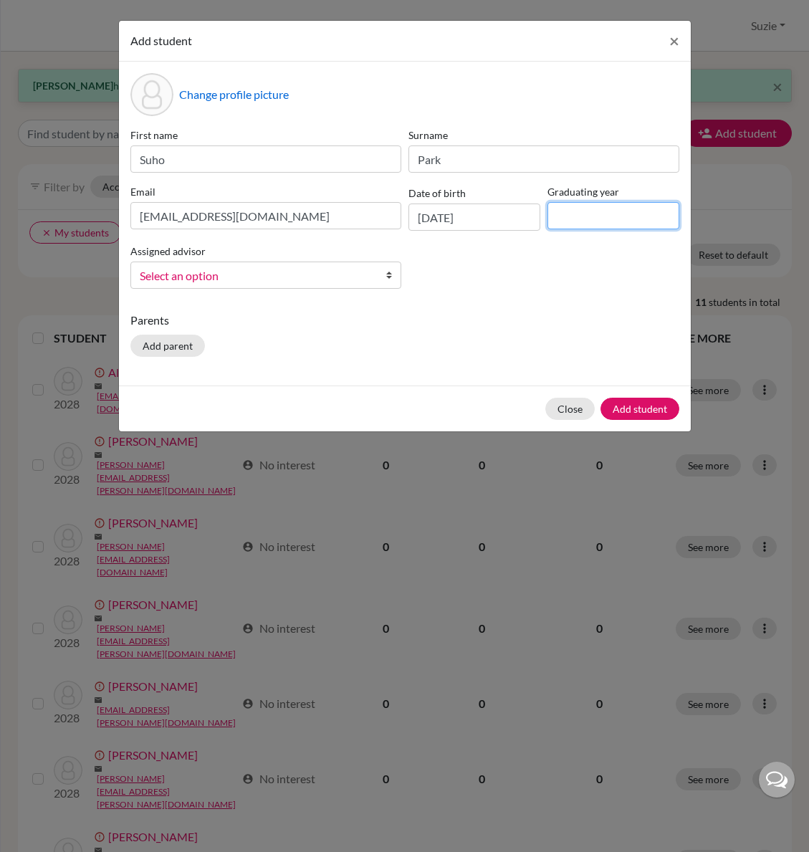
type input "2029"
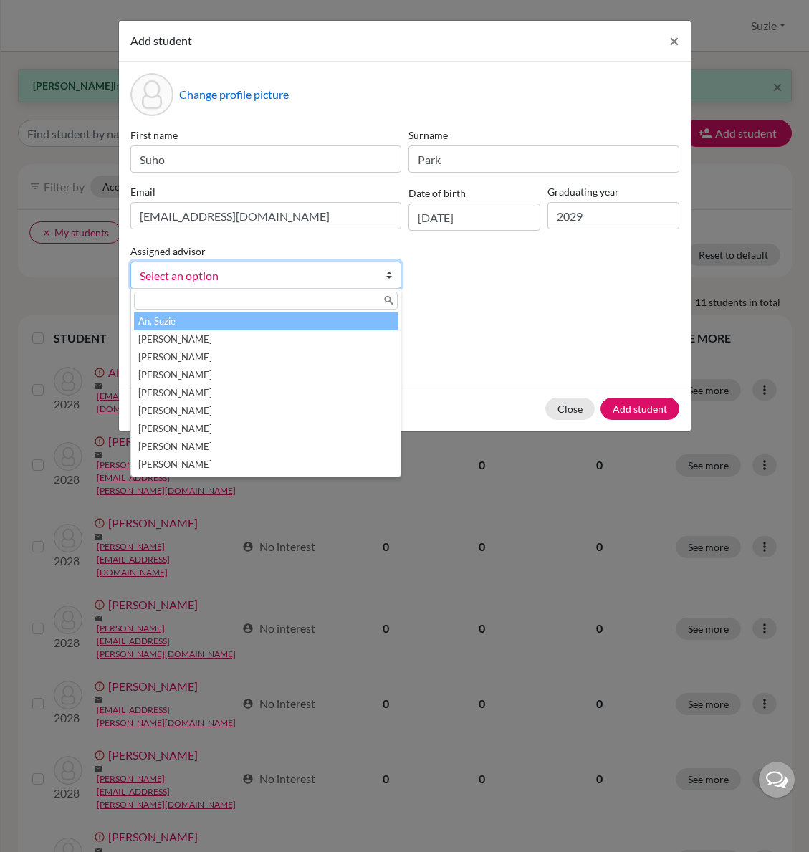
click at [289, 279] on span "Select an option" at bounding box center [256, 275] width 233 height 19
click at [274, 322] on li "An, Suzie" at bounding box center [266, 321] width 264 height 18
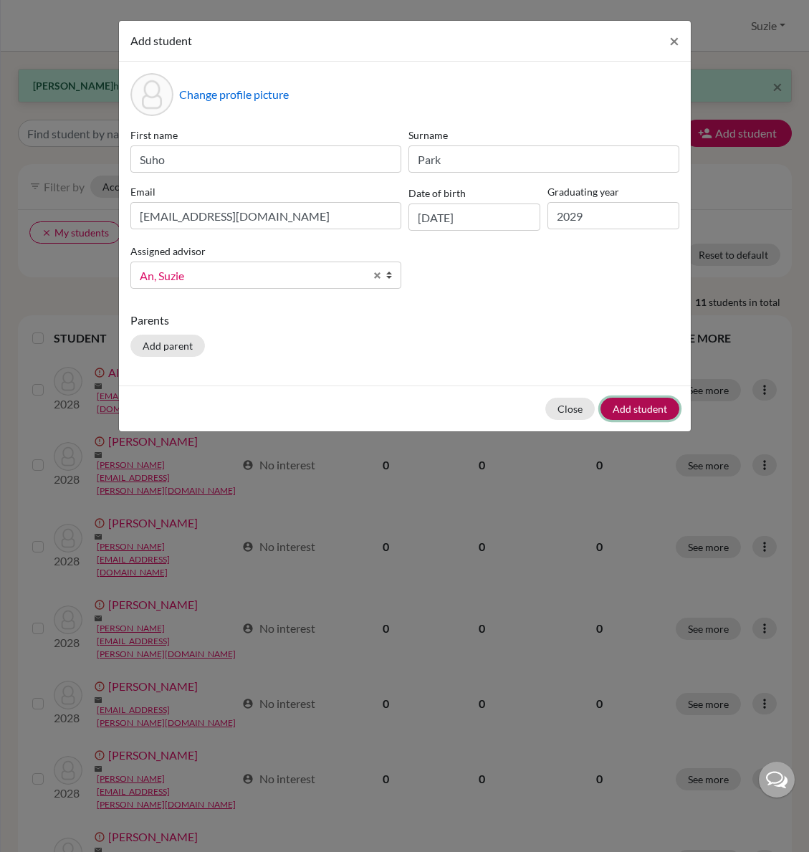
click at [622, 403] on button "Add student" at bounding box center [639, 409] width 79 height 22
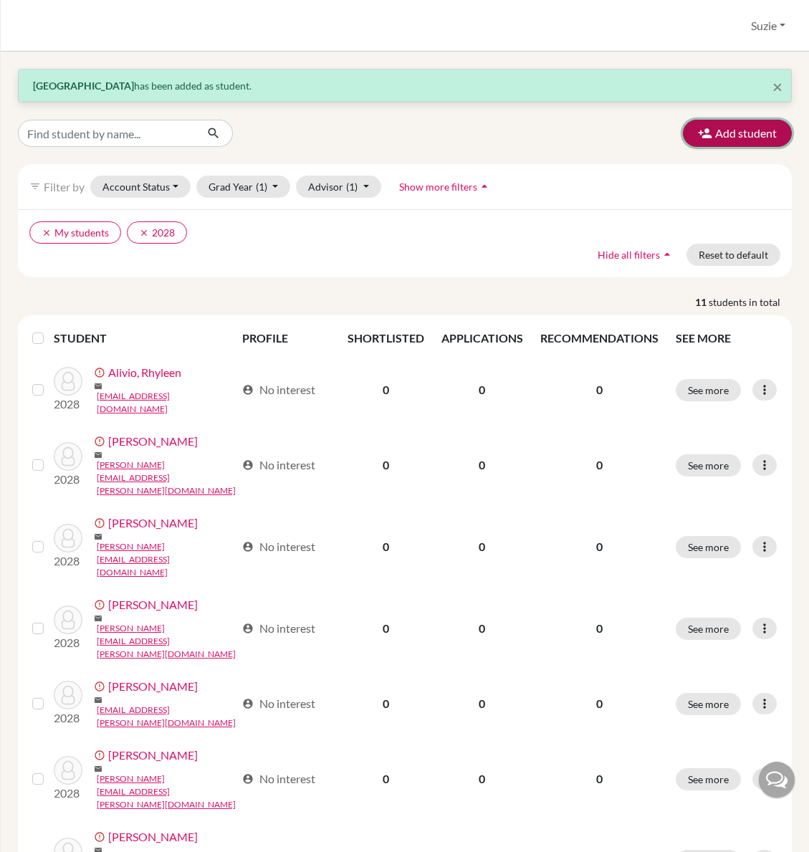
click at [741, 133] on button "Add student" at bounding box center [737, 133] width 109 height 27
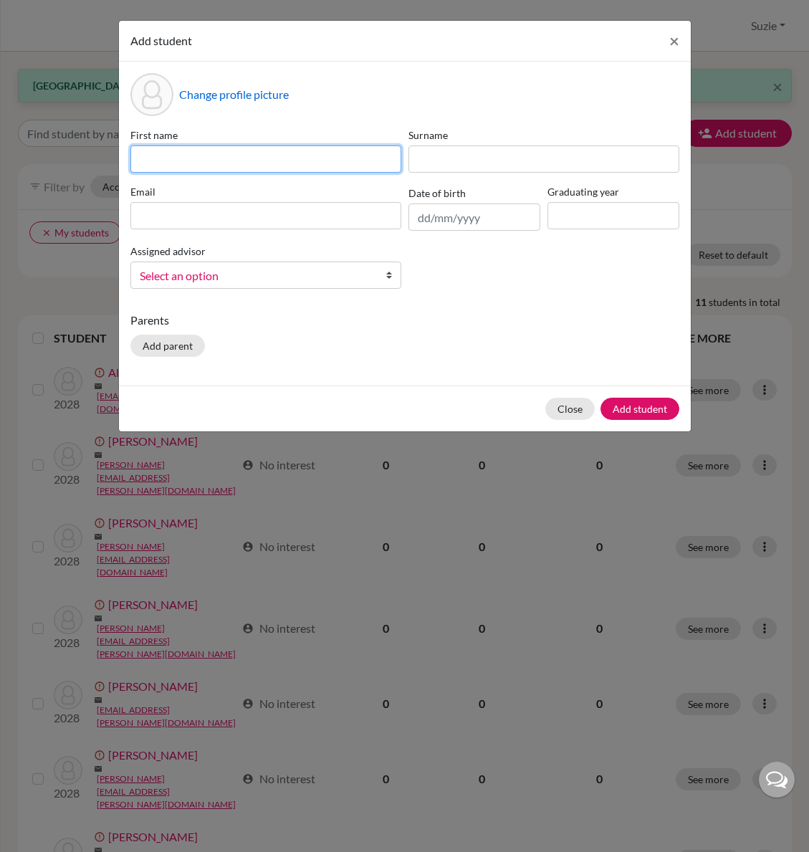
click at [239, 153] on input at bounding box center [265, 158] width 271 height 27
type input "Joshua Zachary"
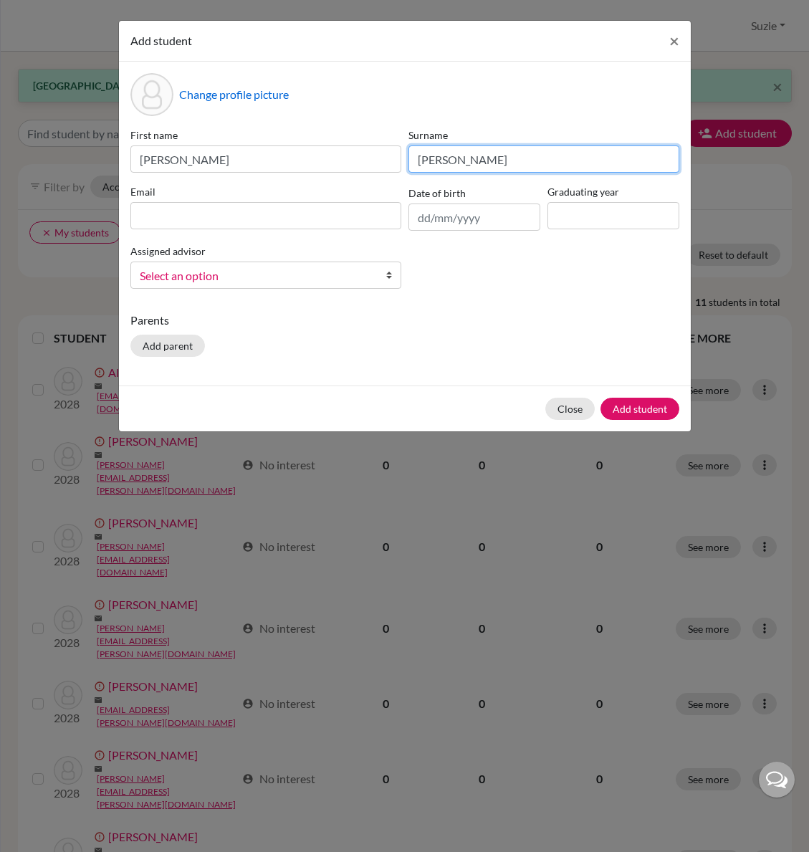
type input "Ramos"
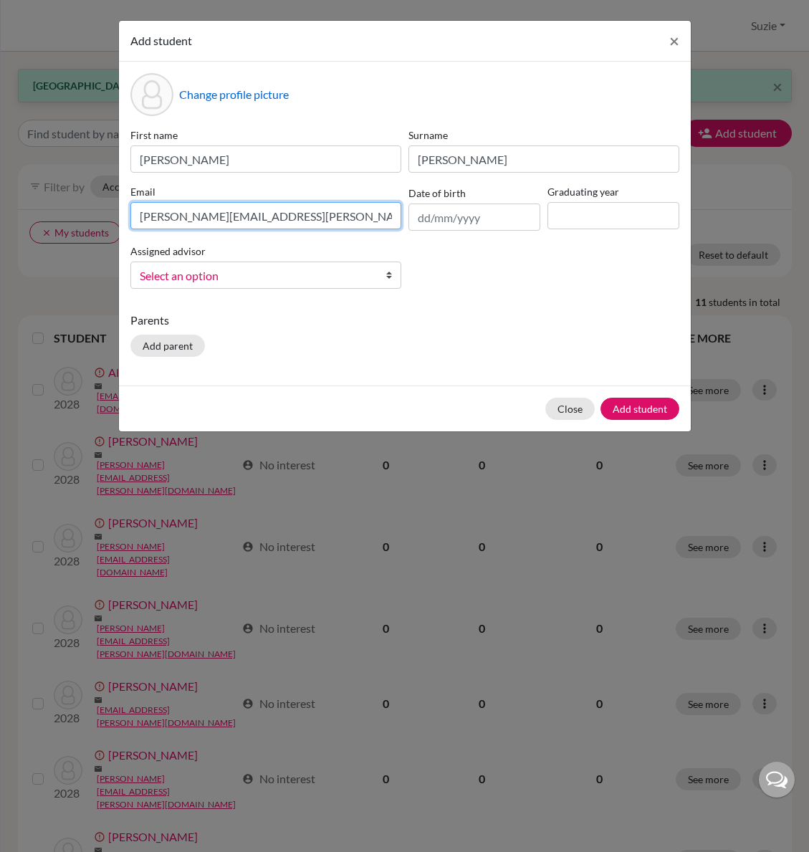
type input "joshua.ramos@icsptk.org"
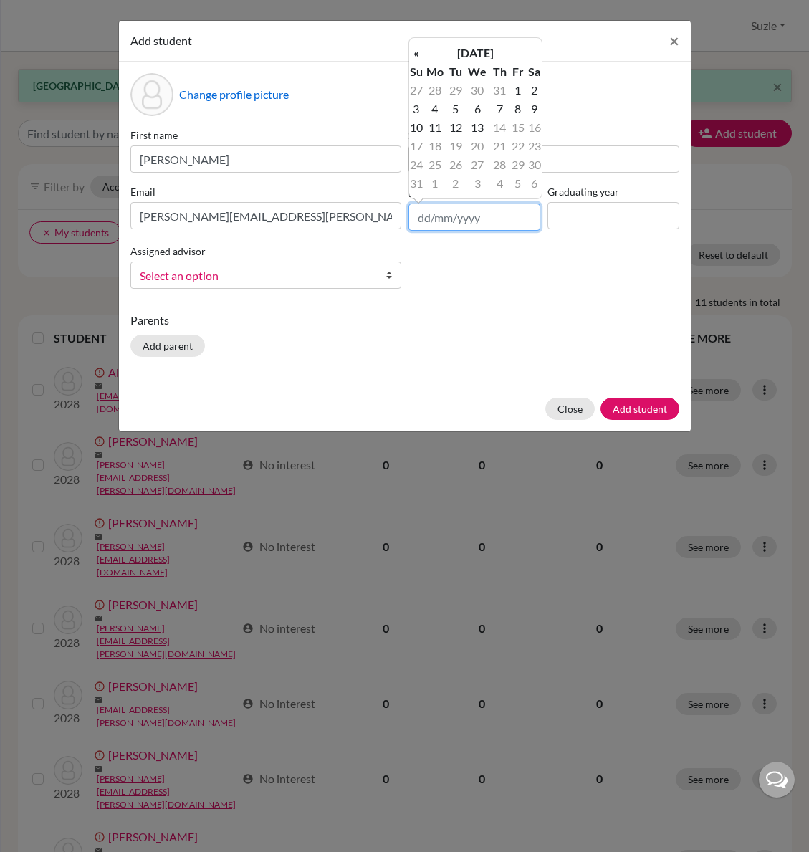
click at [444, 220] on input "text" at bounding box center [474, 216] width 132 height 27
type input "01/01/2011"
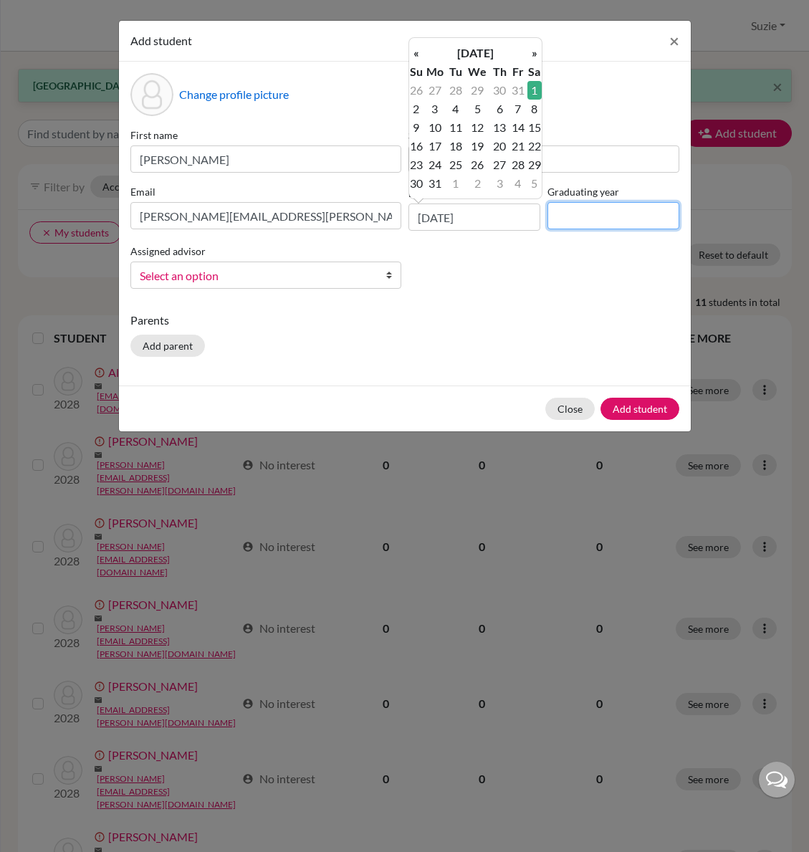
click at [609, 215] on input at bounding box center [613, 215] width 132 height 27
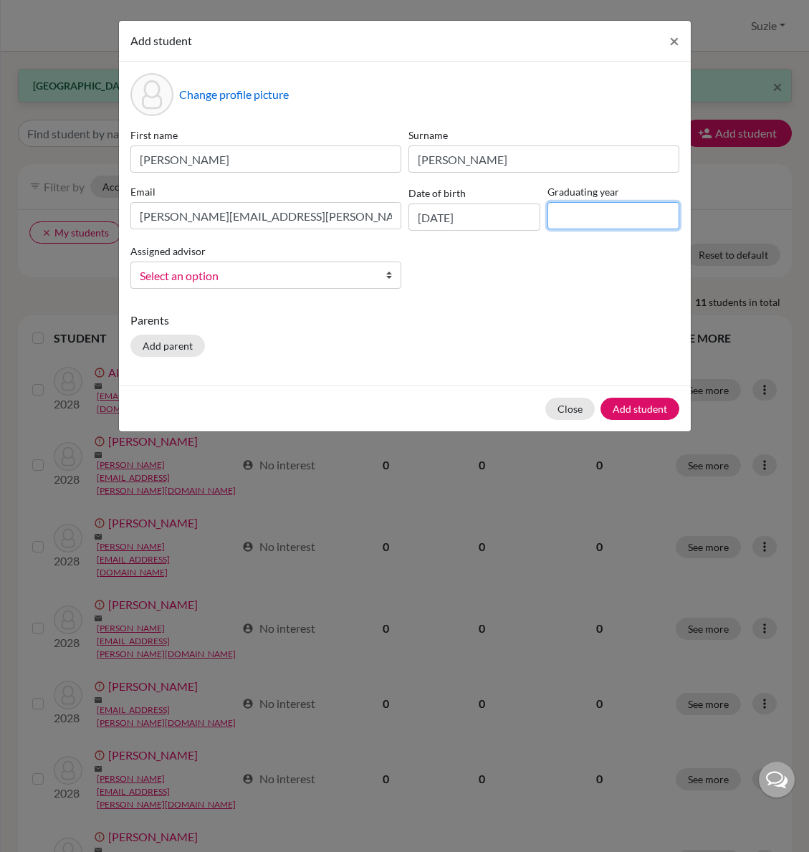
type input "2029"
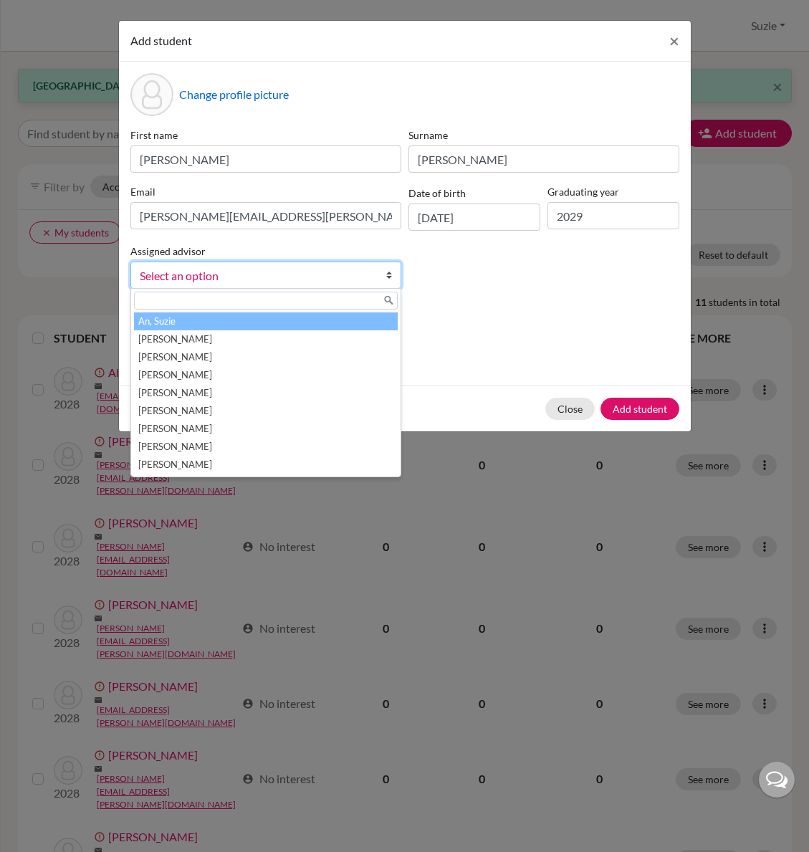
click at [270, 273] on span "Select an option" at bounding box center [256, 275] width 233 height 19
click at [263, 322] on li "An, Suzie" at bounding box center [266, 321] width 264 height 18
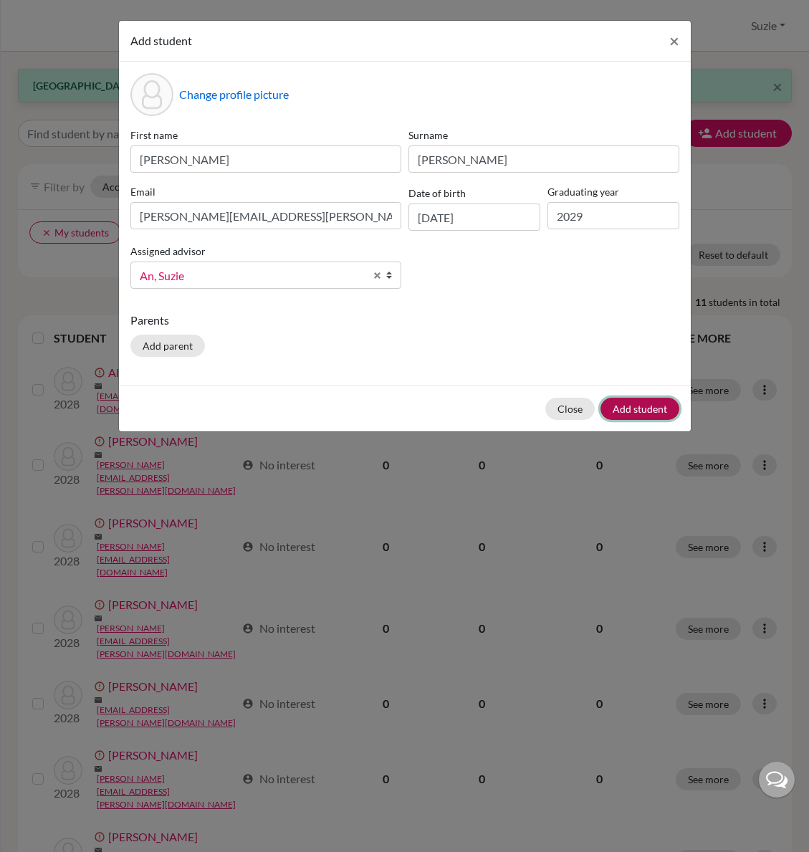
click at [636, 405] on button "Add student" at bounding box center [639, 409] width 79 height 22
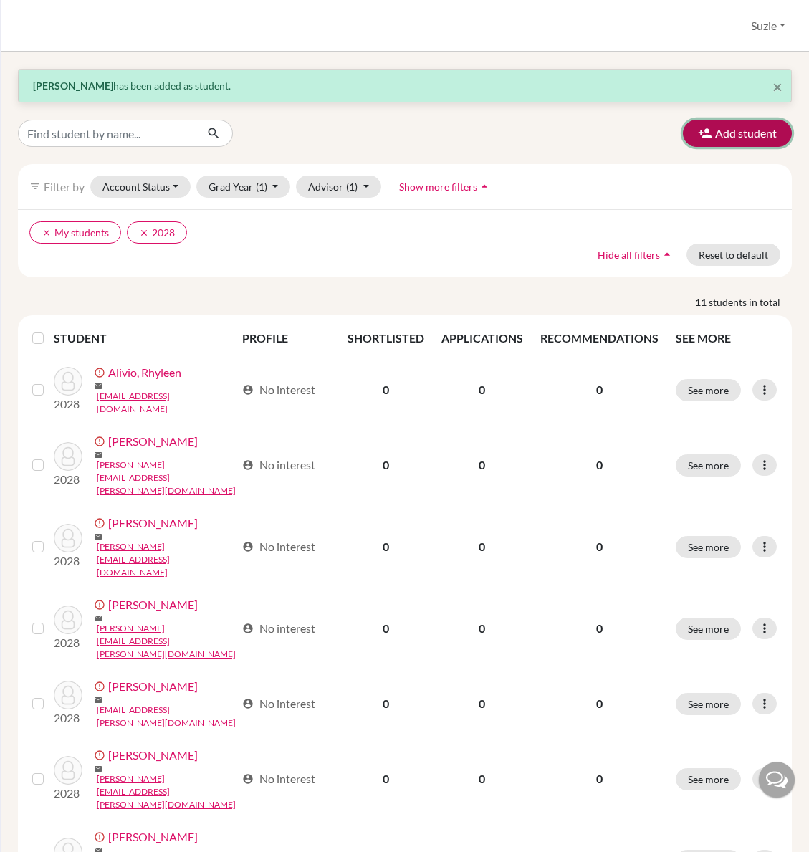
click at [746, 127] on button "Add student" at bounding box center [737, 133] width 109 height 27
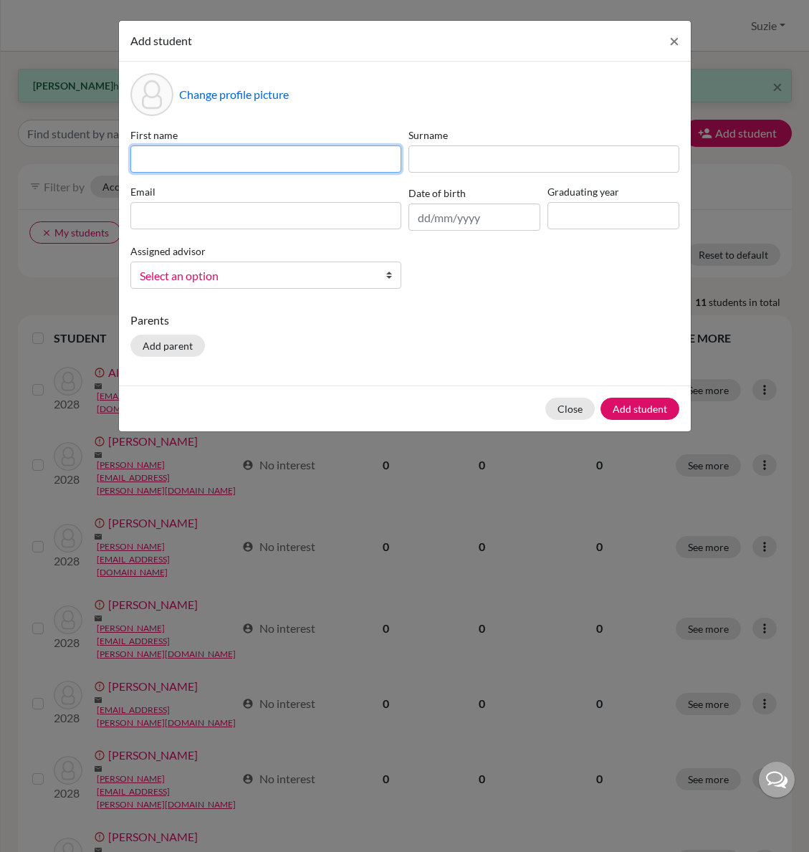
click at [249, 157] on input at bounding box center [265, 158] width 271 height 27
type input "Milo"
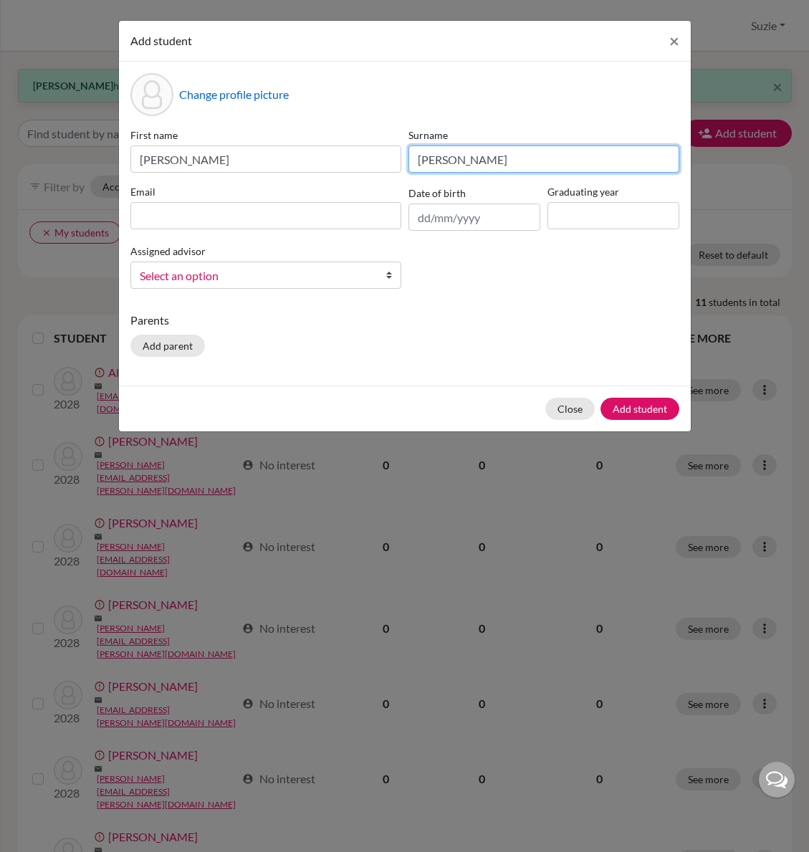
type input "Timblin"
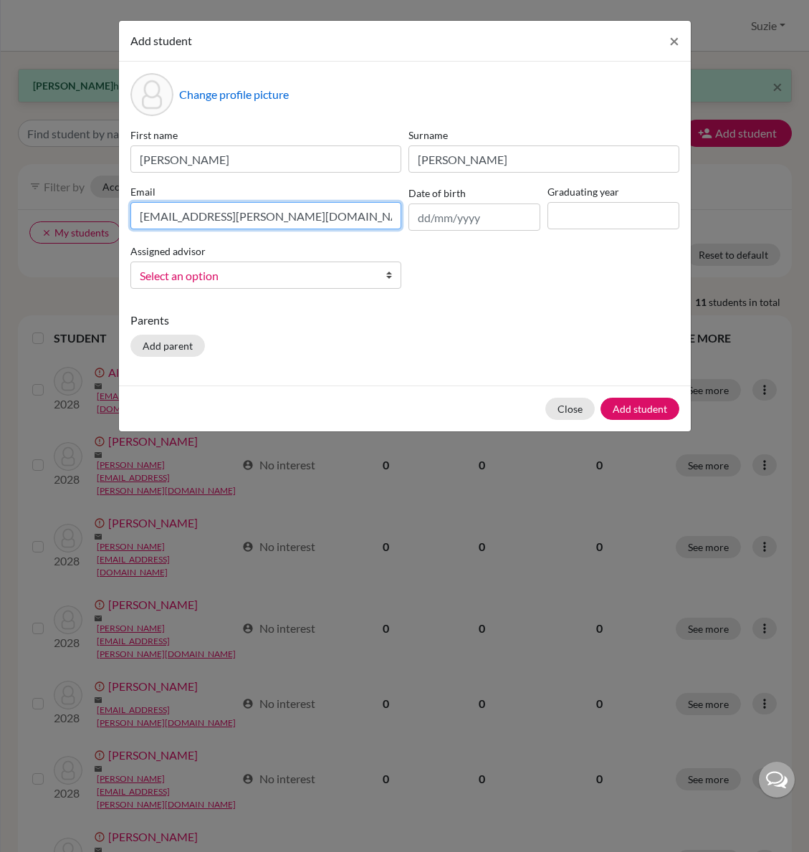
type input "milo.timblin@icsptk.org"
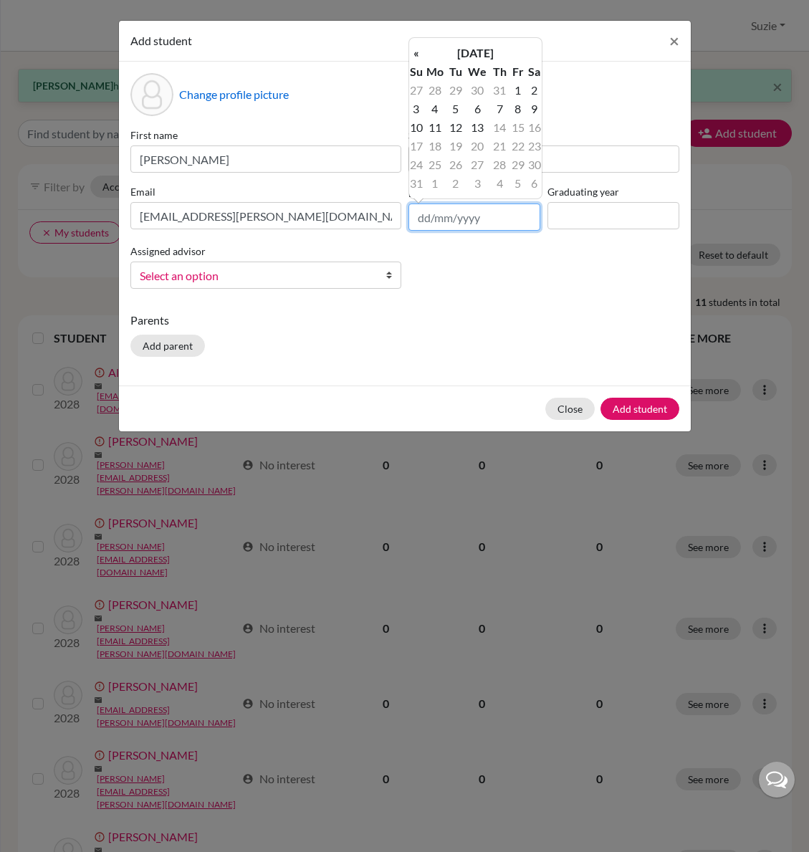
click at [433, 218] on input "text" at bounding box center [474, 216] width 132 height 27
type input "15/06/2011"
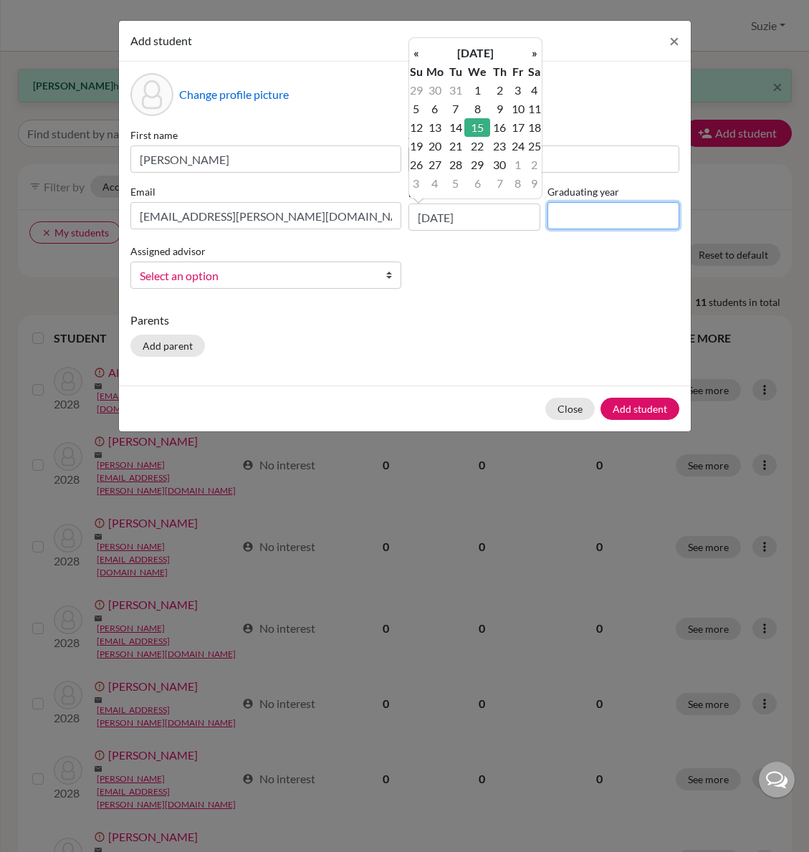
click at [579, 222] on input at bounding box center [613, 215] width 132 height 27
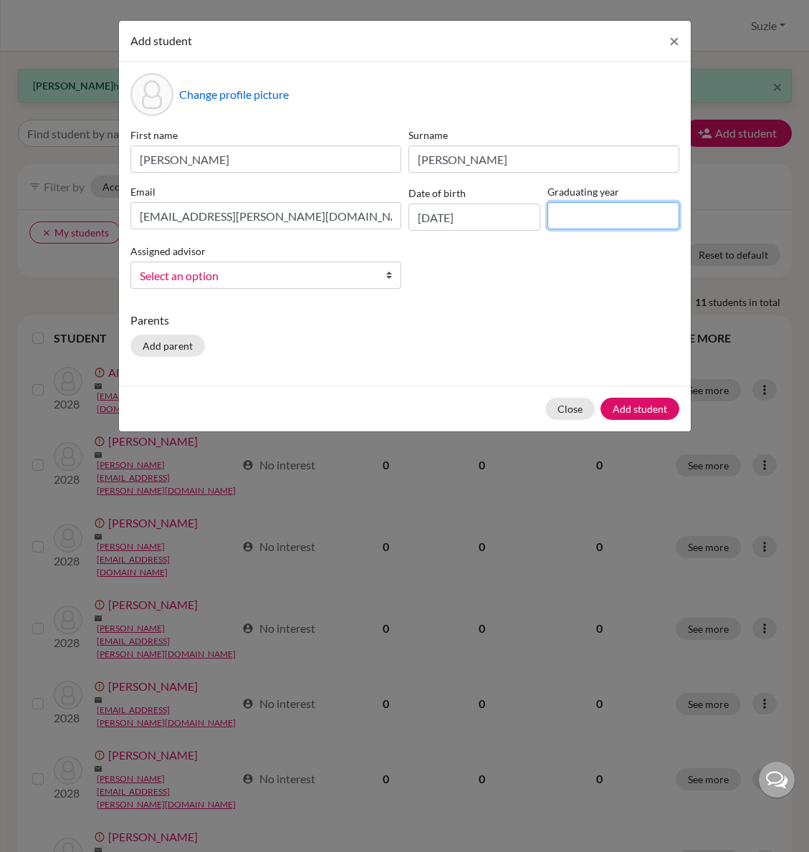
type input "2029"
click at [355, 279] on span "Select an option" at bounding box center [256, 275] width 233 height 19
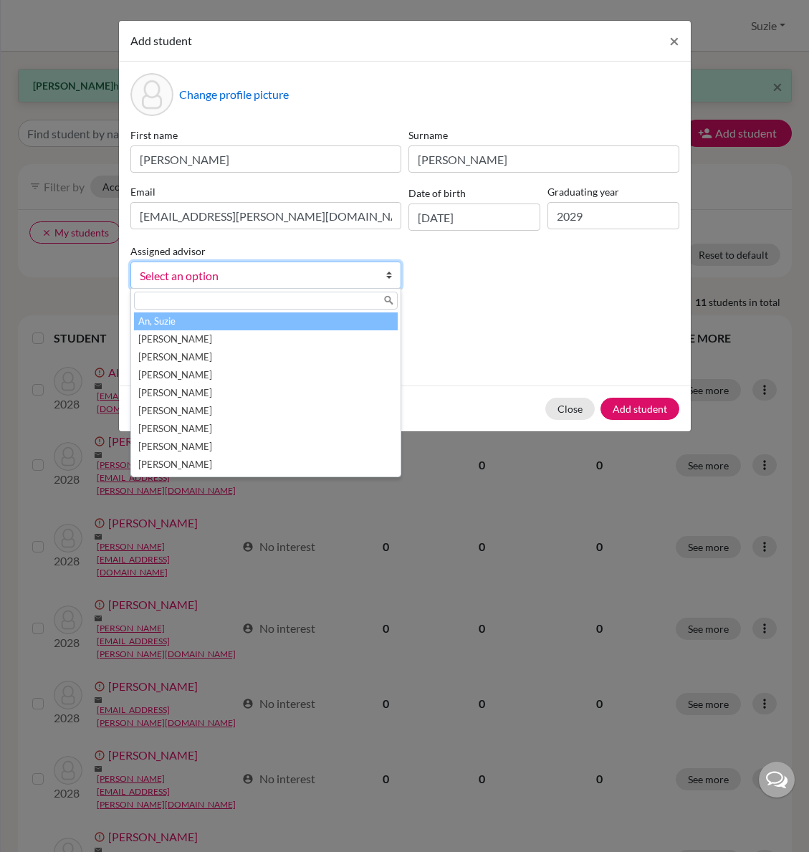
click at [329, 323] on li "An, Suzie" at bounding box center [266, 321] width 264 height 18
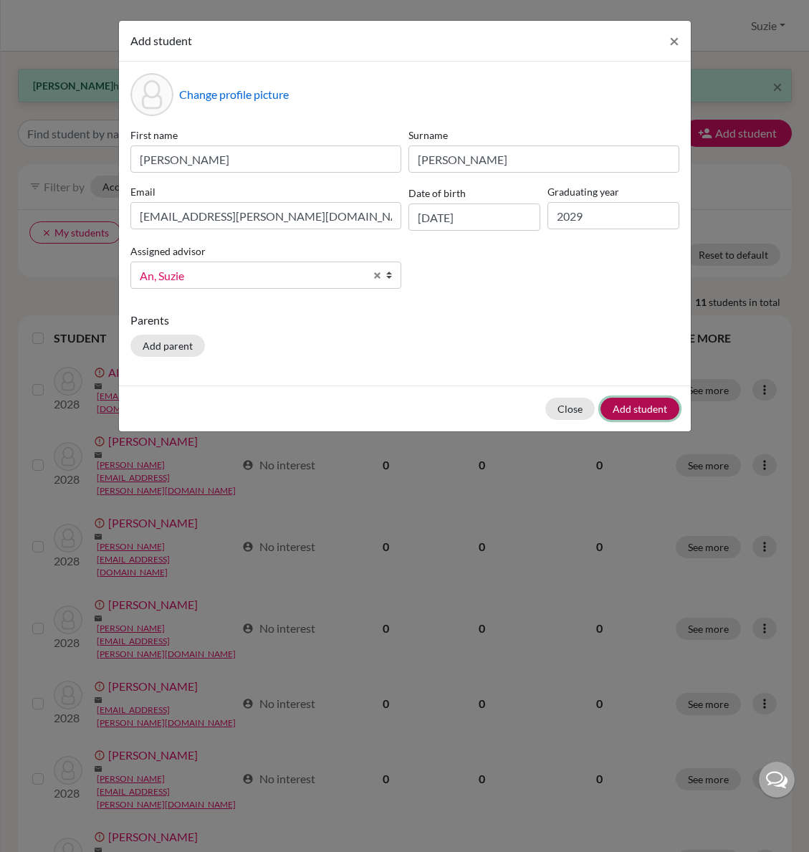
click at [652, 412] on button "Add student" at bounding box center [639, 409] width 79 height 22
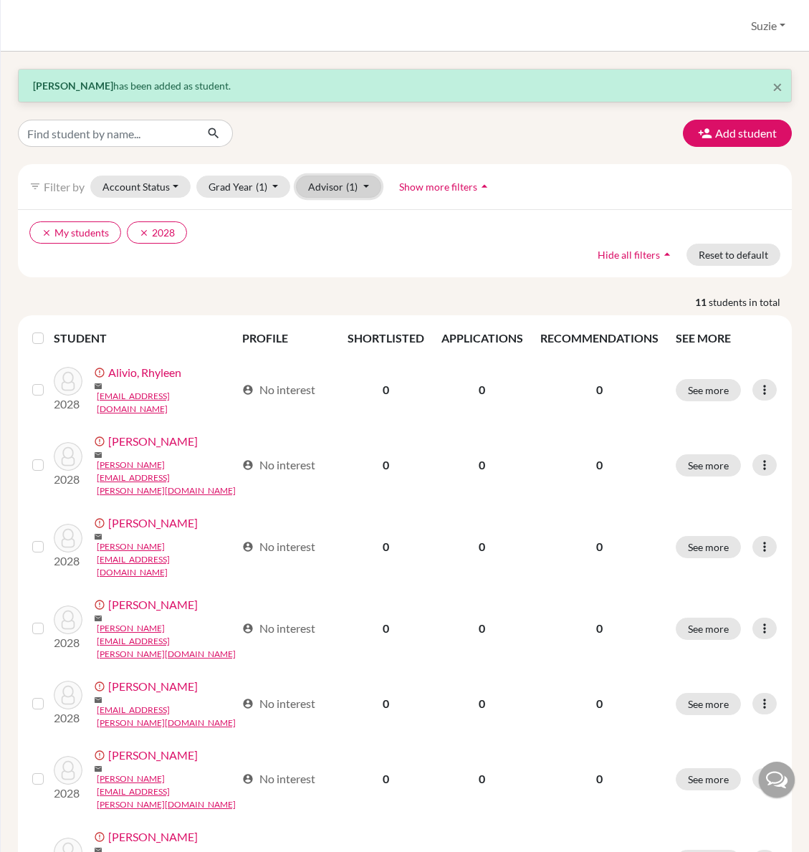
click at [342, 191] on button "Advisor (1)" at bounding box center [338, 186] width 85 height 22
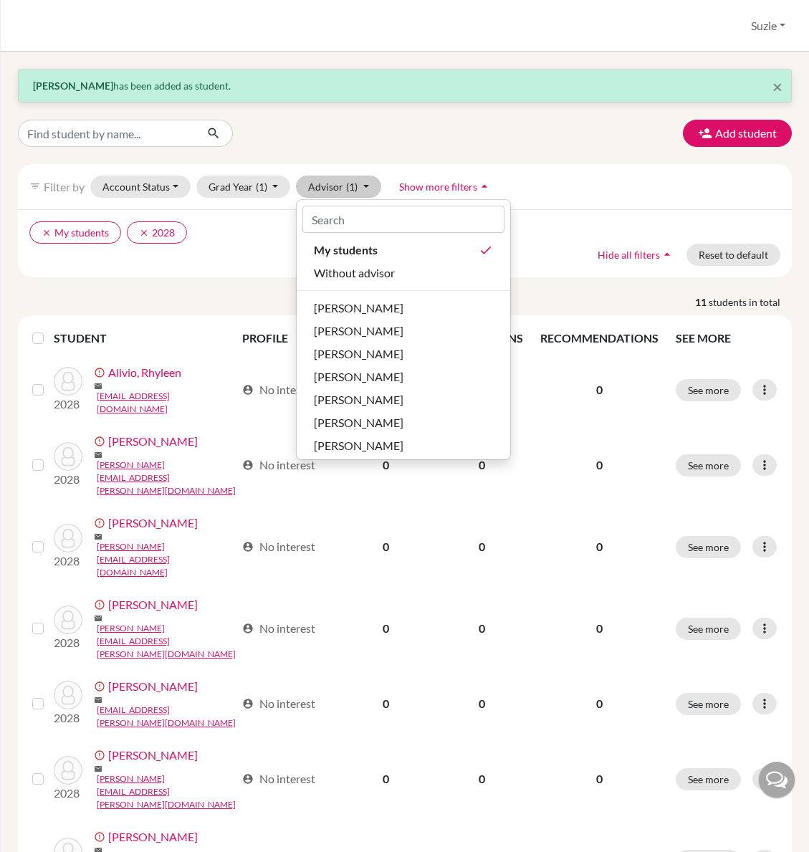
click at [235, 237] on ul "clear My students clear 2028" at bounding box center [310, 232] width 563 height 22
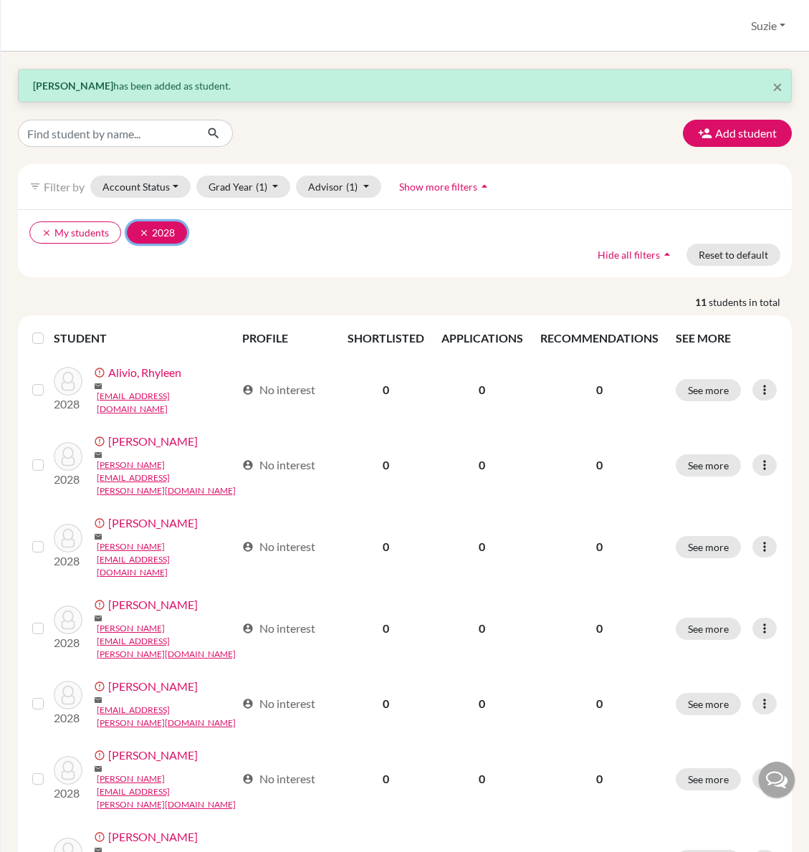
click at [143, 231] on icon "clear" at bounding box center [144, 233] width 10 height 10
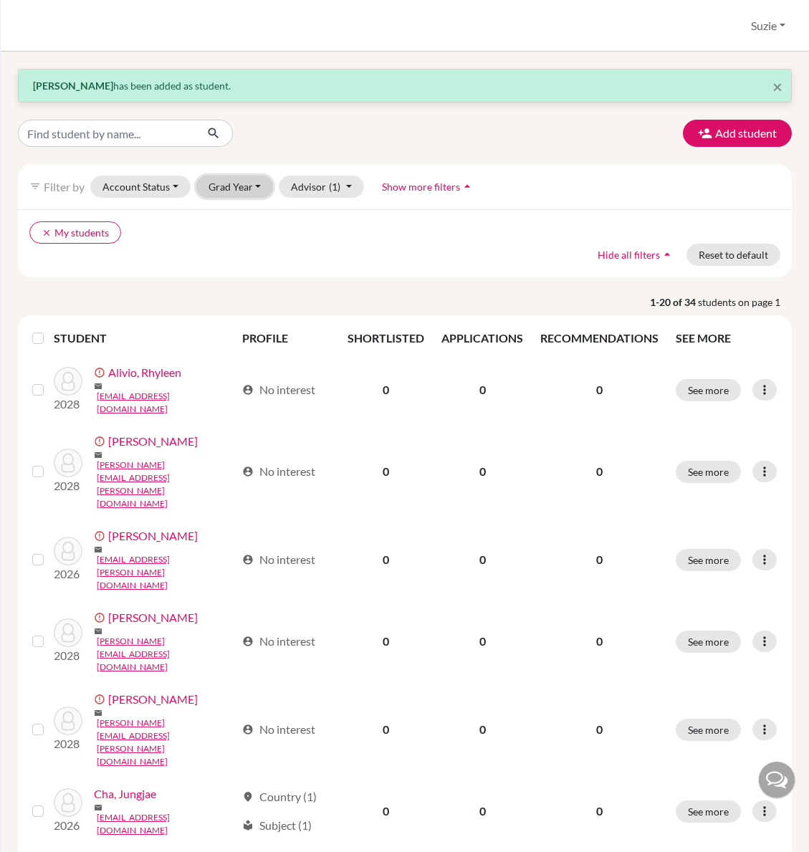
click at [241, 190] on button "Grad Year" at bounding box center [234, 186] width 77 height 22
click at [236, 269] on span "2026" at bounding box center [227, 262] width 26 height 17
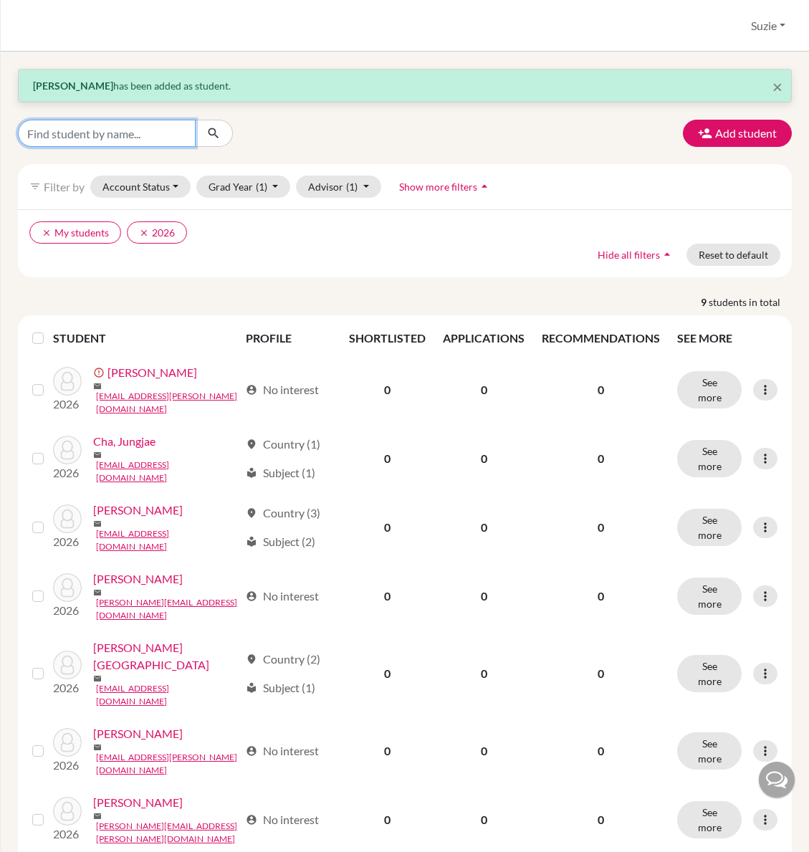
click at [90, 130] on input "Find student by name..." at bounding box center [107, 133] width 178 height 27
type input "rachel woo"
click button "submit" at bounding box center [214, 133] width 38 height 27
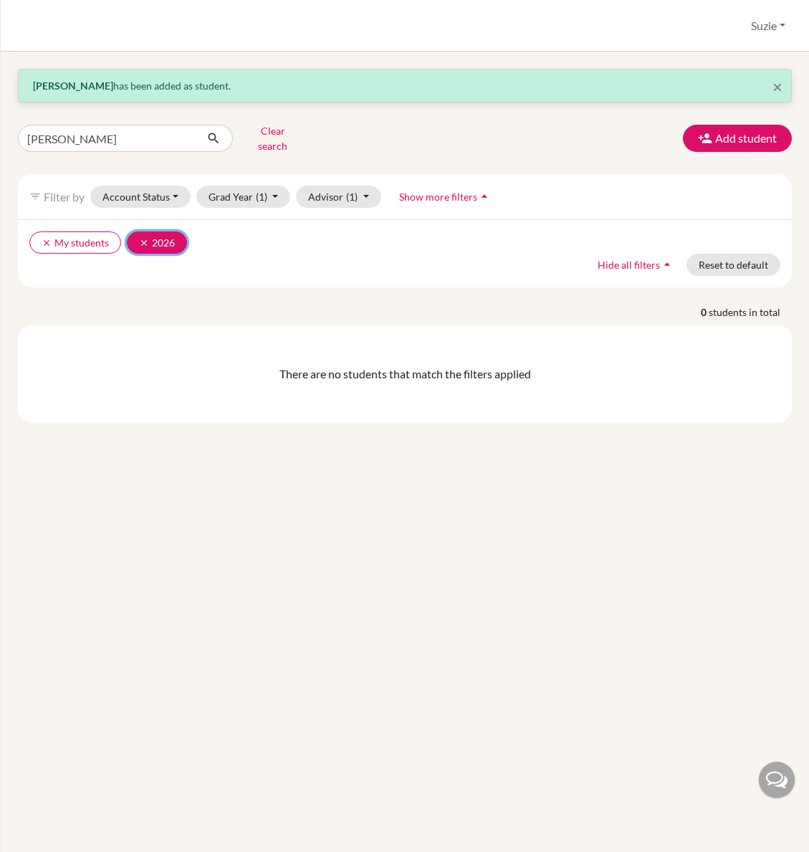
click at [145, 238] on icon "clear" at bounding box center [144, 243] width 10 height 10
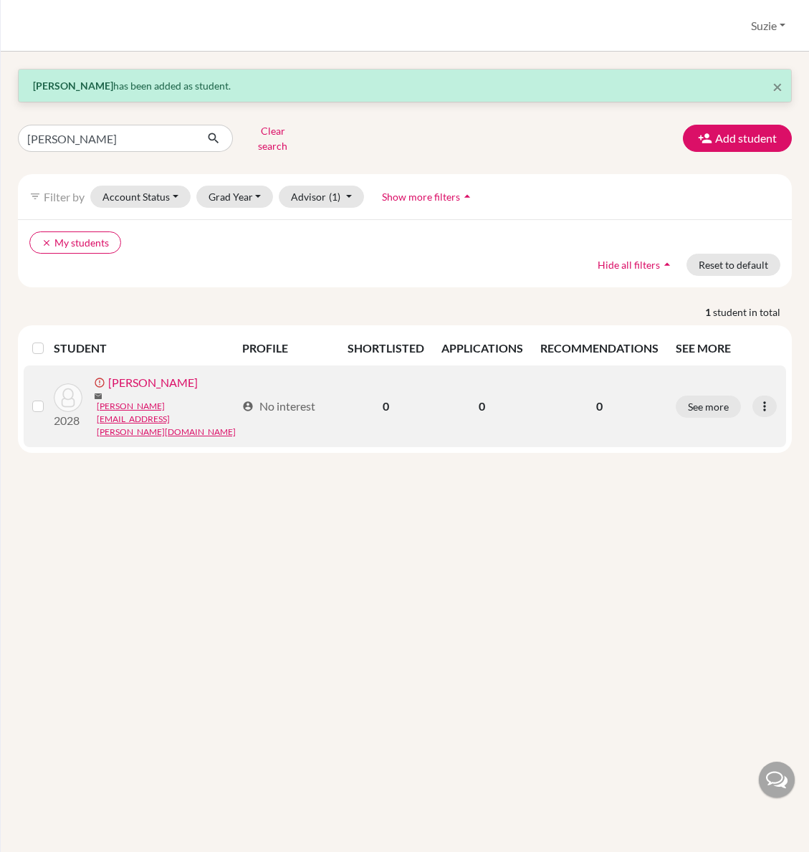
click at [165, 376] on link "Woo, Rachel" at bounding box center [153, 382] width 90 height 17
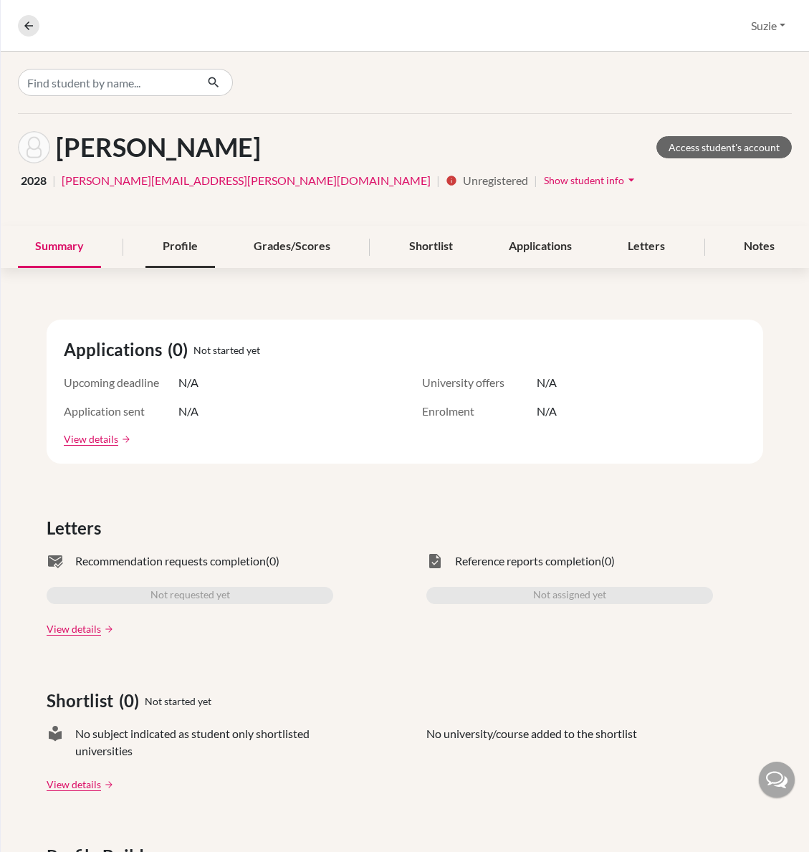
click at [163, 239] on div "Profile" at bounding box center [179, 247] width 69 height 42
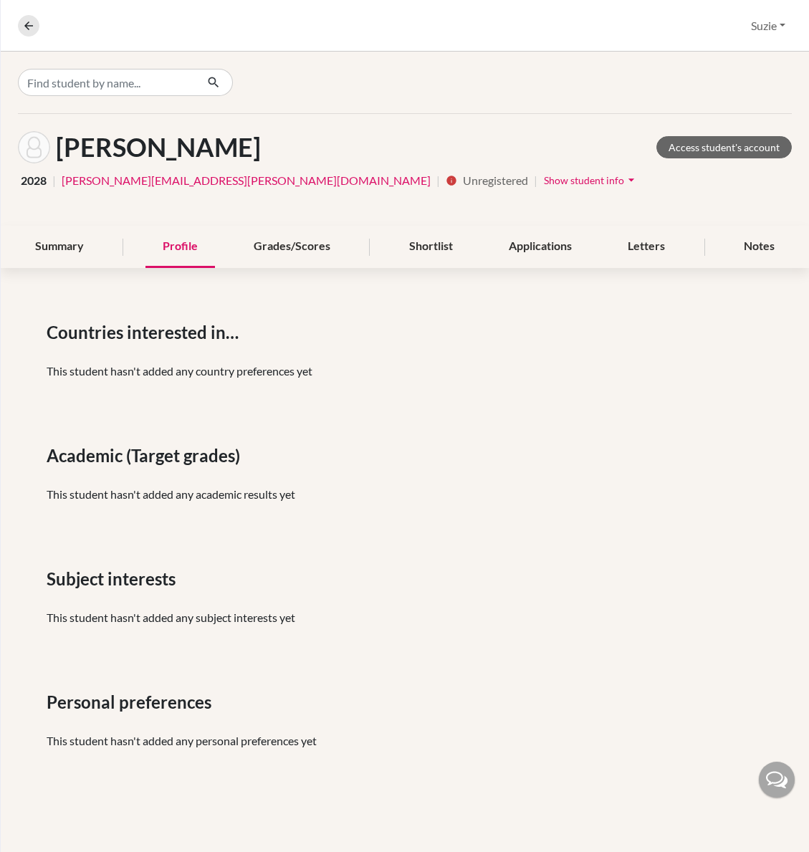
click at [544, 186] on span "Show student info" at bounding box center [584, 180] width 80 height 12
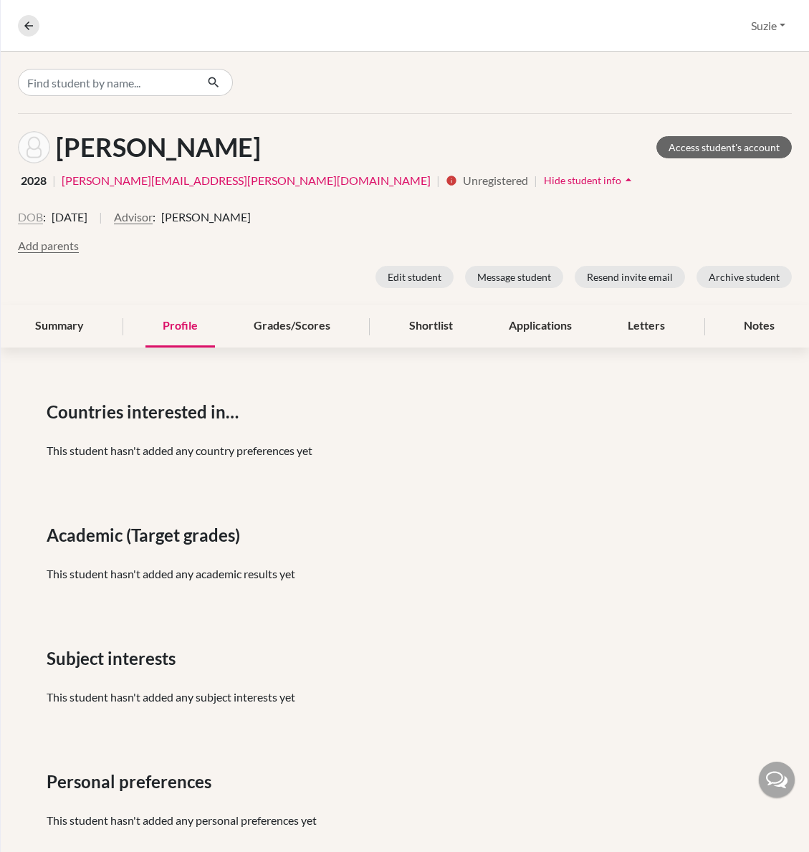
click at [32, 218] on button "DOB" at bounding box center [30, 216] width 25 height 17
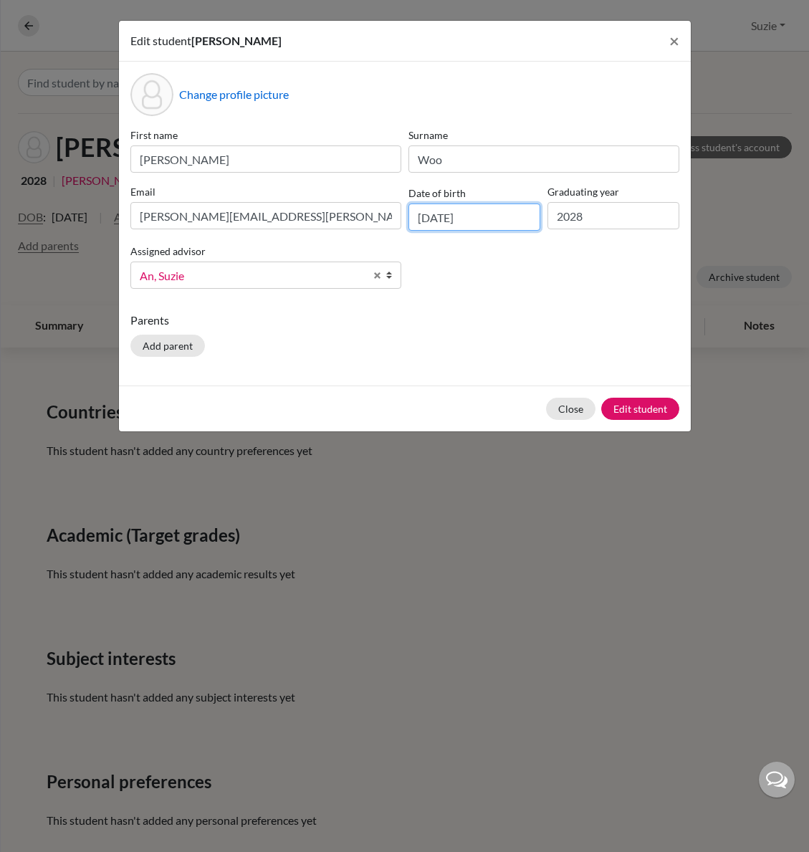
click at [434, 217] on input "09/09/2009" at bounding box center [474, 216] width 132 height 27
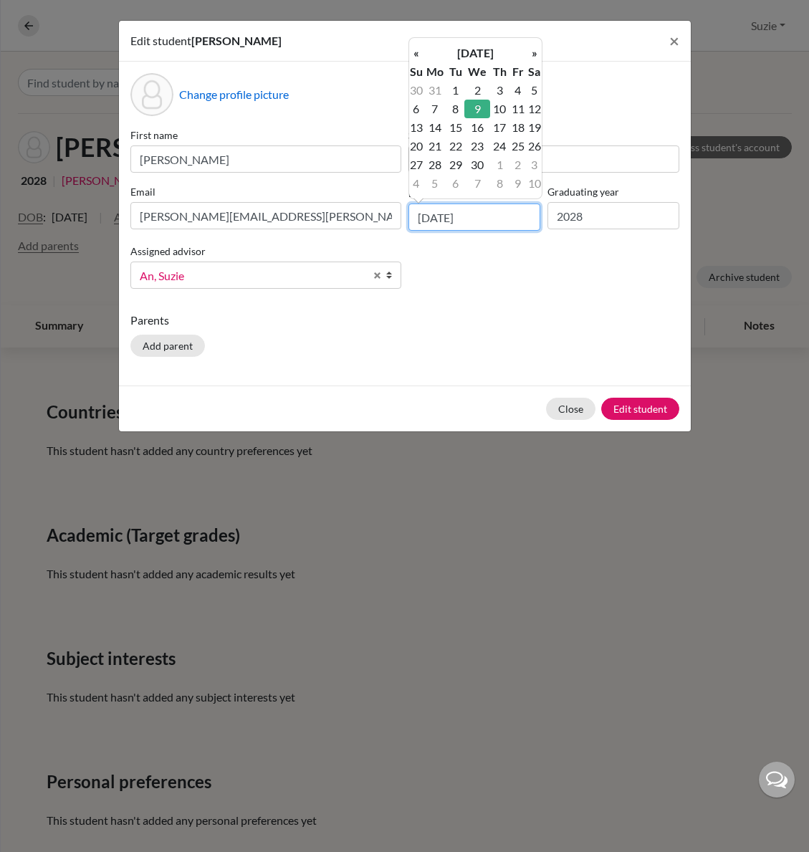
click at [430, 216] on input "09/09/2009" at bounding box center [474, 216] width 132 height 27
type input "10/09/2009"
click at [640, 413] on button "Edit student" at bounding box center [640, 409] width 78 height 22
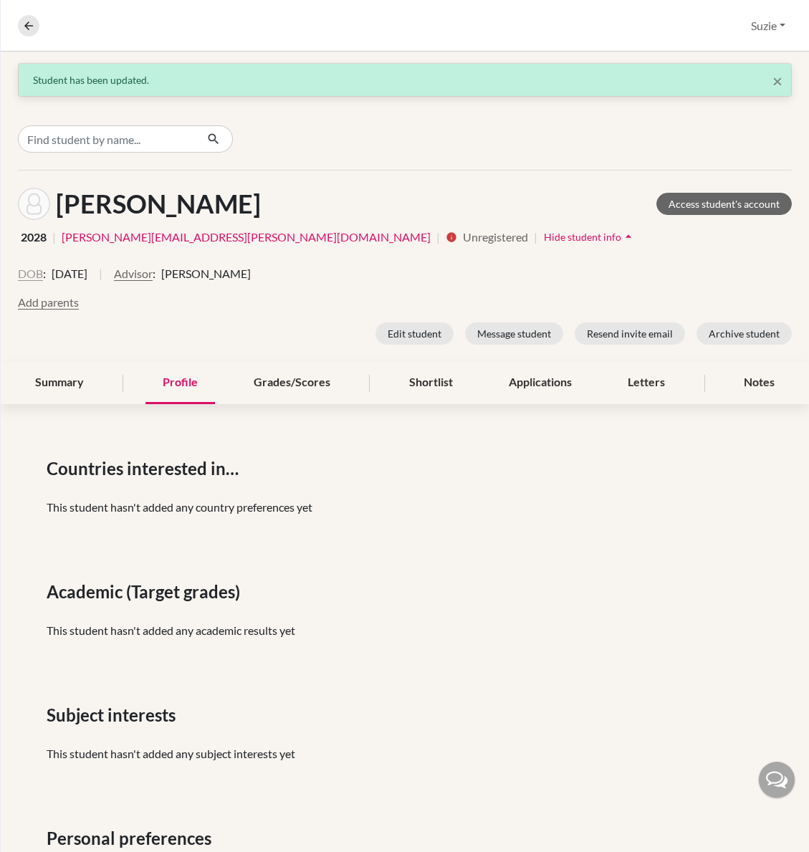
click at [24, 275] on button "DOB" at bounding box center [30, 273] width 25 height 17
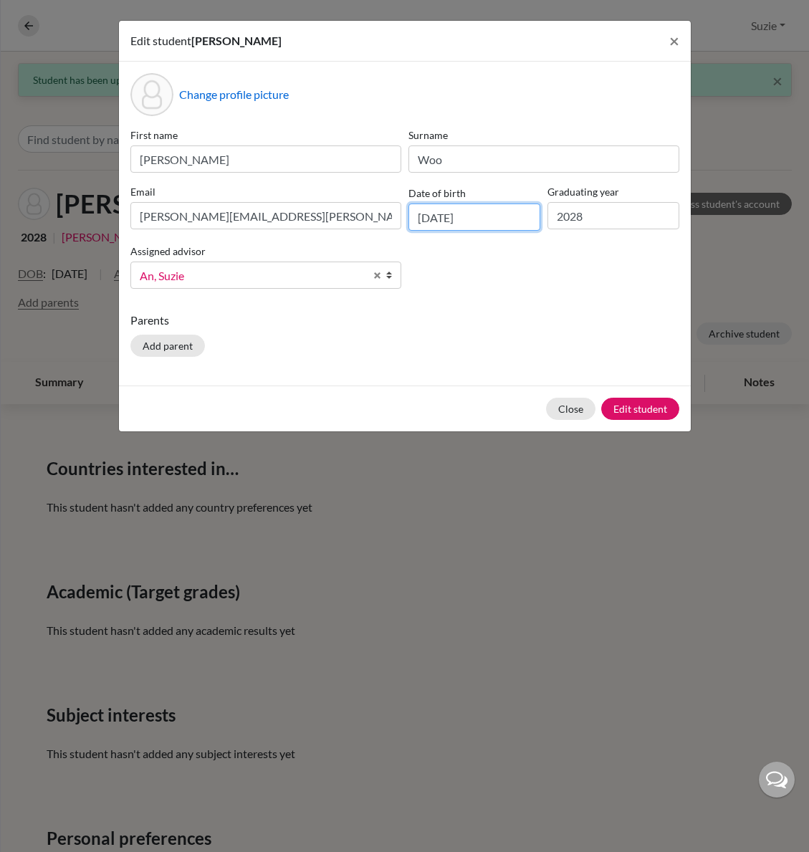
click at [423, 217] on input "09/09/2009" at bounding box center [474, 216] width 132 height 27
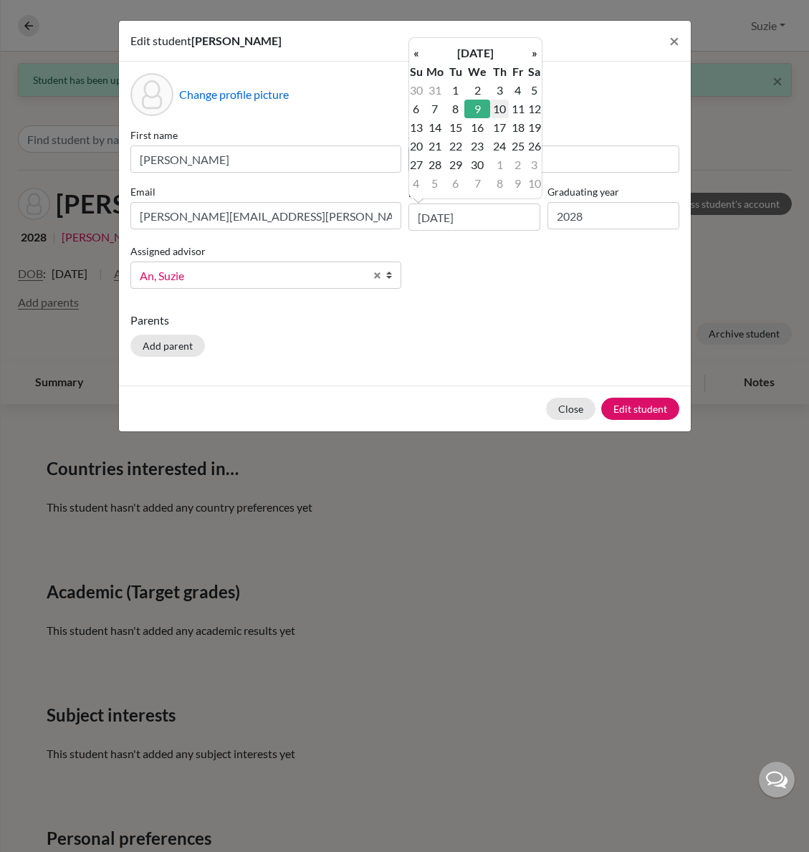
click at [501, 110] on td "10" at bounding box center [499, 109] width 19 height 19
type input "10/09/2009"
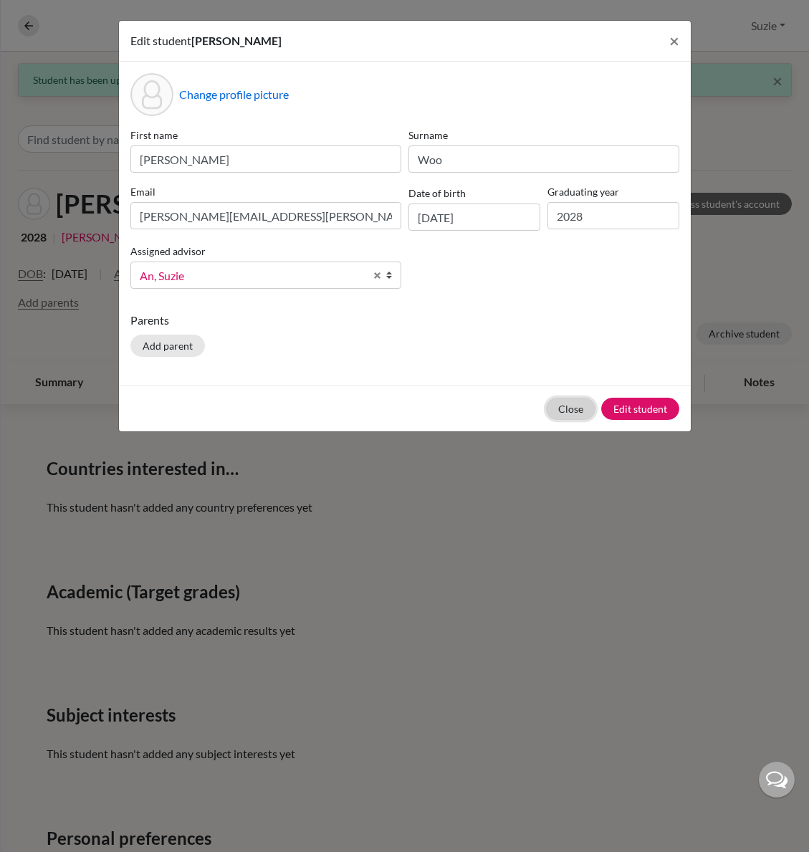
click at [581, 411] on button "Close" at bounding box center [570, 409] width 49 height 22
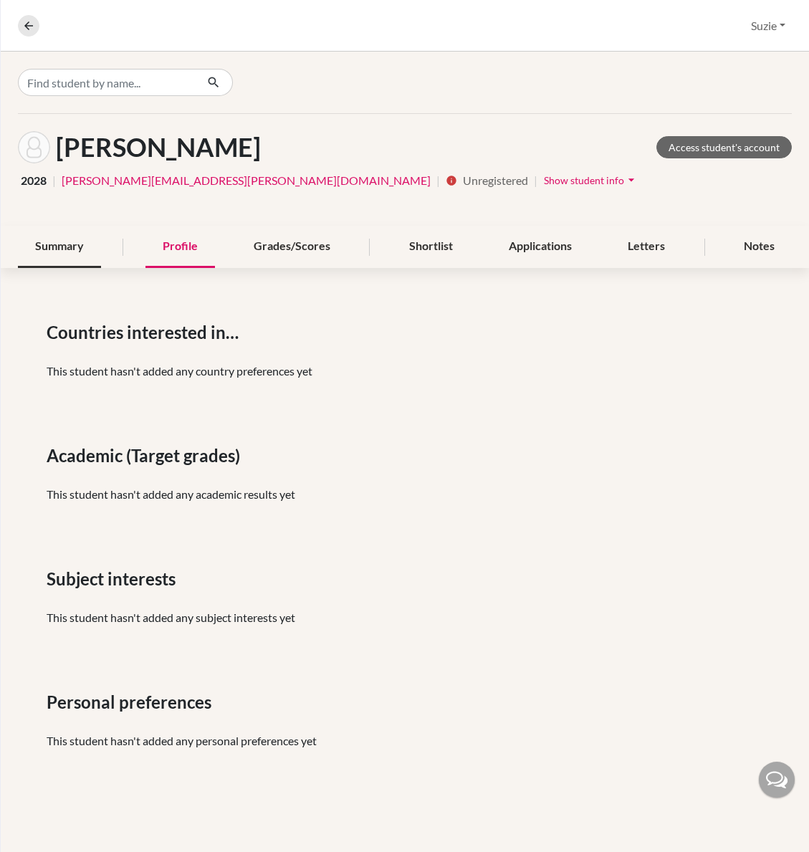
click at [70, 245] on div "Summary" at bounding box center [59, 247] width 83 height 42
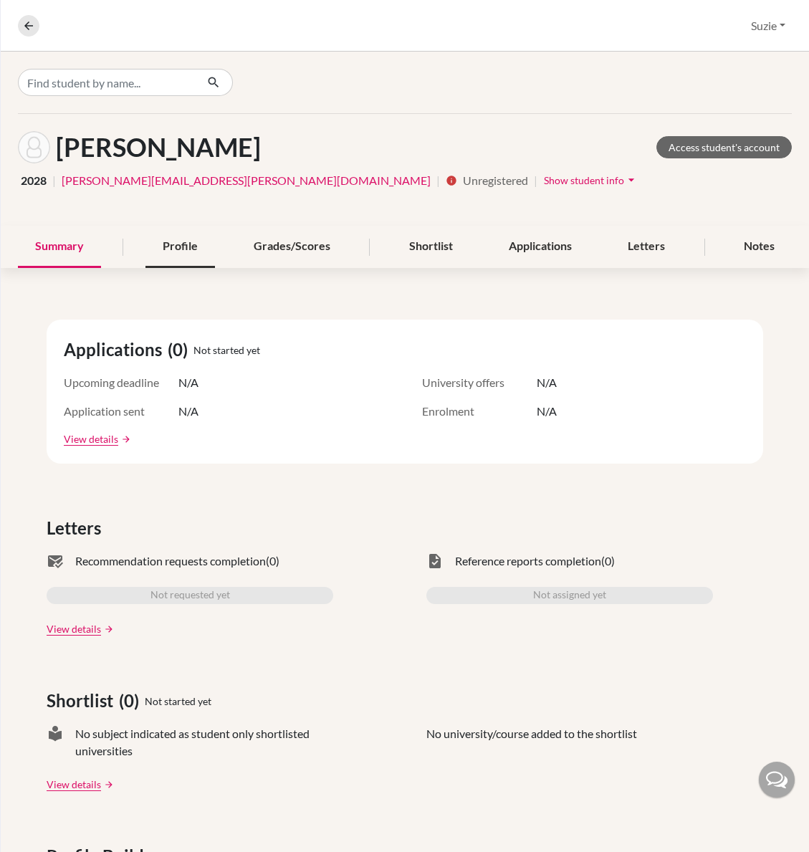
click at [175, 244] on div "Profile" at bounding box center [179, 247] width 69 height 42
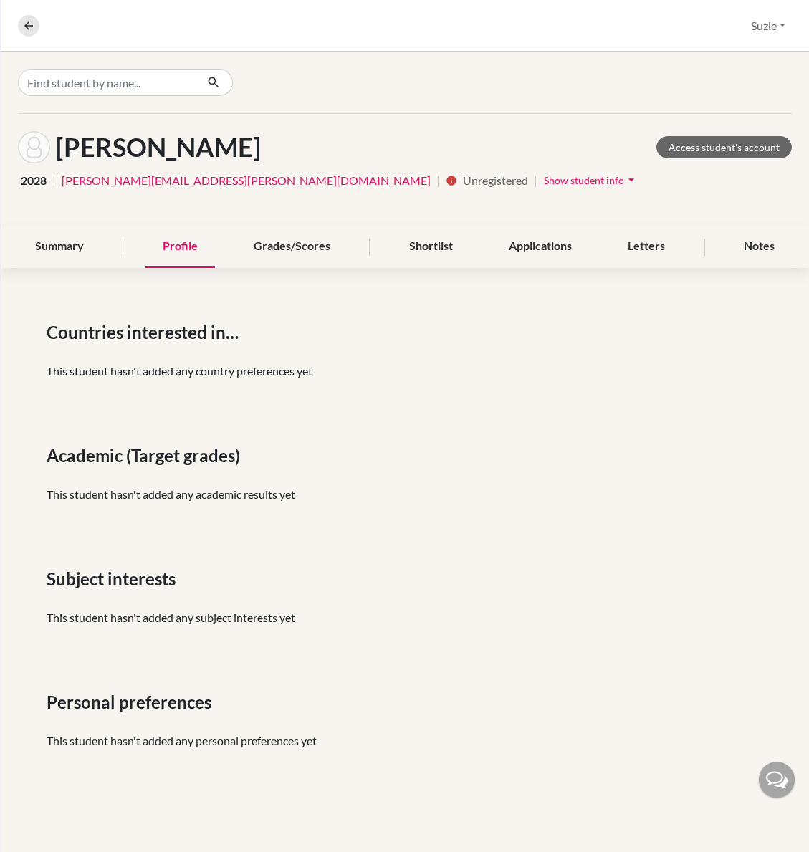
click at [183, 246] on div "Profile" at bounding box center [179, 247] width 69 height 42
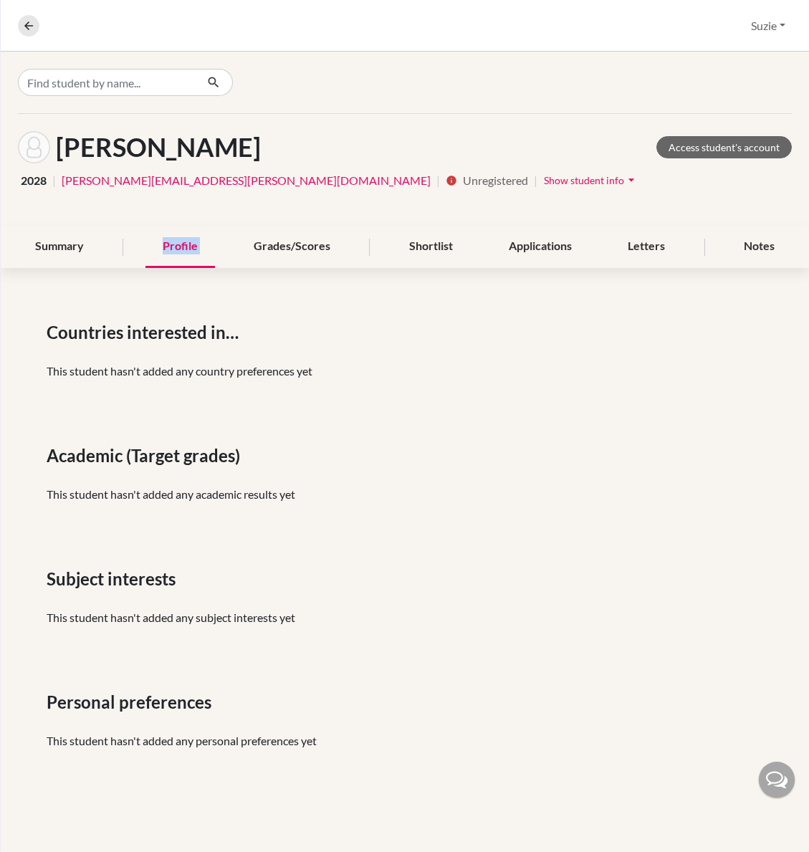
click at [183, 246] on div "Profile" at bounding box center [179, 247] width 69 height 42
click at [544, 176] on span "Show student info" at bounding box center [584, 180] width 80 height 12
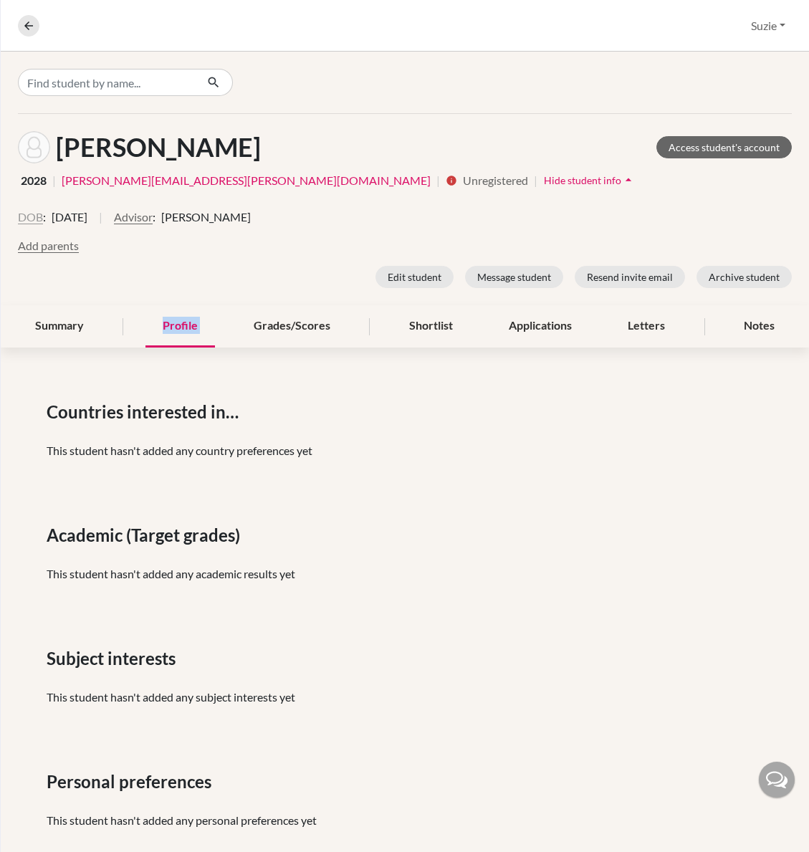
click at [31, 221] on button "DOB" at bounding box center [30, 216] width 25 height 17
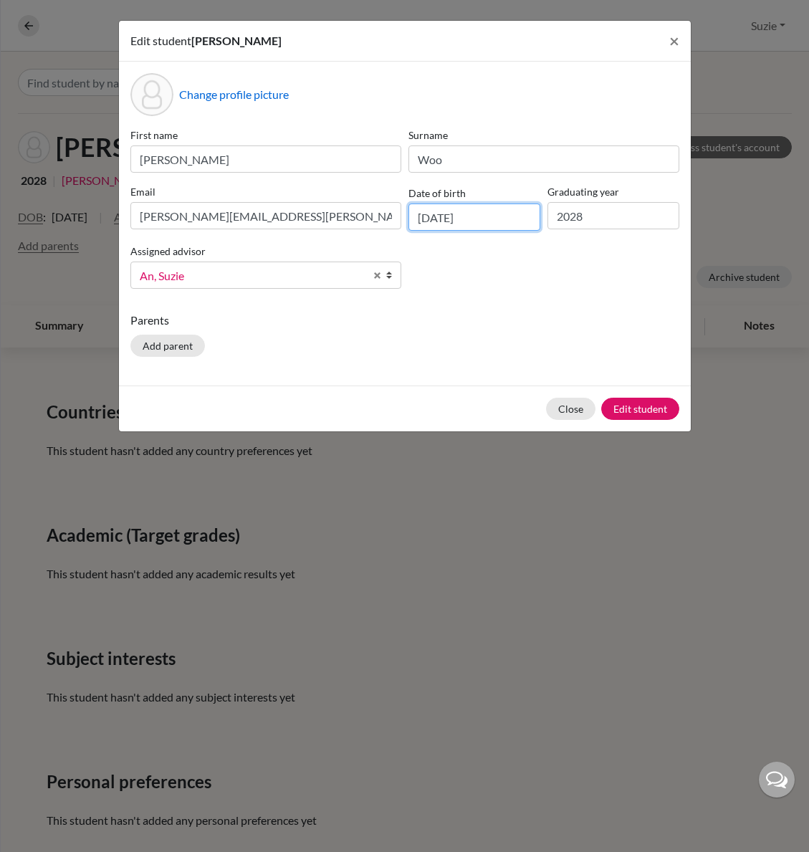
click at [436, 216] on input "[DATE]" at bounding box center [474, 216] width 132 height 27
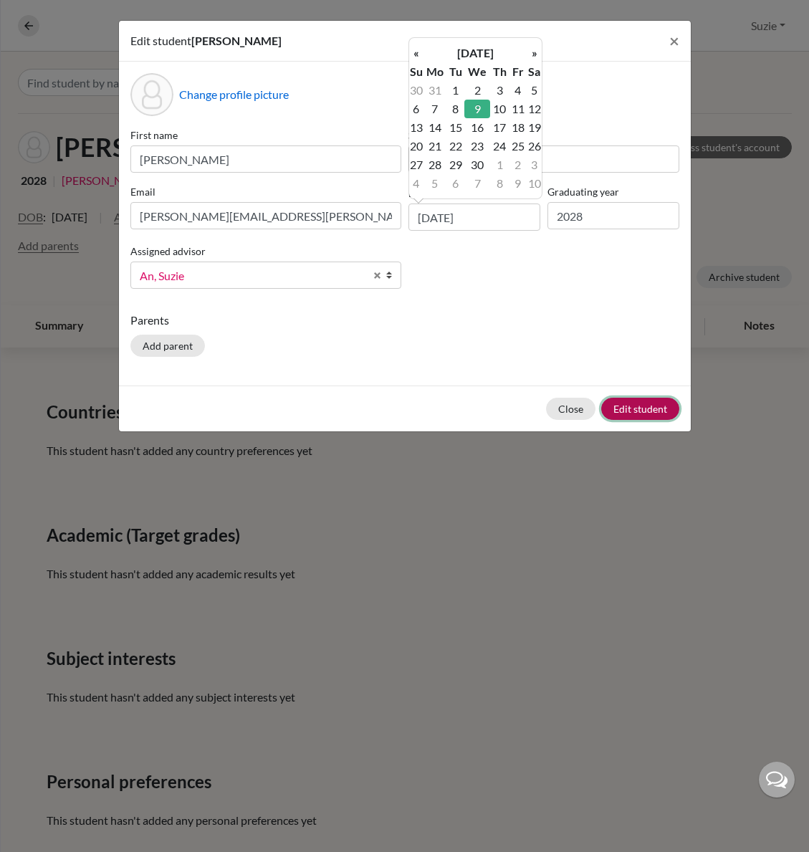
click at [651, 413] on button "Edit student" at bounding box center [640, 409] width 78 height 22
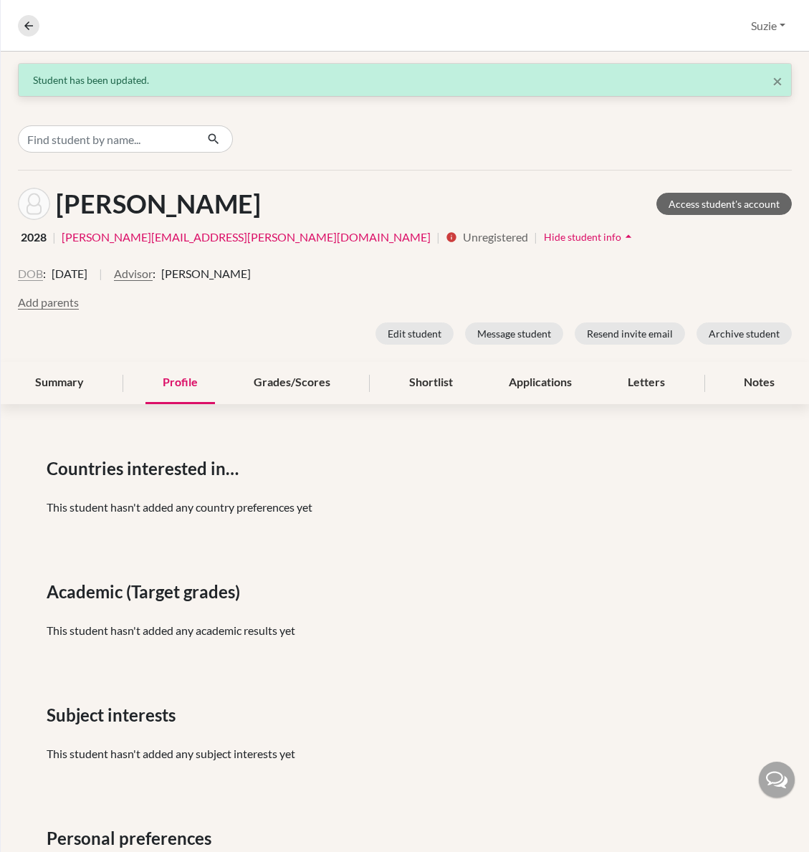
click at [36, 271] on button "DOB" at bounding box center [30, 273] width 25 height 17
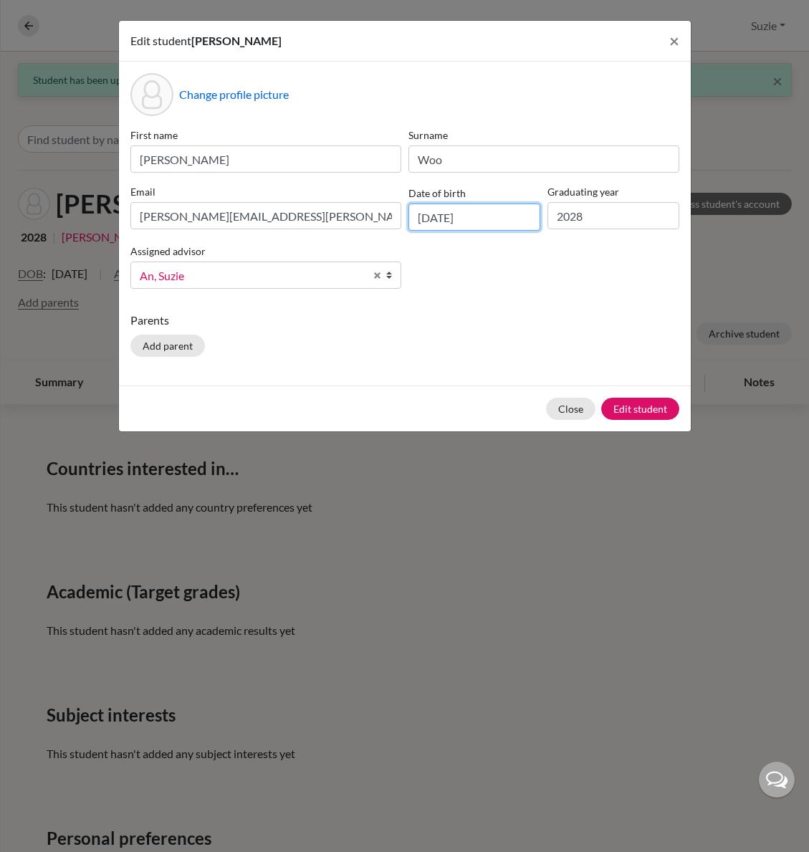
click at [441, 221] on input "[DATE]" at bounding box center [474, 216] width 132 height 27
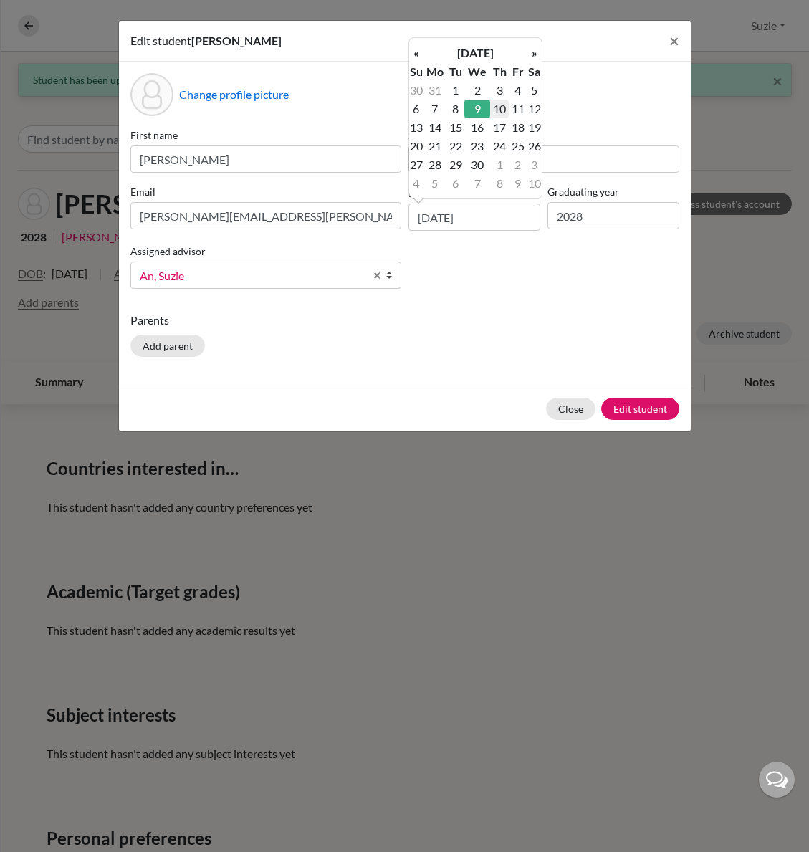
click at [496, 107] on td "10" at bounding box center [499, 109] width 19 height 19
type input "[DATE]"
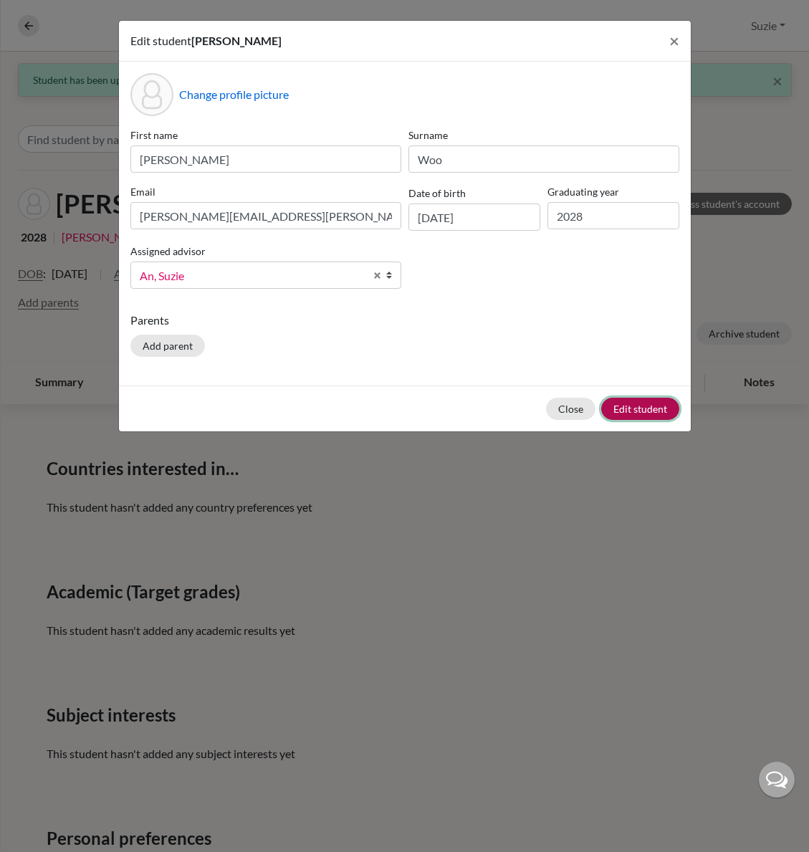
click at [614, 406] on button "Edit student" at bounding box center [640, 409] width 78 height 22
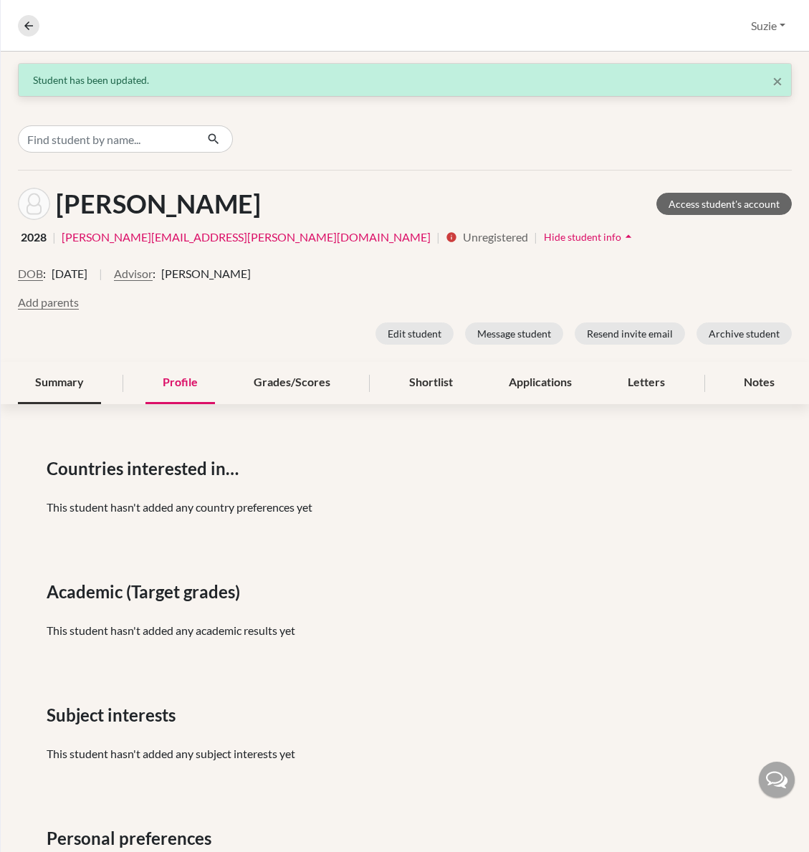
click at [67, 382] on div "Summary" at bounding box center [59, 383] width 83 height 42
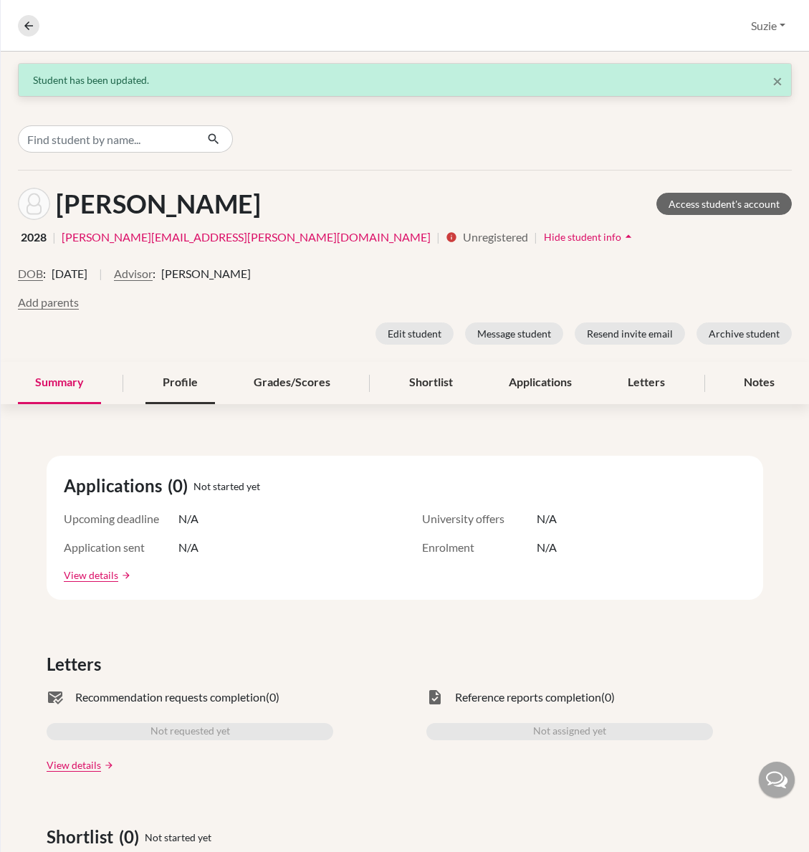
click at [188, 372] on div "Profile" at bounding box center [179, 383] width 69 height 42
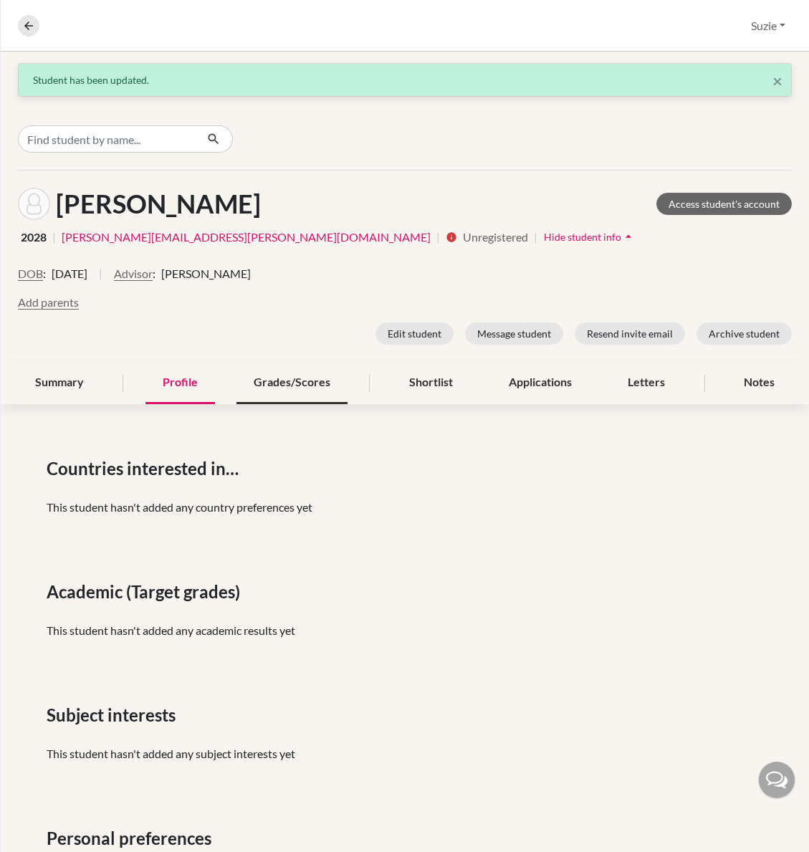
click at [280, 375] on div "Grades/Scores" at bounding box center [291, 383] width 111 height 42
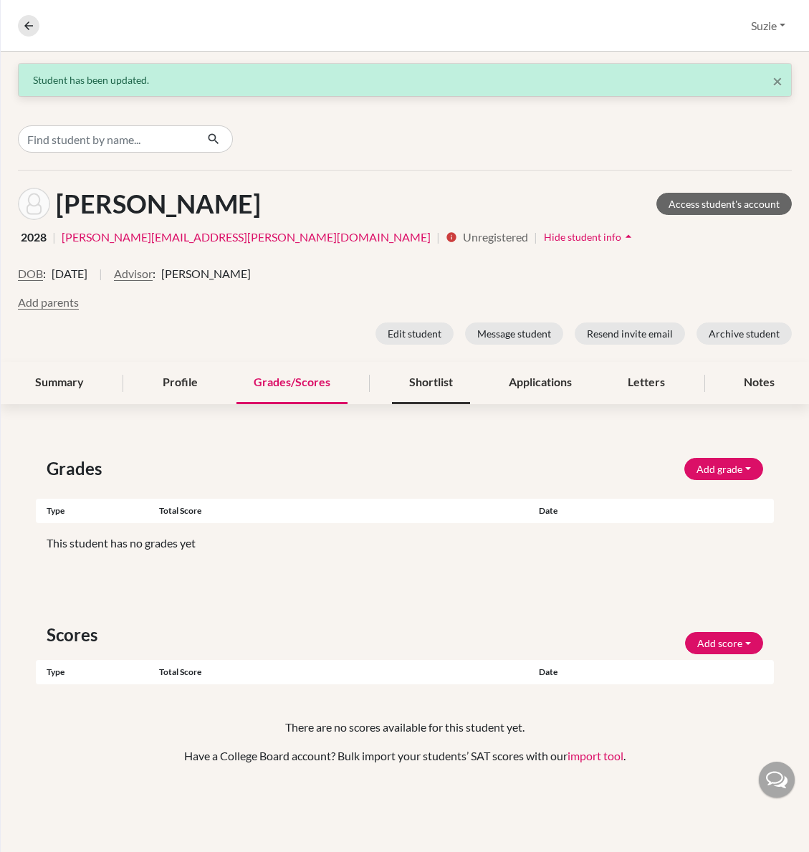
click at [435, 383] on div "Shortlist" at bounding box center [431, 383] width 78 height 42
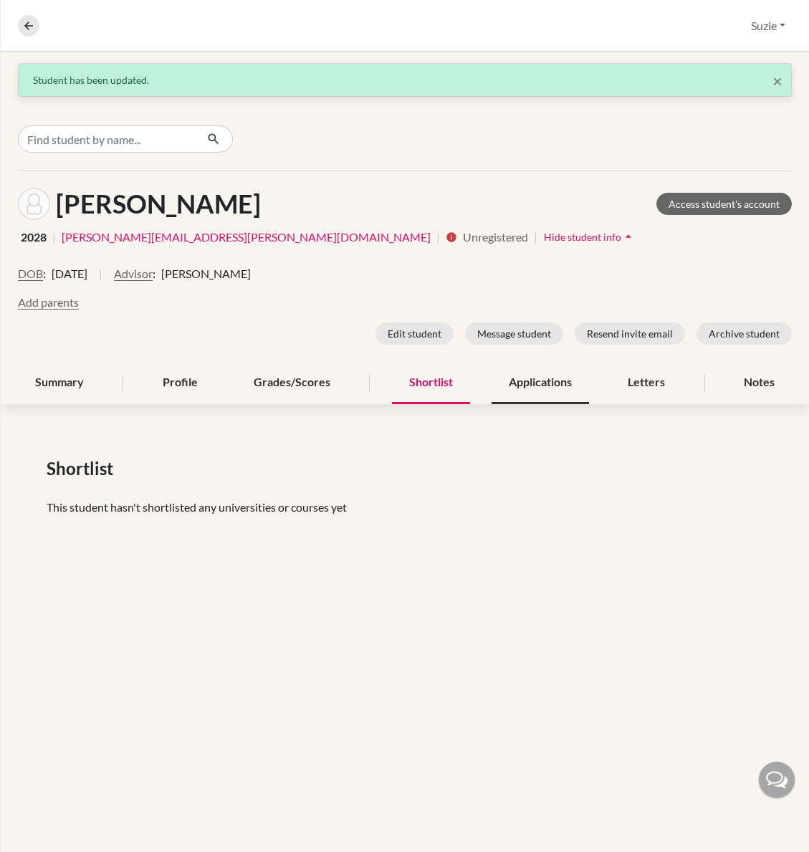
click at [557, 387] on div "Applications" at bounding box center [539, 383] width 97 height 42
click at [554, 384] on div "Applications" at bounding box center [539, 383] width 97 height 42
click at [645, 380] on div "Letters" at bounding box center [646, 383] width 72 height 42
click at [769, 387] on div "Notes" at bounding box center [758, 383] width 65 height 42
click at [59, 378] on div "Summary" at bounding box center [59, 383] width 83 height 42
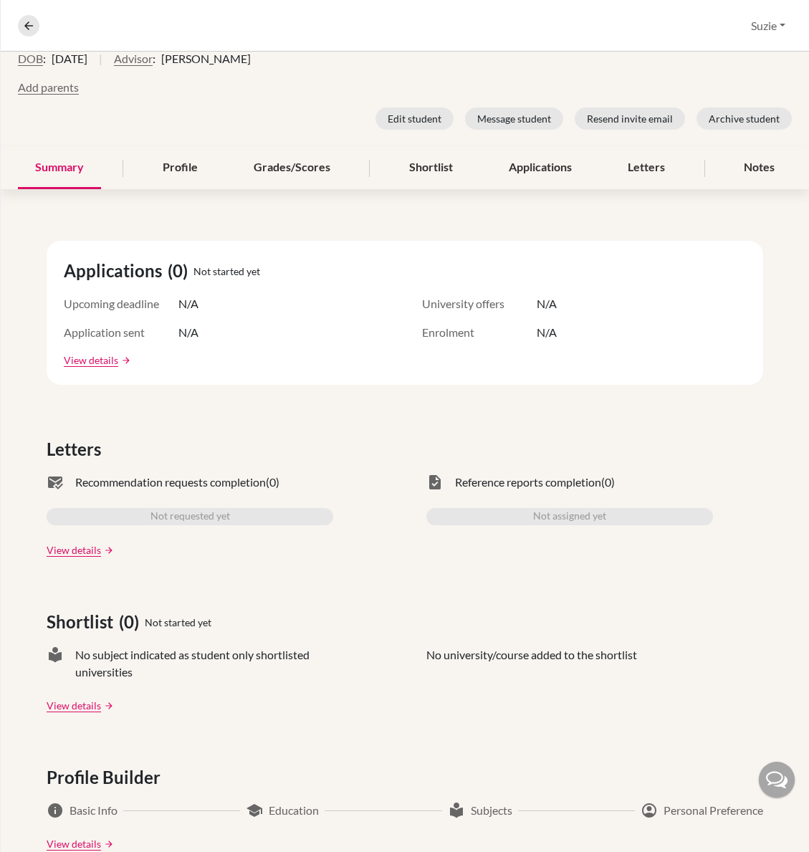
scroll to position [544, 0]
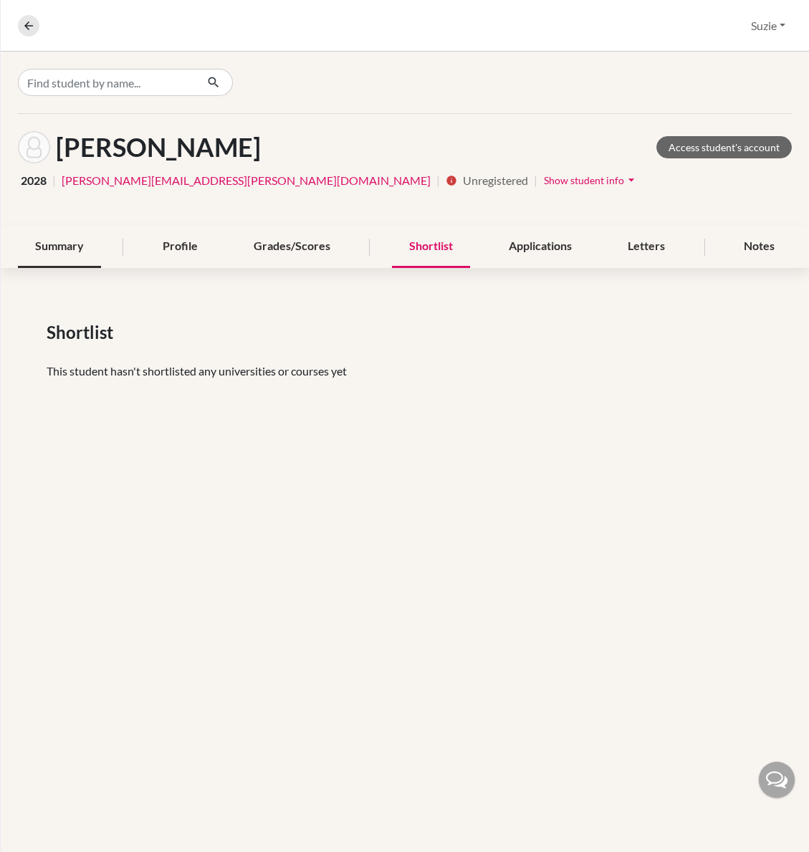
click at [74, 243] on div "Summary" at bounding box center [59, 247] width 83 height 42
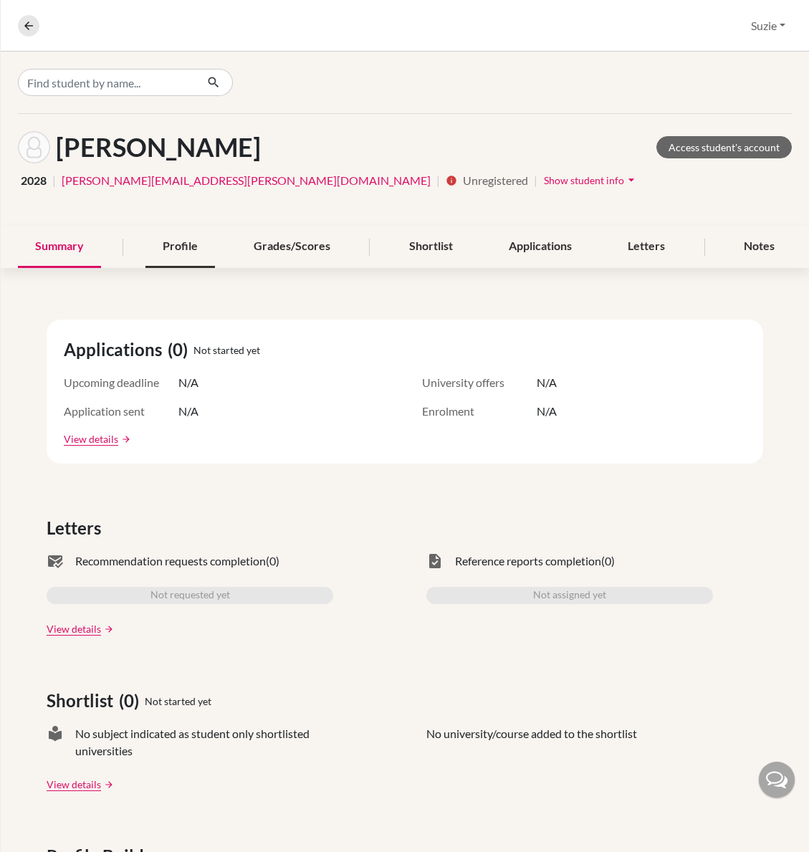
click at [187, 243] on div "Profile" at bounding box center [179, 247] width 69 height 42
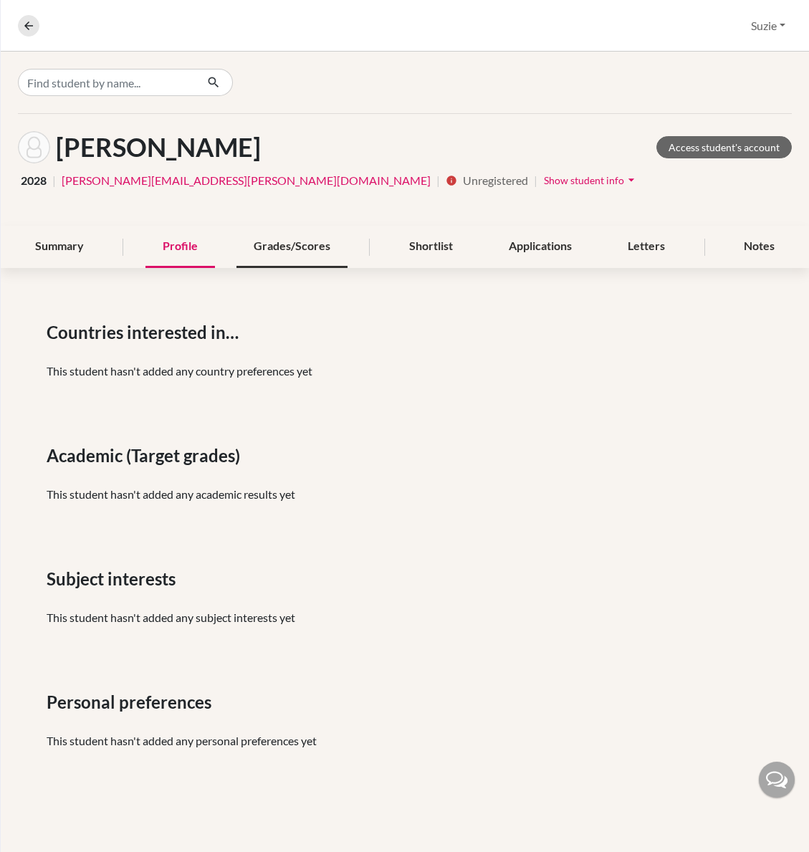
click at [307, 246] on div "Grades/Scores" at bounding box center [291, 247] width 111 height 42
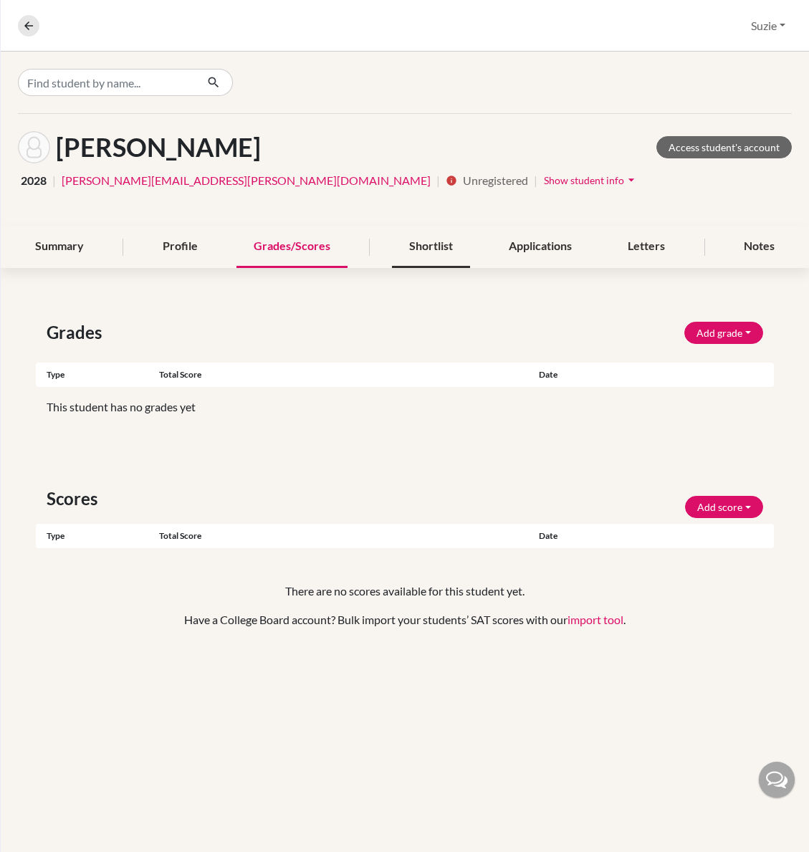
click at [447, 236] on div "Shortlist" at bounding box center [431, 247] width 78 height 42
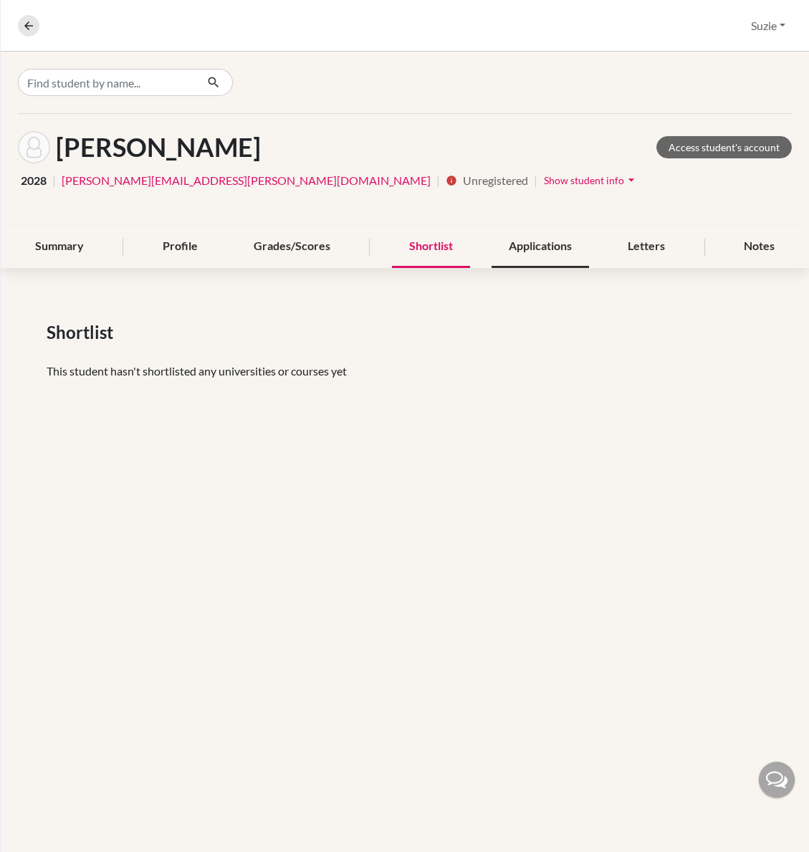
click at [539, 236] on div "Applications" at bounding box center [539, 247] width 97 height 42
click at [669, 236] on div "Letters" at bounding box center [646, 247] width 72 height 42
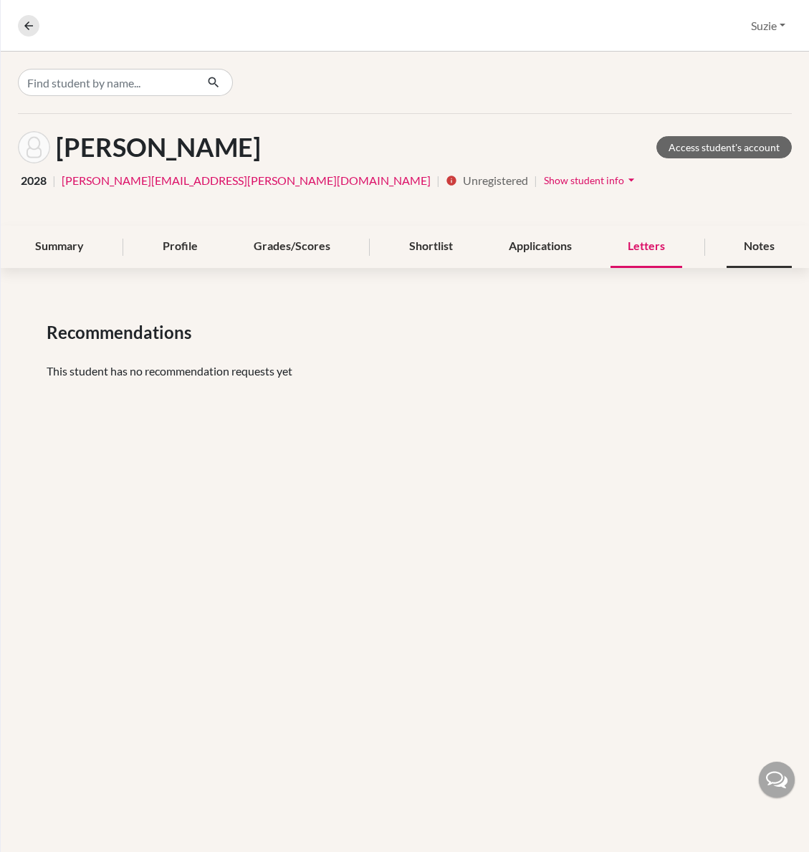
click at [775, 241] on div "Notes" at bounding box center [758, 247] width 65 height 42
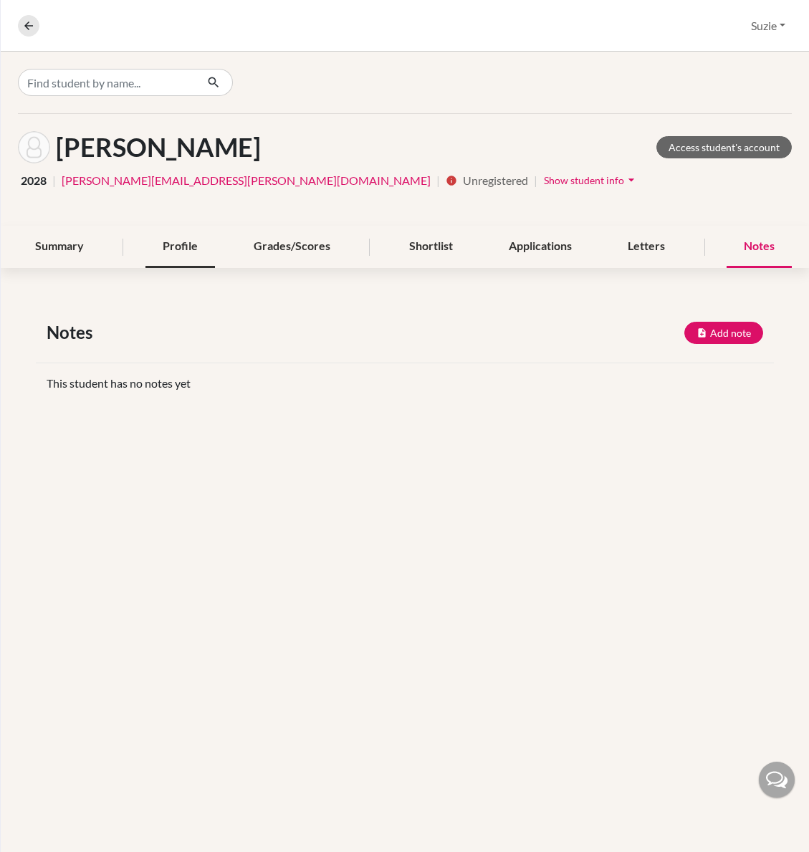
click at [191, 246] on div "Profile" at bounding box center [179, 247] width 69 height 42
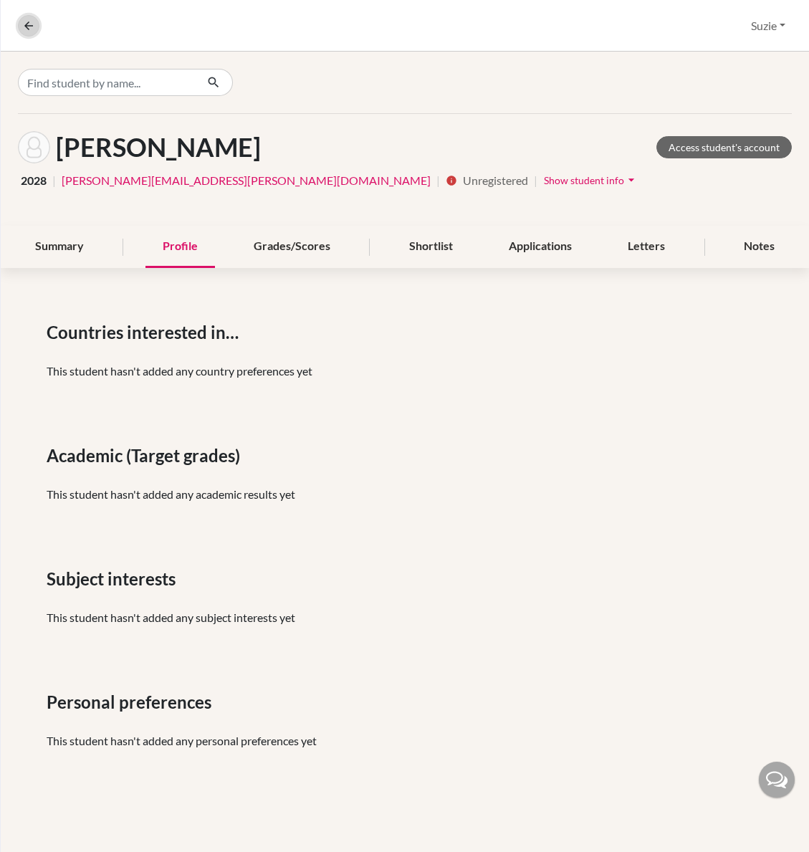
click at [39, 25] on button at bounding box center [28, 25] width 21 height 21
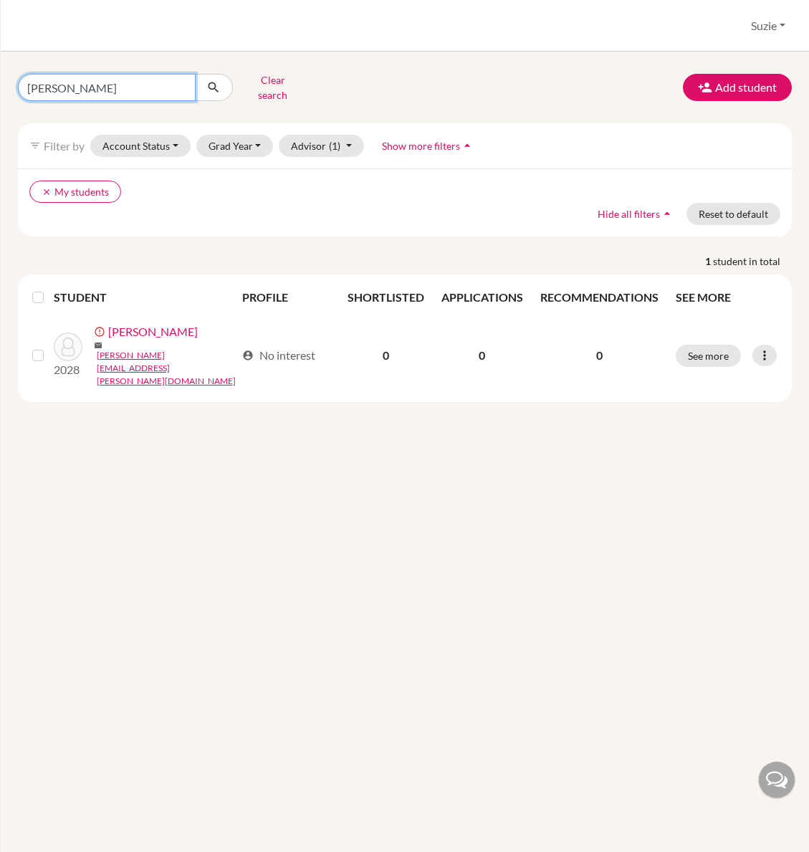
click at [150, 92] on input "[PERSON_NAME]" at bounding box center [107, 87] width 178 height 27
click at [181, 86] on input "[PERSON_NAME]" at bounding box center [107, 87] width 178 height 27
click at [352, 86] on div "Clear search Add student" at bounding box center [404, 87] width 795 height 37
click at [757, 28] on button "Suzie" at bounding box center [767, 25] width 47 height 27
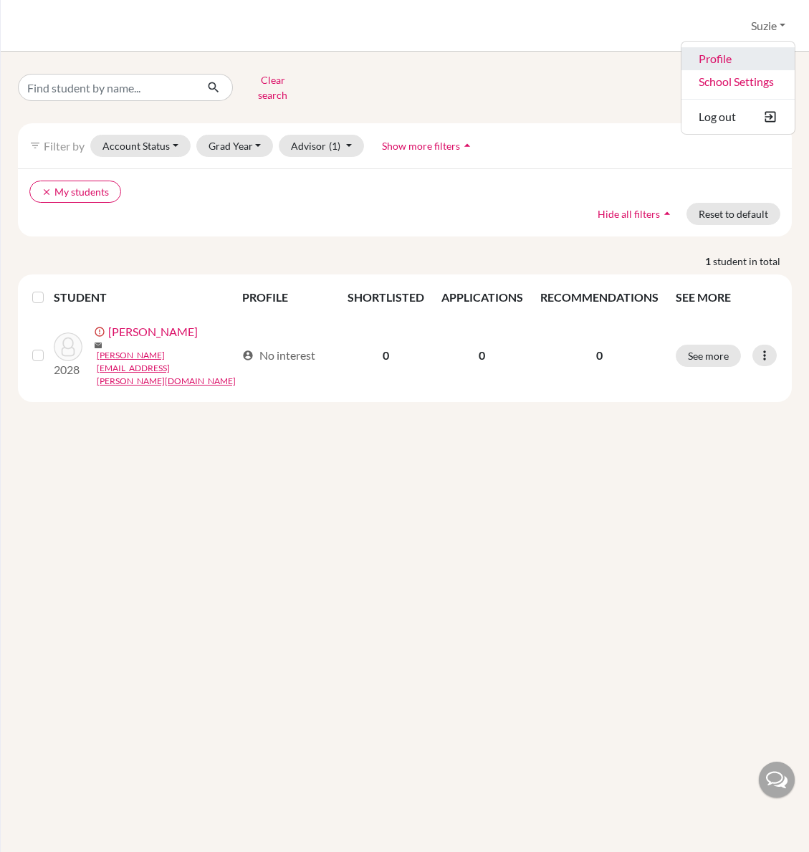
click at [718, 54] on link "Profile" at bounding box center [737, 58] width 113 height 23
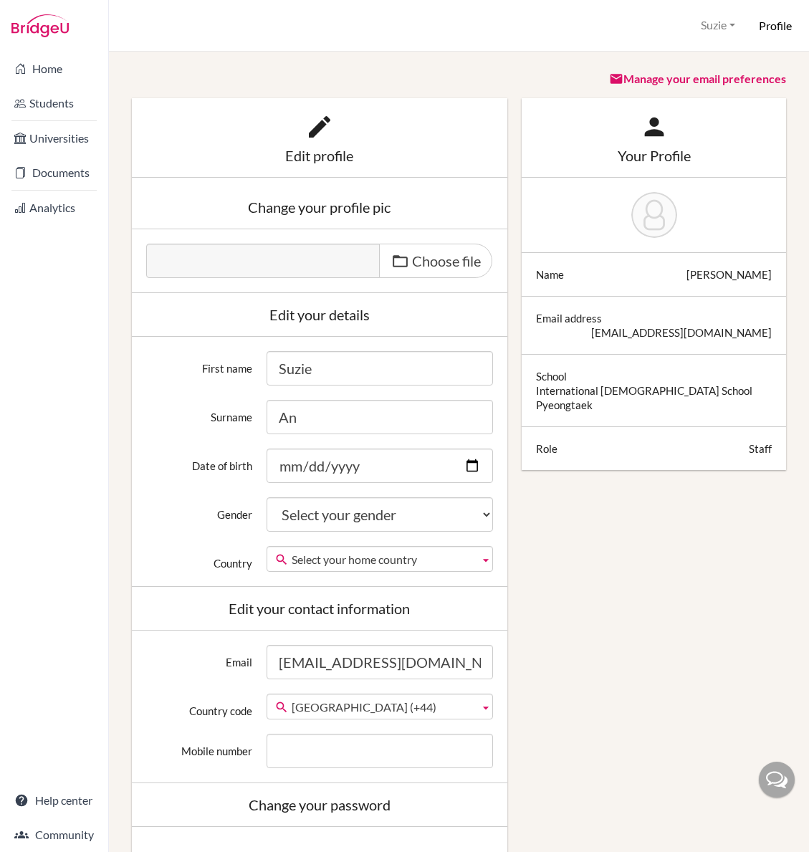
click at [708, 468] on div "Edit profile Change your profile pic Choose file Edit your details First name […" at bounding box center [459, 665] width 668 height 1135
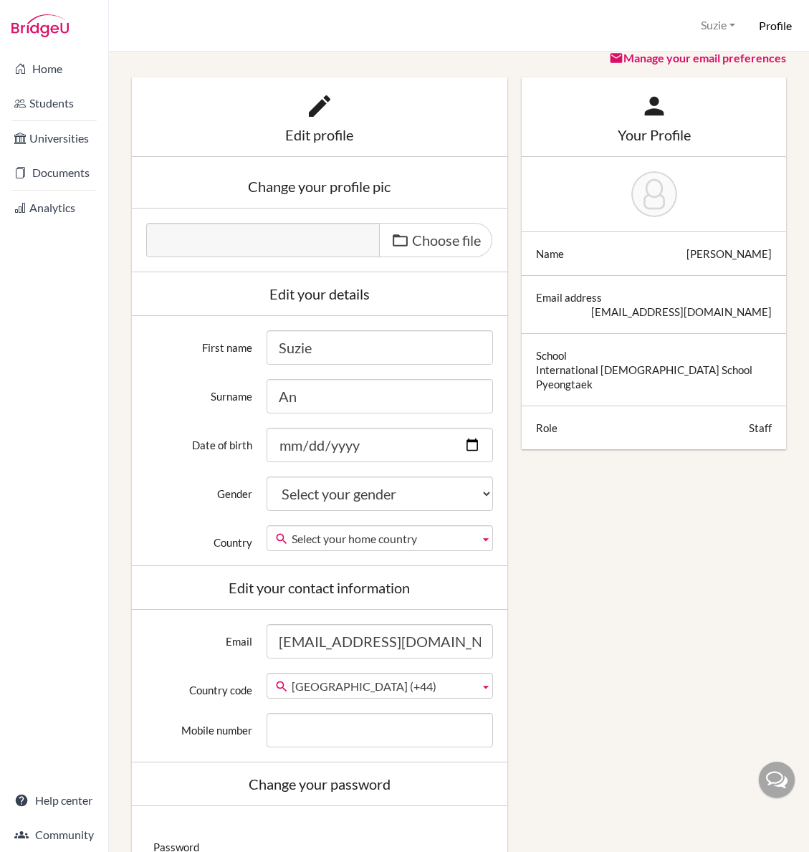
scroll to position [24, 0]
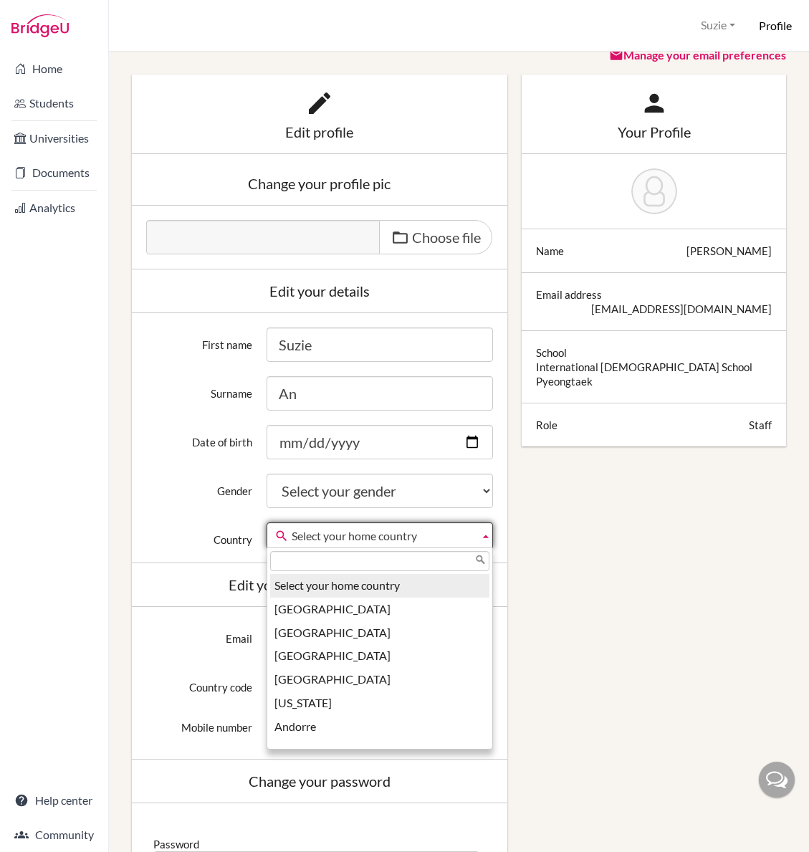
click at [438, 538] on span "Select your home country" at bounding box center [383, 536] width 182 height 26
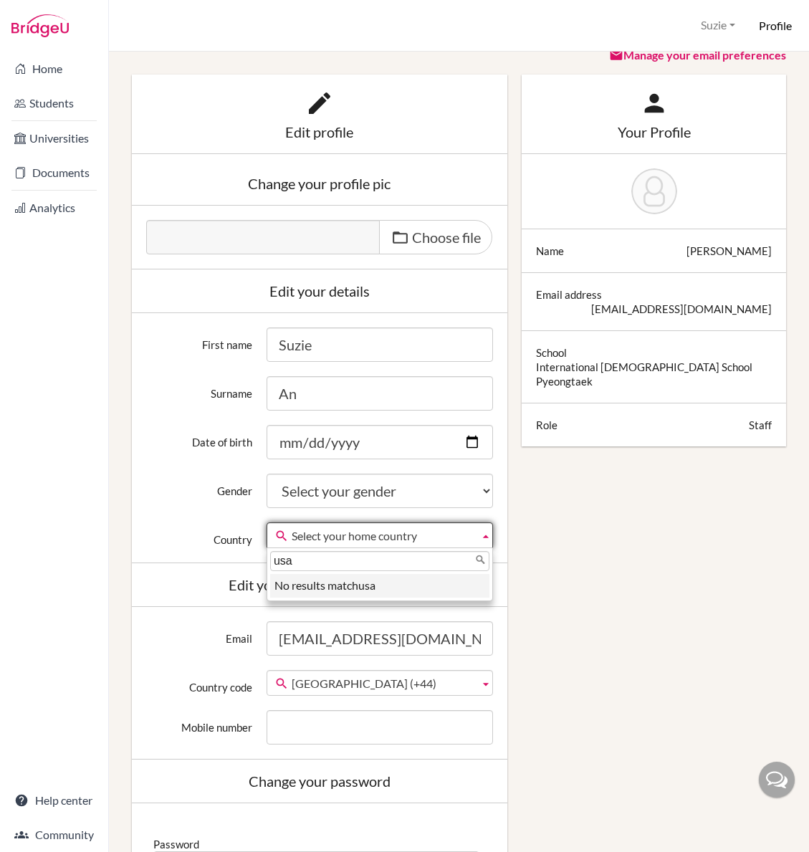
drag, startPoint x: 322, startPoint y: 567, endPoint x: 279, endPoint y: 562, distance: 43.3
click at [279, 562] on input "usa" at bounding box center [379, 561] width 219 height 20
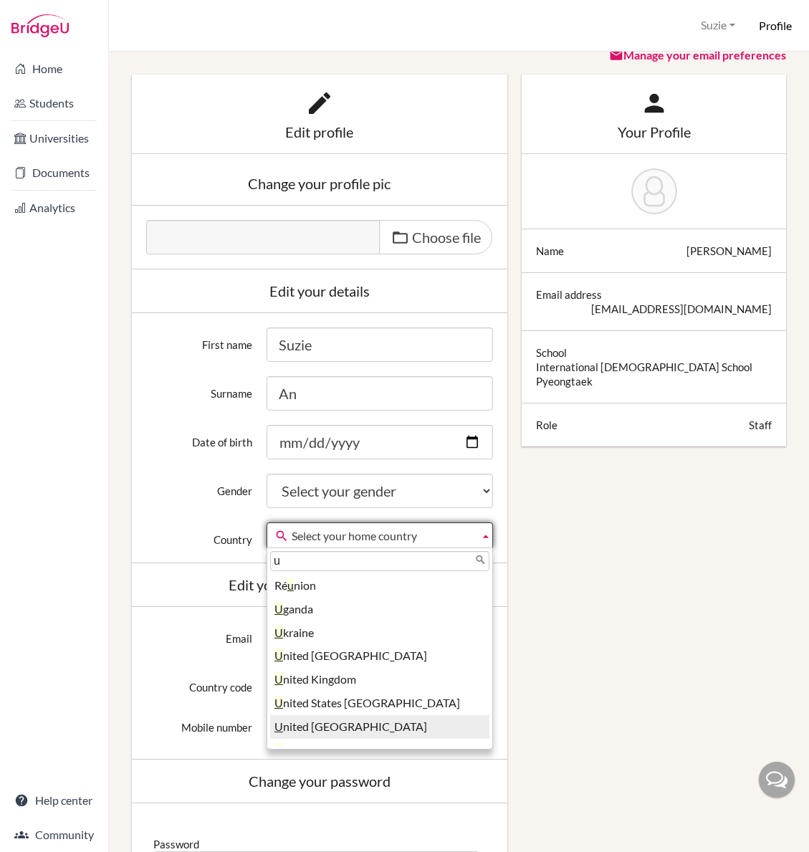
type input "u"
click at [368, 723] on li "U nited [GEOGRAPHIC_DATA]" at bounding box center [379, 727] width 219 height 24
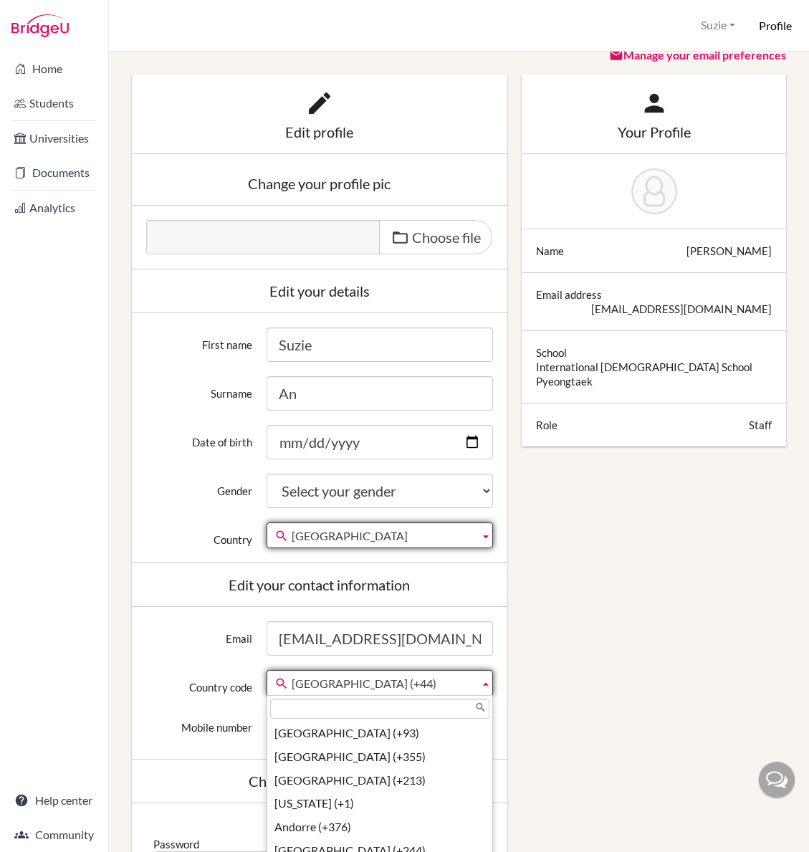
click at [418, 683] on span "[GEOGRAPHIC_DATA] (+44)" at bounding box center [383, 683] width 182 height 26
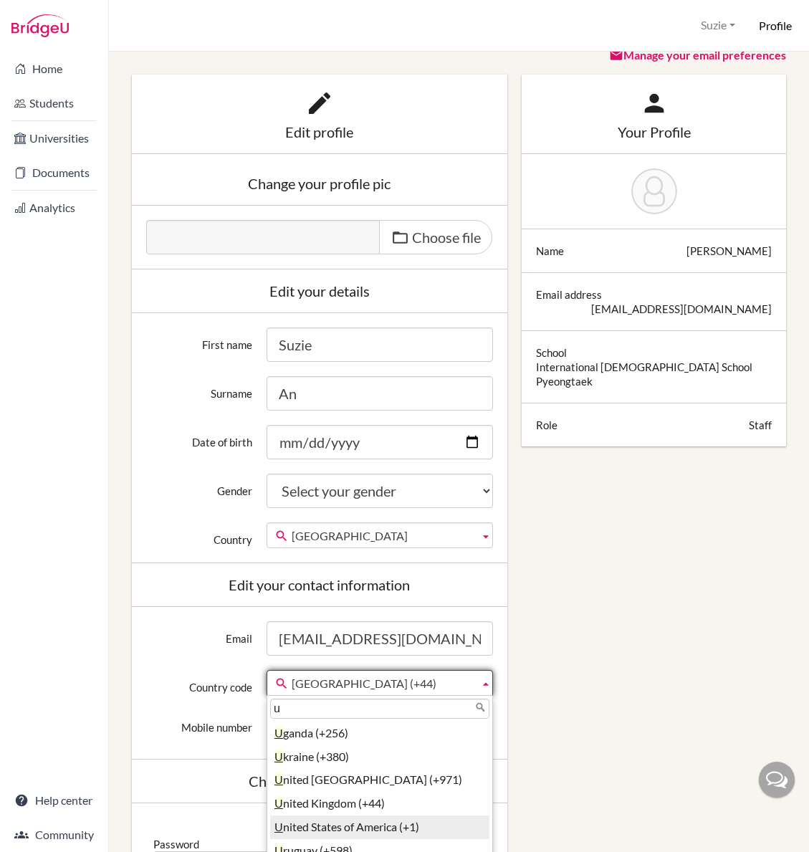
type input "u"
click at [390, 832] on li "U nited States of America (+1)" at bounding box center [379, 827] width 219 height 24
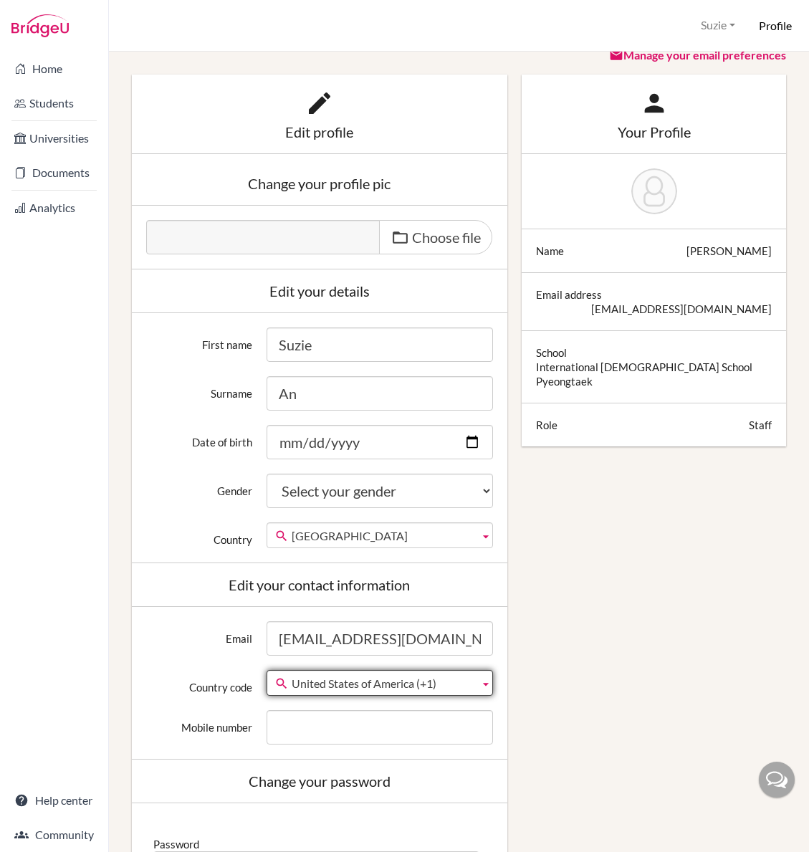
click at [526, 730] on div "Edit profile Change your profile pic Choose file Edit your details First name […" at bounding box center [459, 641] width 668 height 1135
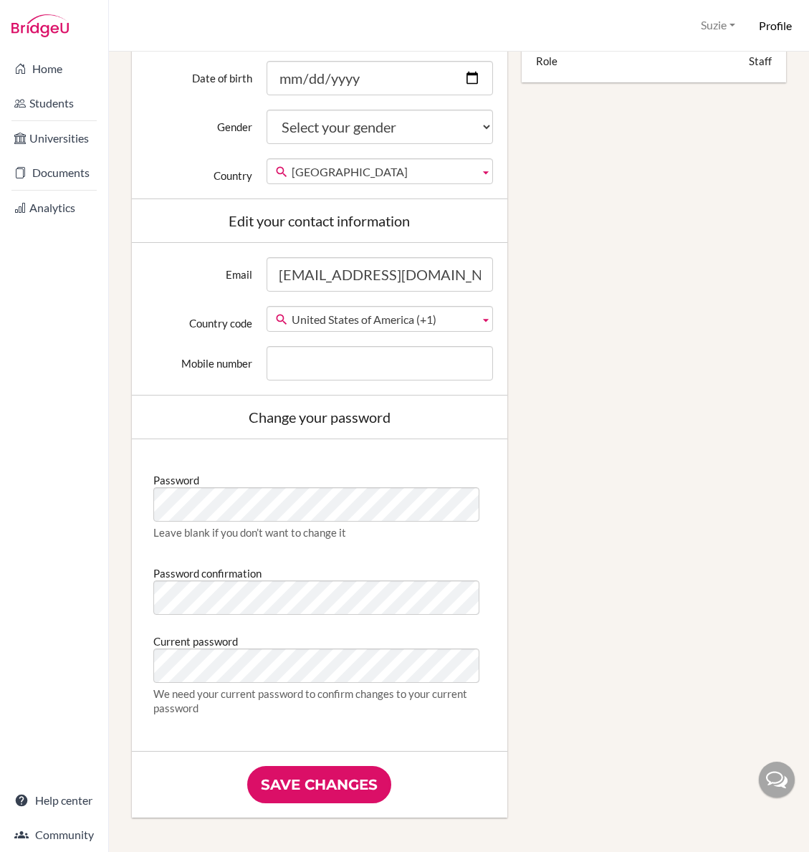
scroll to position [390, 0]
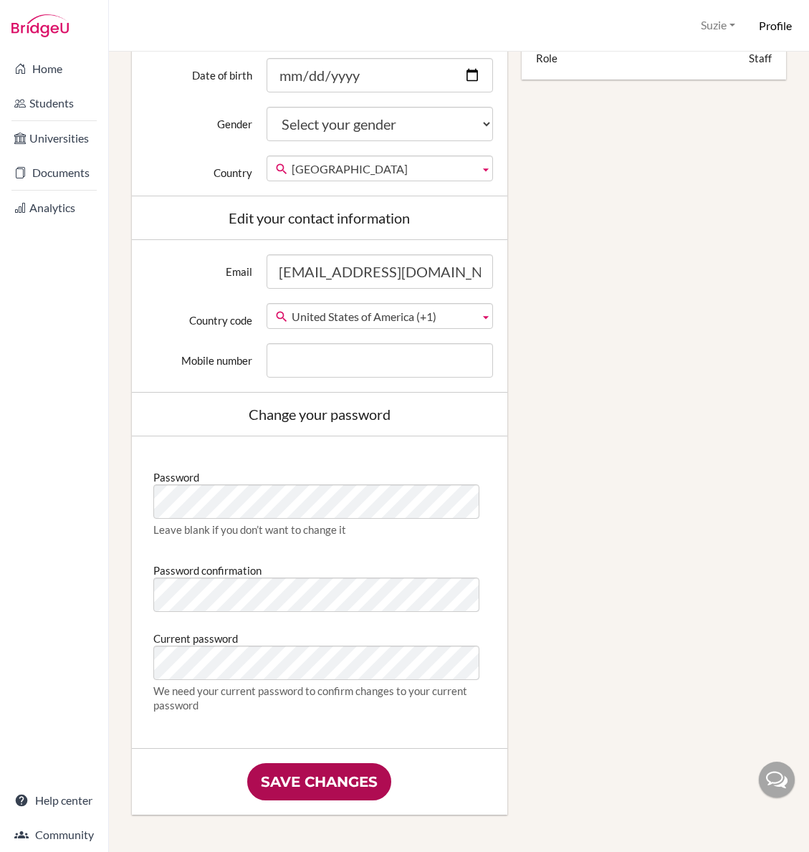
click at [287, 790] on input "Save changes" at bounding box center [319, 781] width 144 height 37
